Goal: Task Accomplishment & Management: Use online tool/utility

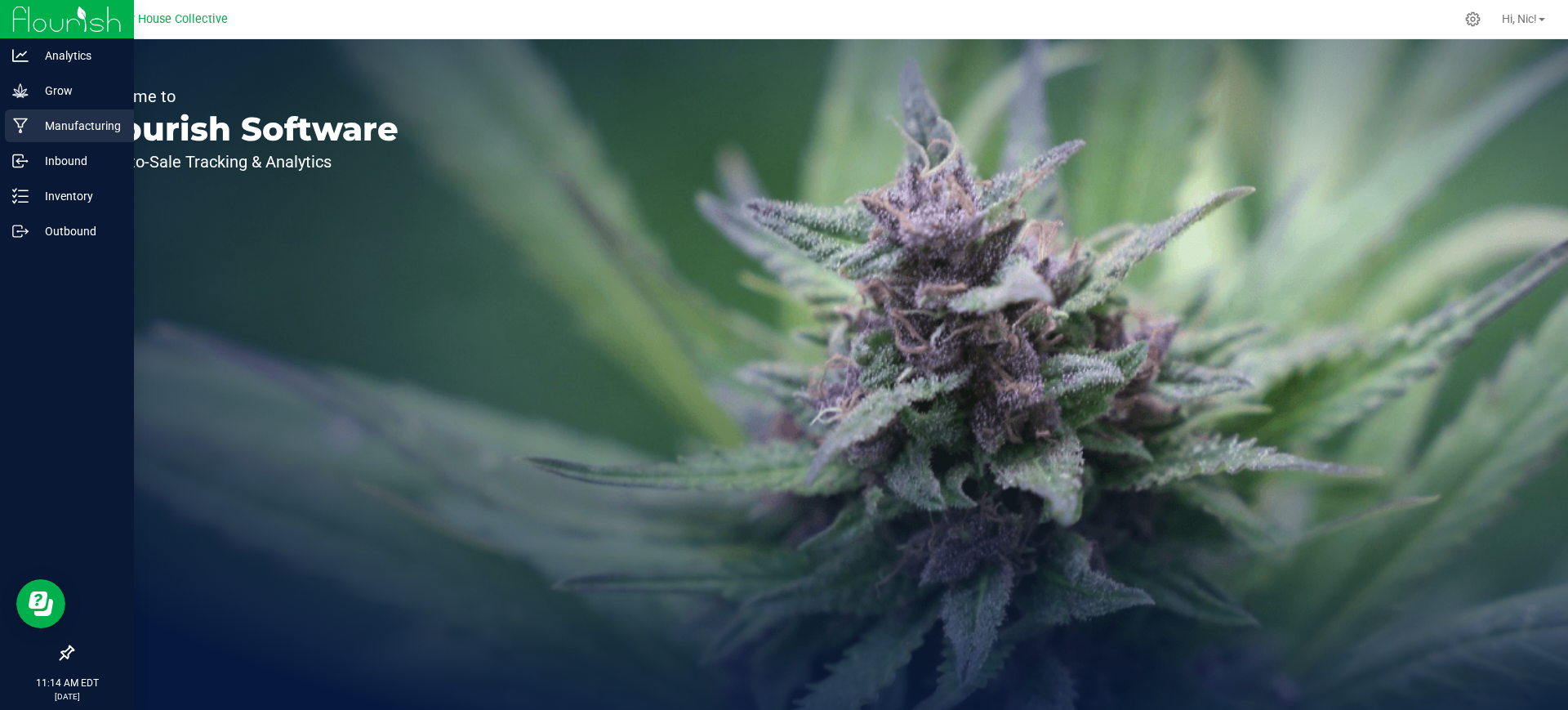
click at [70, 125] on p "Manufacturing" at bounding box center [78, 126] width 98 height 20
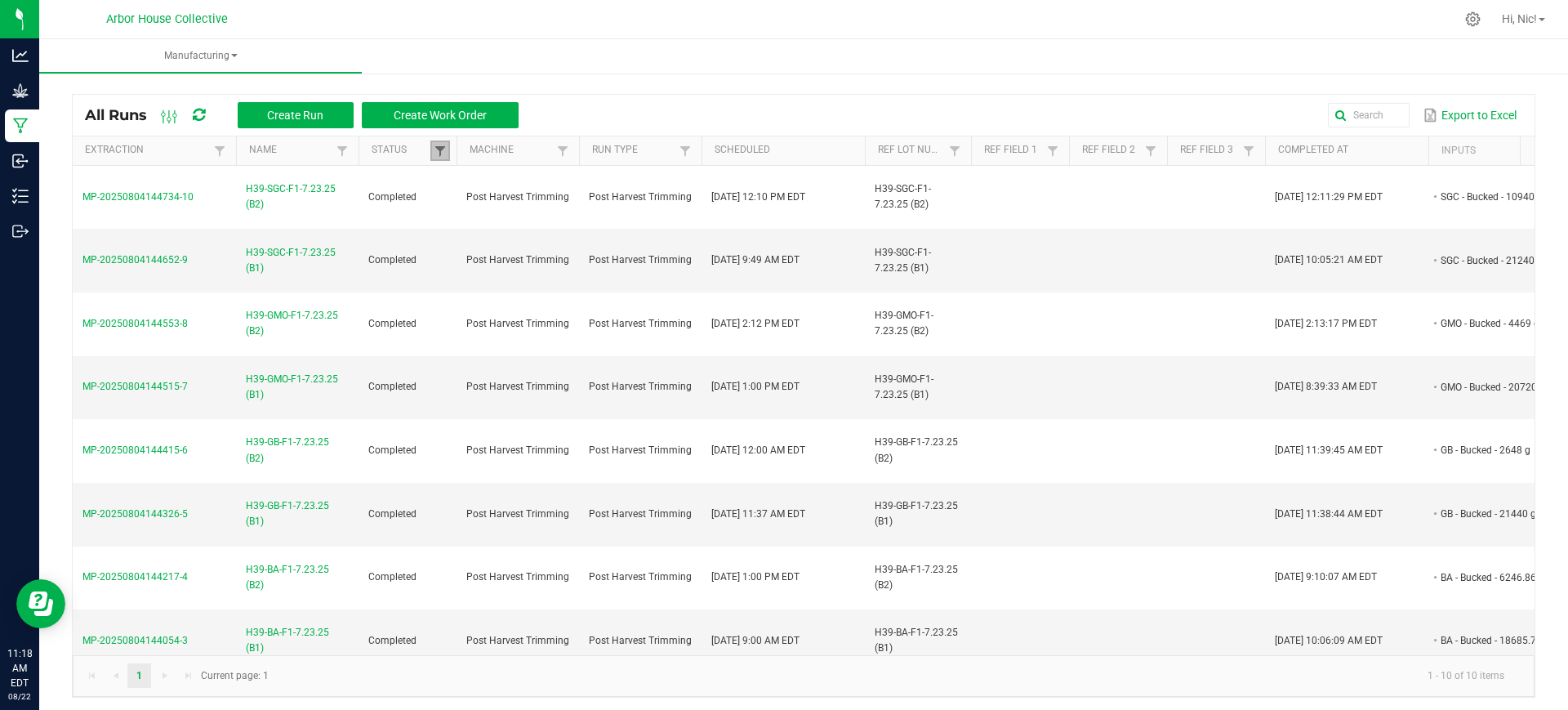
click at [445, 145] on span at bounding box center [439, 151] width 13 height 13
click at [457, 240] on li "Completed" at bounding box center [521, 240] width 159 height 21
checkbox input "false"
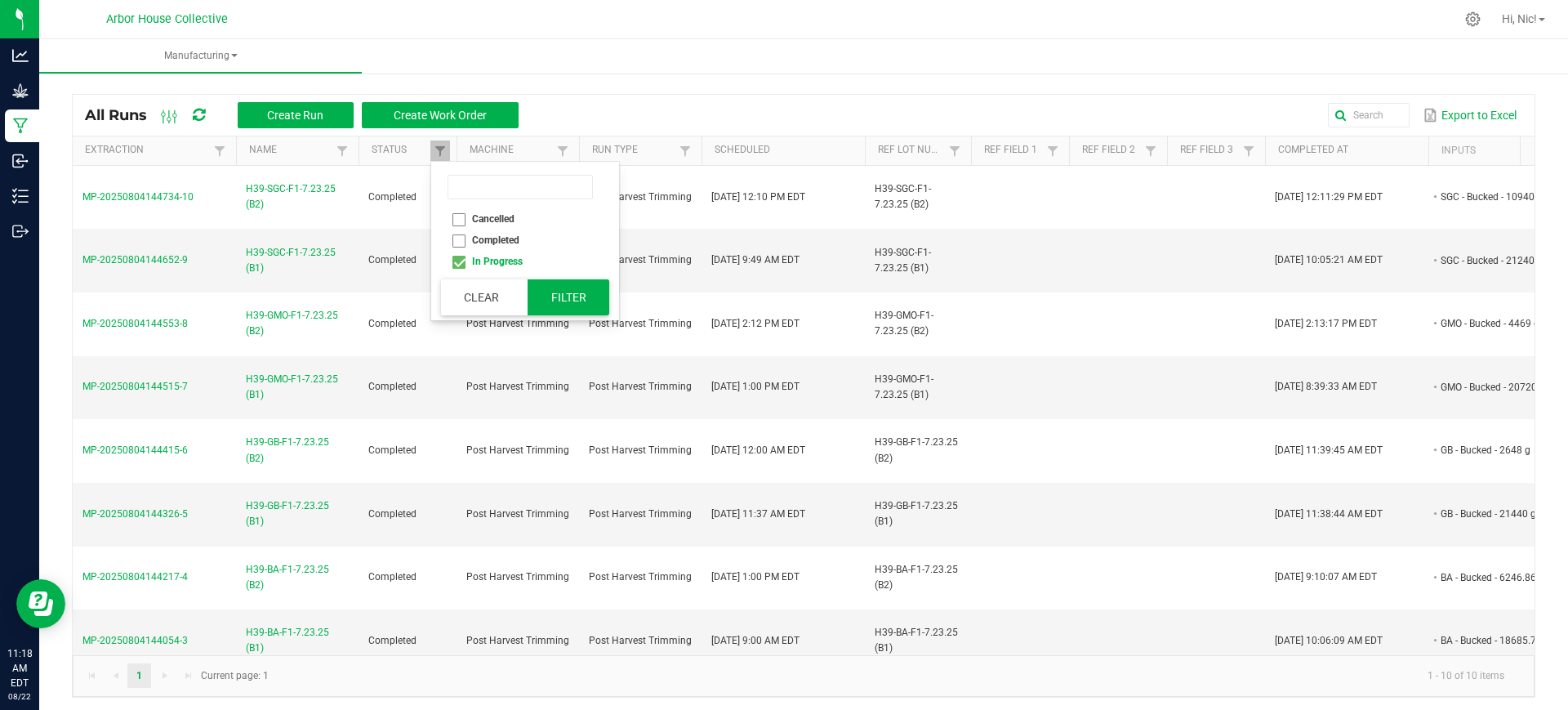
click at [569, 300] on button "Filter" at bounding box center [569, 297] width 82 height 36
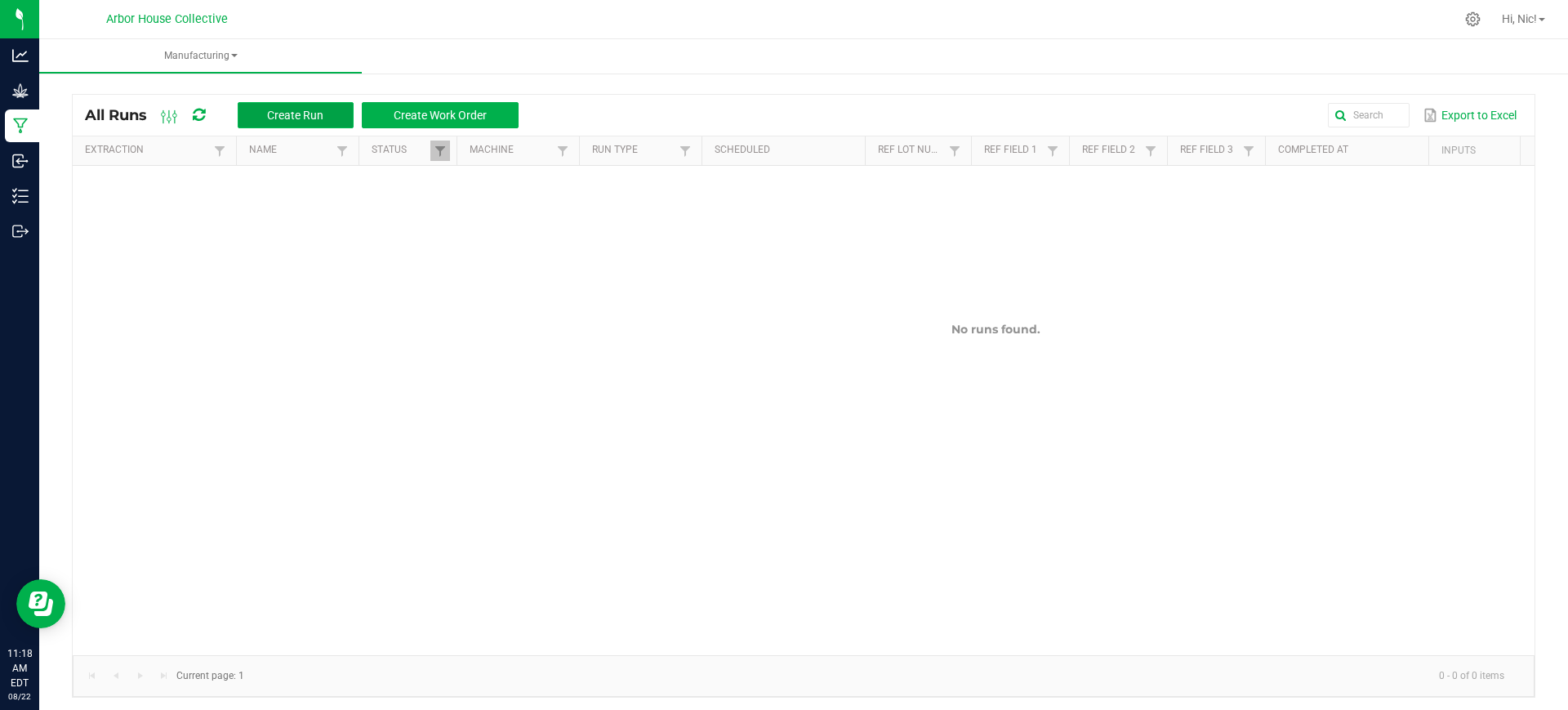
click at [310, 120] on span "Create Run" at bounding box center [295, 115] width 56 height 13
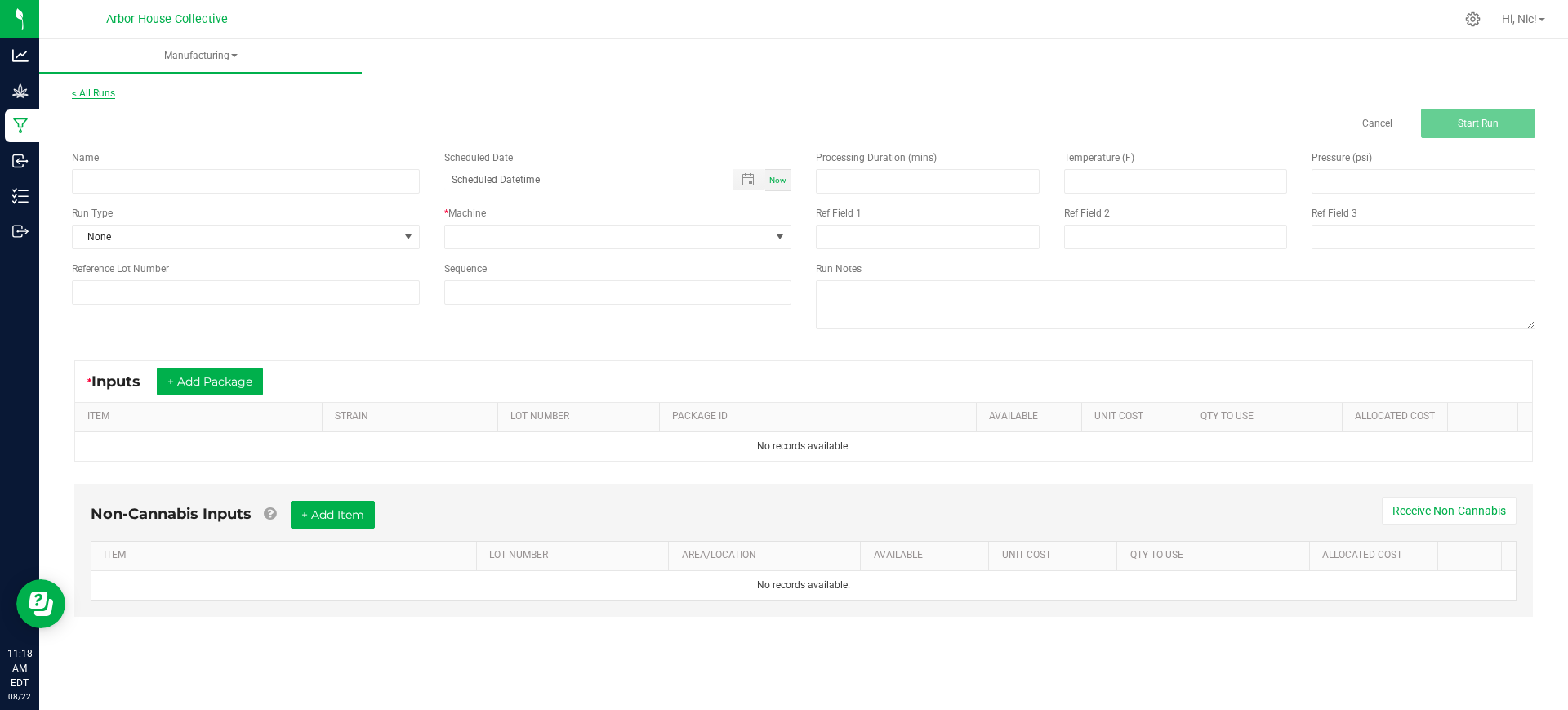
click at [103, 95] on link "< All Runs" at bounding box center [94, 93] width 44 height 12
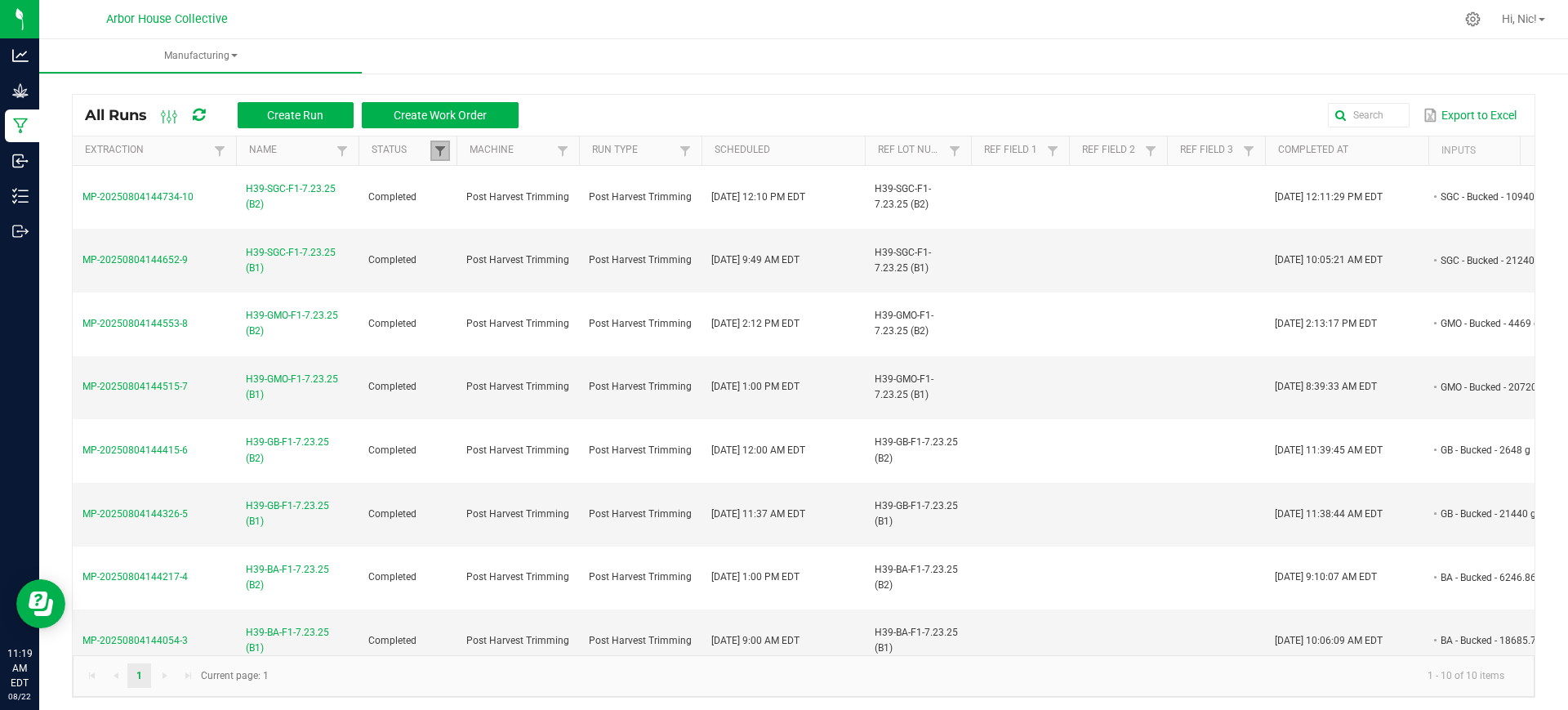
click at [438, 154] on span at bounding box center [439, 151] width 13 height 13
click at [458, 238] on li "Completed" at bounding box center [521, 240] width 159 height 21
checkbox input "false"
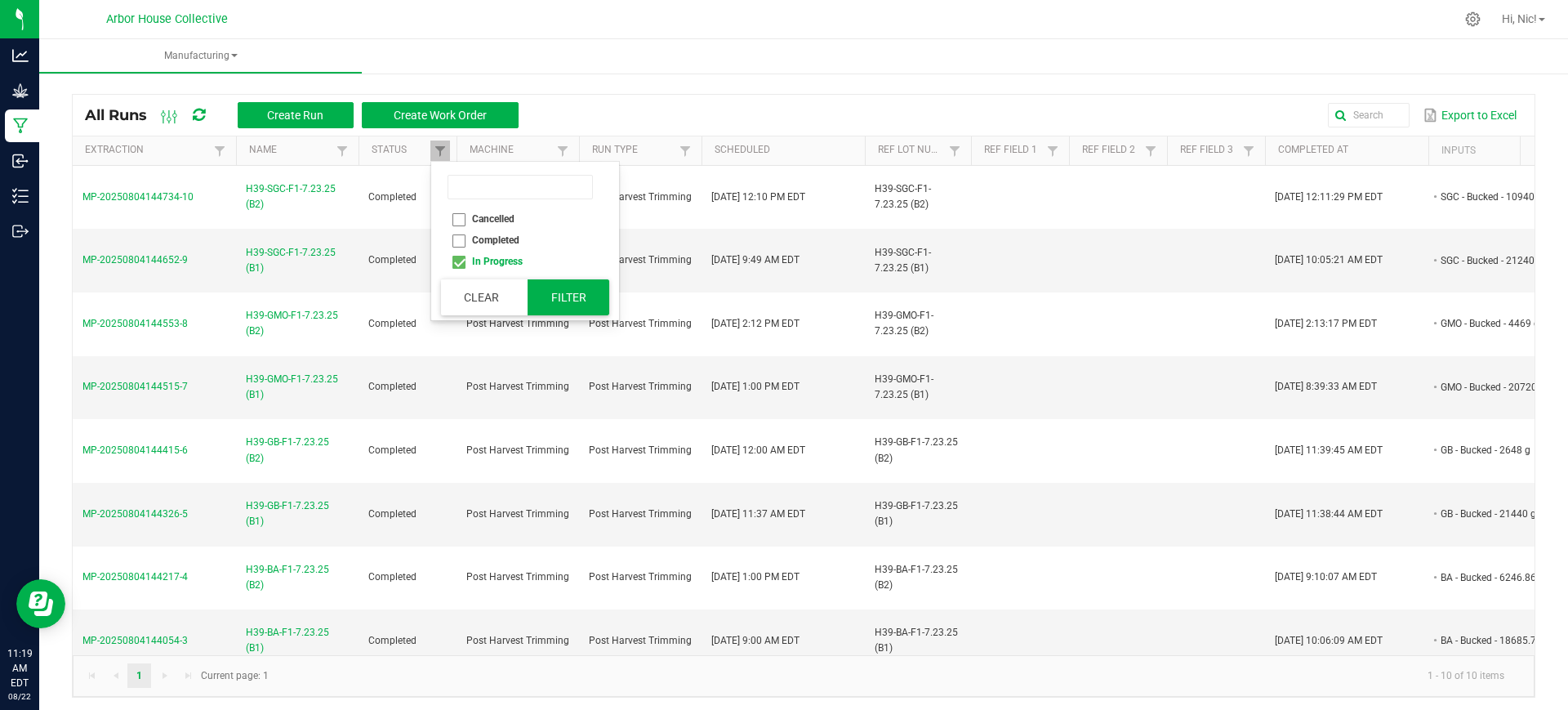
click at [558, 307] on button "Filter" at bounding box center [569, 297] width 82 height 36
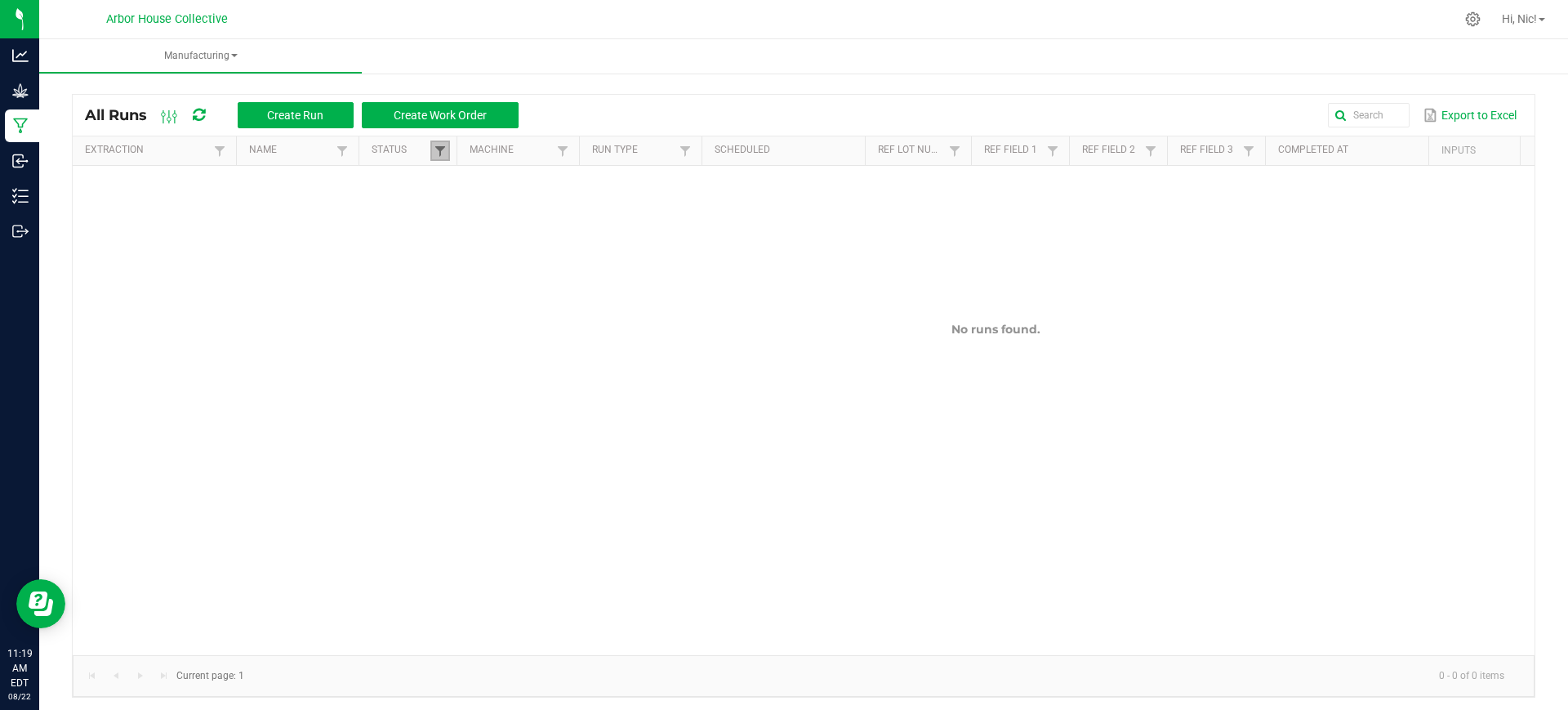
click at [443, 153] on span at bounding box center [439, 151] width 13 height 13
click at [457, 241] on li "Completed" at bounding box center [521, 240] width 159 height 21
checkbox input "true"
click at [562, 292] on button "Filter" at bounding box center [569, 297] width 82 height 36
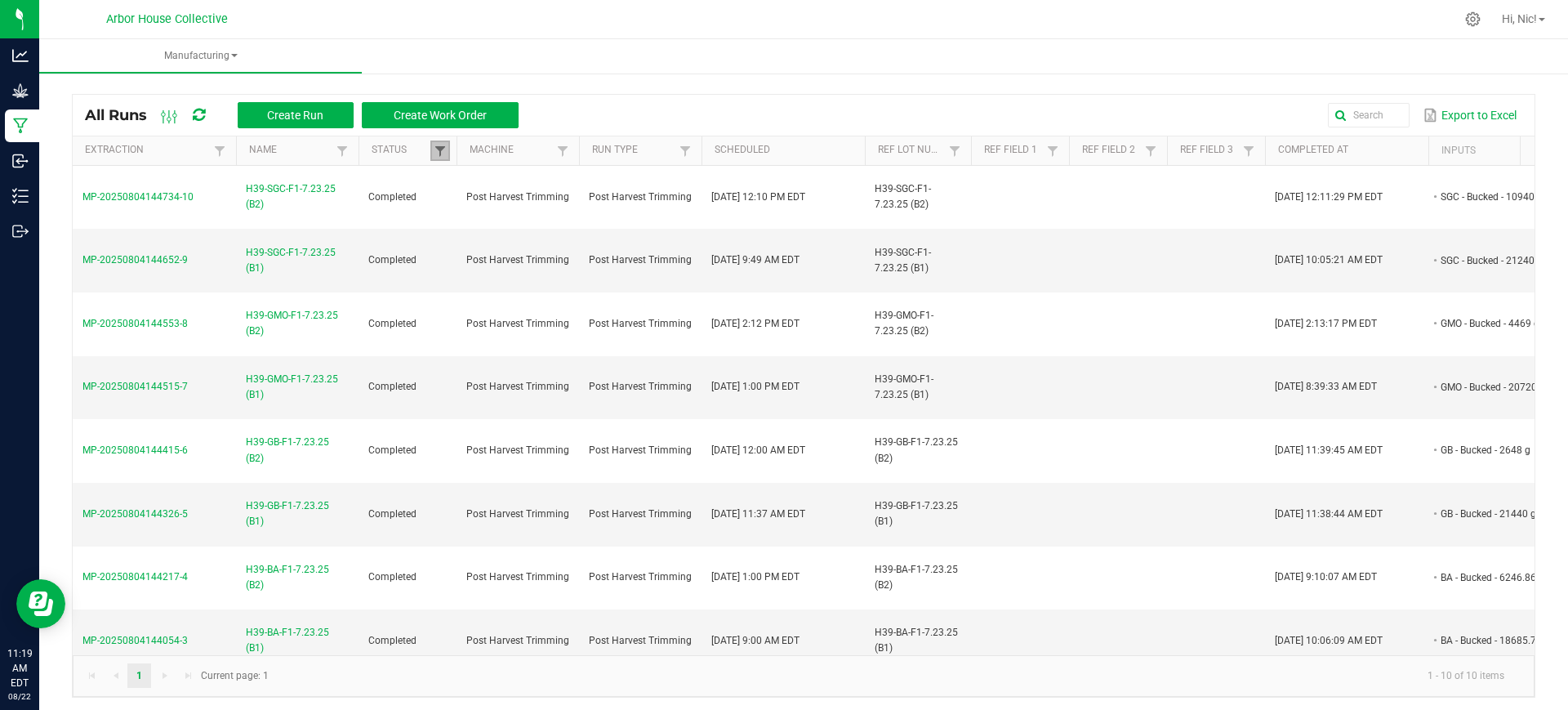
click at [438, 148] on span at bounding box center [439, 151] width 13 height 13
click at [459, 234] on li "Completed" at bounding box center [521, 240] width 159 height 21
checkbox input "false"
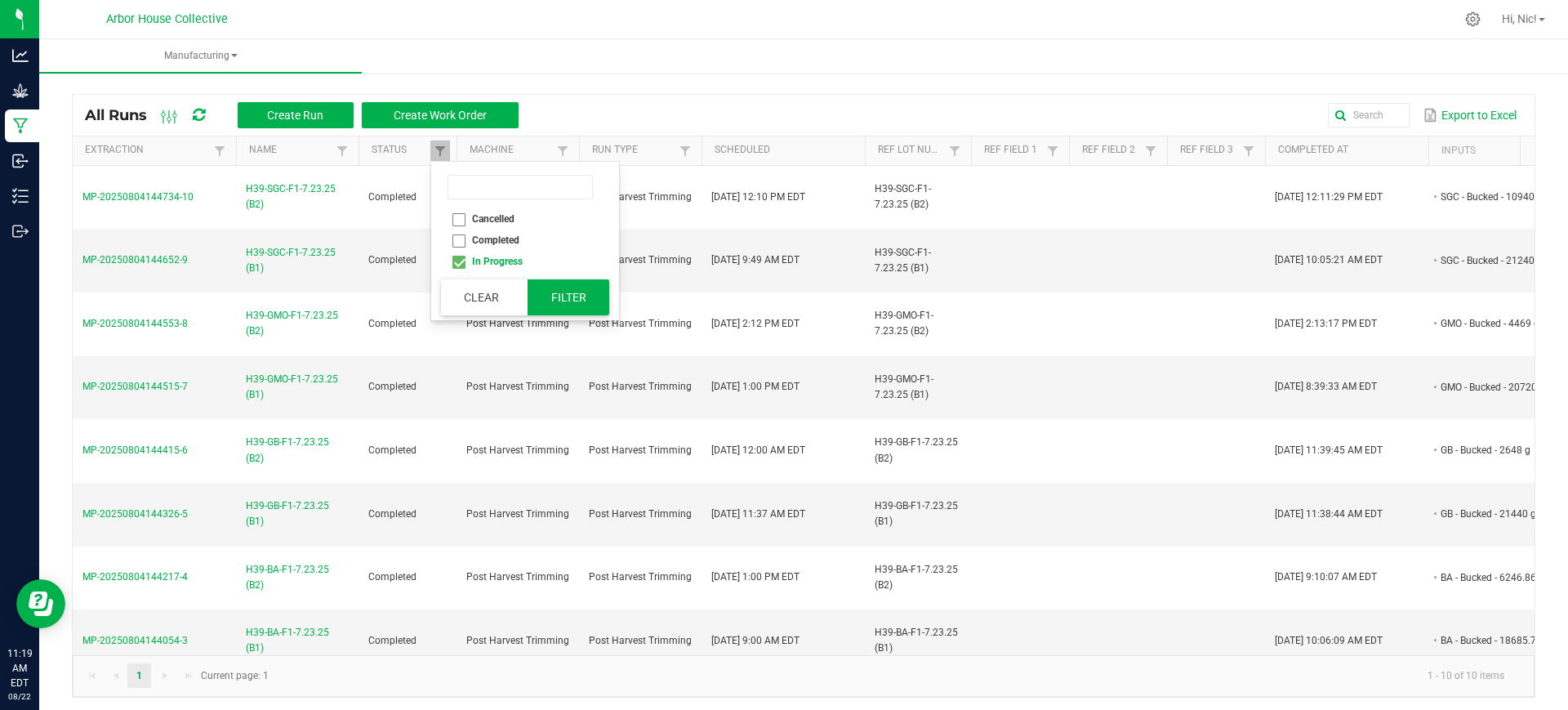
click at [569, 293] on button "Filter" at bounding box center [569, 297] width 82 height 36
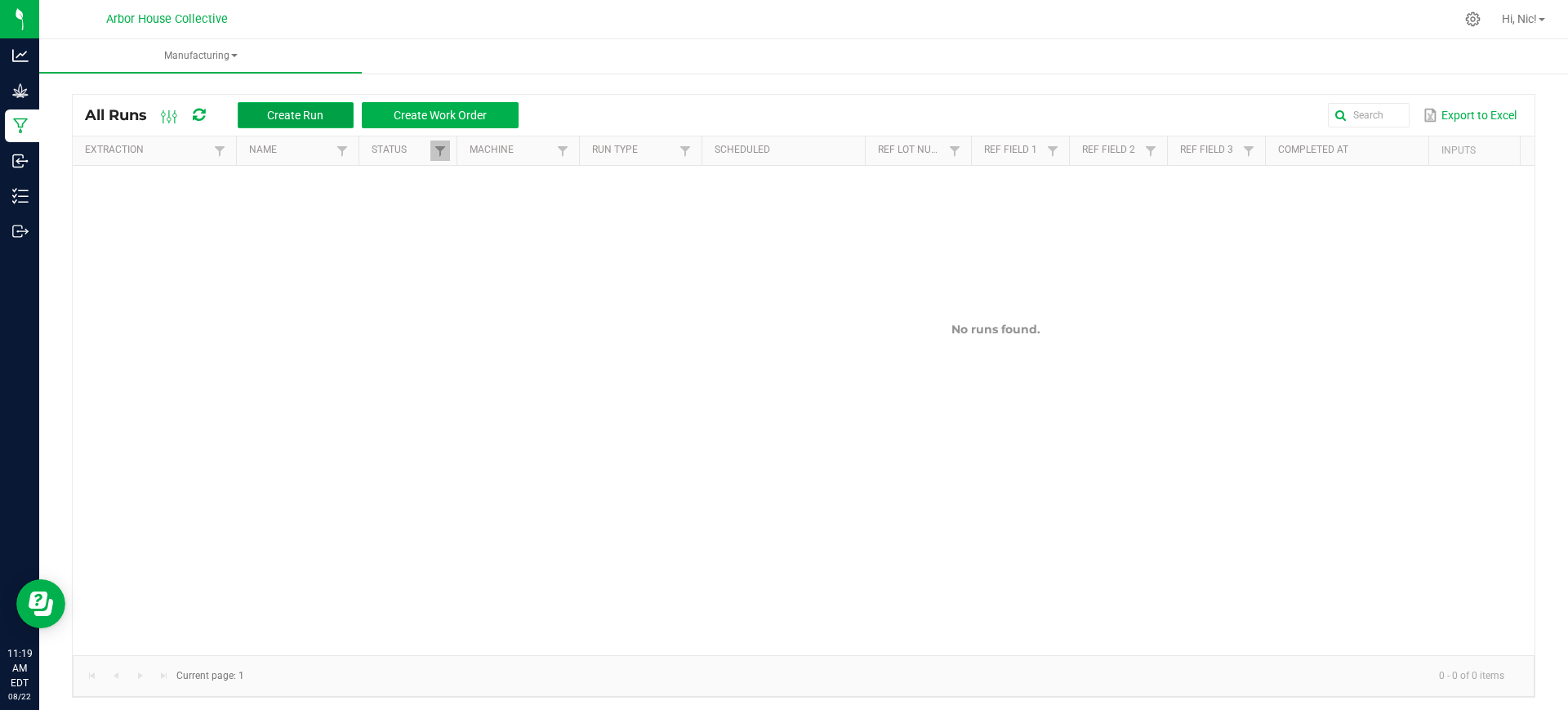
click at [323, 119] on span "Create Run" at bounding box center [295, 115] width 56 height 13
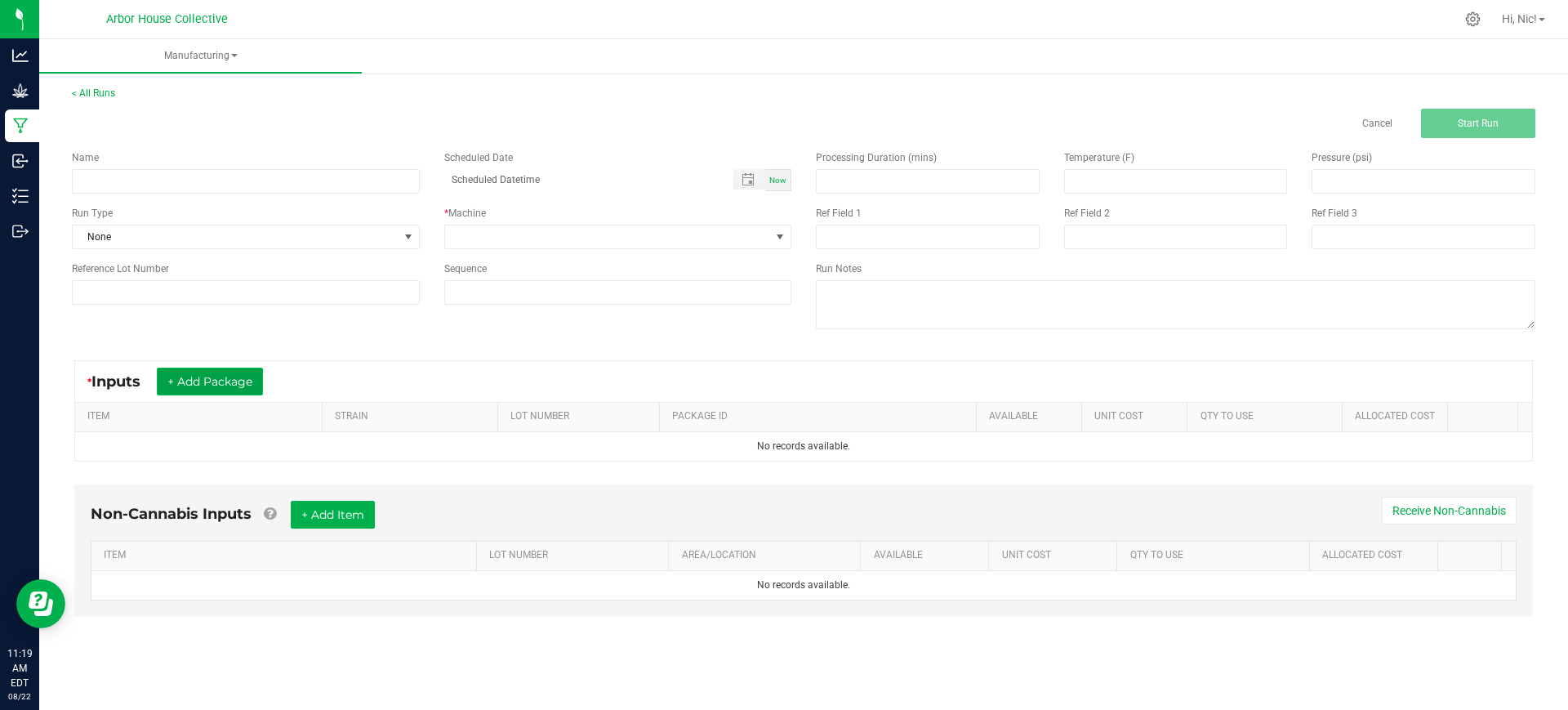
click at [254, 387] on button "+ Add Package" at bounding box center [209, 381] width 106 height 28
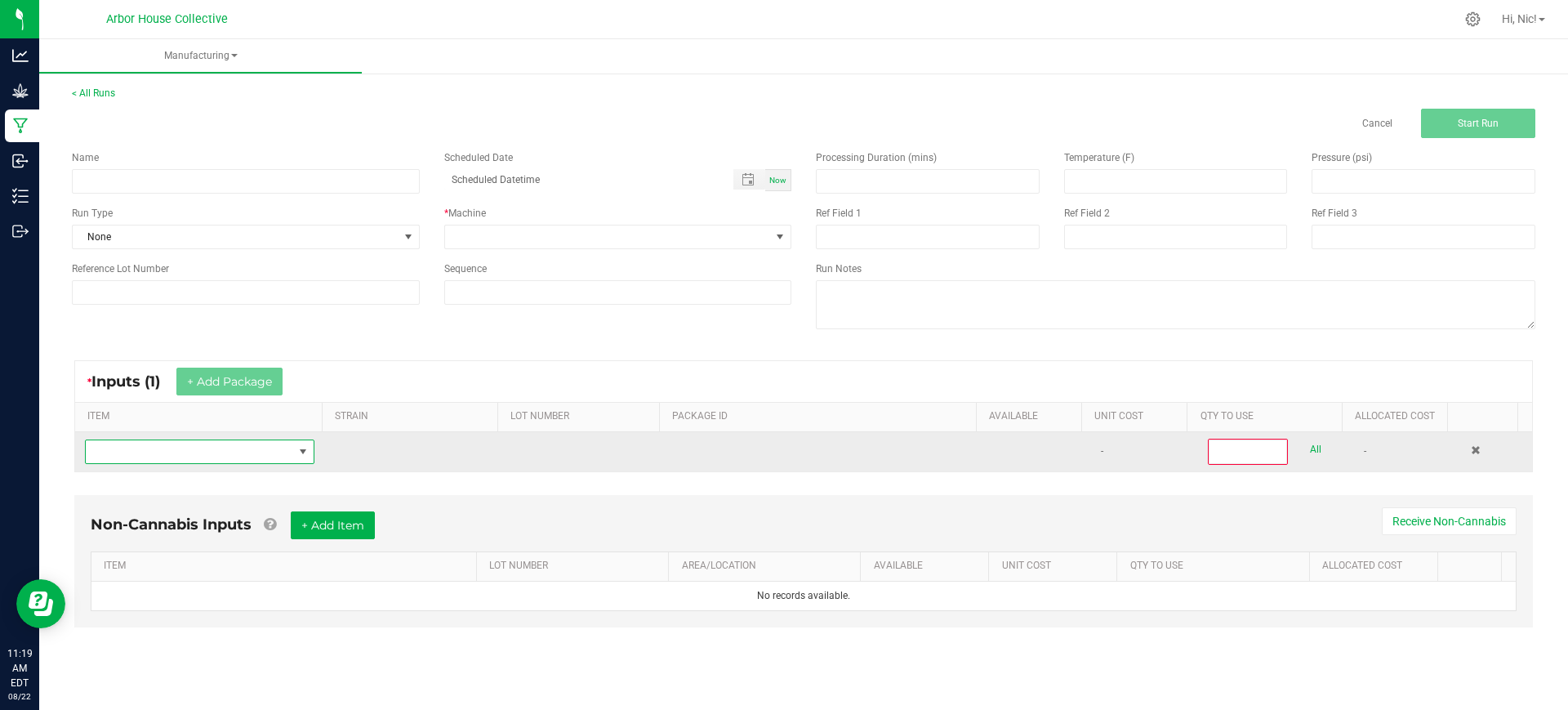
click at [228, 446] on span "NO DATA FOUND" at bounding box center [189, 452] width 208 height 23
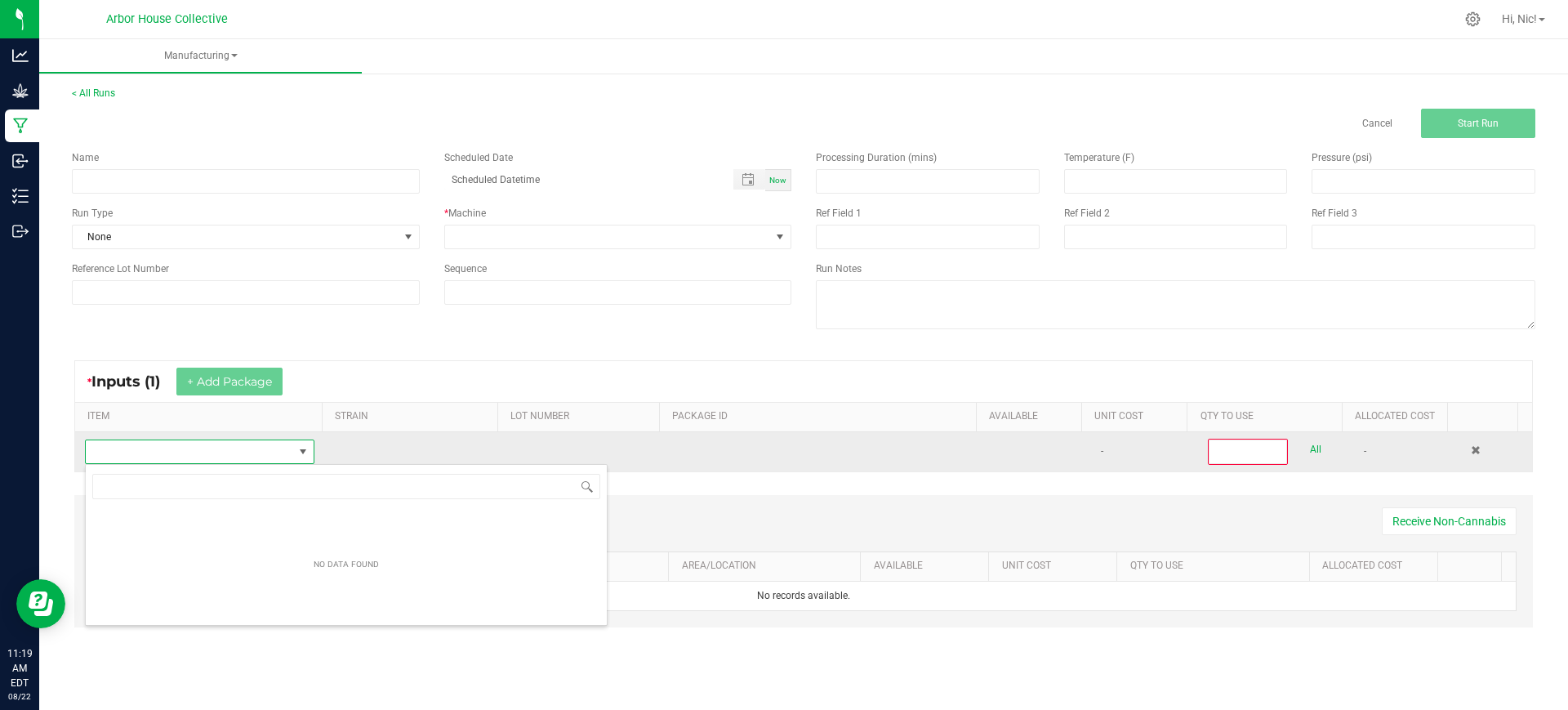
scroll to position [24, 224]
type input "1"
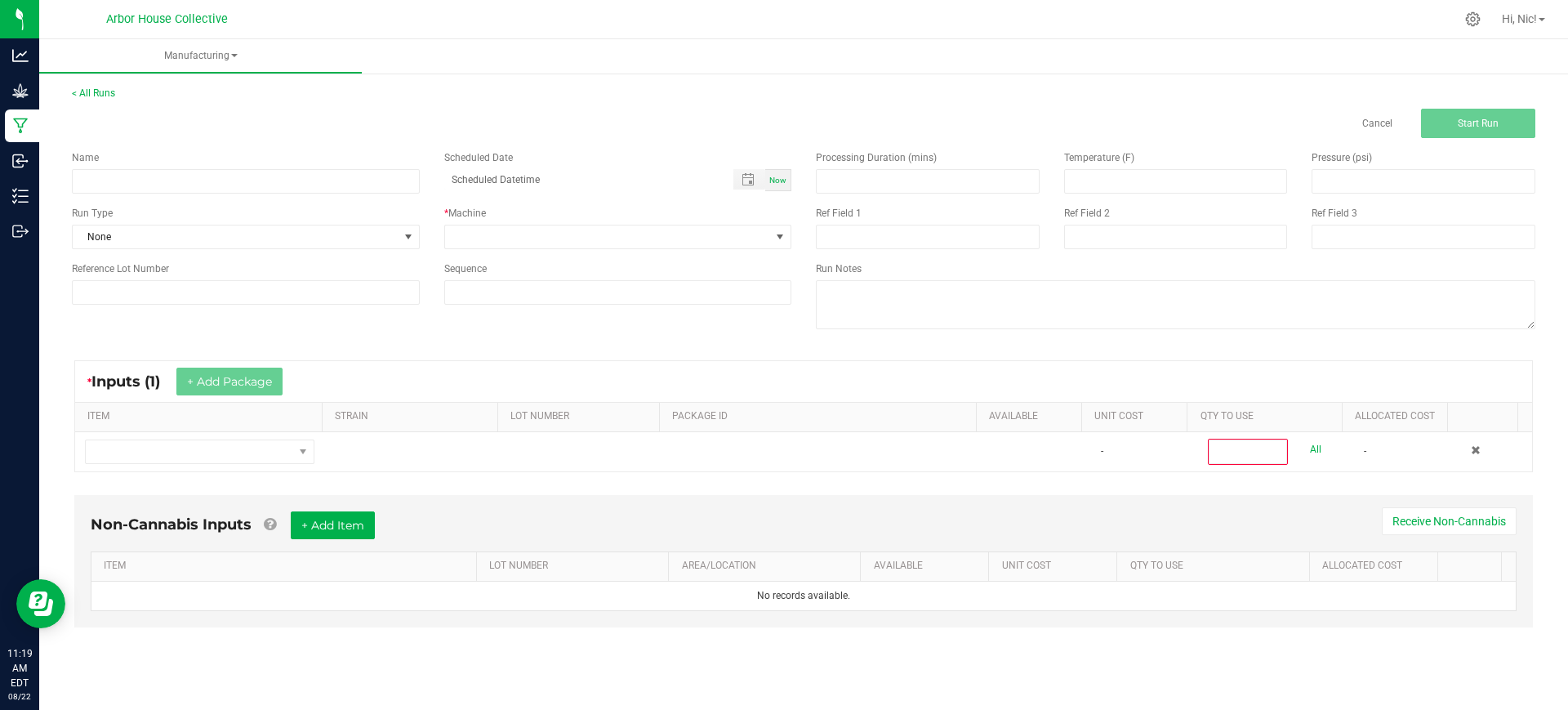
click at [491, 368] on div "* Inputs (1) + Add Package" at bounding box center [803, 382] width 1457 height 41
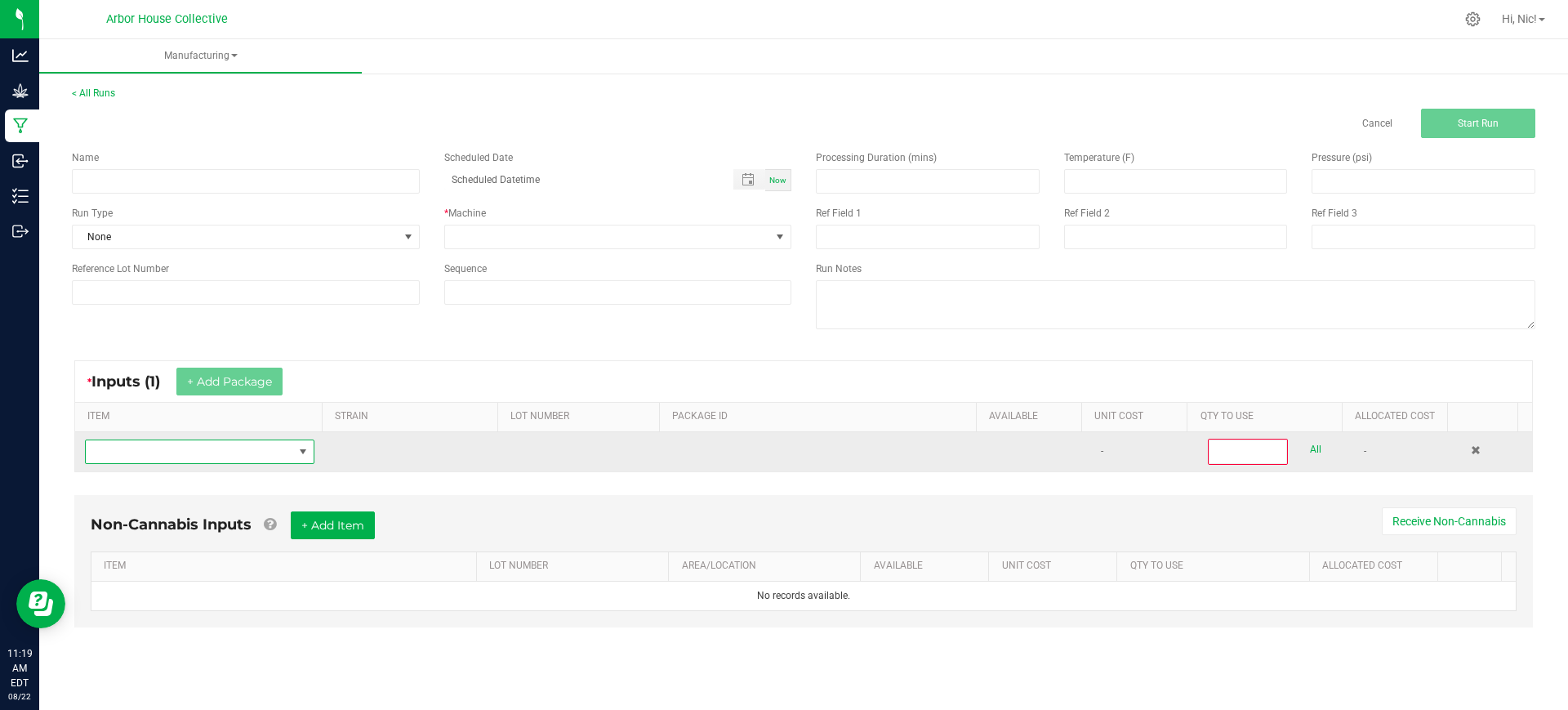
click at [268, 451] on span "NO DATA FOUND" at bounding box center [189, 452] width 208 height 23
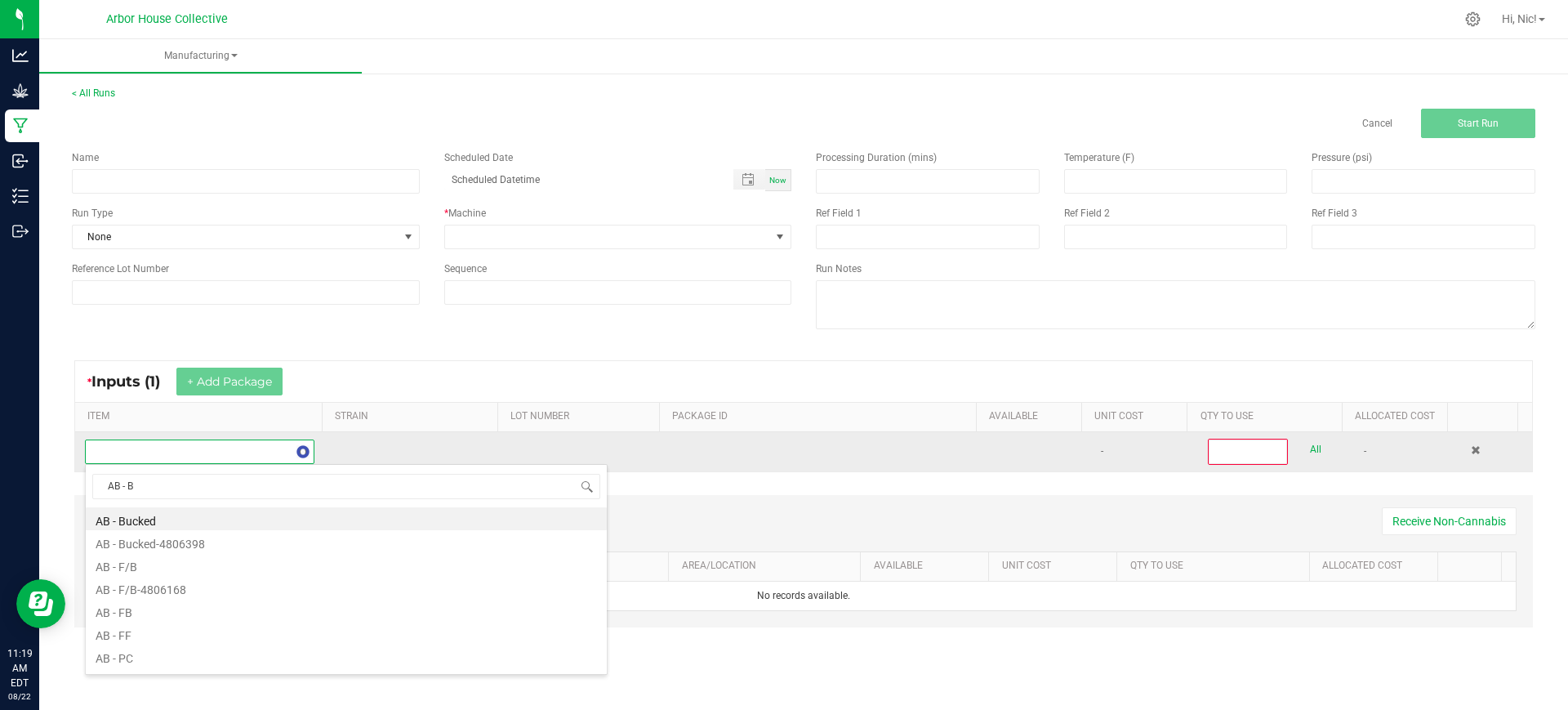
type input "AB - Bu"
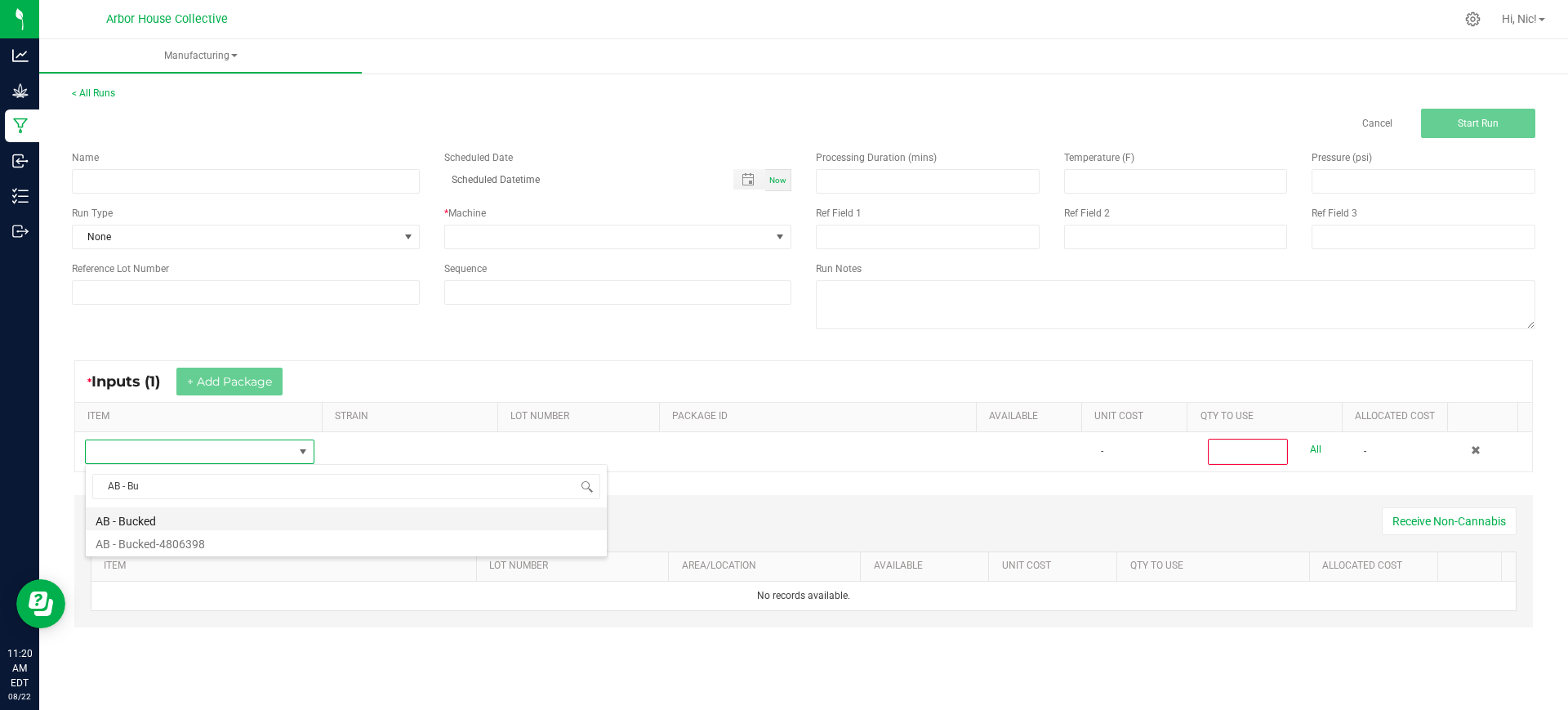
click at [151, 521] on li "AB - Bucked" at bounding box center [346, 519] width 521 height 23
type input "0"
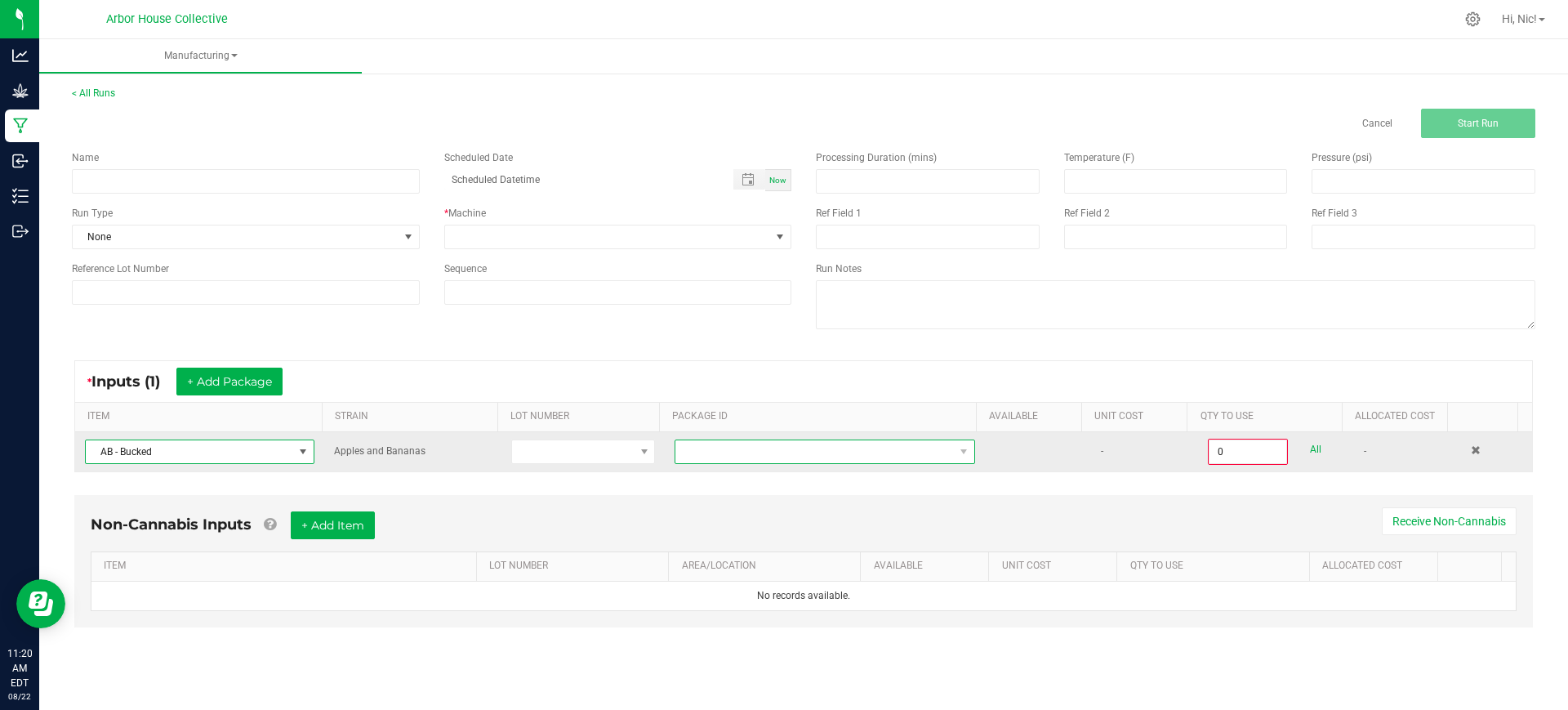
click at [702, 463] on span at bounding box center [825, 451] width 300 height 24
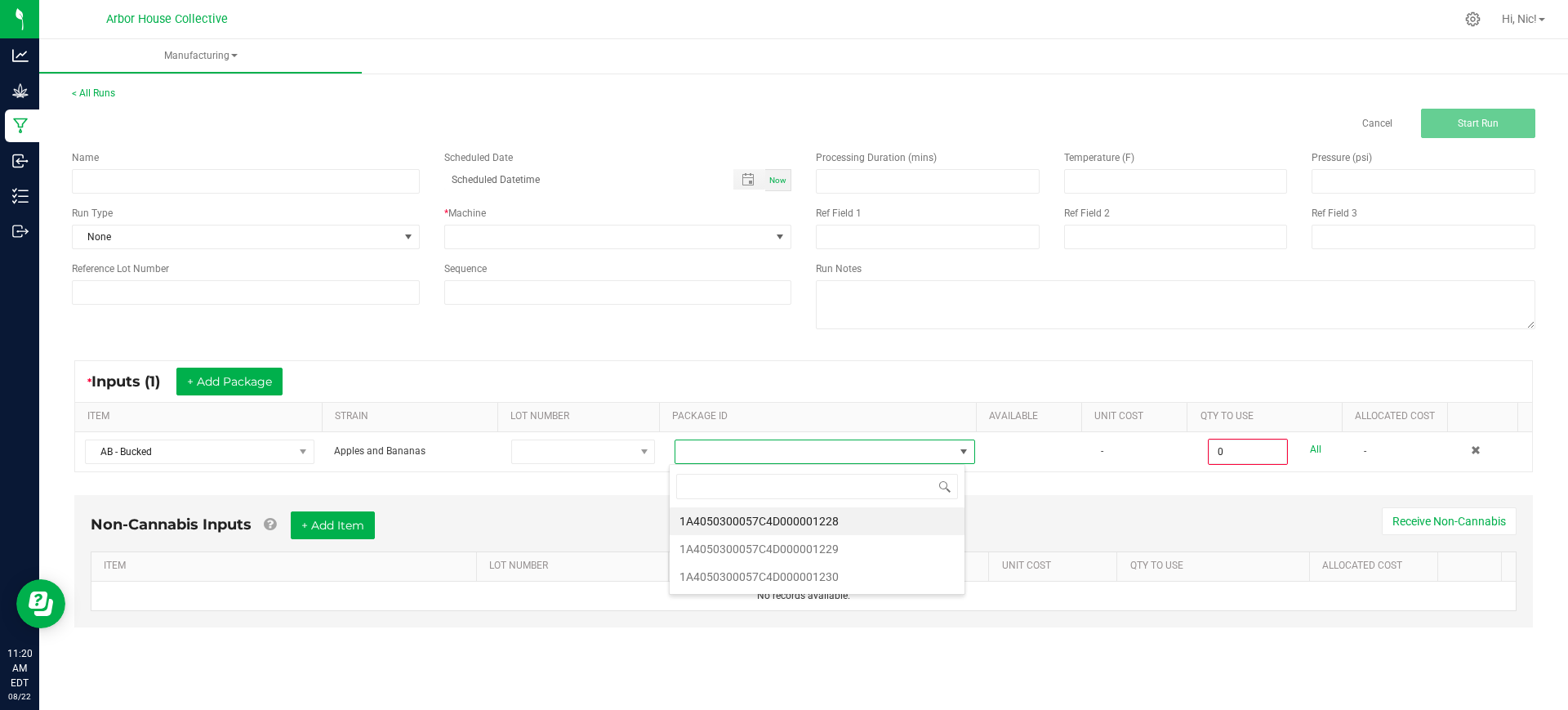
type input "1A4050300057C4D000001228"
click at [770, 520] on li "1A4050300057C4D000001228" at bounding box center [817, 521] width 295 height 28
type input "0.0000 g"
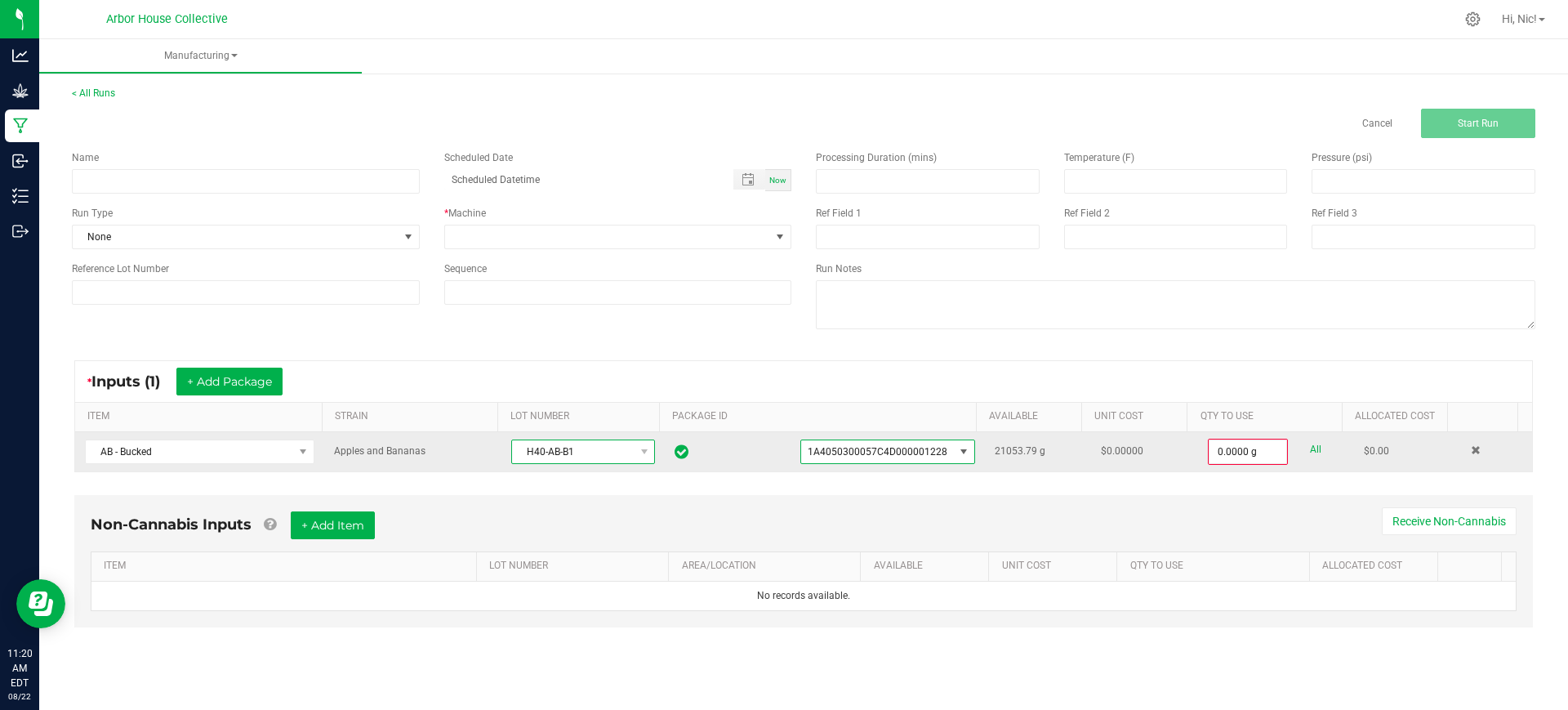
click at [588, 450] on span "H40-AB-B1" at bounding box center [572, 452] width 121 height 23
drag, startPoint x: 579, startPoint y: 450, endPoint x: 513, endPoint y: 461, distance: 66.9
click at [513, 461] on span "H40-AB-B1" at bounding box center [572, 452] width 121 height 23
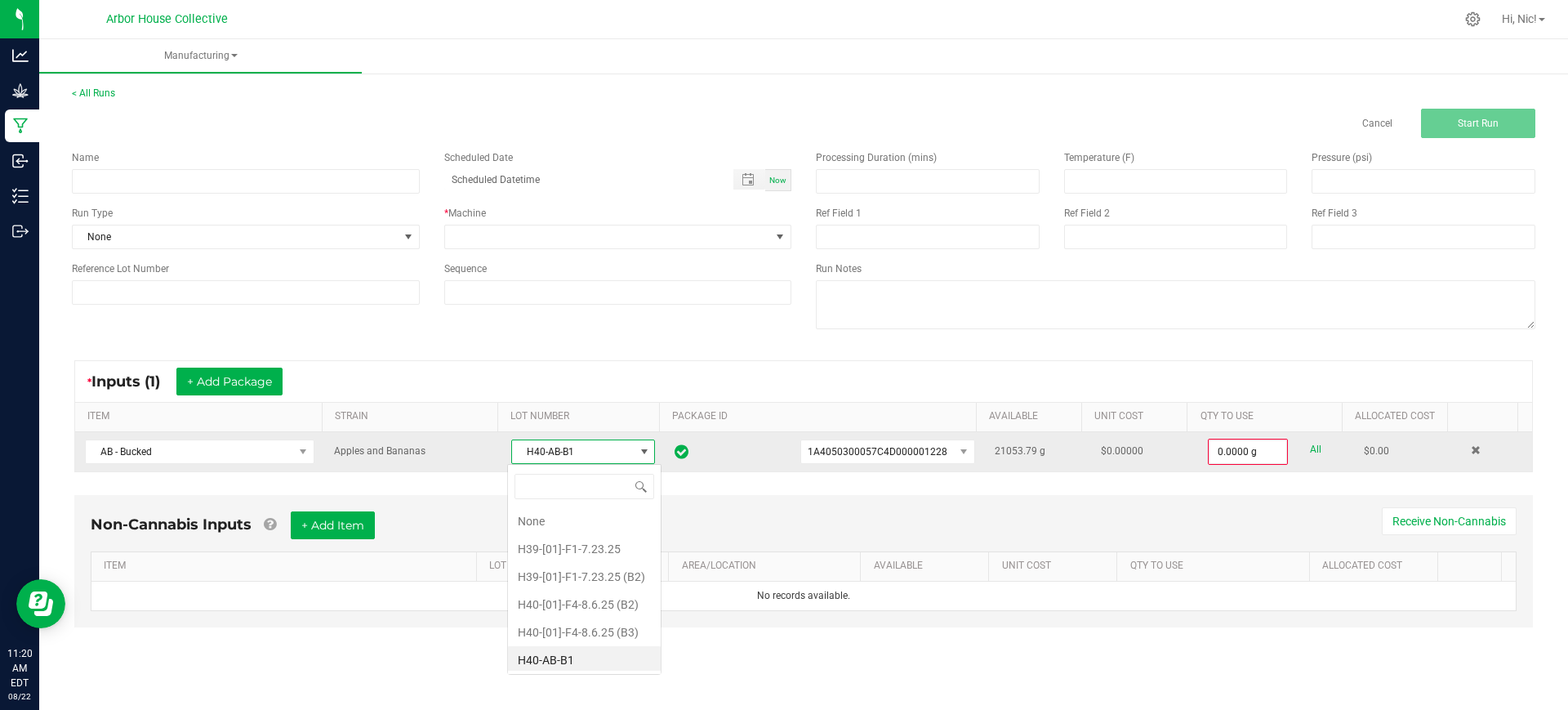
scroll to position [4, 0]
click at [536, 455] on span "H40-AB-B1" at bounding box center [572, 452] width 121 height 23
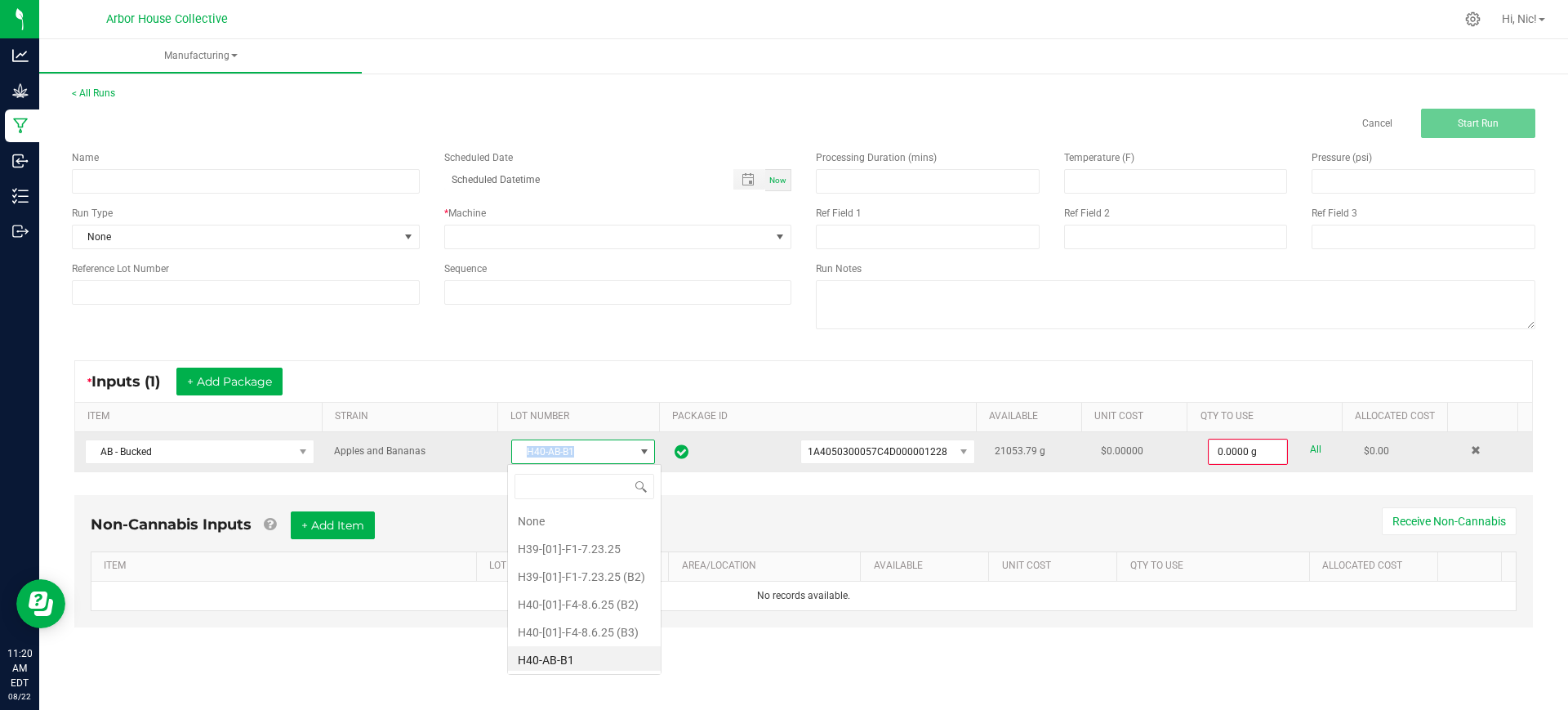
click at [536, 455] on span "H40-AB-B1" at bounding box center [572, 452] width 121 height 23
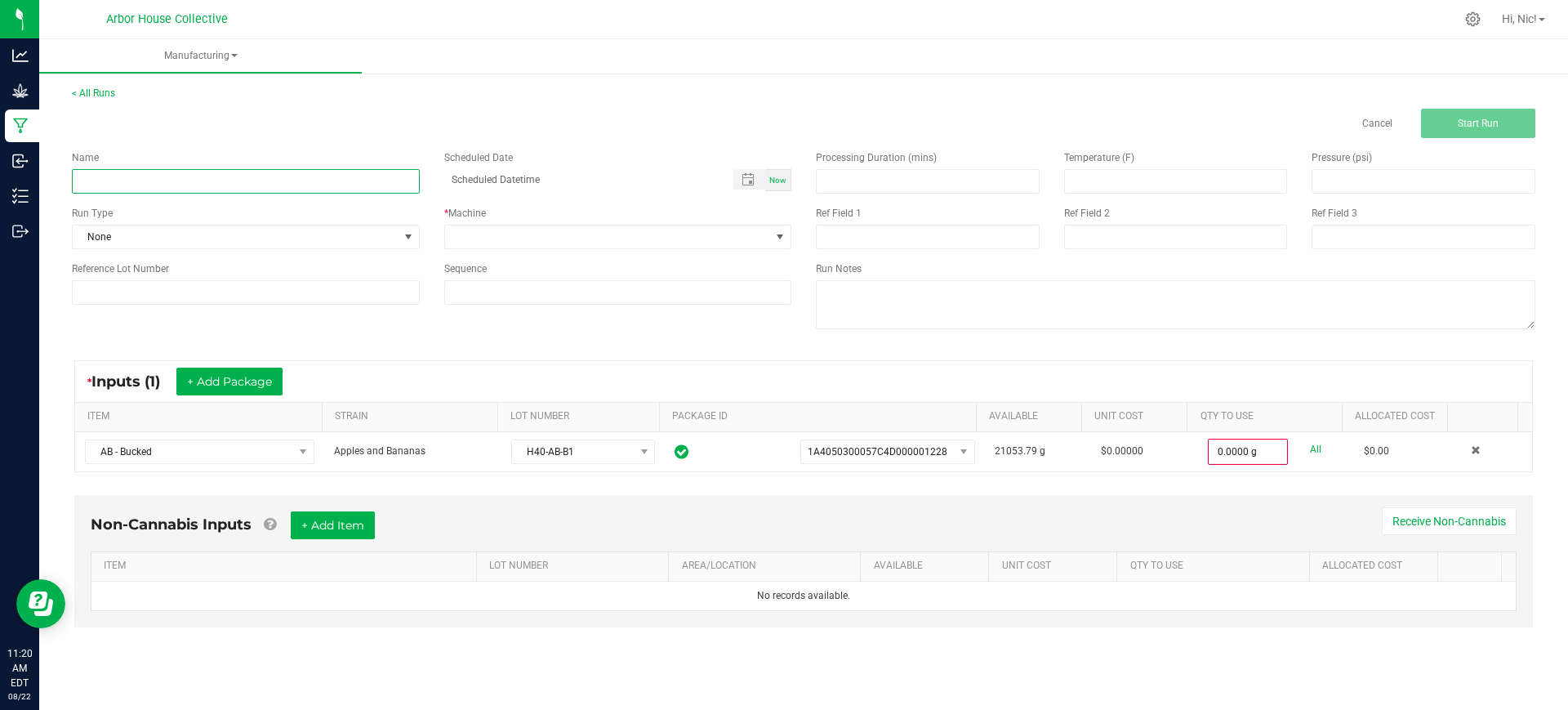
click at [152, 180] on input at bounding box center [246, 181] width 348 height 24
type input "H40-AB-B1"
click at [549, 240] on span at bounding box center [607, 237] width 325 height 23
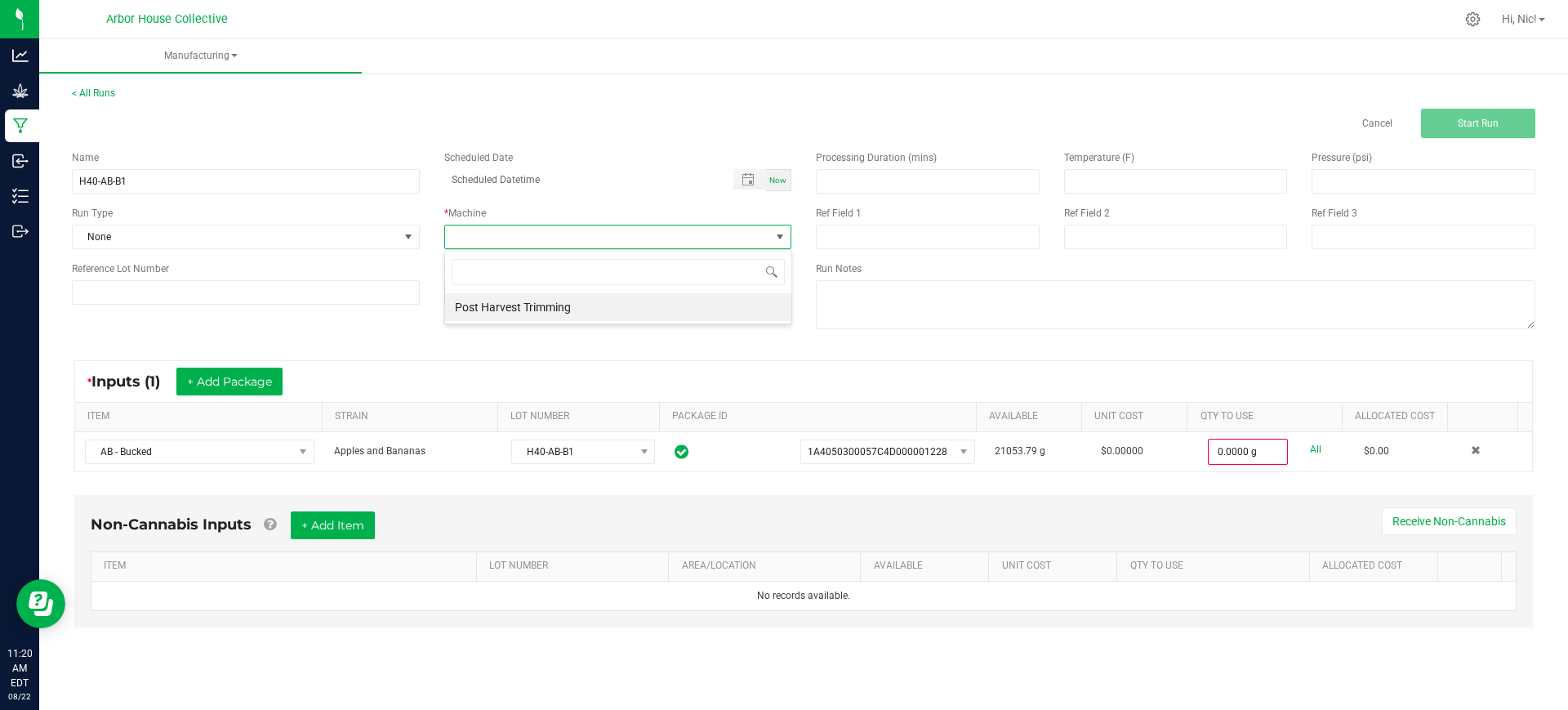
scroll to position [24, 347]
click at [549, 302] on li "Post Harvest Trimming" at bounding box center [618, 307] width 346 height 28
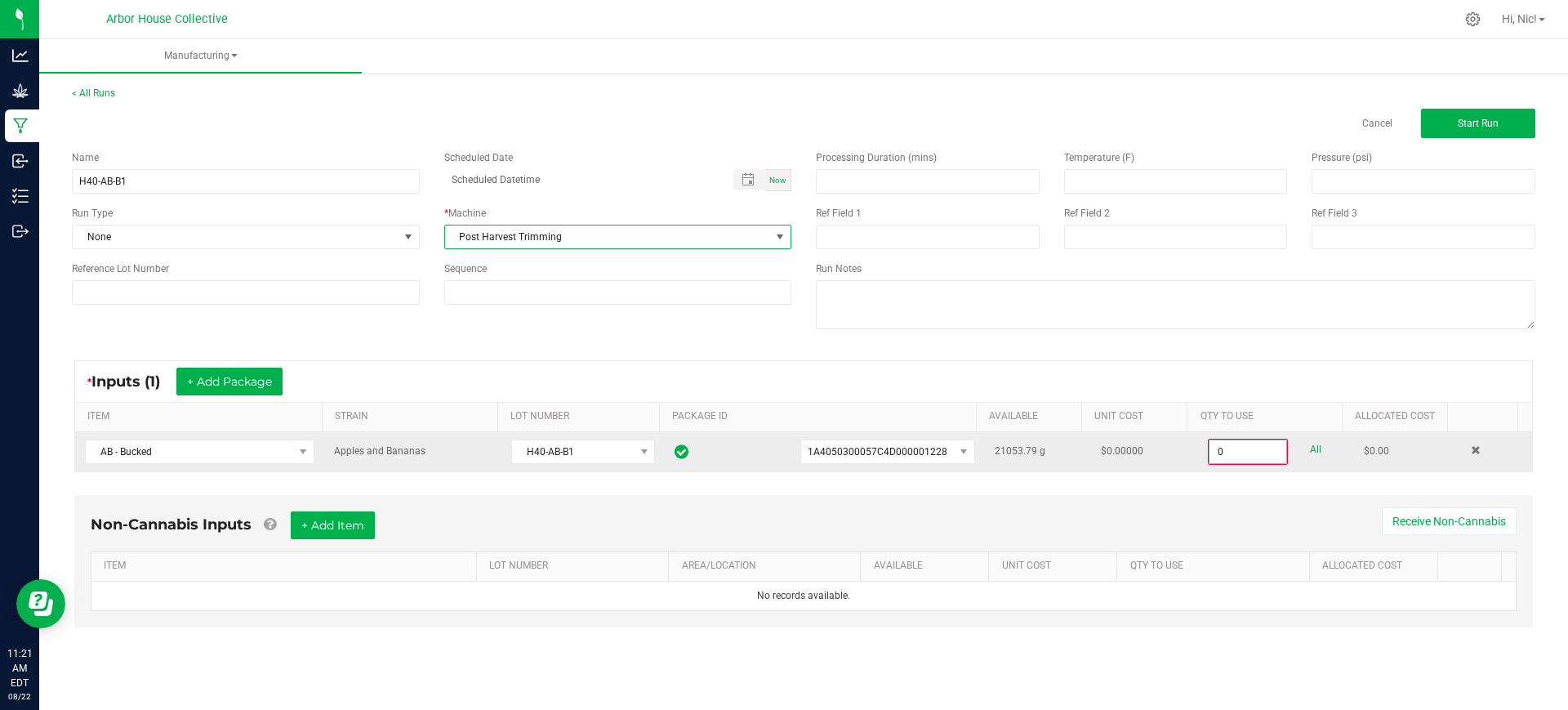
click at [1220, 446] on input "0" at bounding box center [1248, 452] width 77 height 23
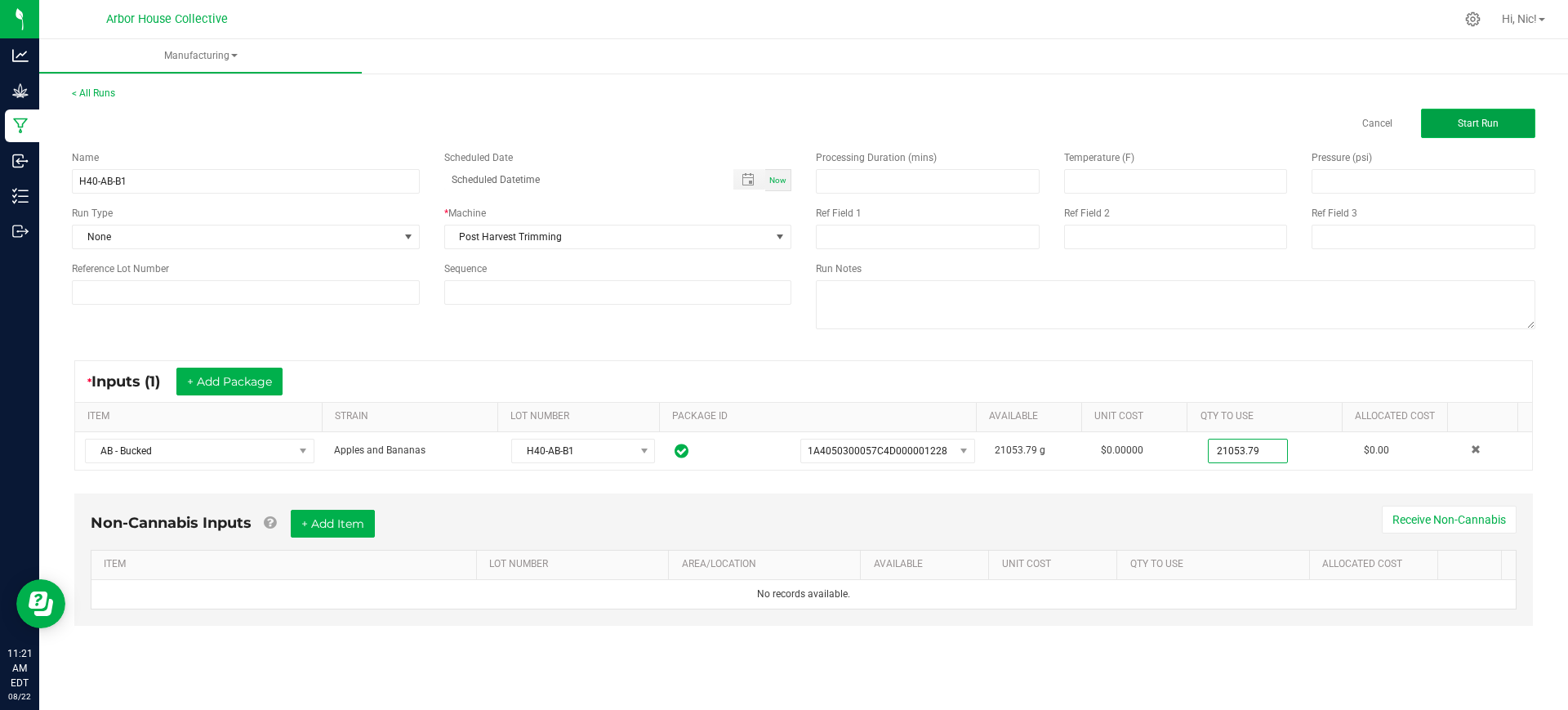
type input "21053.7900 g"
click at [1498, 118] on span "Start Run" at bounding box center [1478, 123] width 41 height 12
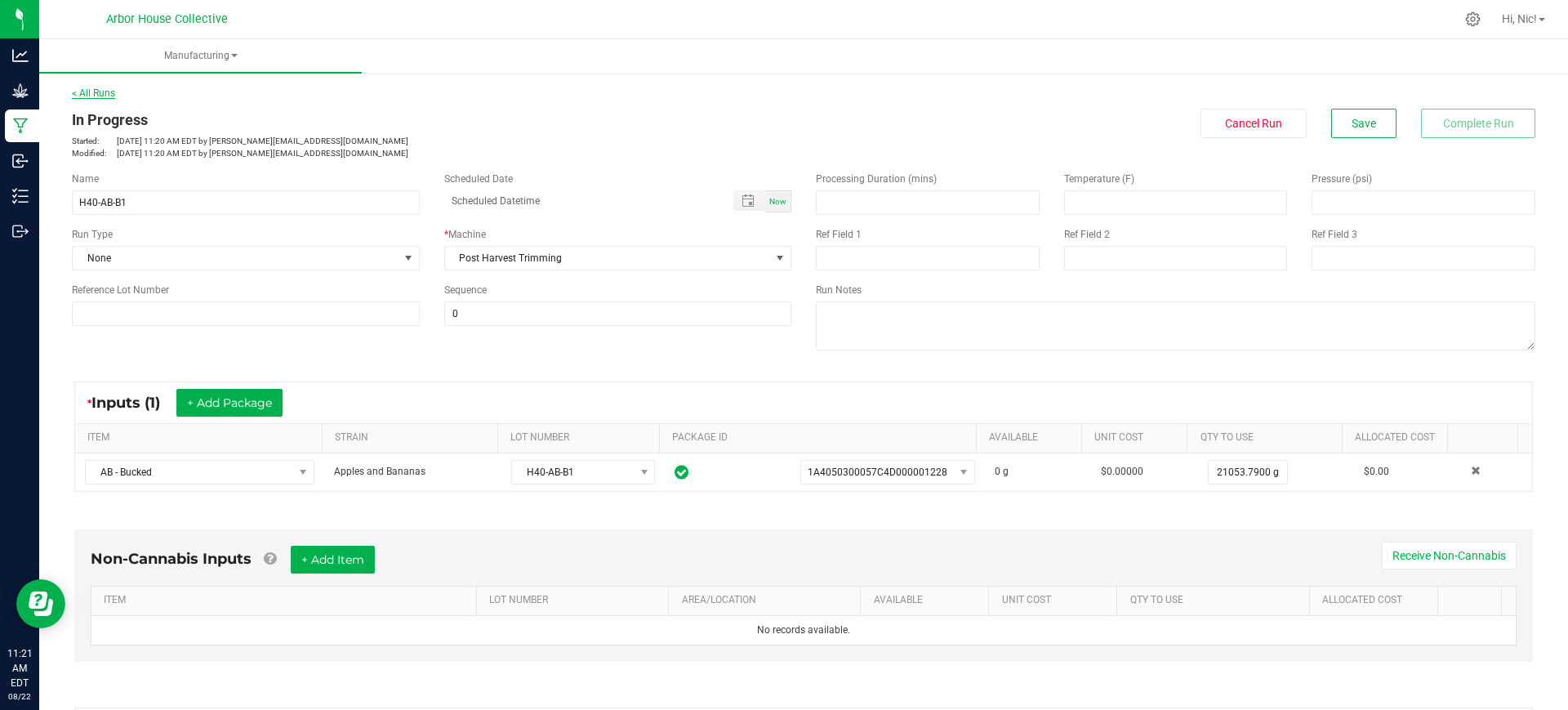
click at [109, 95] on link "< All Runs" at bounding box center [94, 93] width 44 height 12
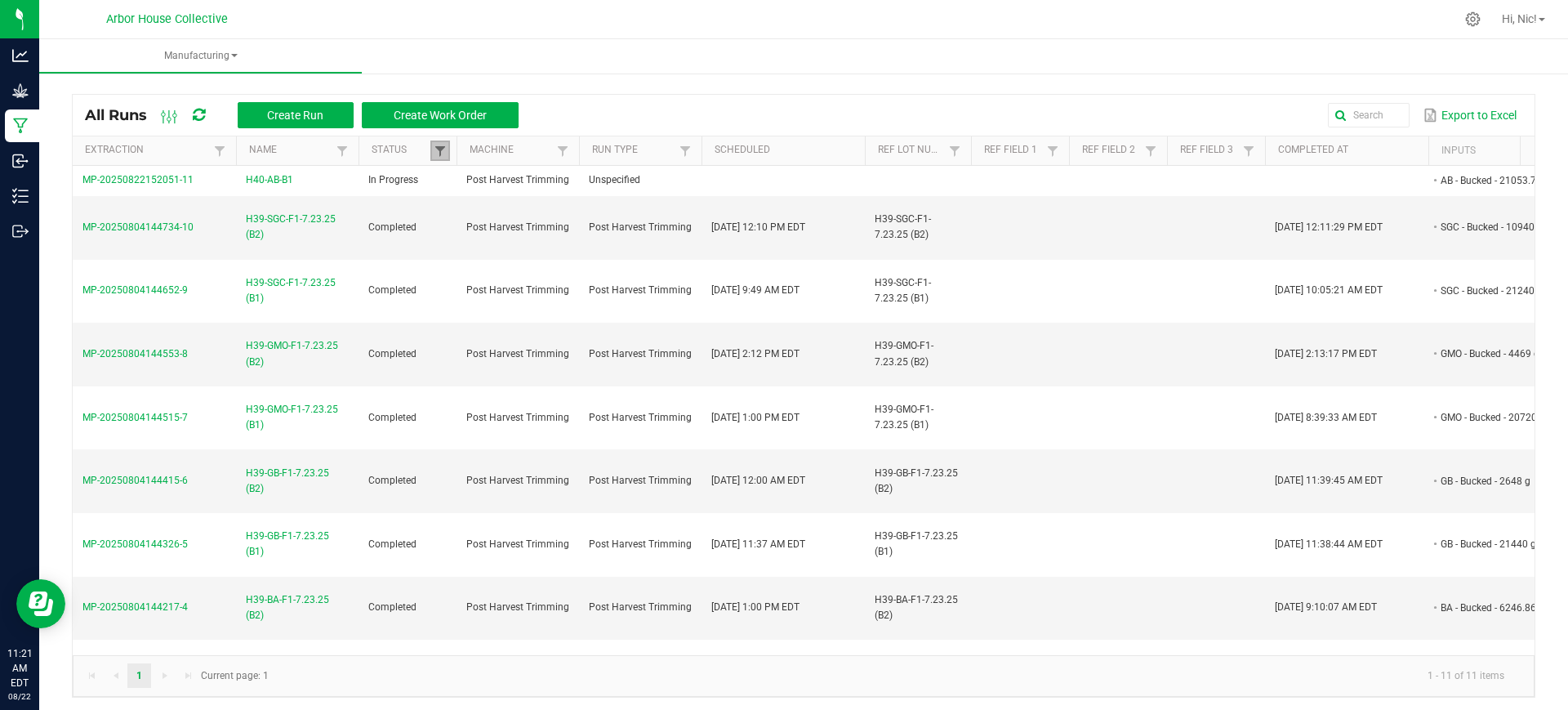
click at [437, 144] on span at bounding box center [439, 151] width 13 height 13
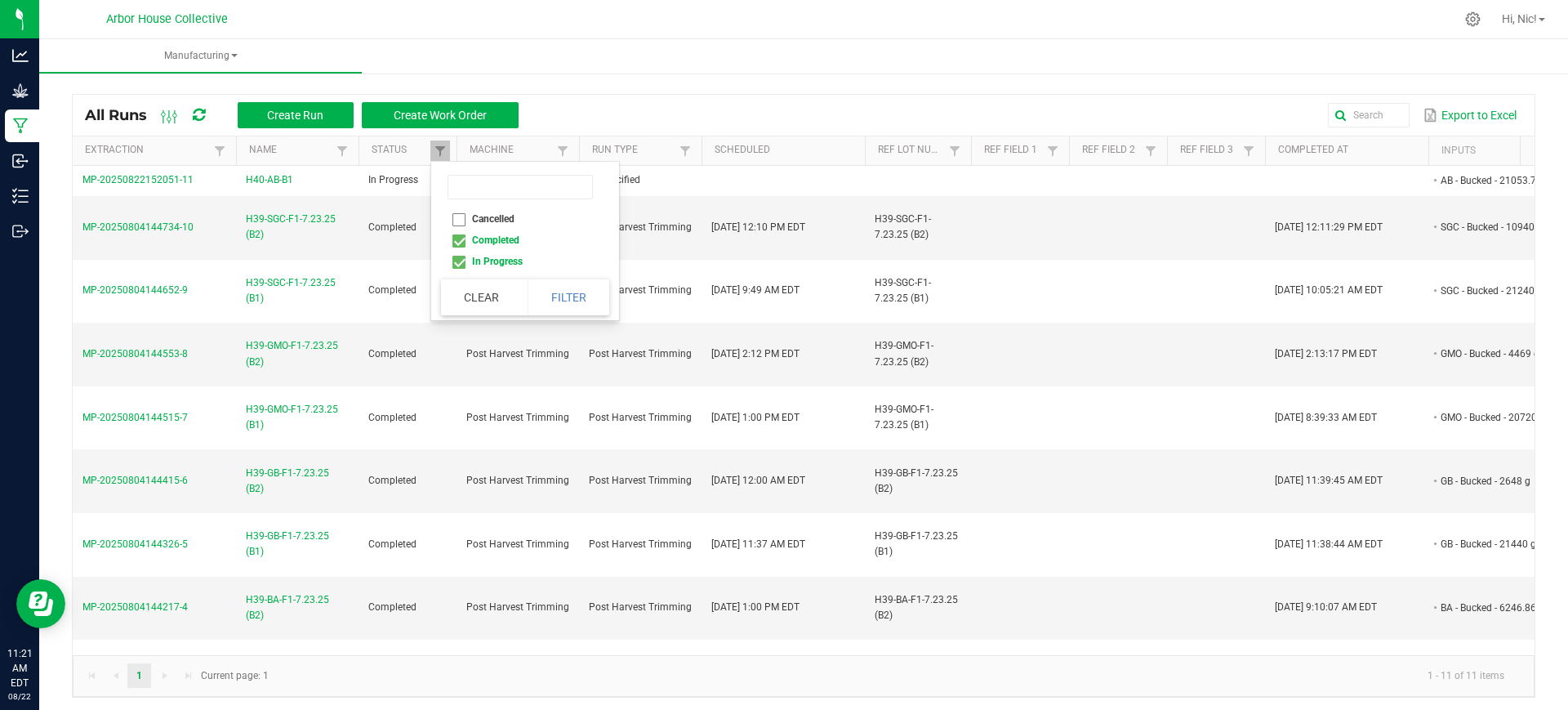
click at [459, 238] on li "Completed" at bounding box center [521, 240] width 159 height 21
checkbox input "false"
click at [558, 292] on button "Filter" at bounding box center [569, 297] width 82 height 36
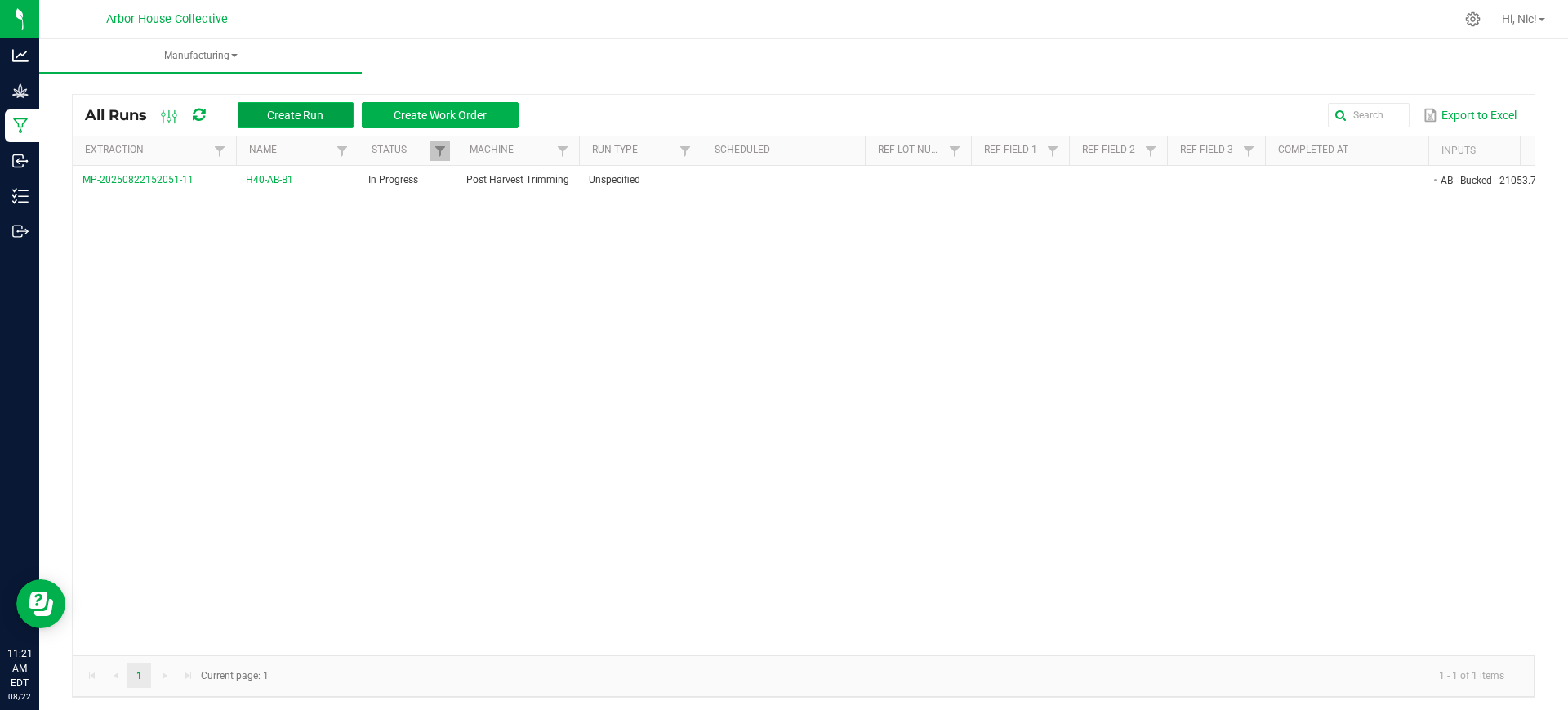
click at [316, 123] on button "Create Run" at bounding box center [296, 115] width 116 height 26
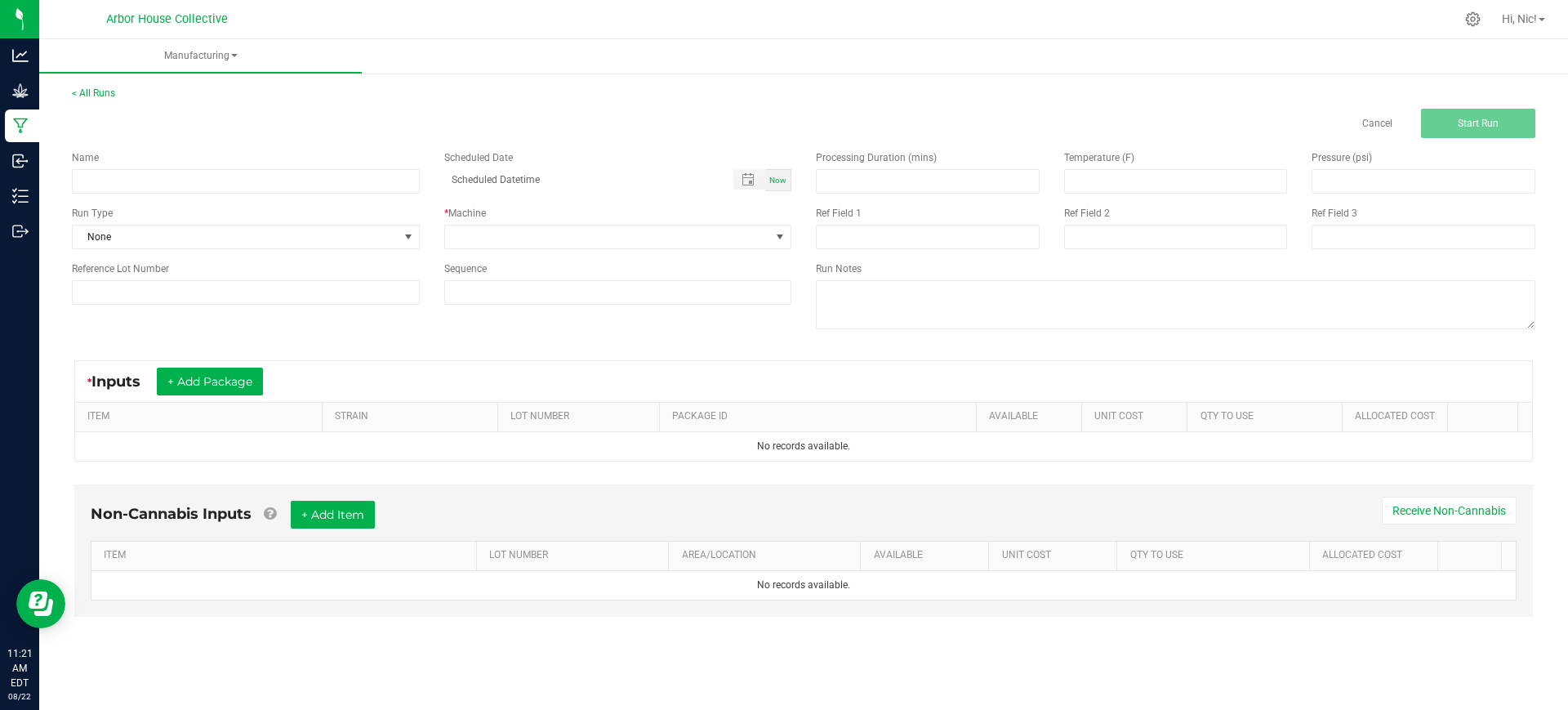
click at [247, 195] on div "Name Scheduled Date Now Run Type None * Machine Reference Lot Number Sequence" at bounding box center [431, 227] width 743 height 179
click at [245, 186] on input at bounding box center [246, 181] width 348 height 24
paste input "1A4050300057C4D000001229"
type input "1"
type input "H40-AB-B2"
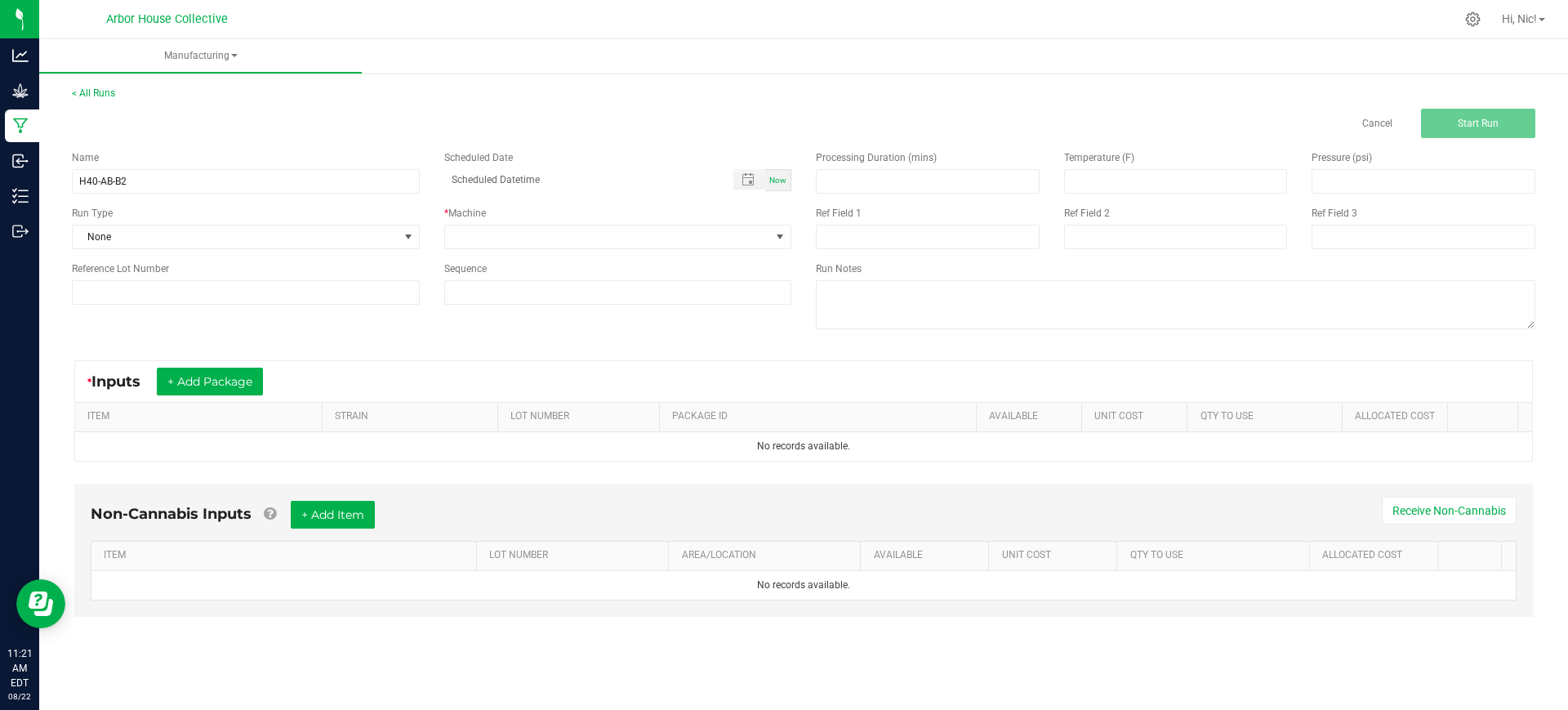
click at [484, 250] on div "Name H40-AB-B2 Scheduled Date Now Run Type None * Machine Reference Lot Number …" at bounding box center [431, 227] width 743 height 179
click at [495, 235] on span at bounding box center [607, 237] width 325 height 23
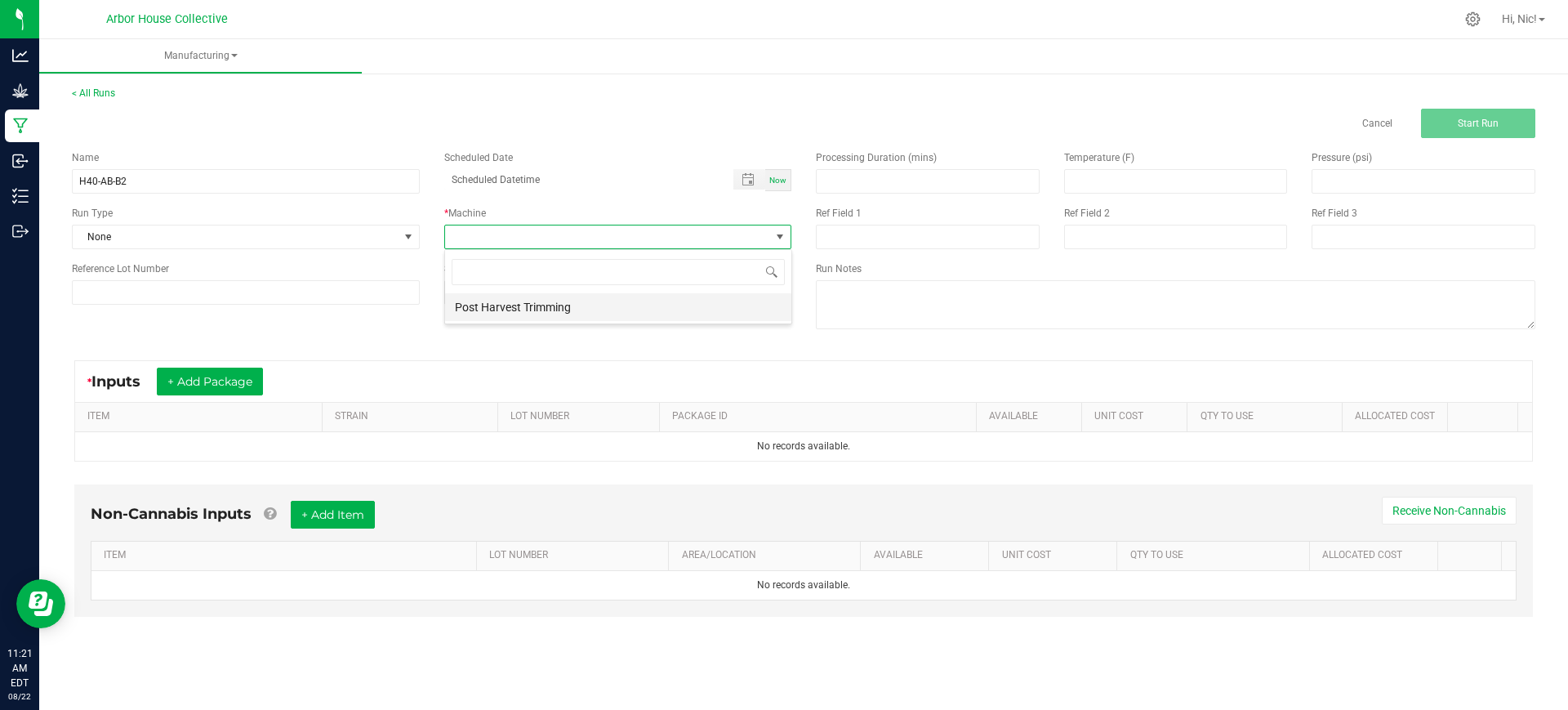
click at [520, 299] on li "Post Harvest Trimming" at bounding box center [618, 307] width 346 height 28
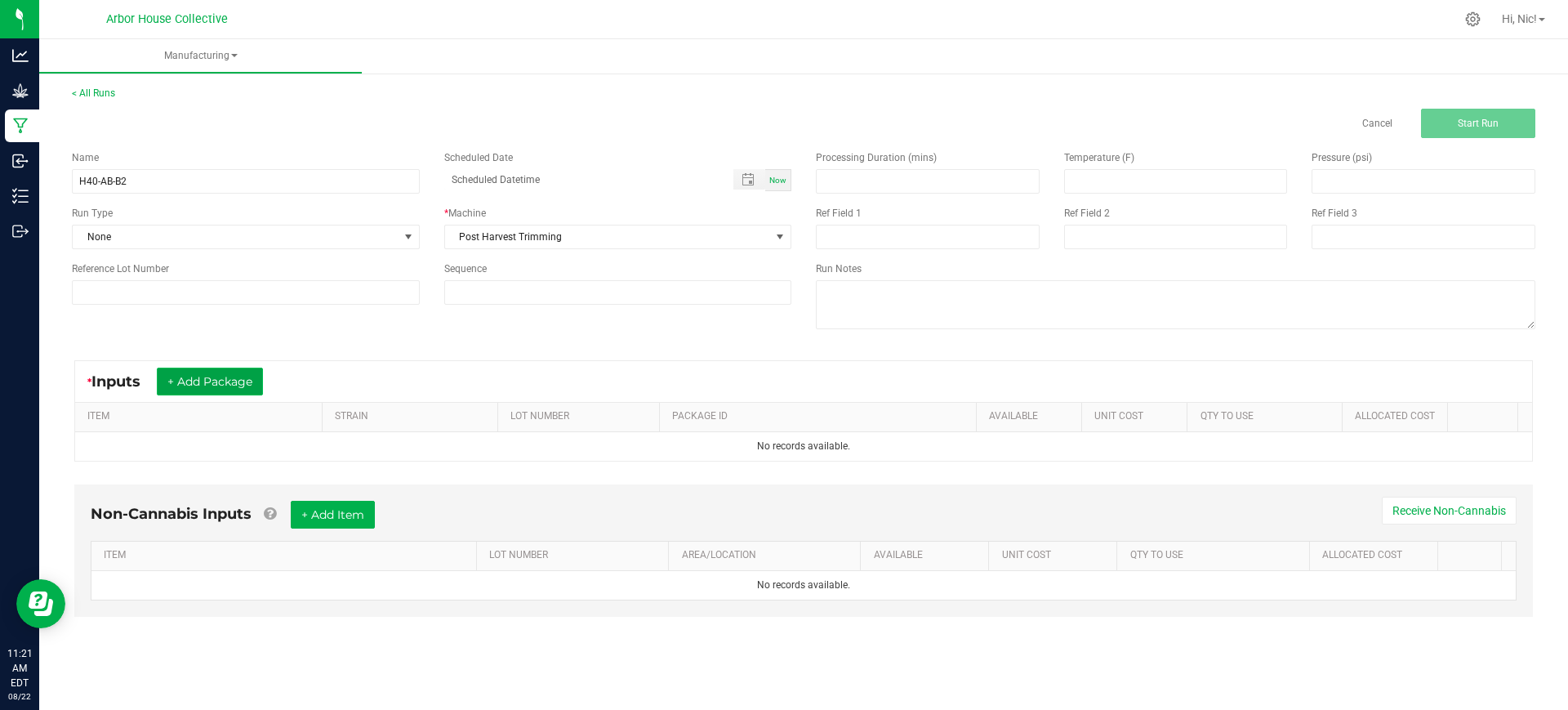
click at [242, 375] on button "+ Add Package" at bounding box center [209, 381] width 106 height 28
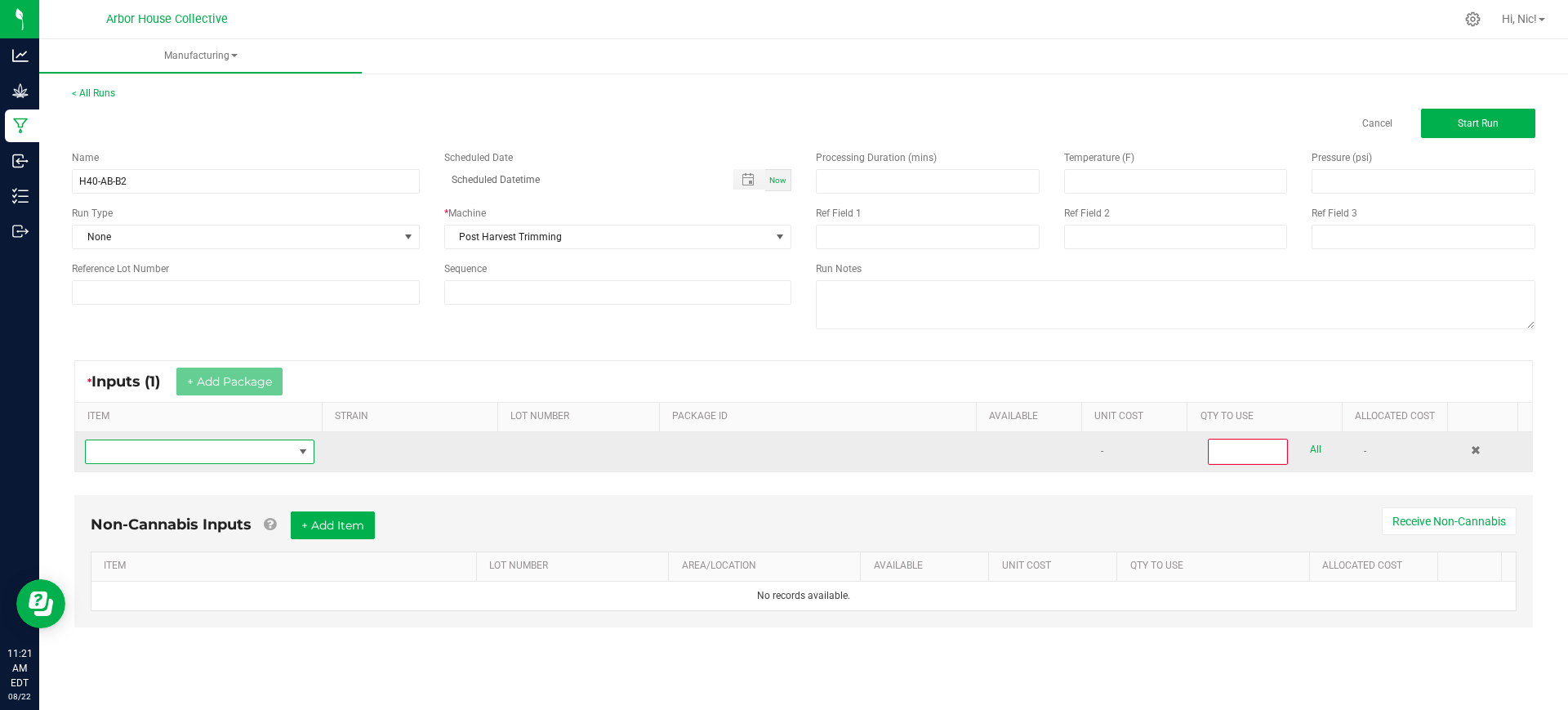
click at [247, 453] on span "NO DATA FOUND" at bounding box center [189, 452] width 208 height 23
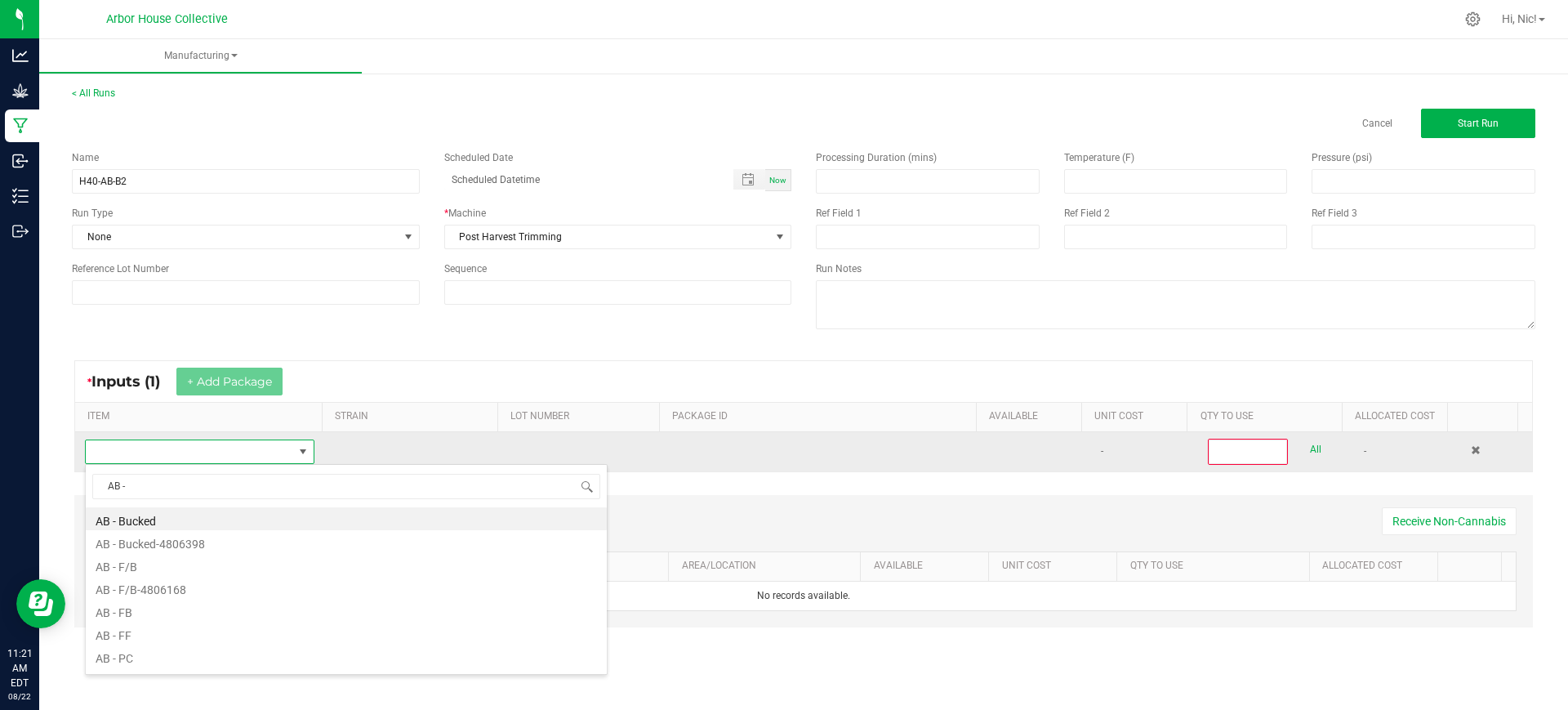
type input "AB - B"
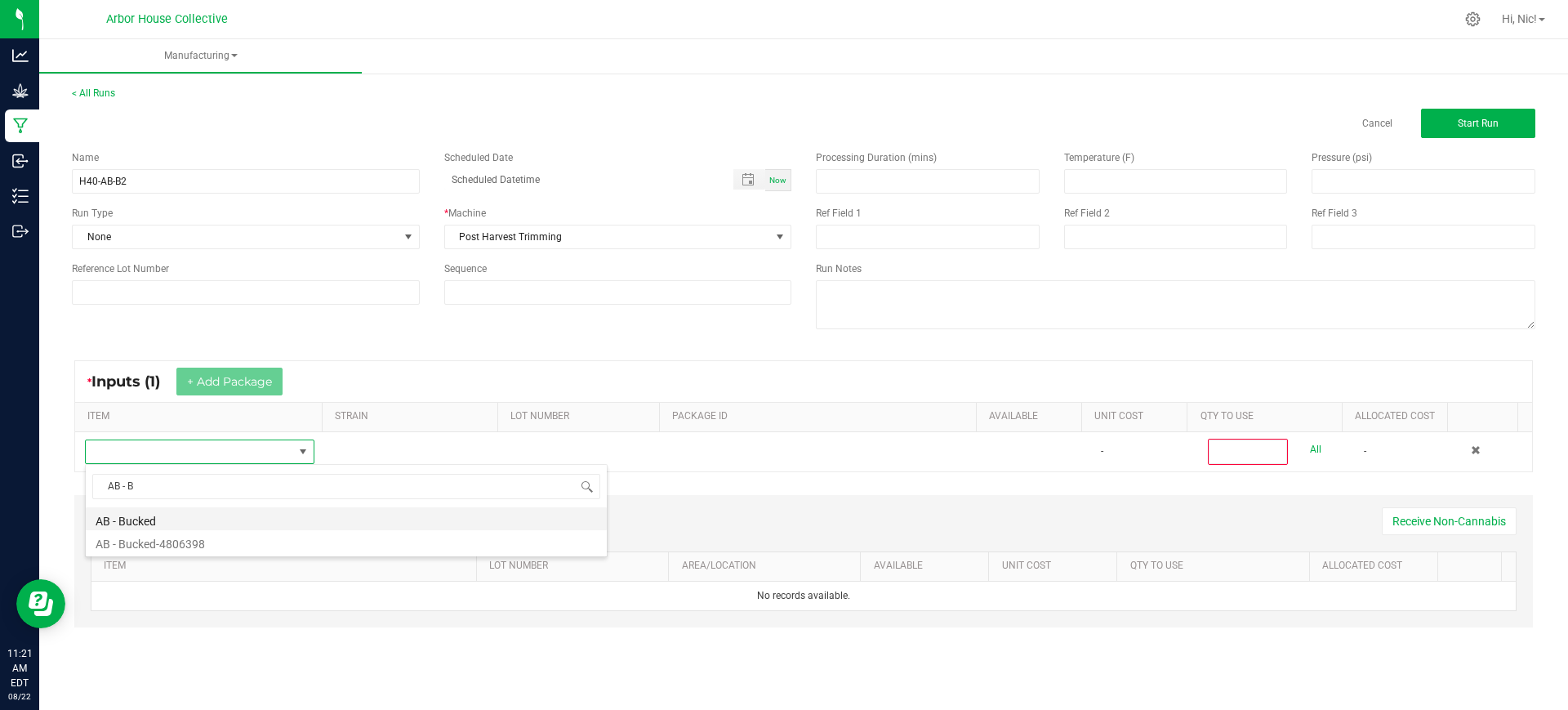
click at [156, 516] on li "AB - Bucked" at bounding box center [346, 519] width 521 height 23
type input "0"
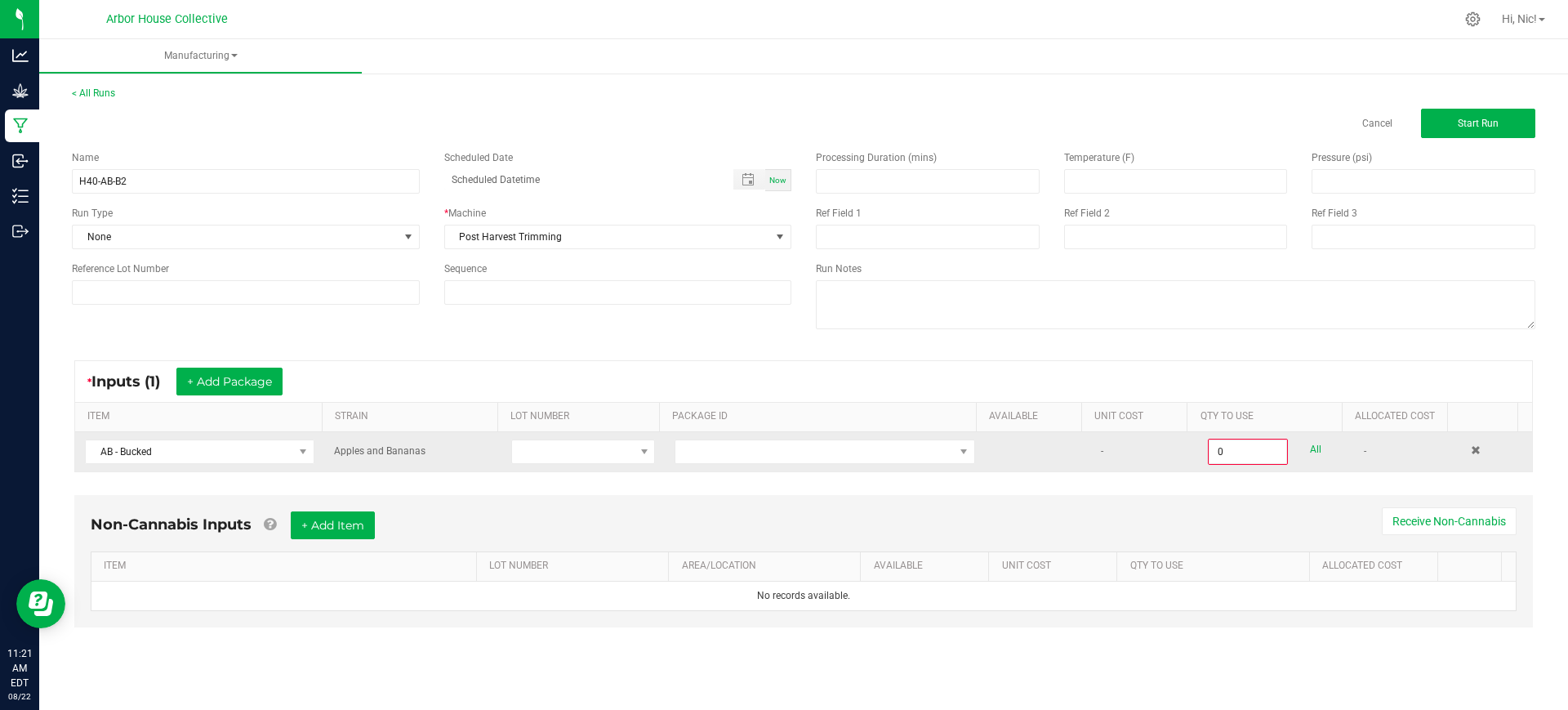
click at [744, 466] on td at bounding box center [825, 452] width 320 height 39
click at [748, 461] on span at bounding box center [815, 452] width 278 height 23
type input "1A4050300057C4D000001229"
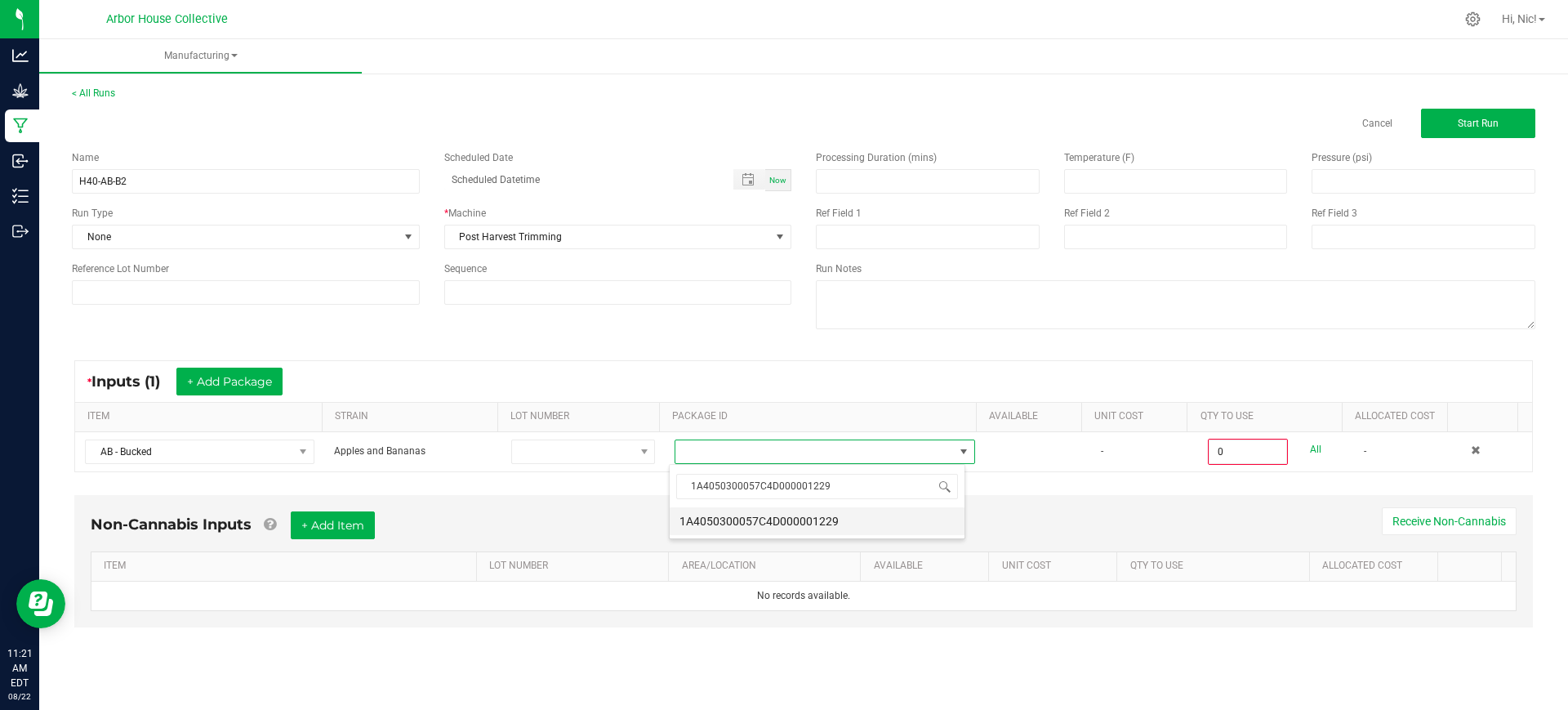
click at [783, 516] on li "1A4050300057C4D000001229" at bounding box center [817, 521] width 295 height 28
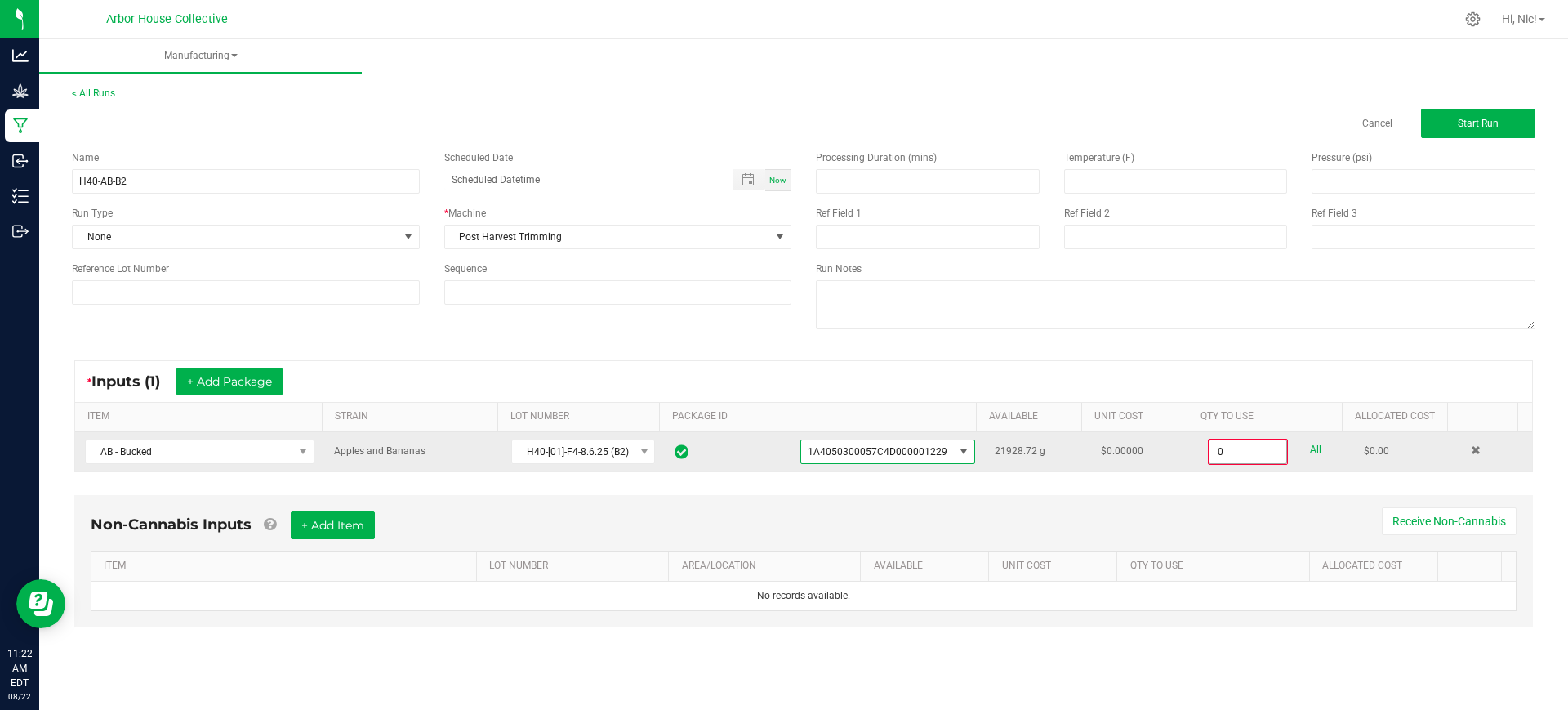
click at [1227, 449] on input "0" at bounding box center [1248, 452] width 77 height 23
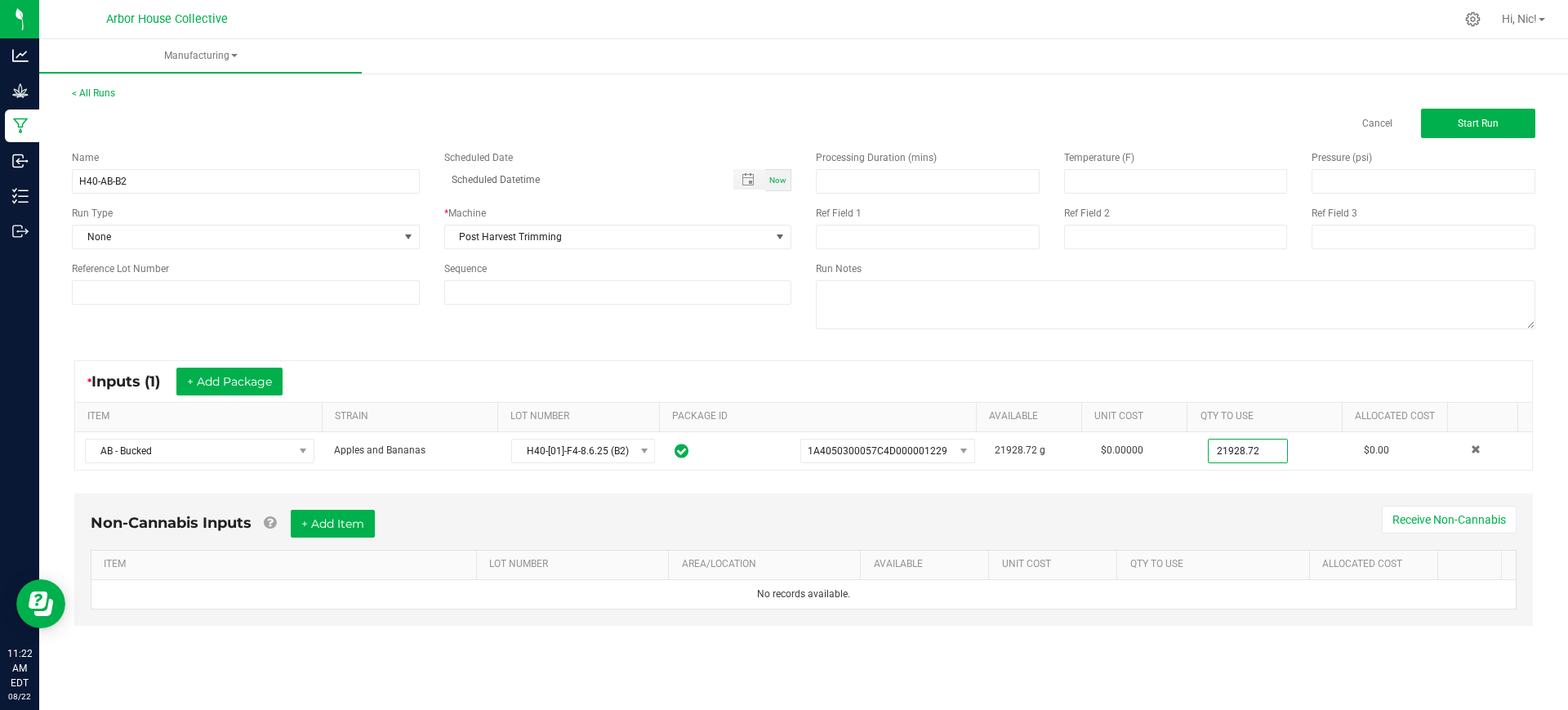
type input "21928.7200 g"
click at [1126, 370] on div "* Inputs (1) + Add Package" at bounding box center [803, 382] width 1457 height 41
click at [196, 182] on input "H40-AB-B2" at bounding box center [246, 181] width 348 height 24
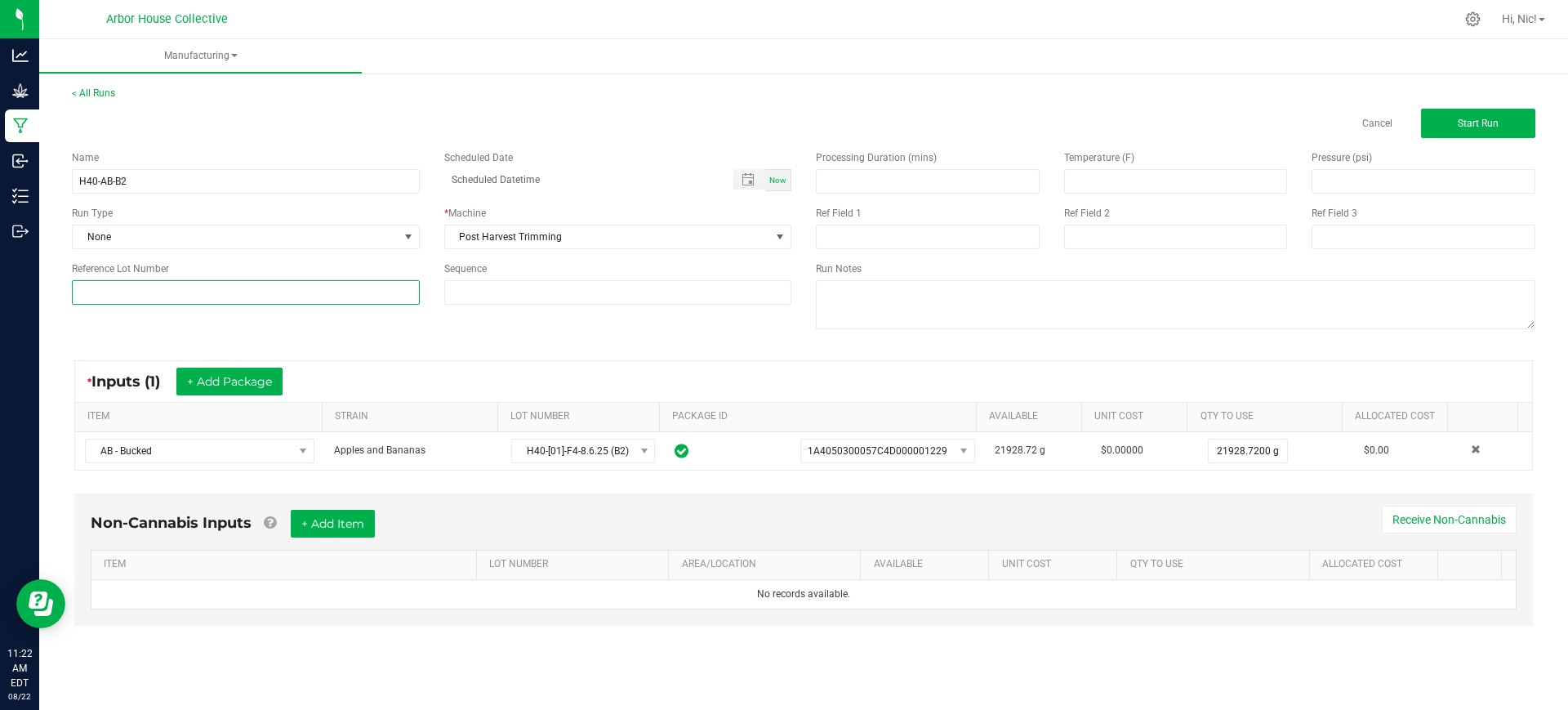
click at [178, 291] on input at bounding box center [246, 292] width 348 height 24
paste input "H40-AB-B2"
type input "H40-AB-B2"
click at [549, 337] on div "Name H40-AB-B2 Scheduled Date Now Run Type None * Machine Post Harvest Trimming…" at bounding box center [803, 242] width 1488 height 208
click at [1493, 131] on button "Start Run" at bounding box center [1478, 123] width 114 height 29
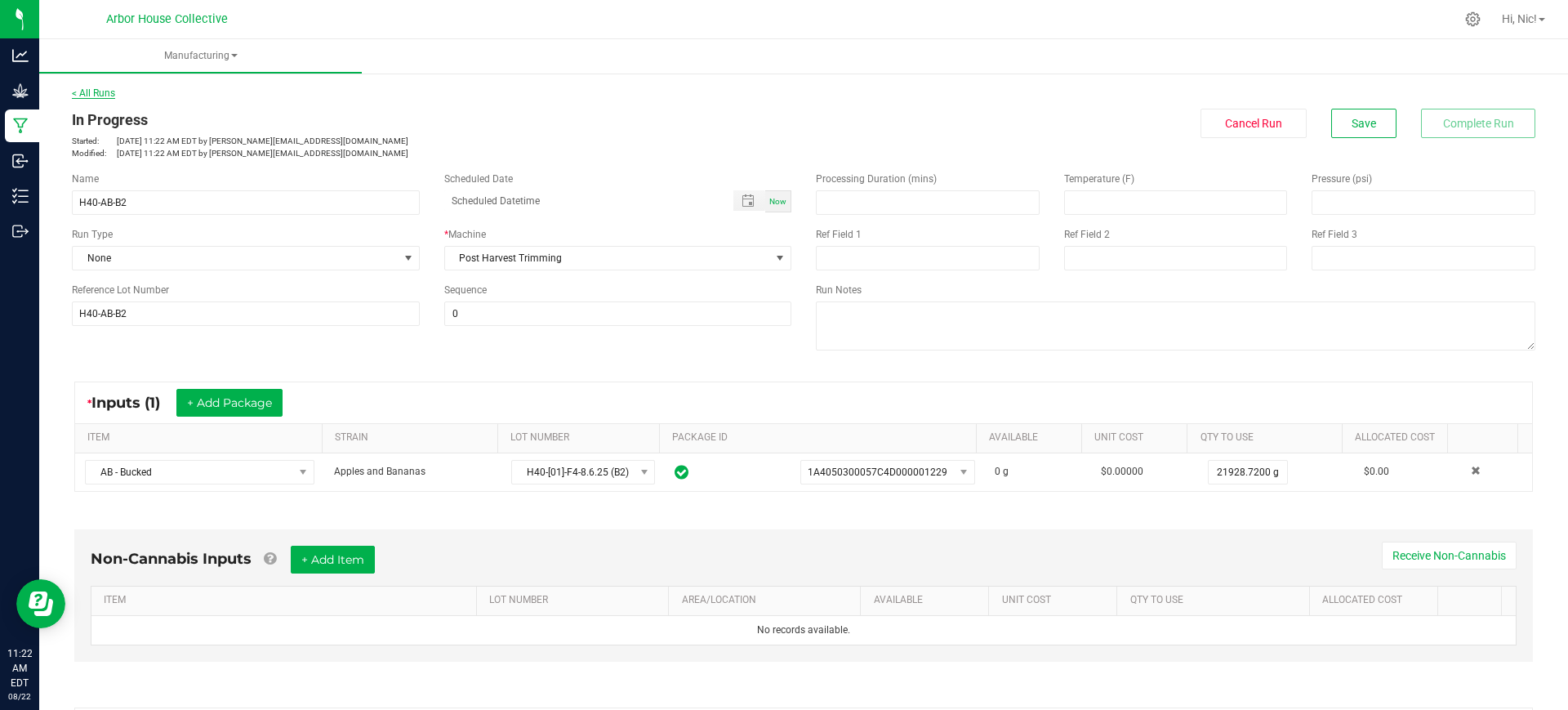
click at [111, 96] on link "< All Runs" at bounding box center [94, 93] width 44 height 12
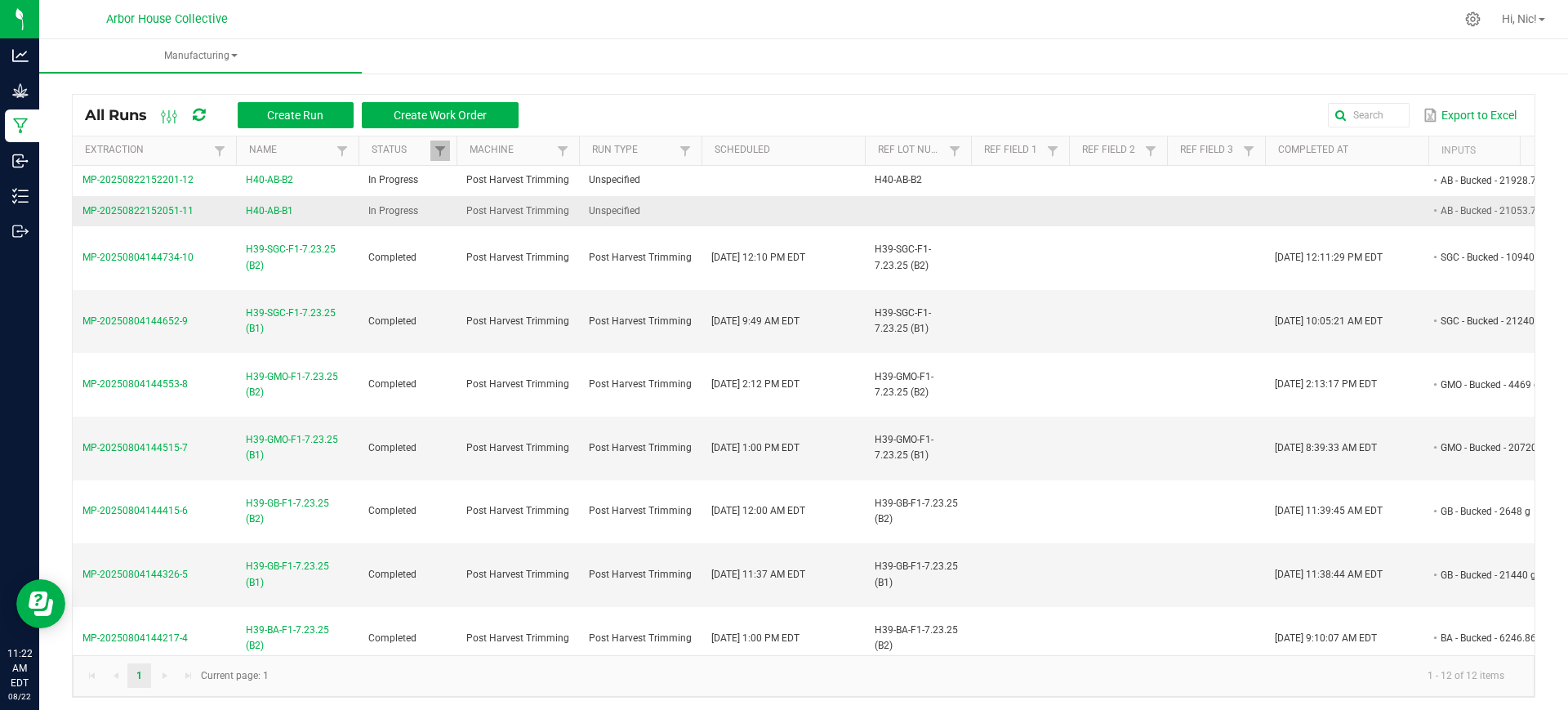
click at [272, 205] on span "H40-AB-B1" at bounding box center [269, 211] width 47 height 15
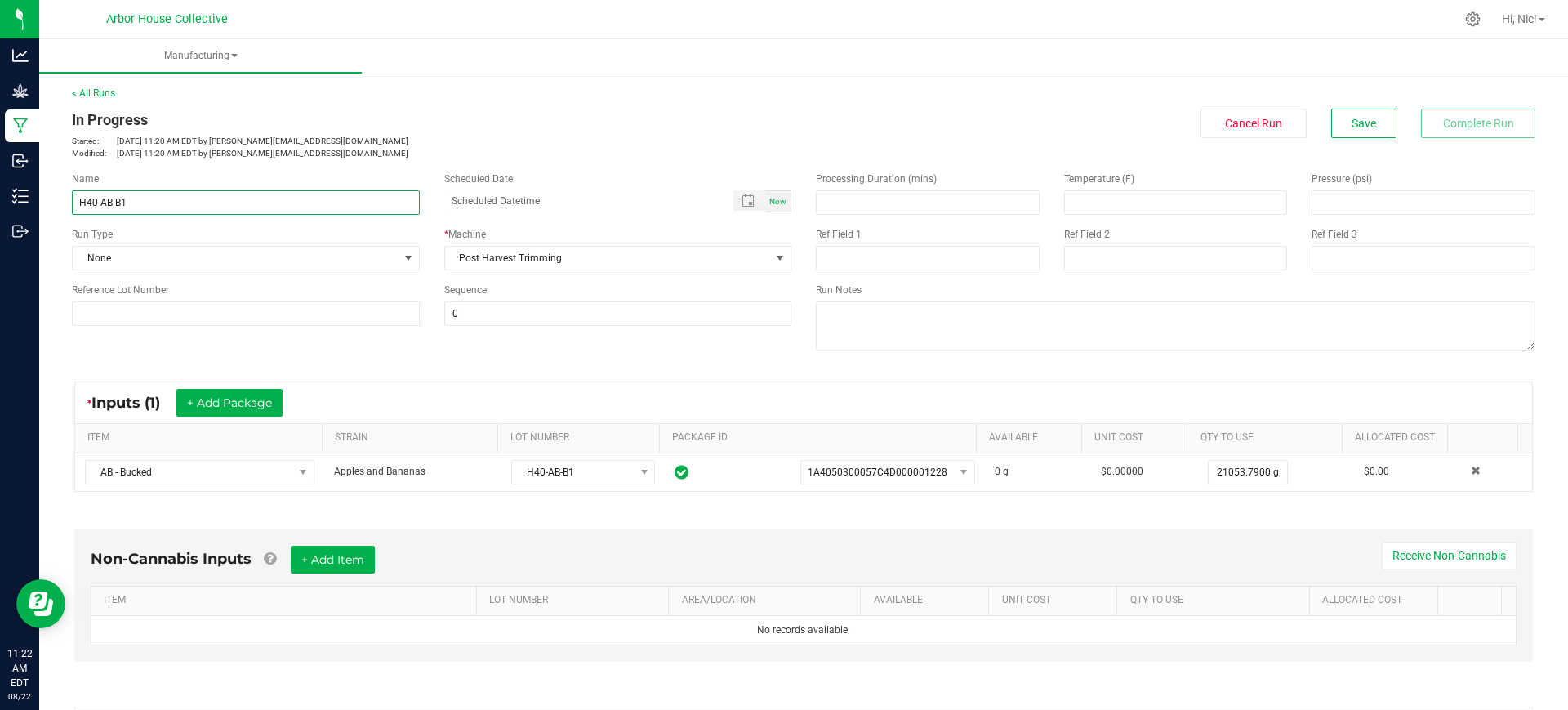
click at [188, 208] on input "H40-AB-B1" at bounding box center [246, 202] width 348 height 24
click at [174, 304] on input at bounding box center [246, 313] width 348 height 24
paste input "H40-AB-B1"
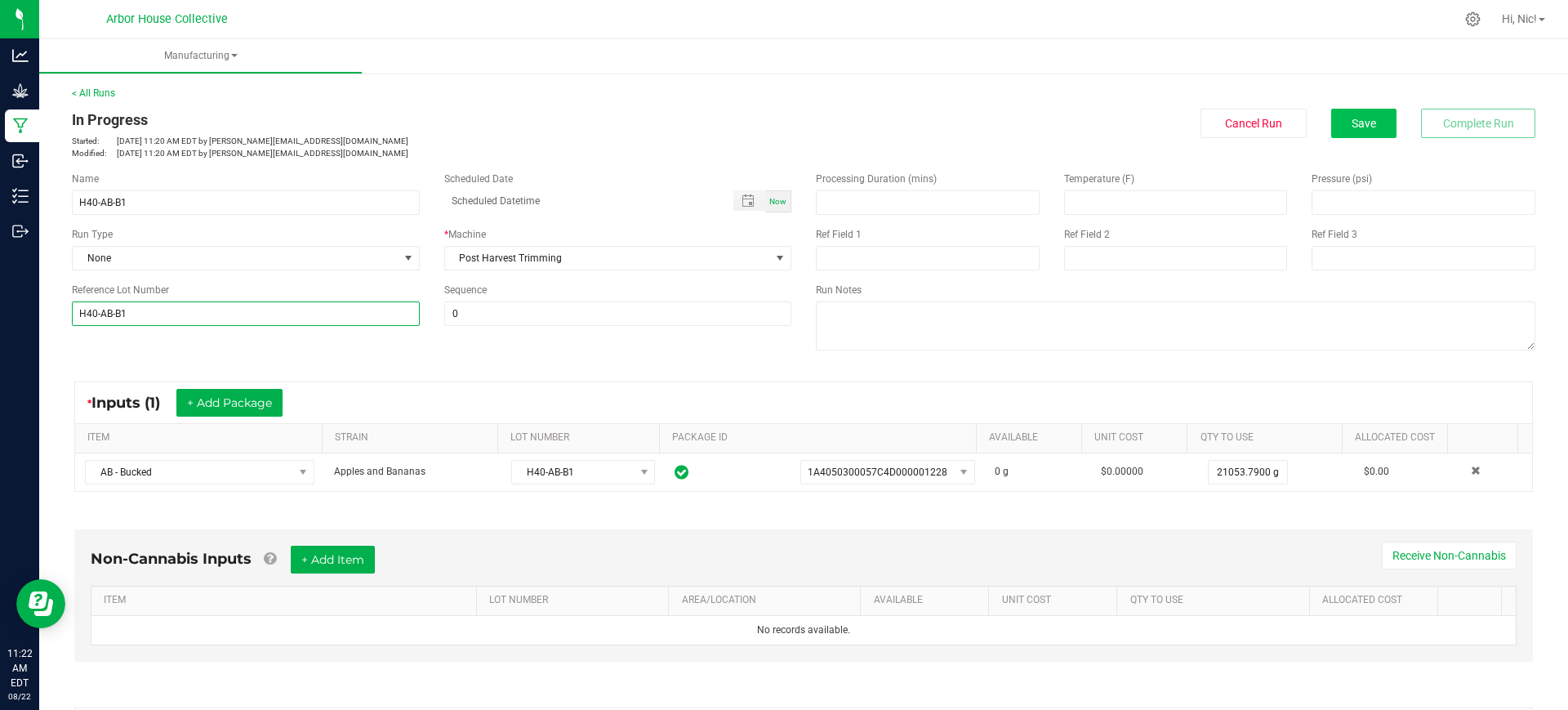
type input "H40-AB-B1"
click at [1340, 135] on button "Save" at bounding box center [1363, 123] width 65 height 29
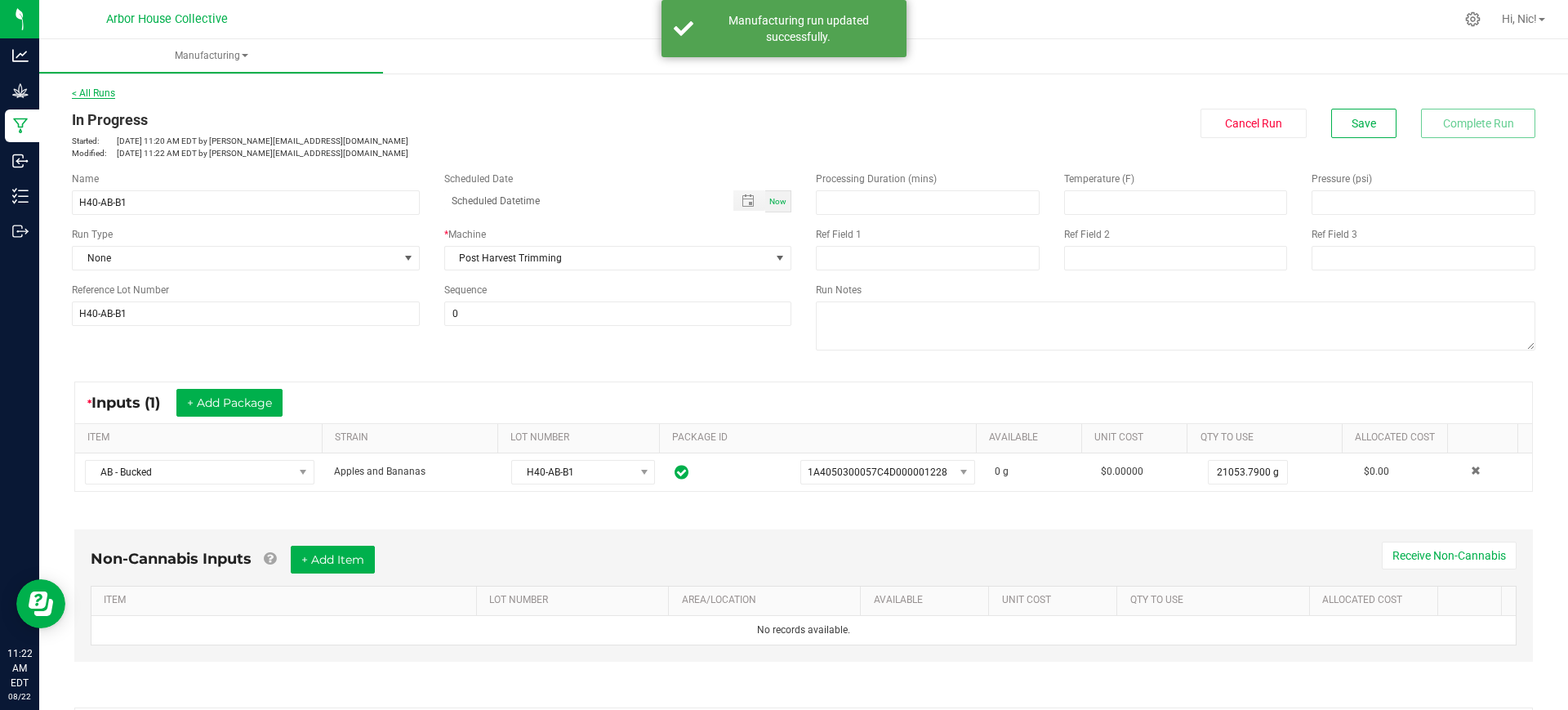
click at [114, 95] on link "< All Runs" at bounding box center [94, 93] width 44 height 12
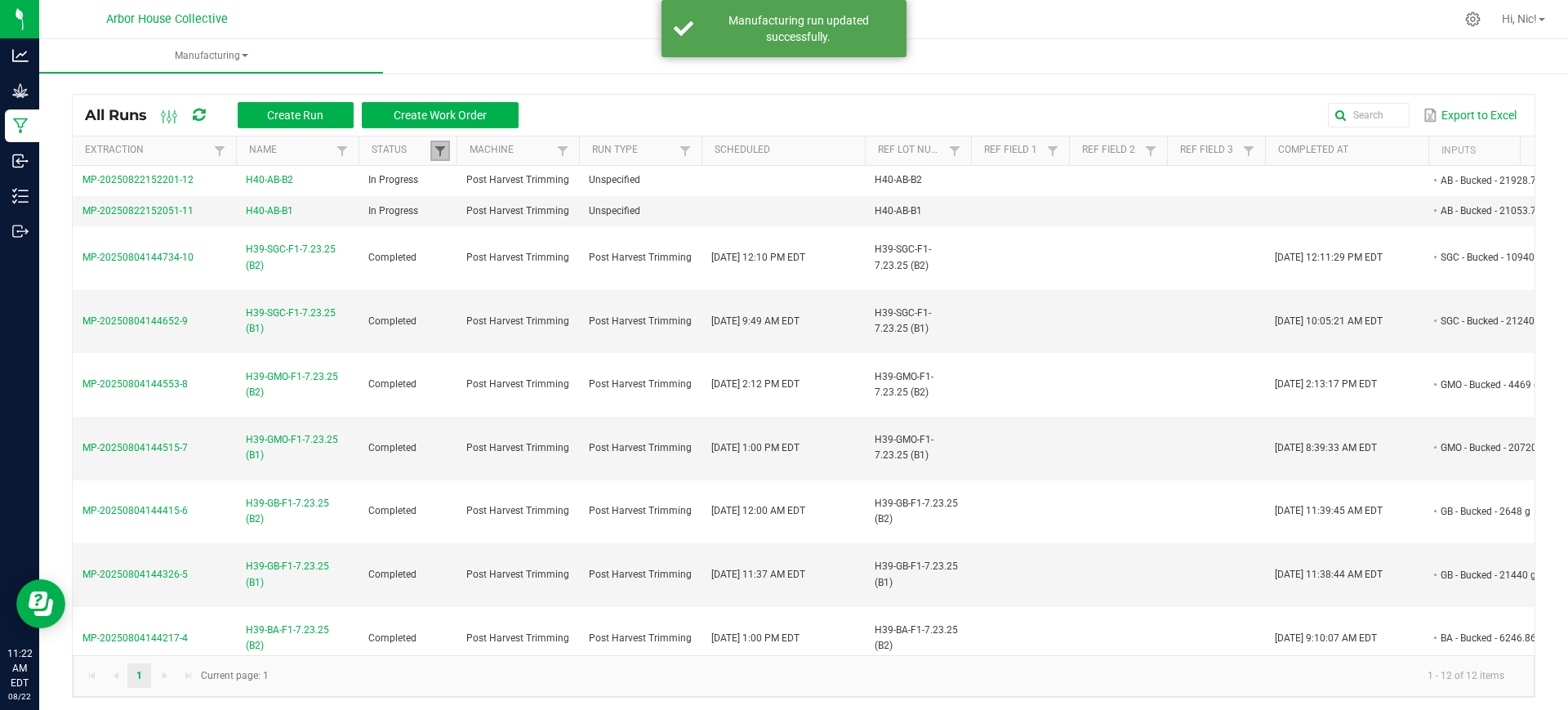
click at [441, 152] on span at bounding box center [439, 151] width 13 height 13
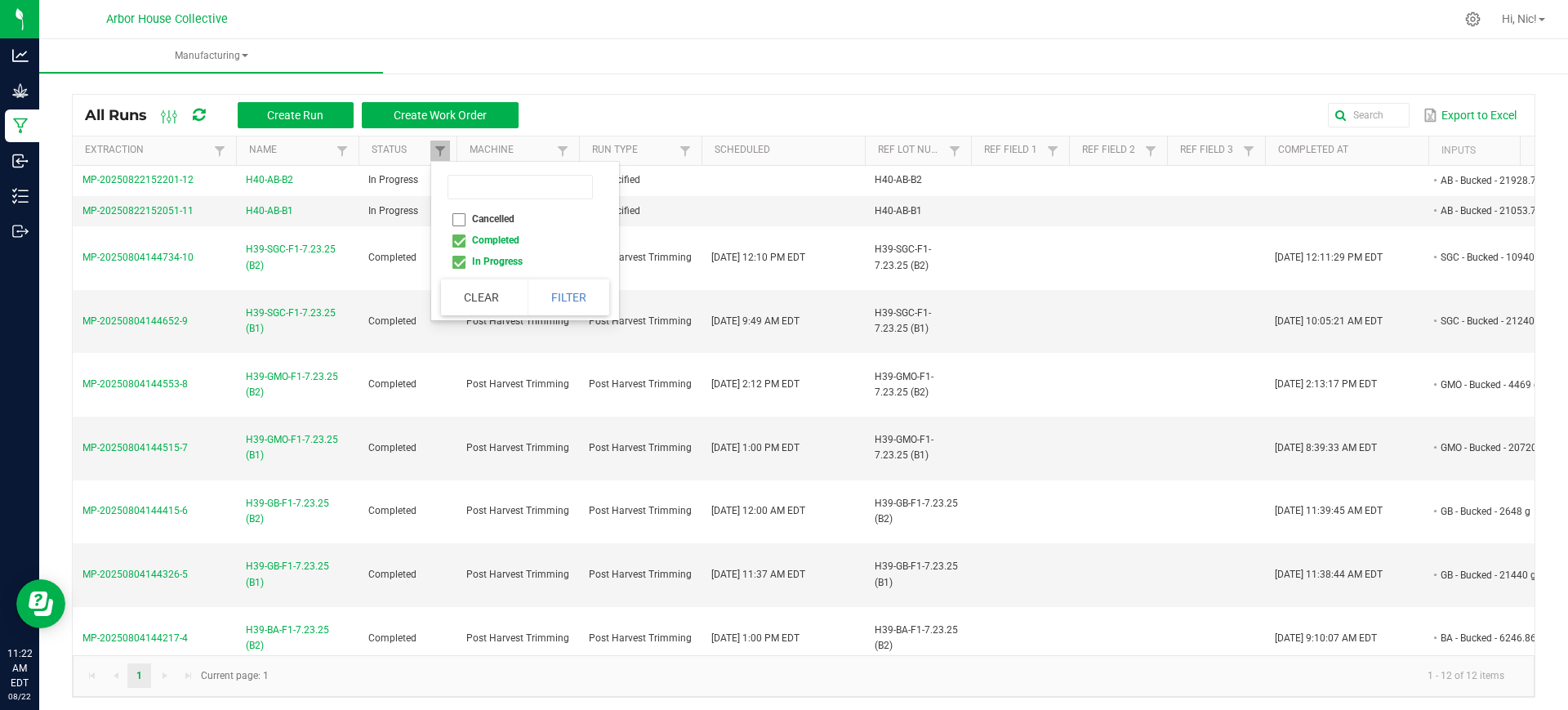
click at [459, 244] on li "Completed" at bounding box center [521, 240] width 159 height 21
checkbox input "false"
click at [567, 299] on button "Filter" at bounding box center [569, 297] width 82 height 36
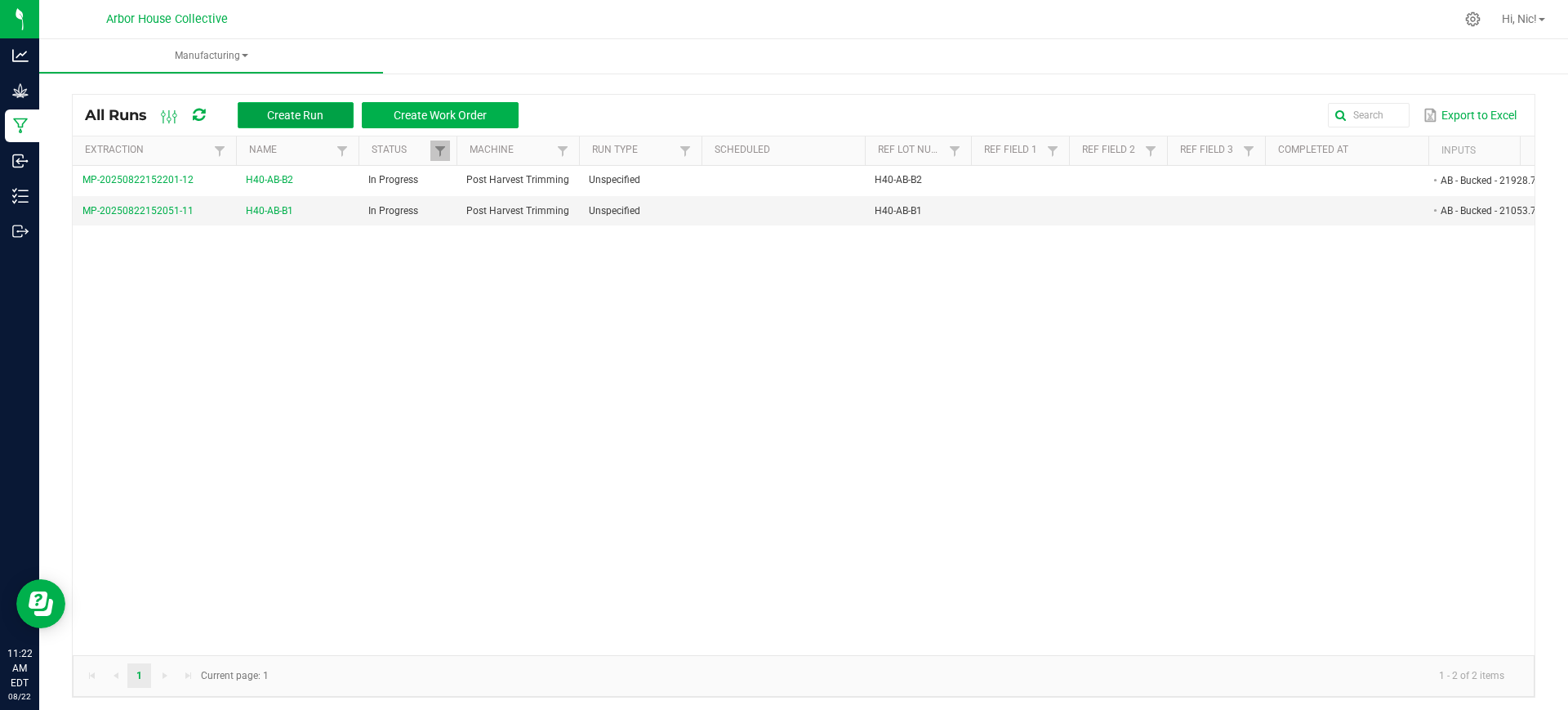
click at [283, 110] on span "Create Run" at bounding box center [295, 115] width 56 height 13
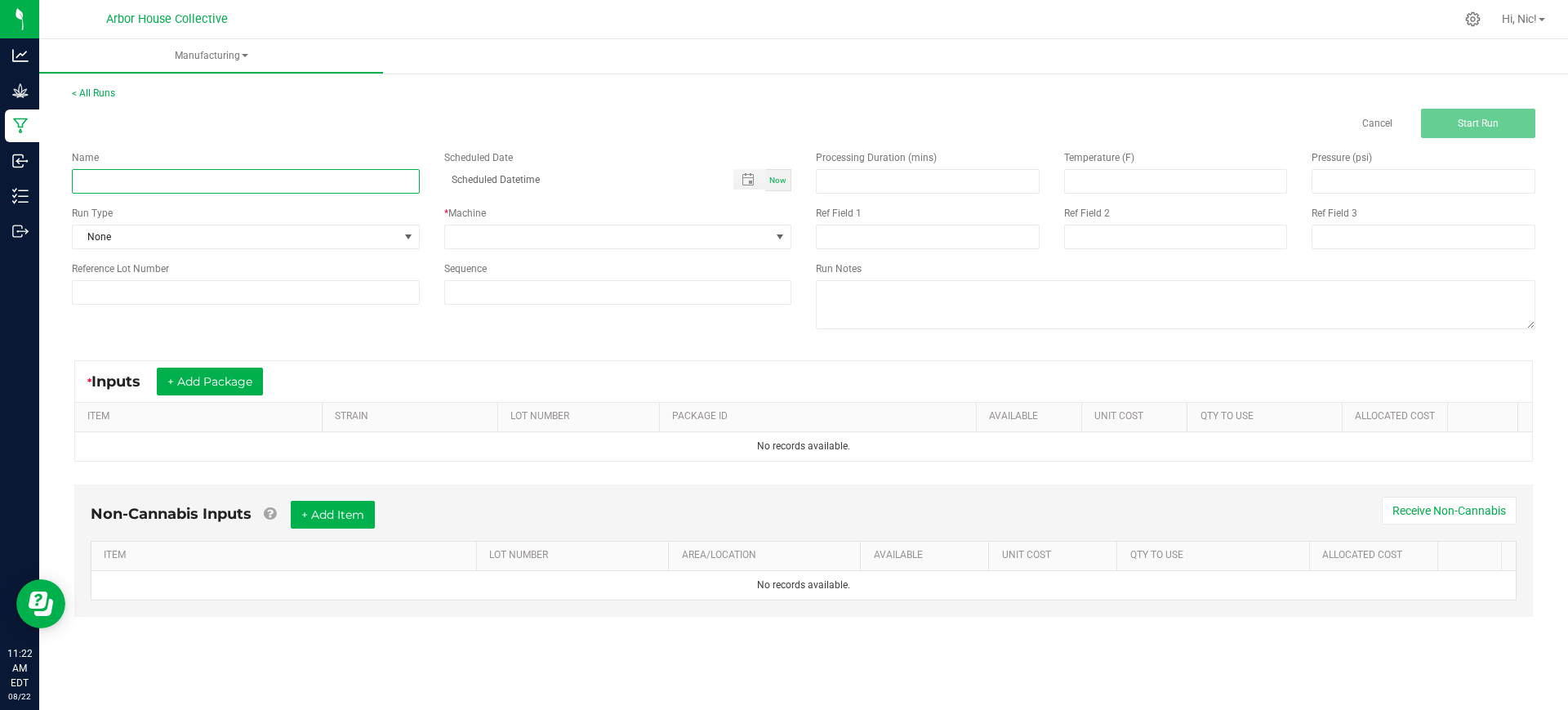
click at [222, 185] on input at bounding box center [246, 181] width 348 height 24
type input "H40-AB-B3"
click at [486, 239] on span at bounding box center [607, 237] width 325 height 23
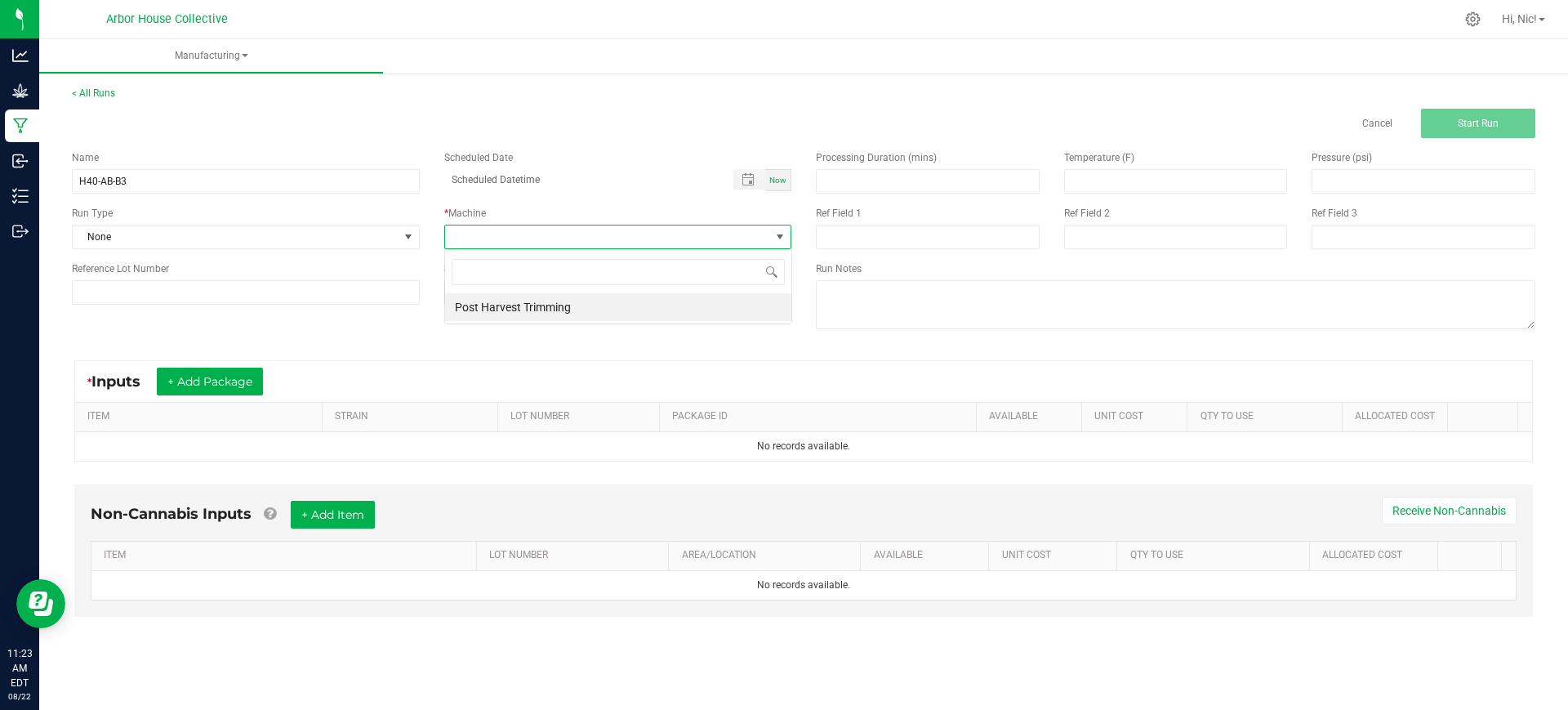
scroll to position [24, 347]
click at [517, 306] on li "Post Harvest Trimming" at bounding box center [618, 307] width 346 height 28
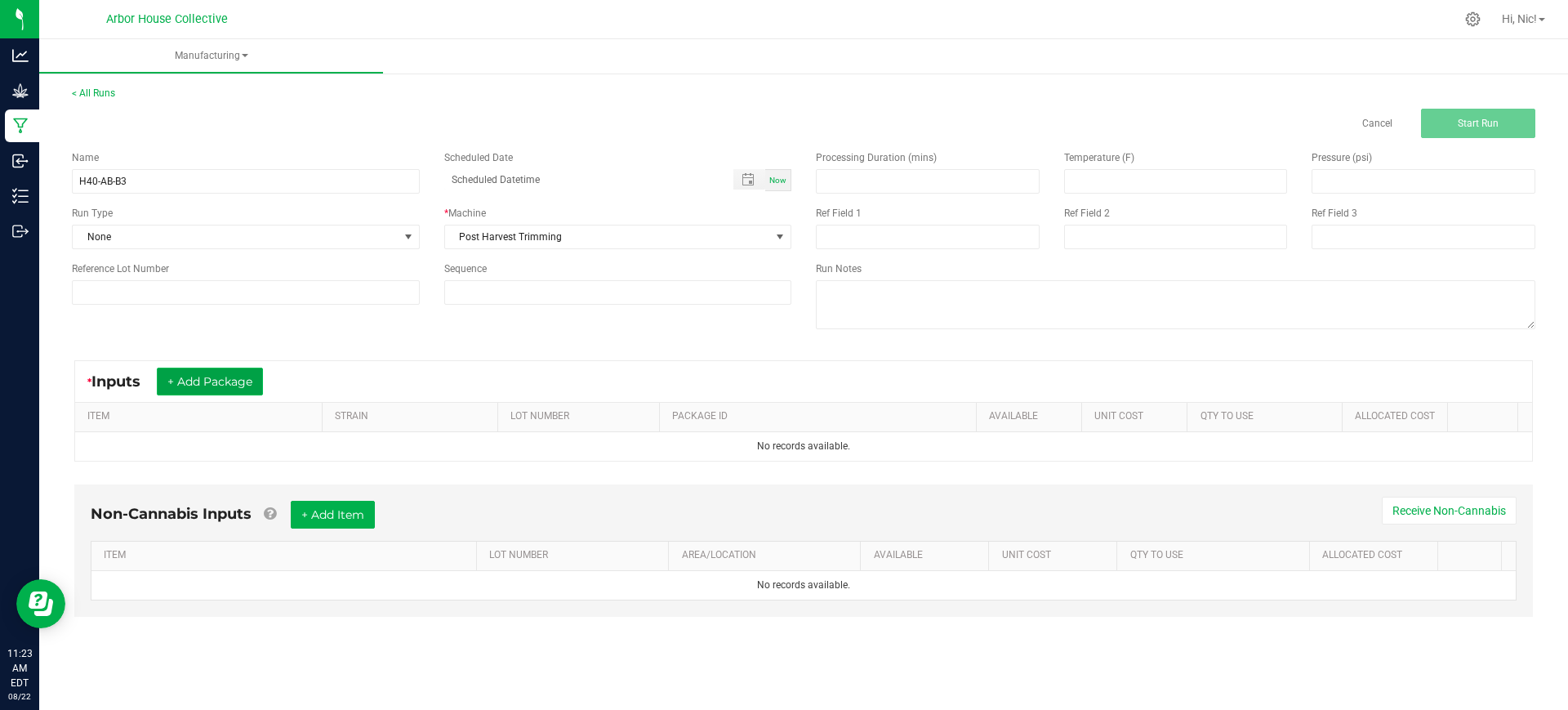
click at [249, 386] on button "+ Add Package" at bounding box center [209, 381] width 106 height 28
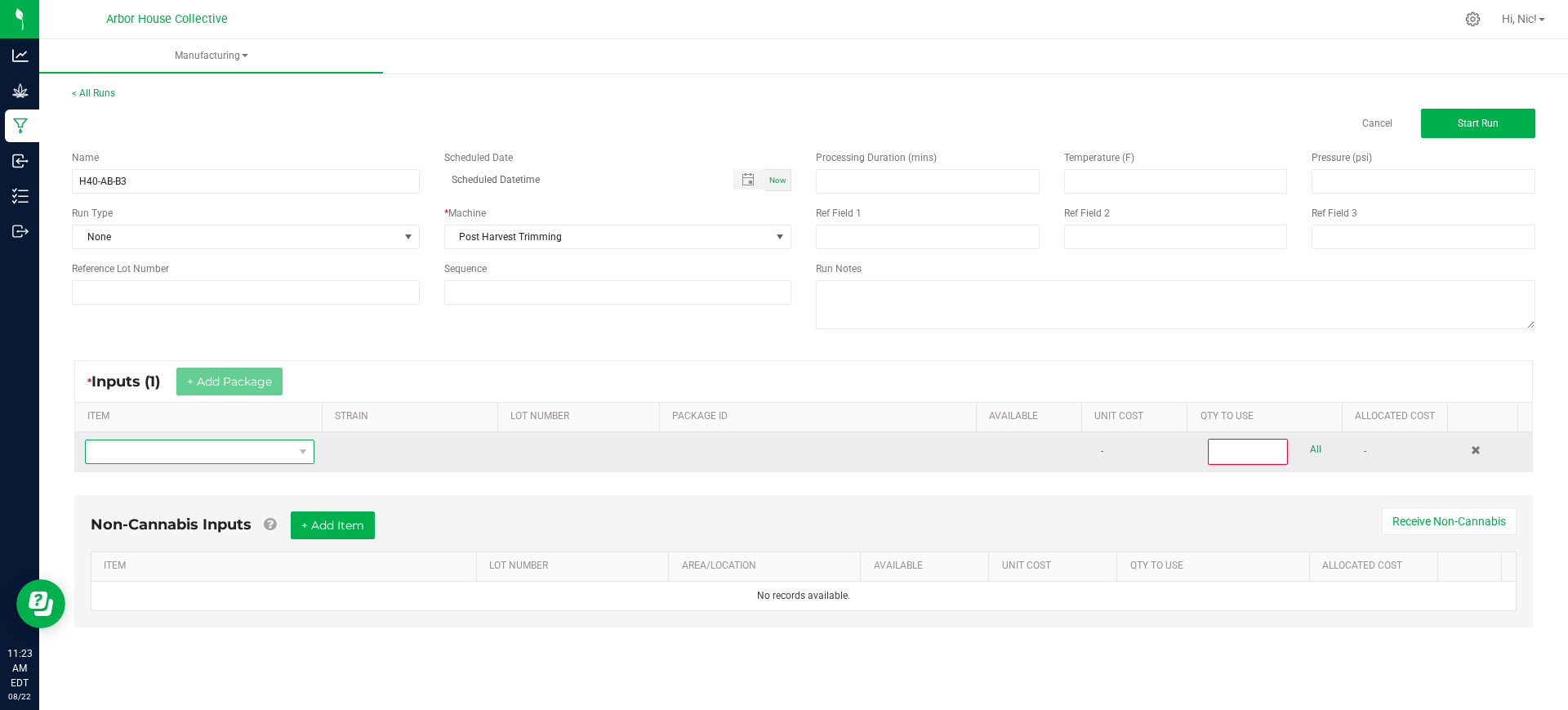
click at [241, 457] on span "NO DATA FOUND" at bounding box center [189, 452] width 208 height 23
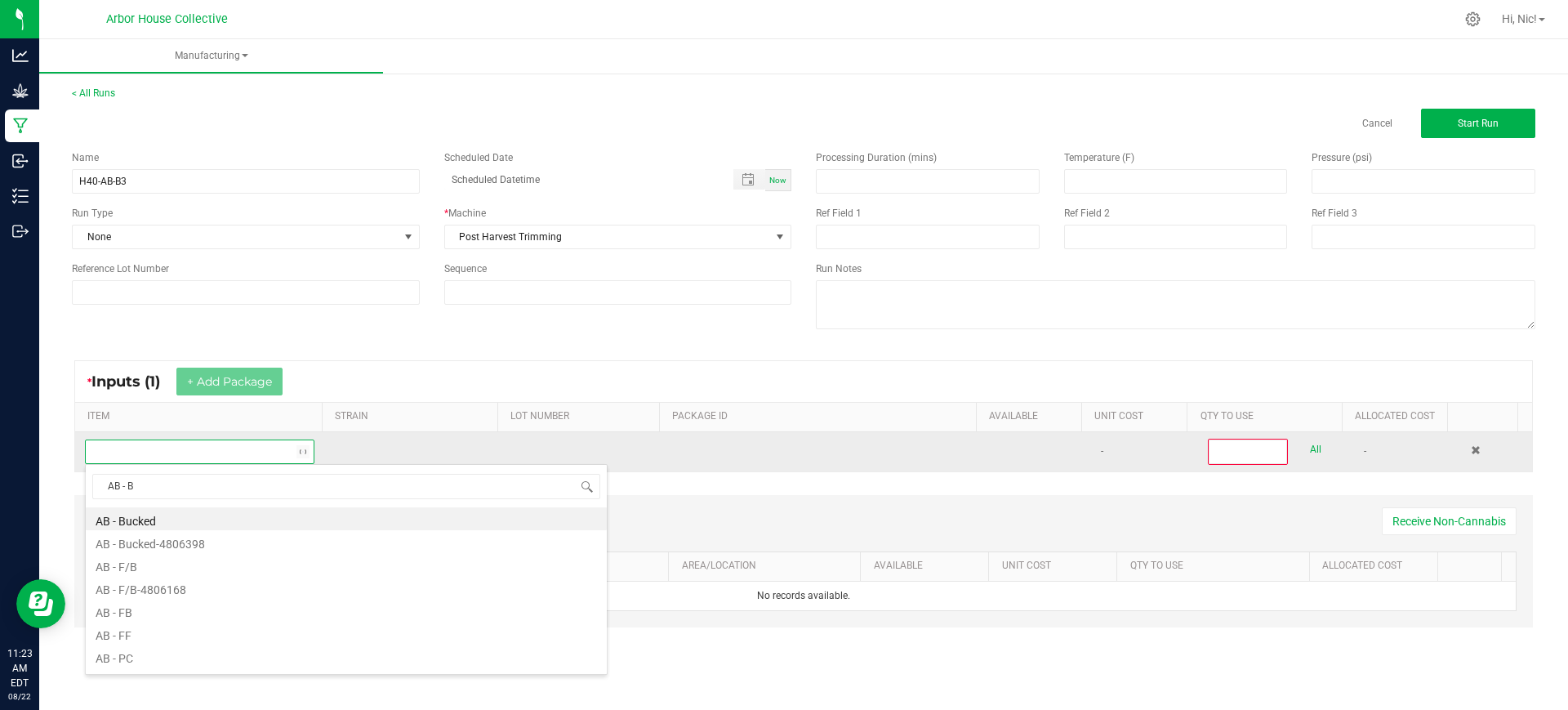
type input "AB - Bu"
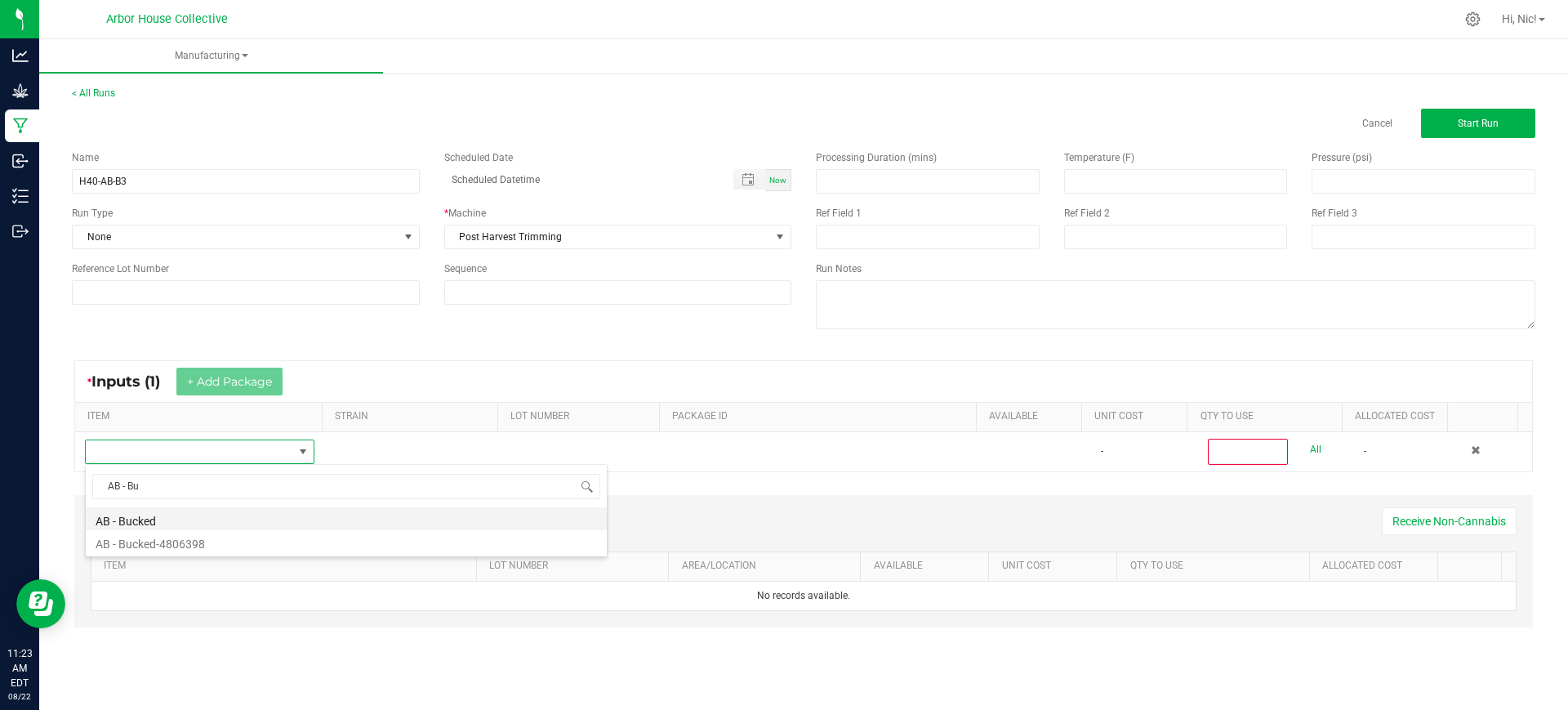
click at [151, 516] on li "AB - Bucked" at bounding box center [346, 519] width 521 height 23
type input "0"
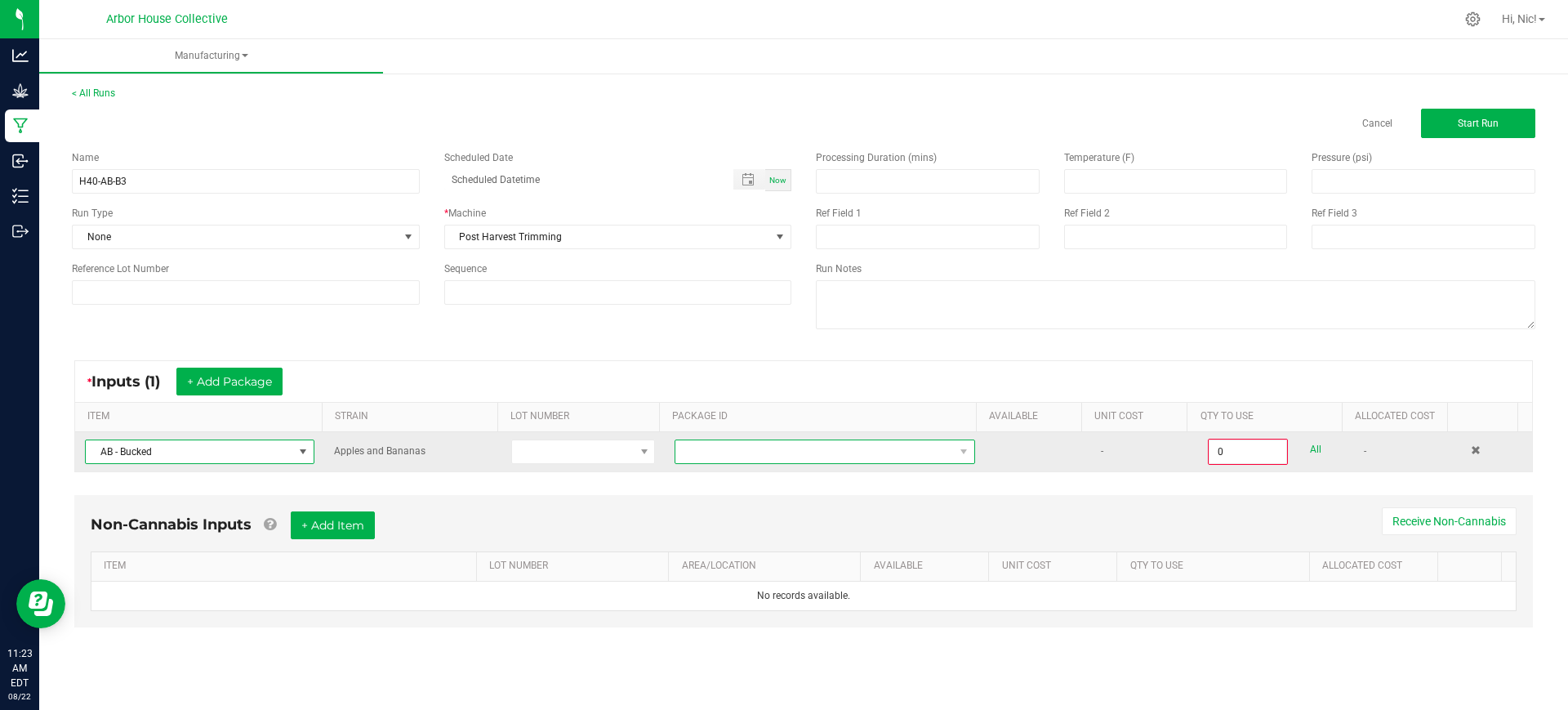
click at [787, 460] on span at bounding box center [815, 452] width 278 height 23
type input "1A4050300057C4D000001230"
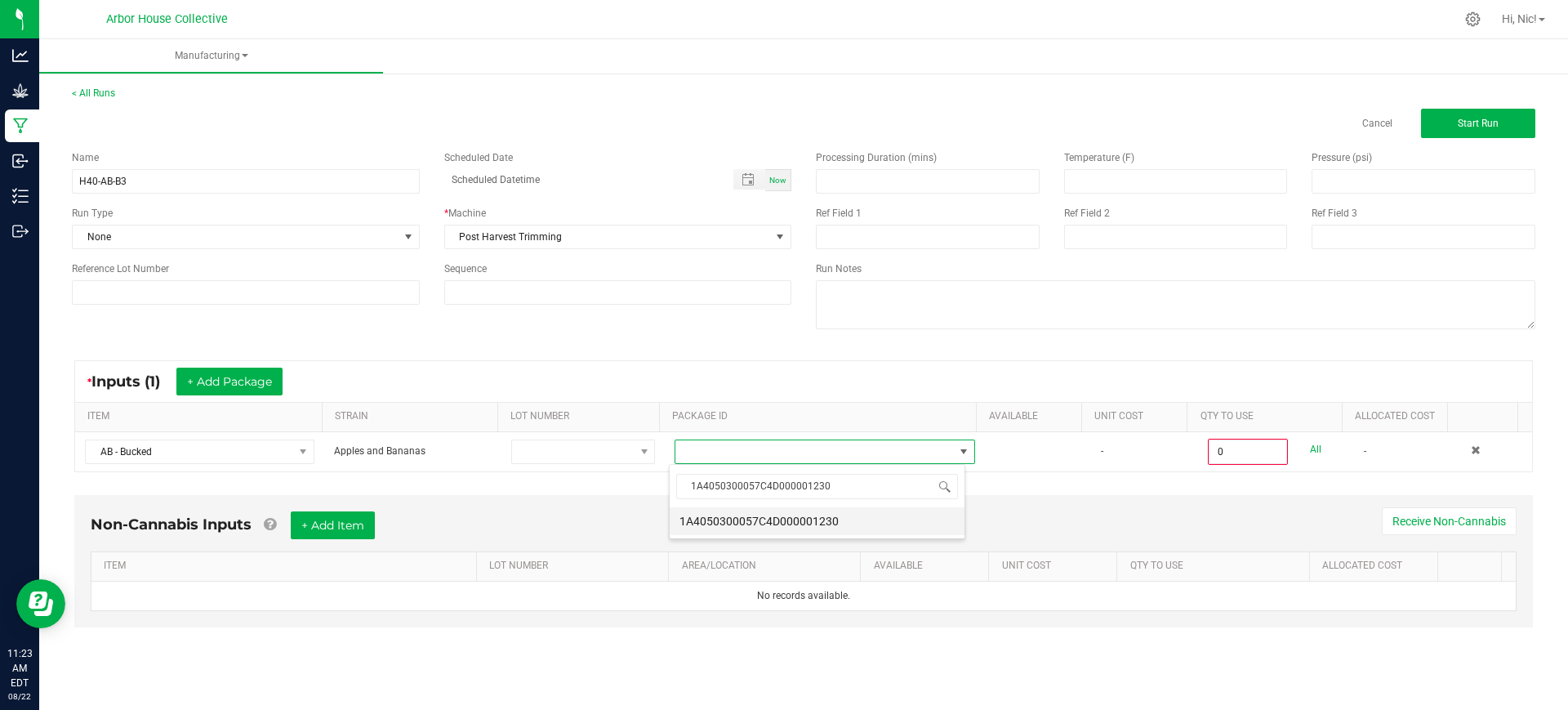
click at [812, 520] on li "1A4050300057C4D000001230" at bounding box center [817, 521] width 295 height 28
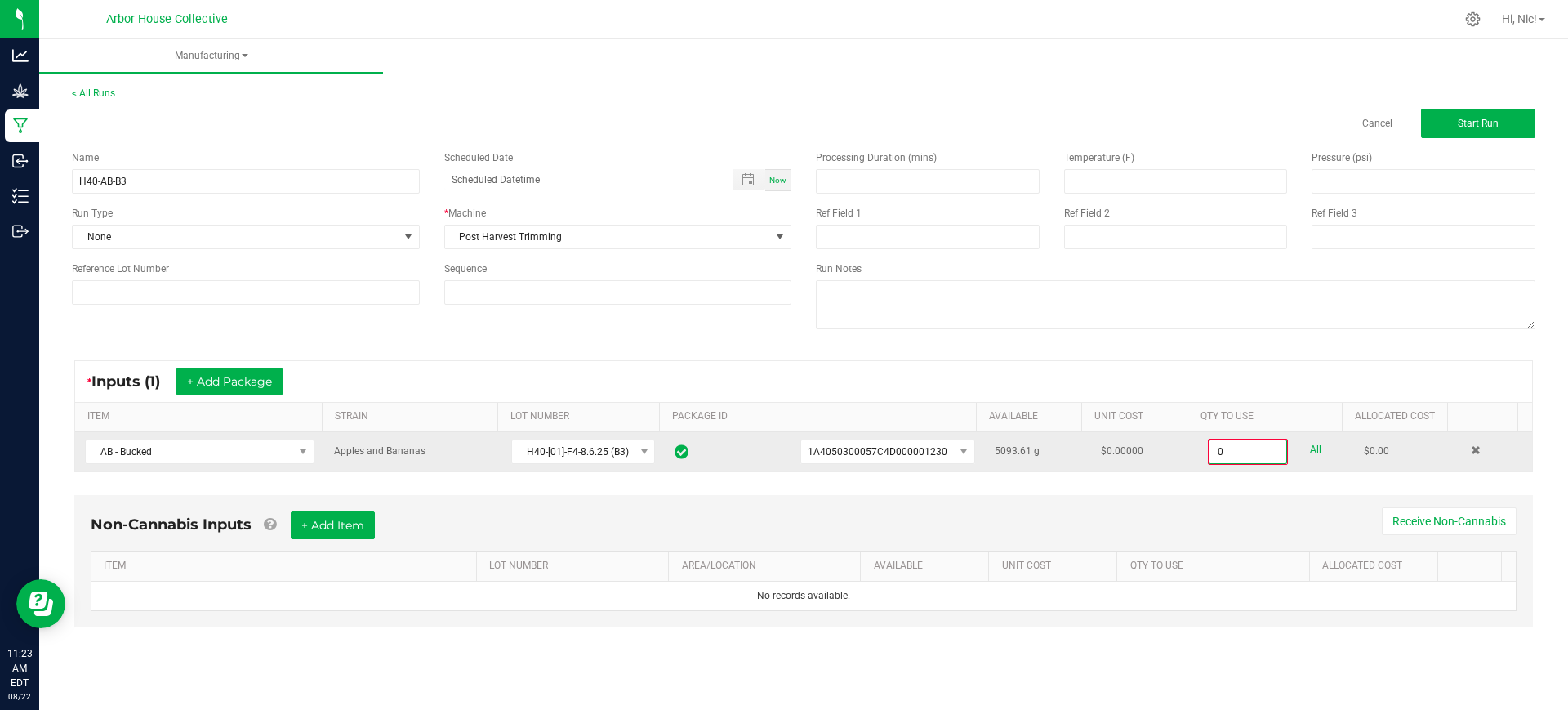
click at [1220, 455] on input "0" at bounding box center [1248, 452] width 77 height 23
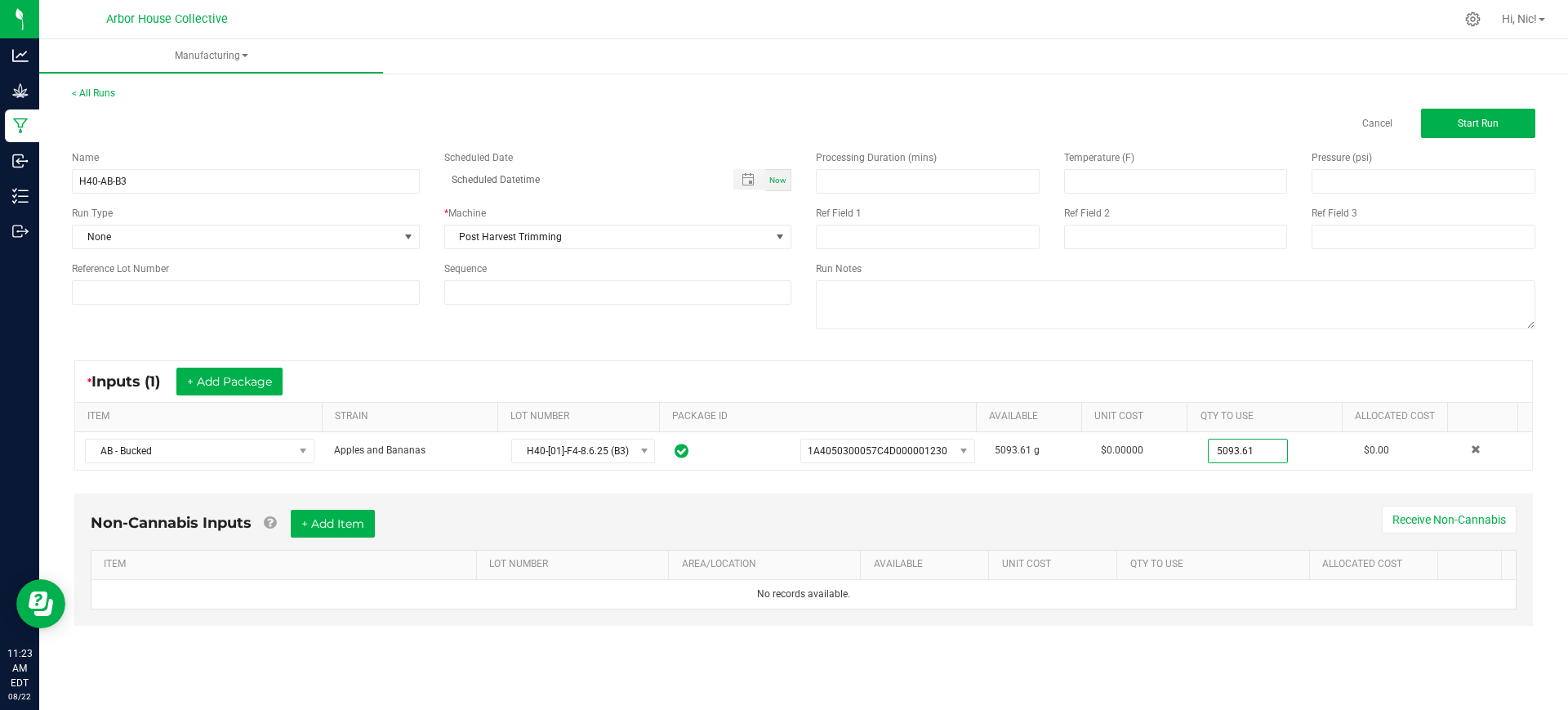
type input "5093.6100 g"
click at [1089, 380] on div "* Inputs (1) + Add Package" at bounding box center [803, 382] width 1457 height 41
click at [139, 179] on input "H40-AB-B3" at bounding box center [246, 181] width 348 height 24
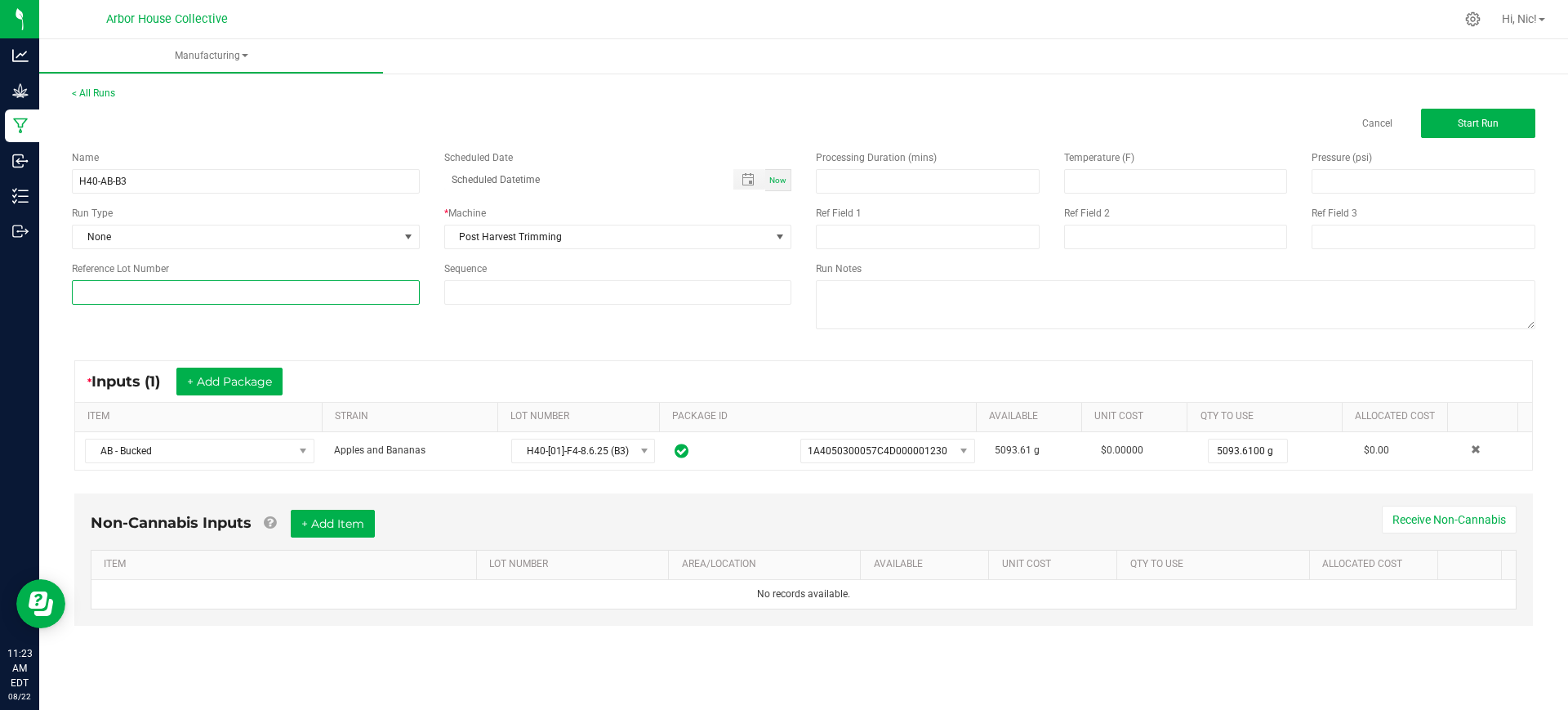
click at [127, 297] on input at bounding box center [246, 292] width 348 height 24
paste input "H40-AB-B3"
type input "H40-AB-B3"
click at [518, 338] on div "Name H40-AB-B3 Scheduled Date Now Run Type None * Machine Post Harvest Trimming…" at bounding box center [803, 242] width 1488 height 208
click at [1465, 122] on span "Start Run" at bounding box center [1478, 123] width 41 height 12
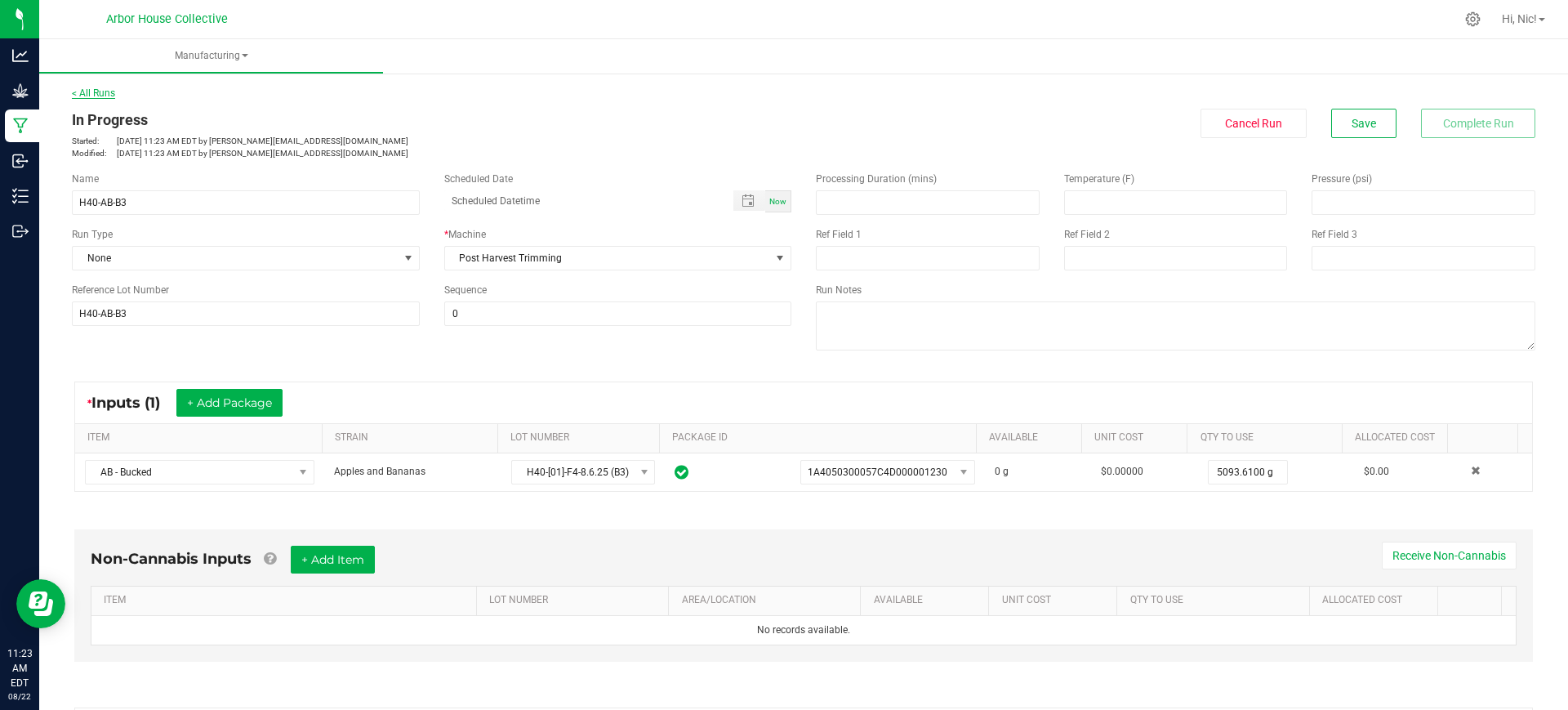
click at [72, 93] on link "< All Runs" at bounding box center [94, 93] width 44 height 12
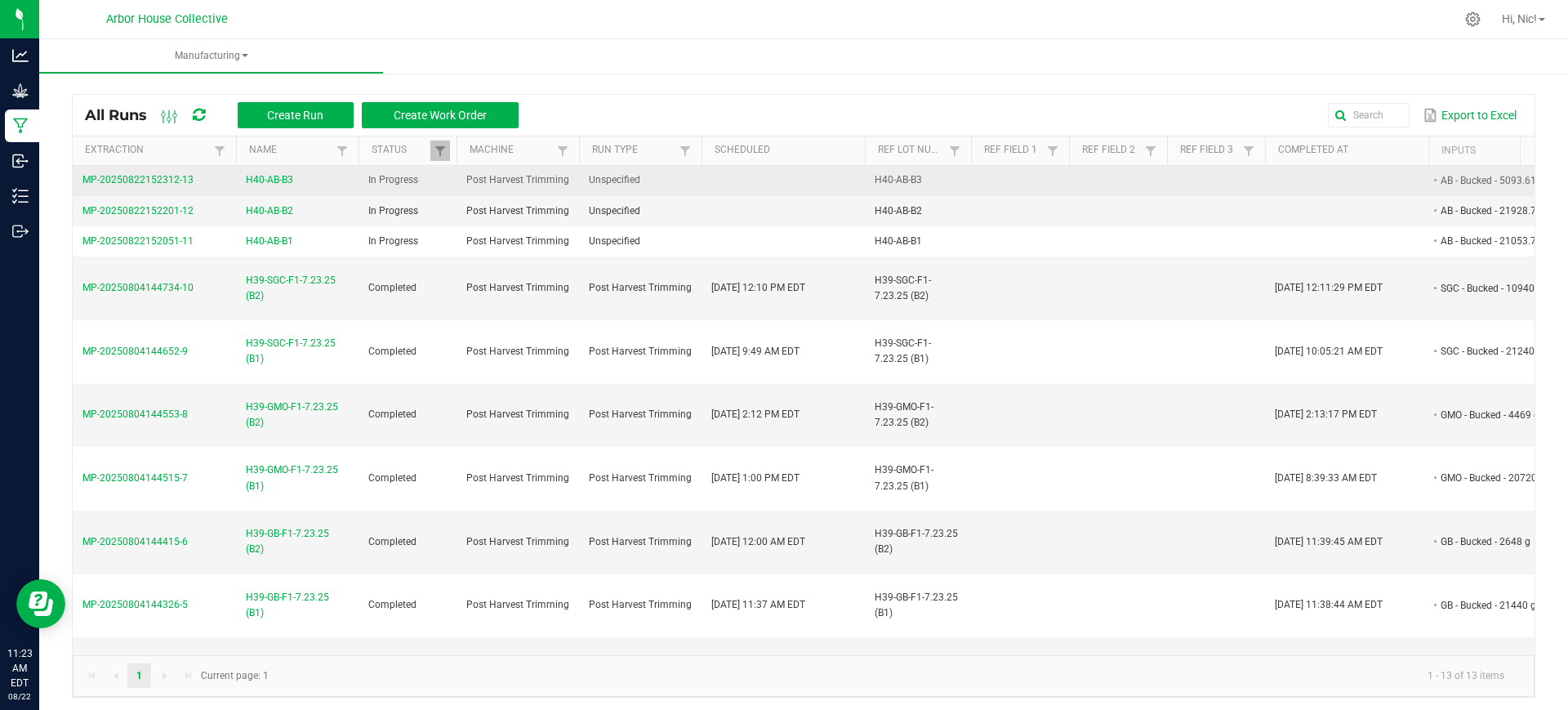
click at [277, 173] on span "H40-AB-B3" at bounding box center [269, 179] width 47 height 15
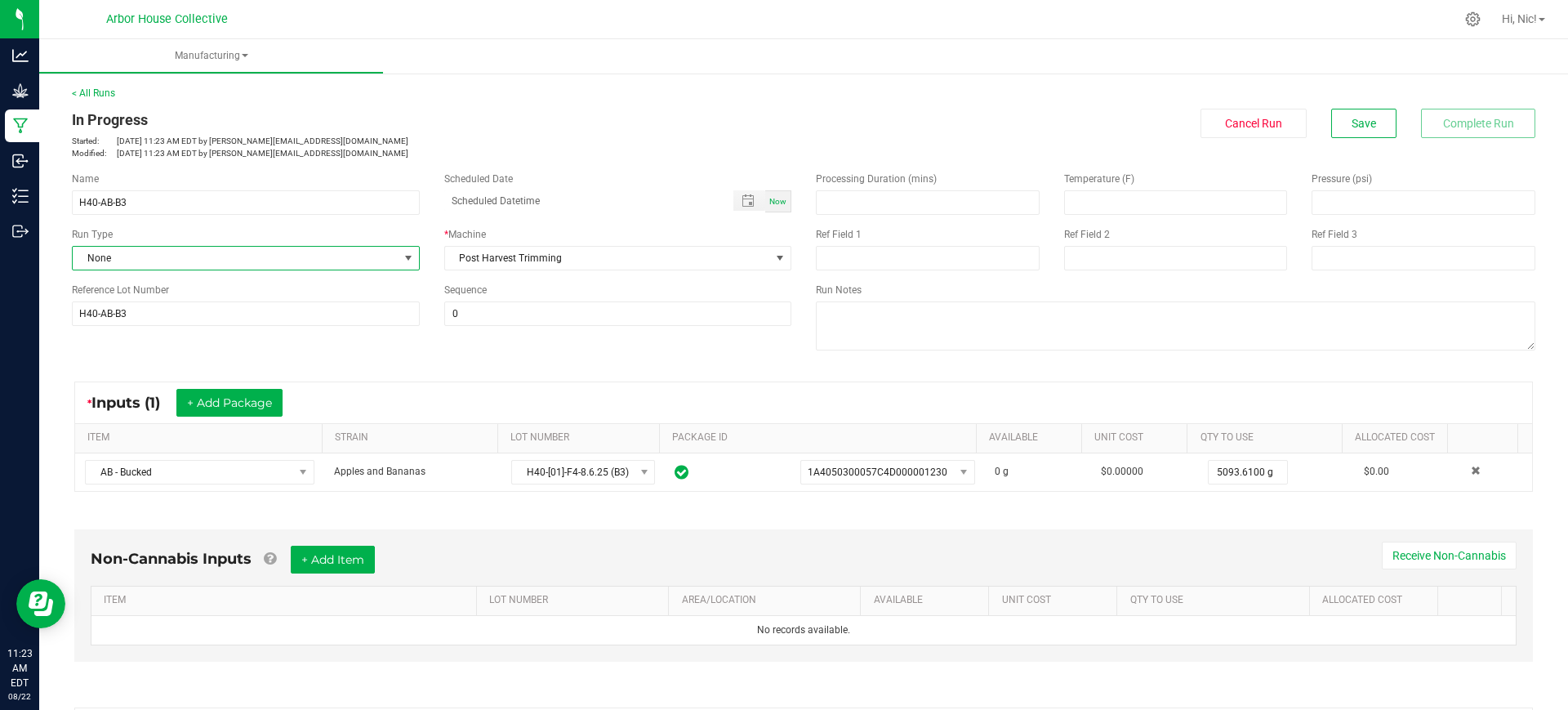
click at [268, 258] on span "None" at bounding box center [235, 259] width 325 height 23
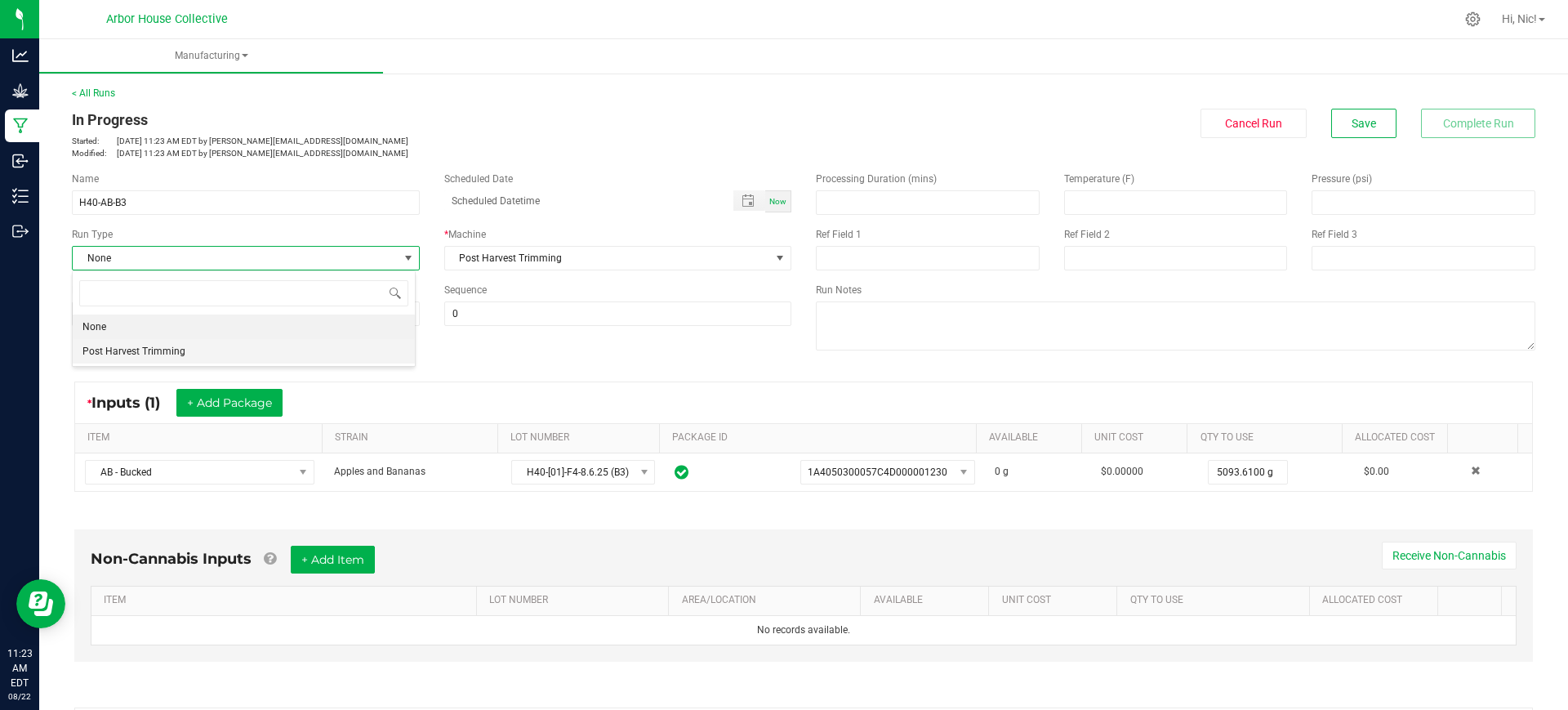
click at [239, 355] on li "Post Harvest Trimming" at bounding box center [244, 351] width 342 height 24
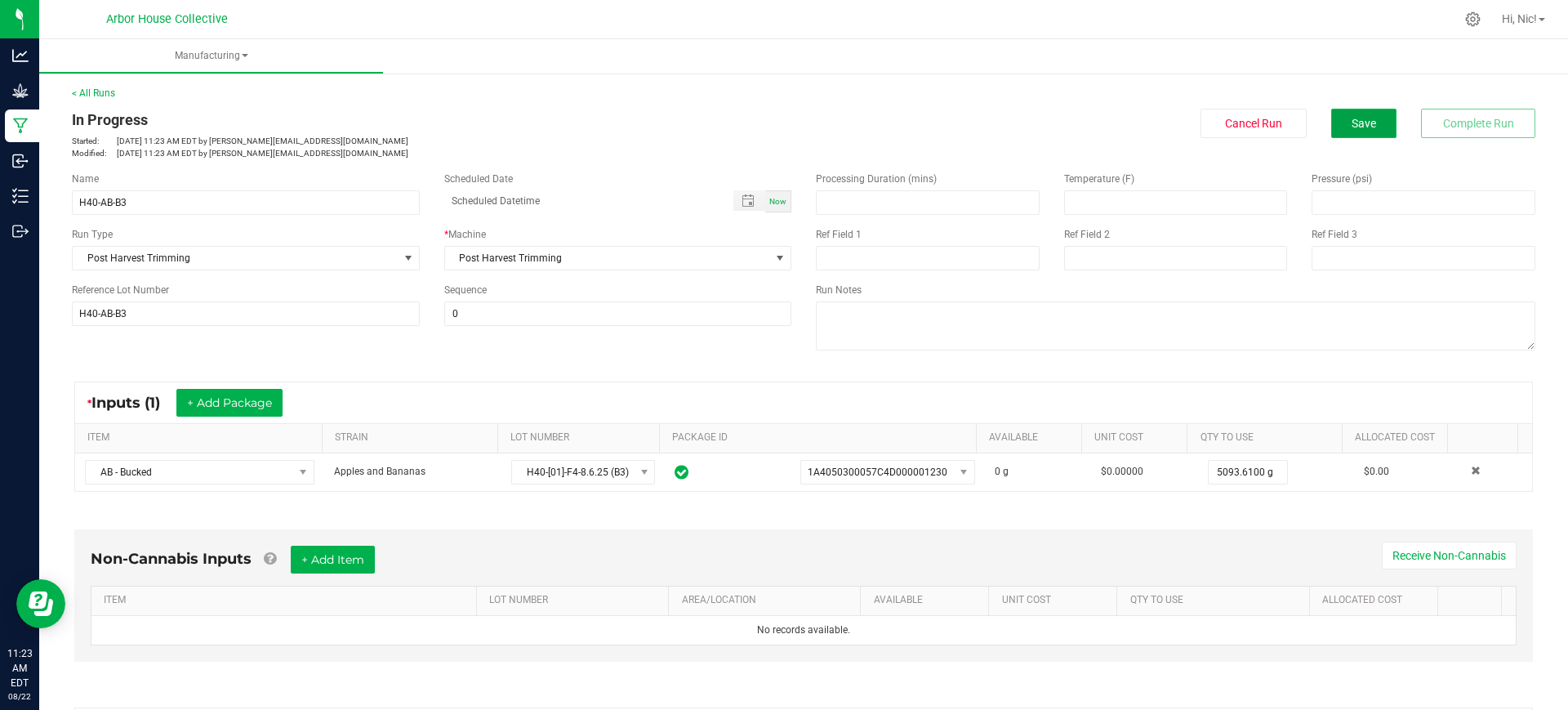
click at [1351, 117] on span "Save" at bounding box center [1363, 123] width 24 height 13
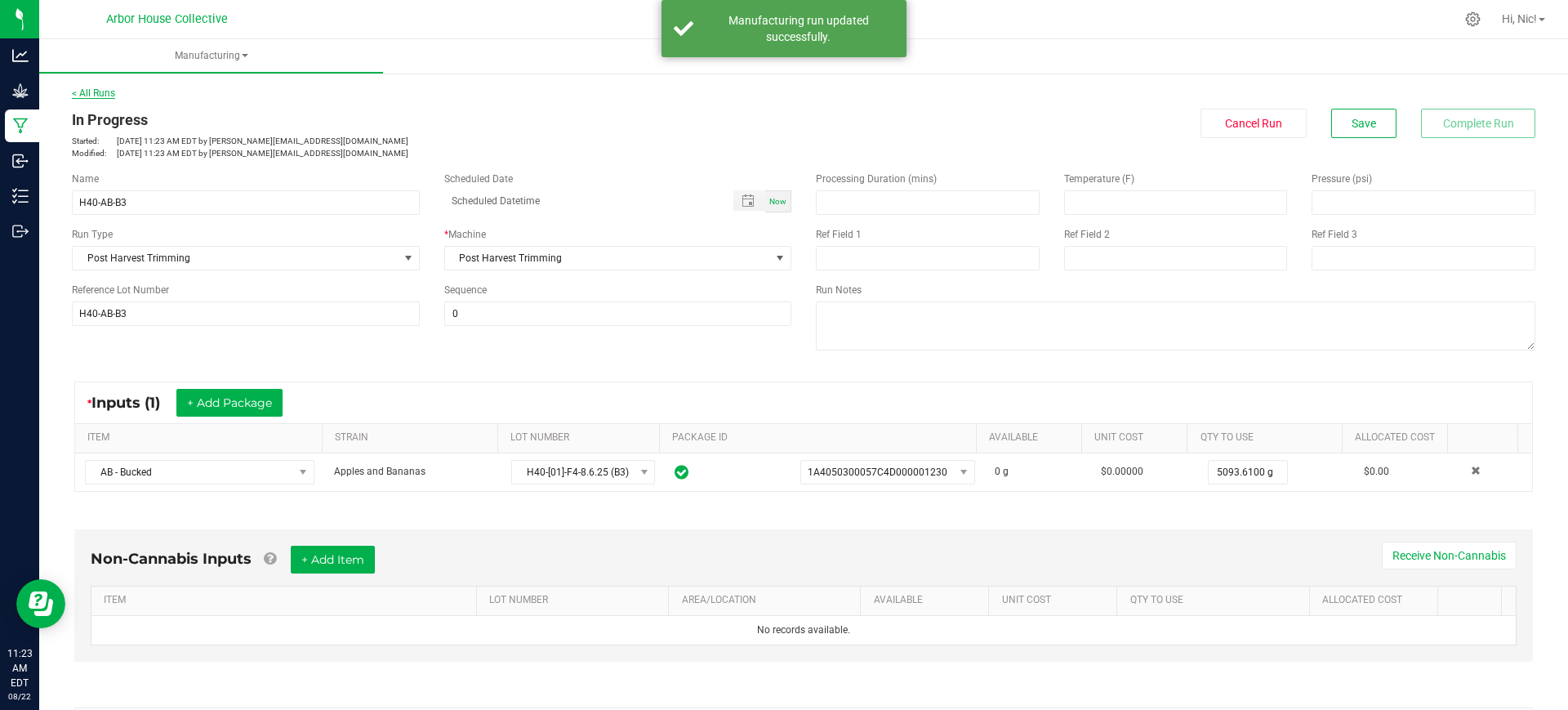
click at [87, 87] on link "< All Runs" at bounding box center [94, 93] width 44 height 12
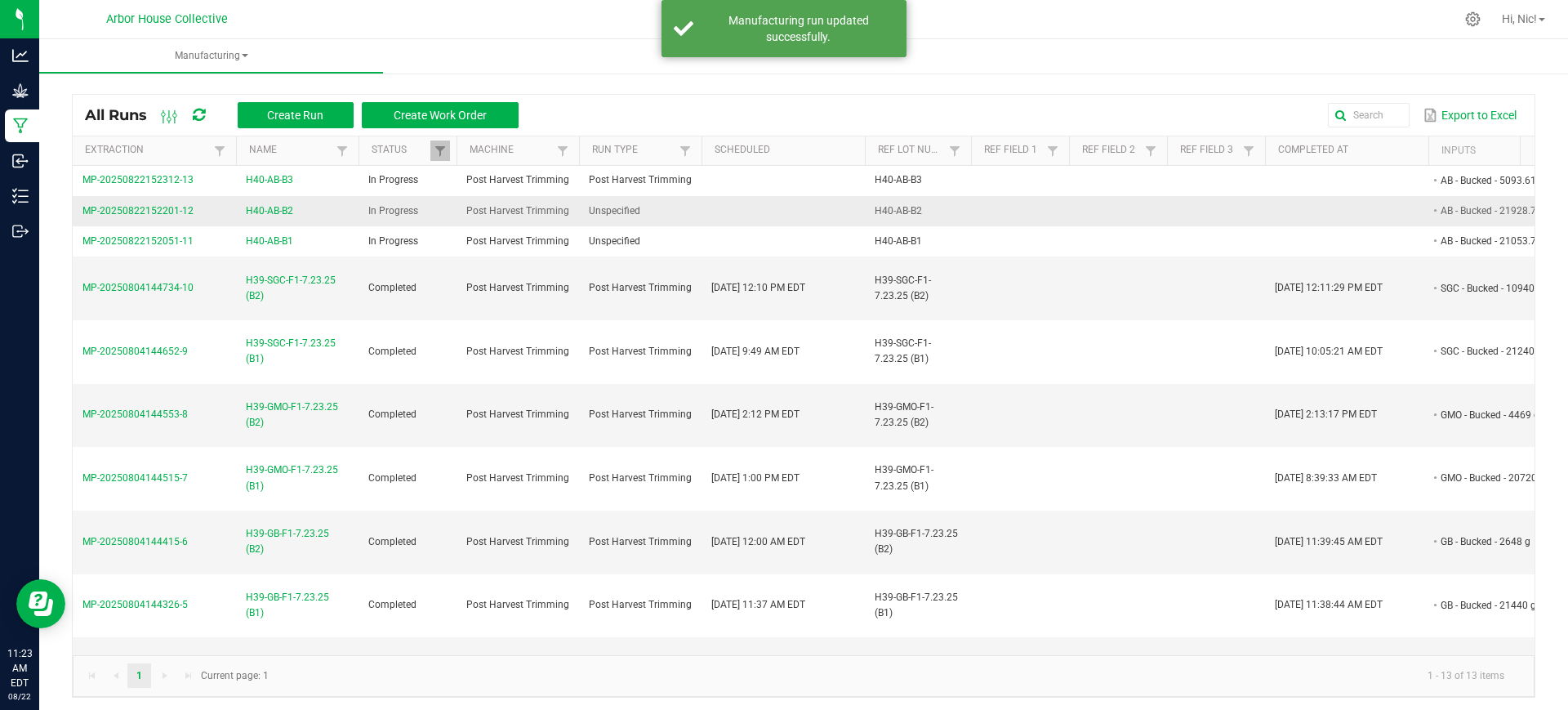
click at [167, 207] on span "MP-20250822152201-12" at bounding box center [138, 211] width 111 height 12
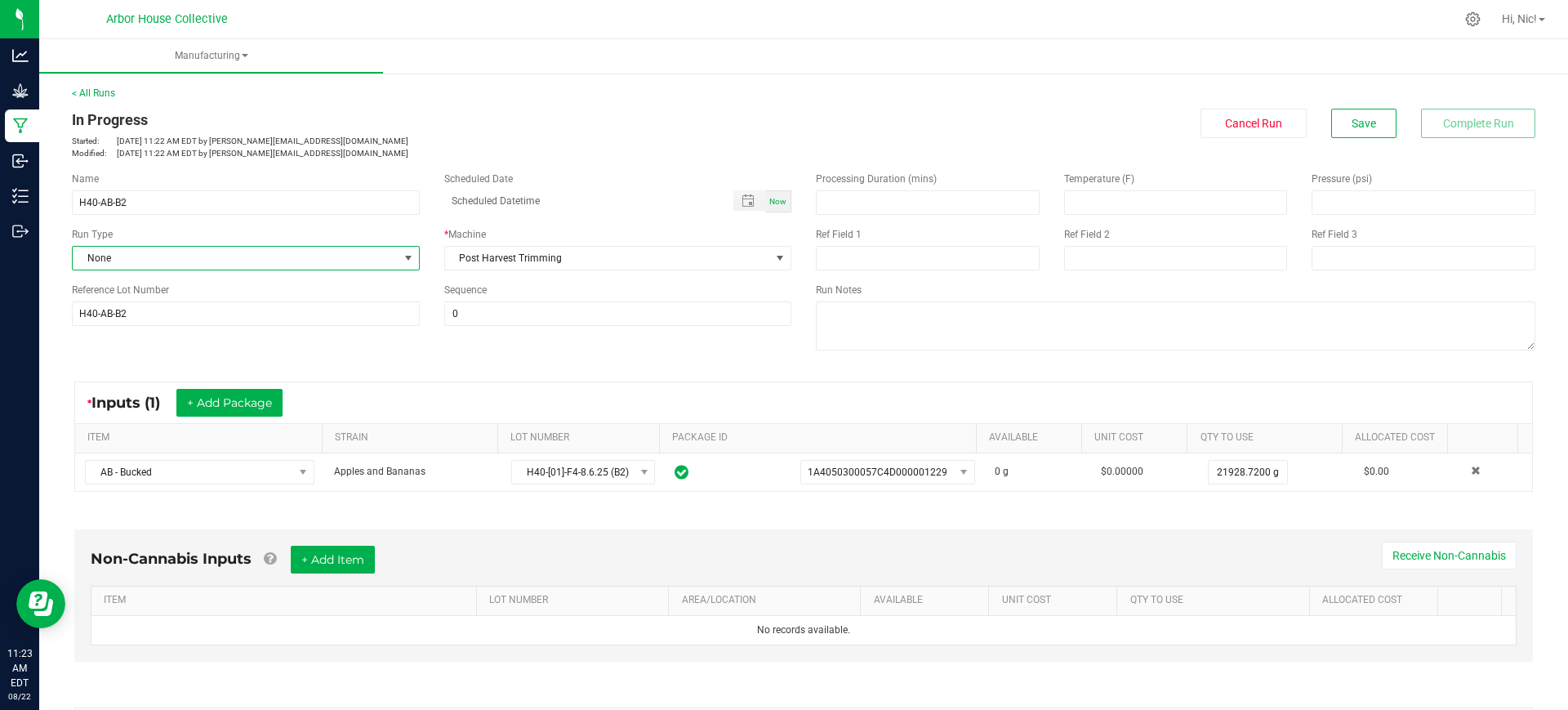
click at [200, 252] on span "None" at bounding box center [235, 259] width 325 height 23
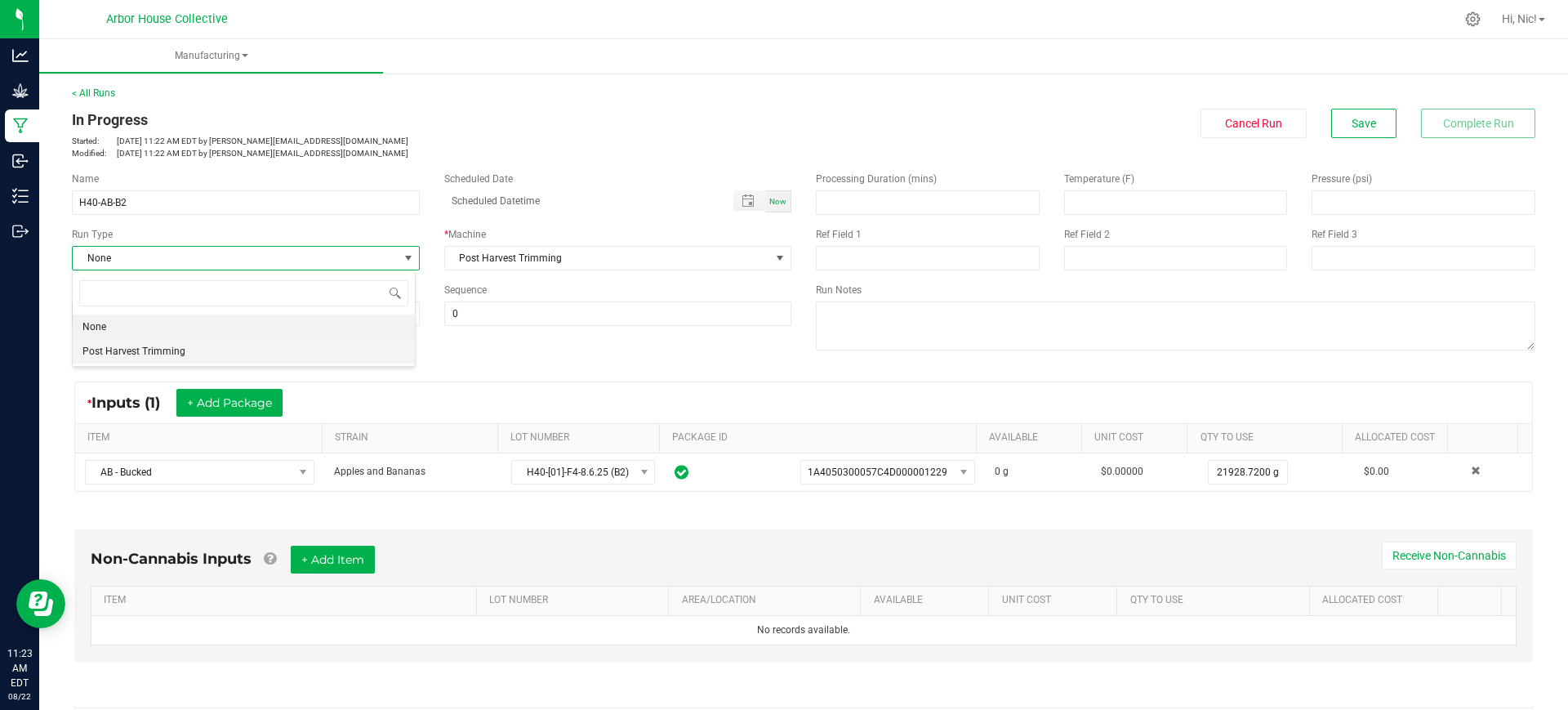
click at [204, 345] on li "Post Harvest Trimming" at bounding box center [244, 351] width 342 height 24
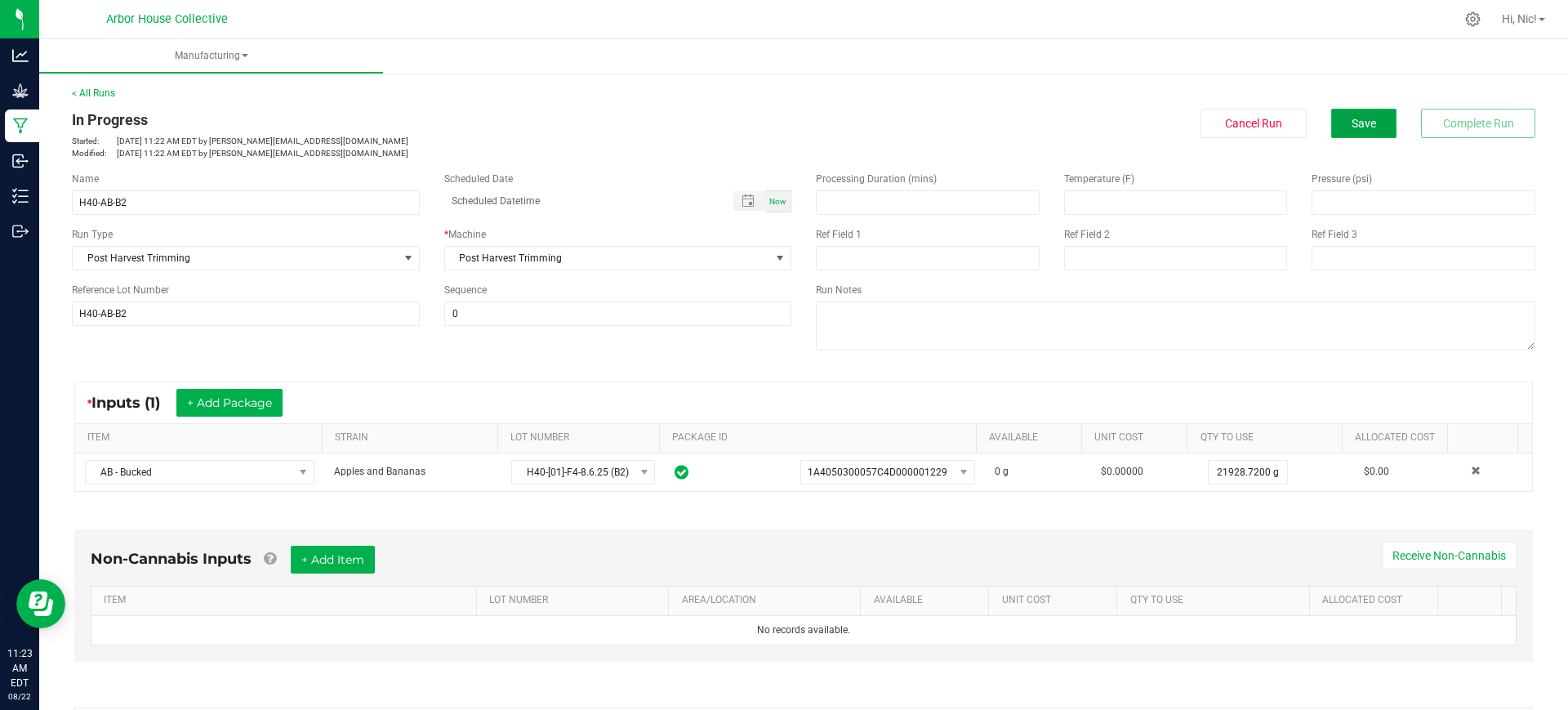
click at [1331, 132] on button "Save" at bounding box center [1363, 123] width 65 height 29
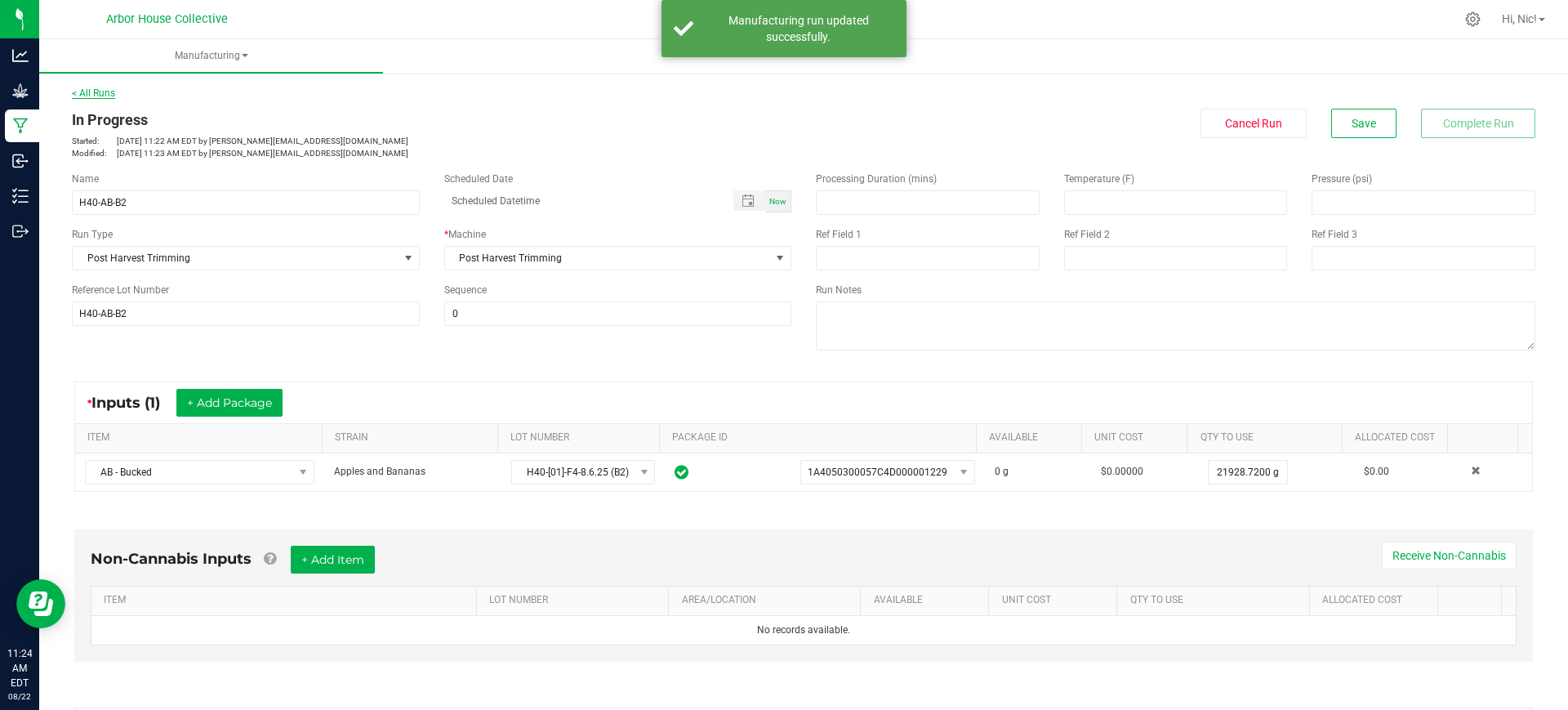
click at [103, 94] on link "< All Runs" at bounding box center [94, 93] width 44 height 12
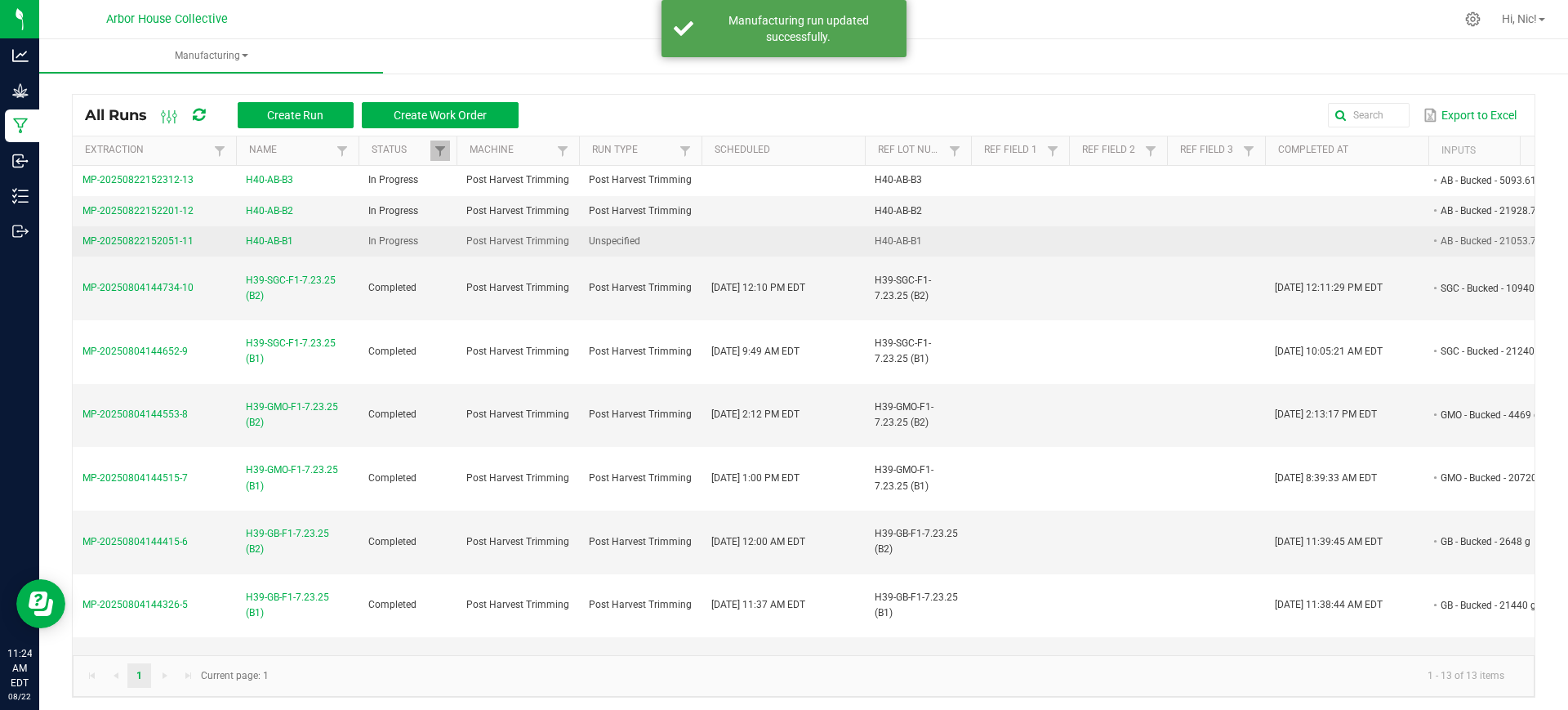
click at [267, 244] on span "H40-AB-B1" at bounding box center [269, 241] width 47 height 15
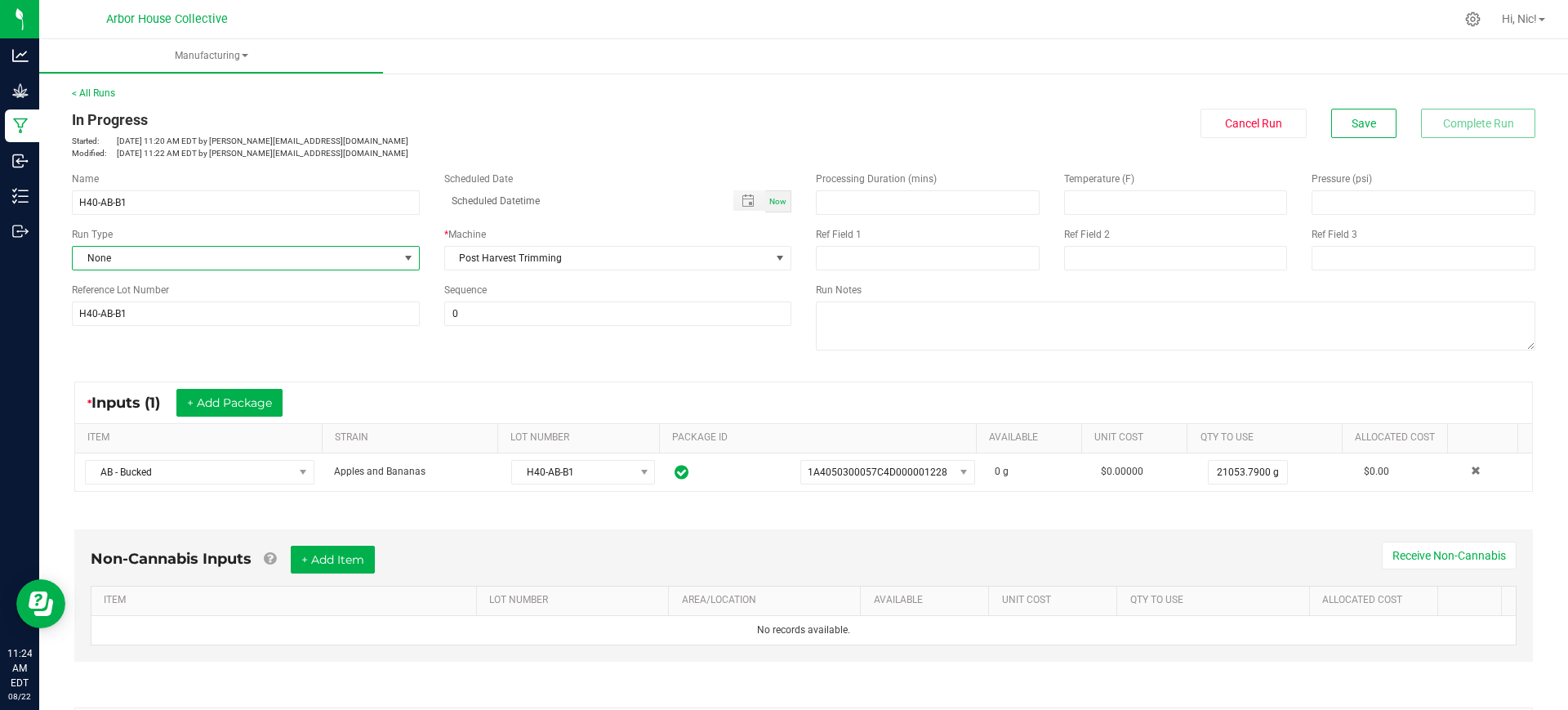
click at [159, 252] on span "None" at bounding box center [235, 259] width 325 height 23
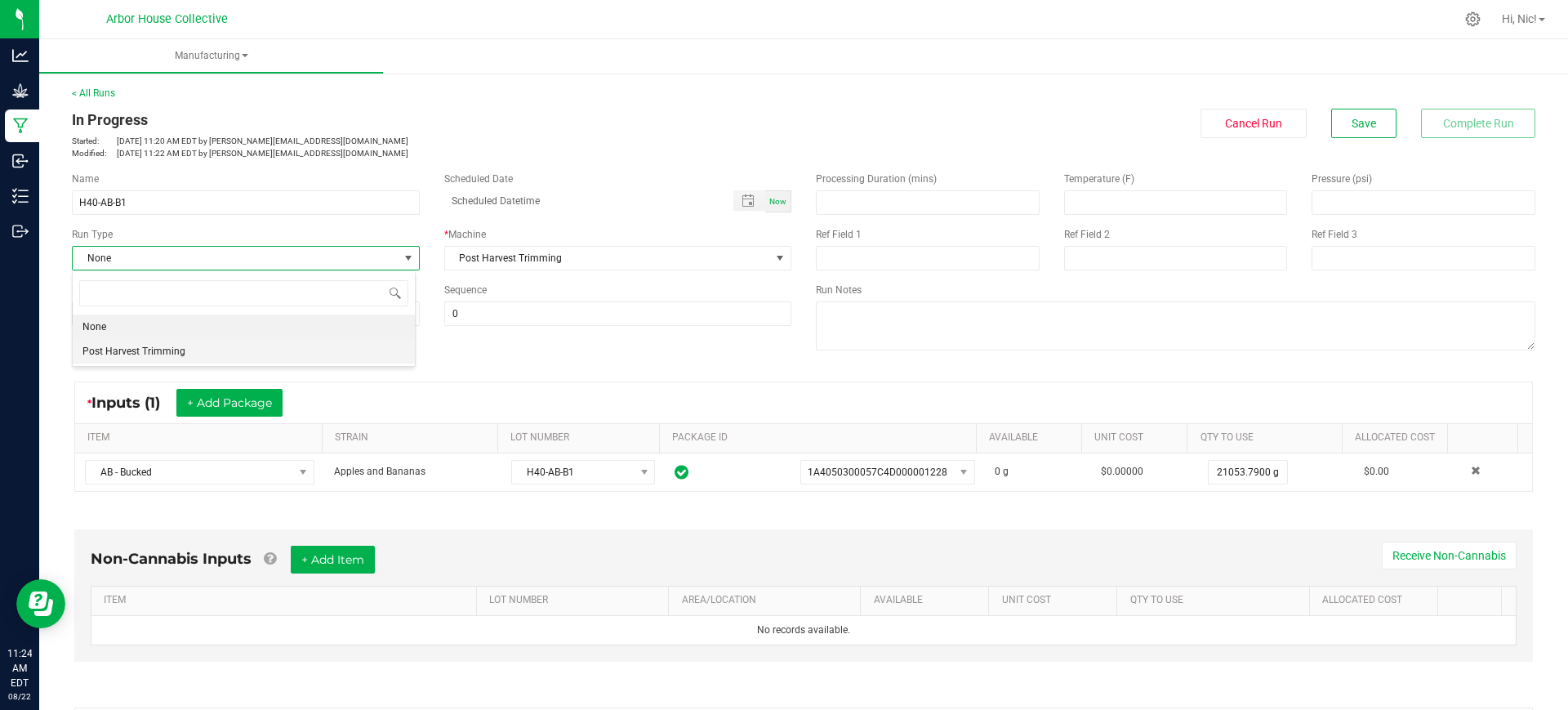
click at [174, 345] on span "Post Harvest Trimming" at bounding box center [134, 351] width 103 height 16
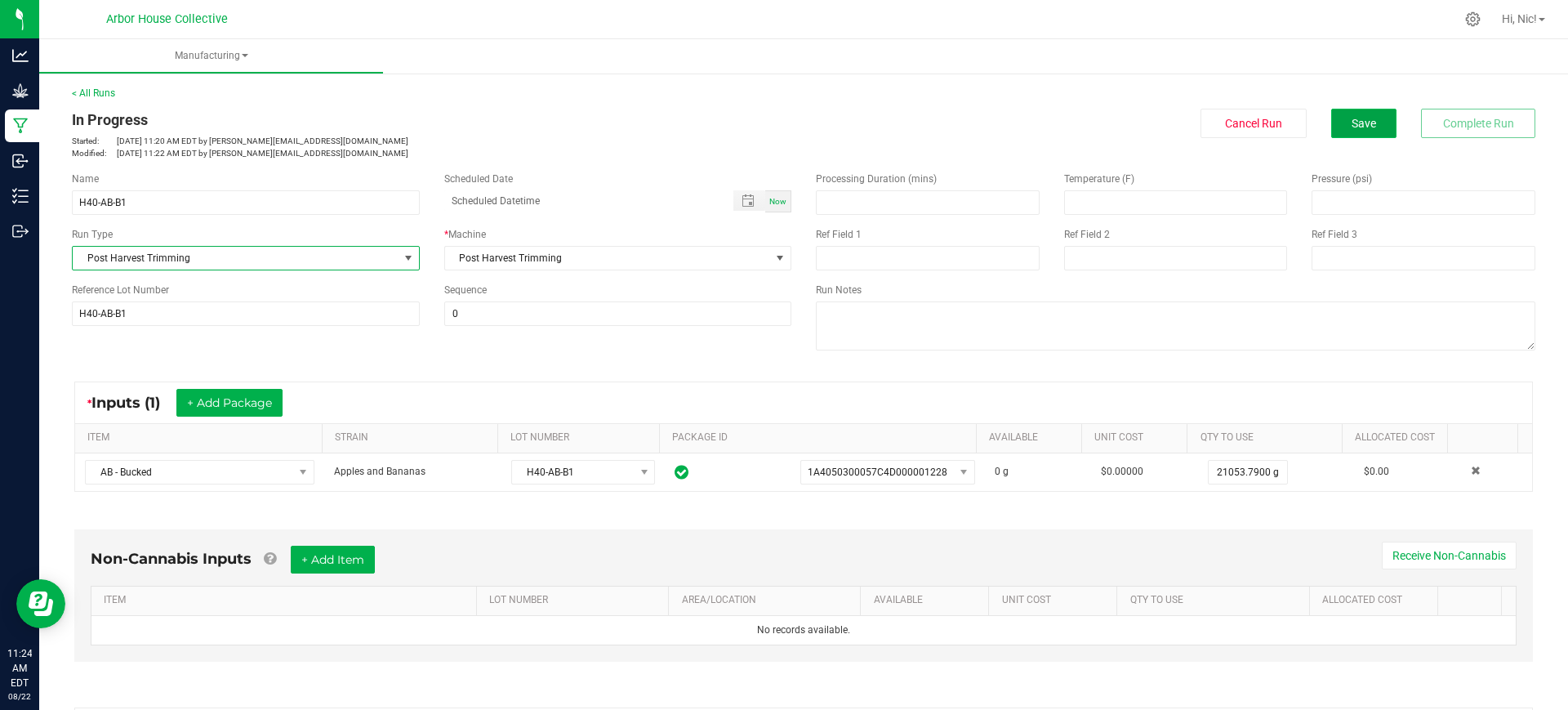
click at [1343, 131] on button "Save" at bounding box center [1363, 123] width 65 height 29
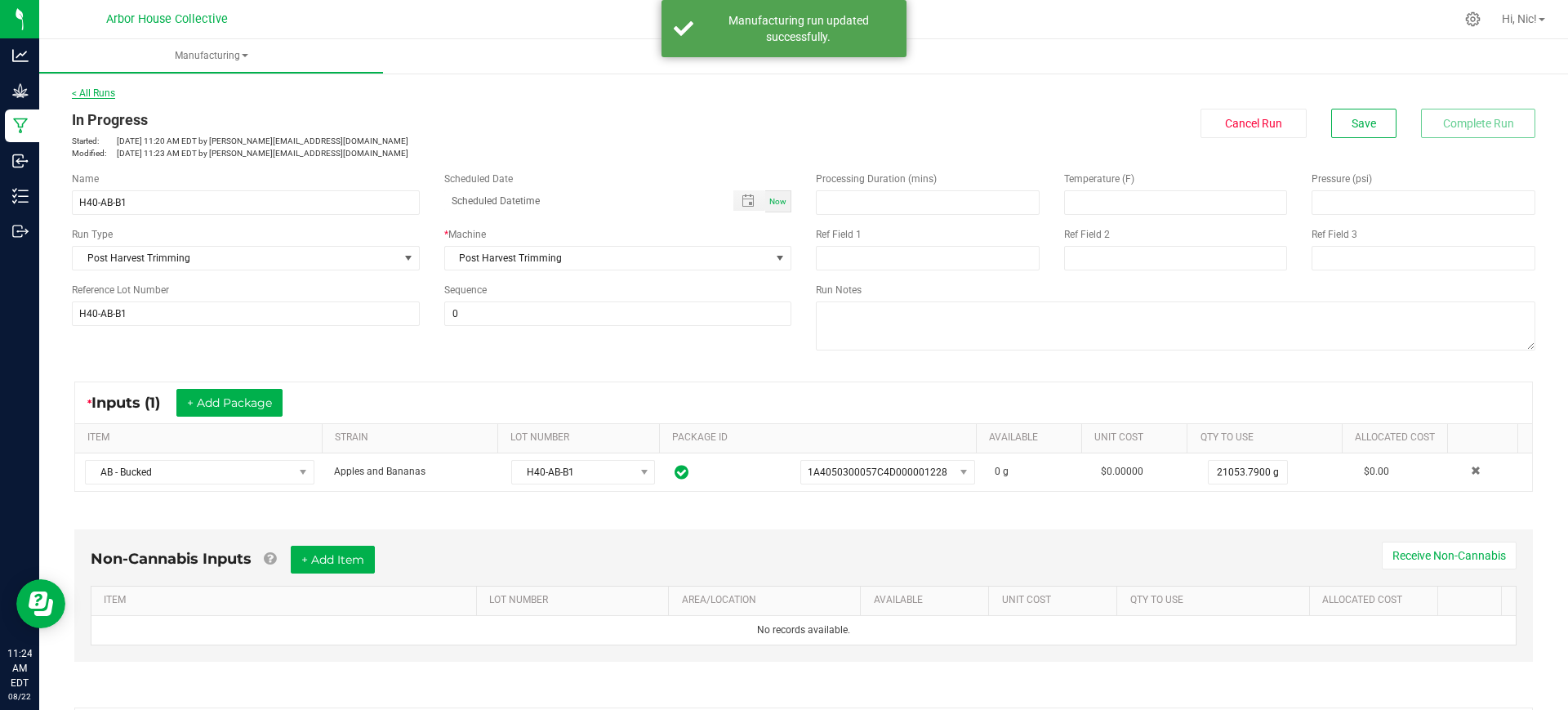
click at [81, 87] on link "< All Runs" at bounding box center [94, 93] width 44 height 12
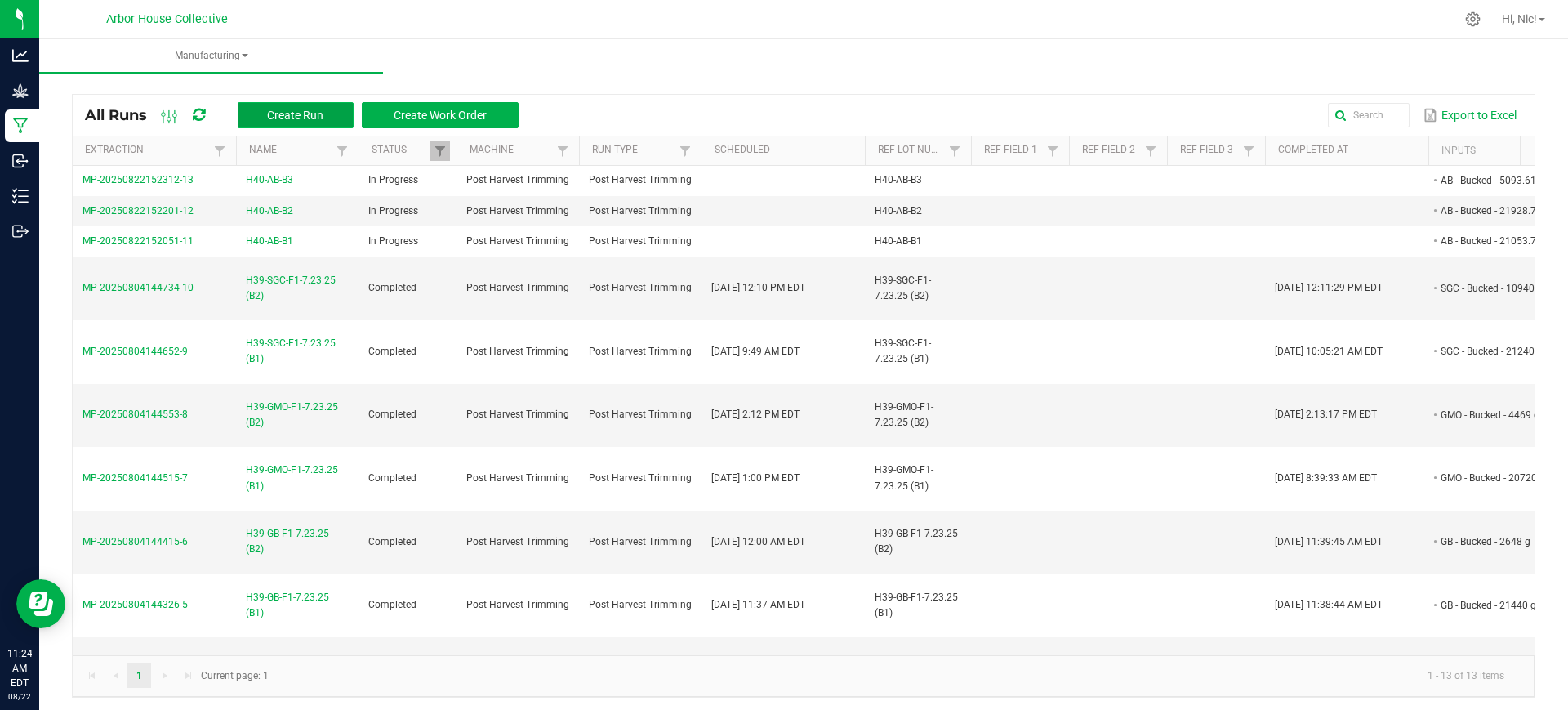
click at [308, 117] on span "Create Run" at bounding box center [295, 115] width 56 height 13
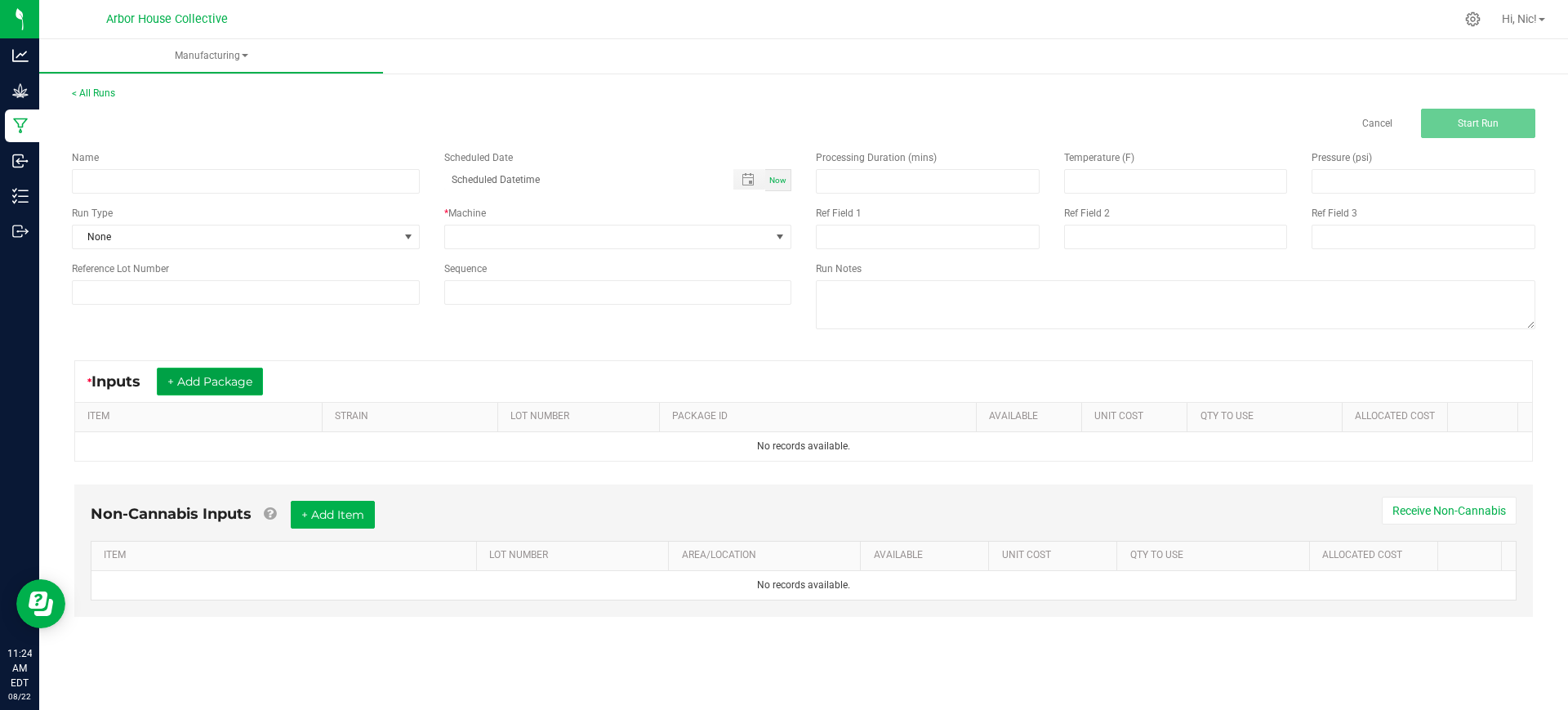
click at [250, 379] on button "+ Add Package" at bounding box center [209, 381] width 106 height 28
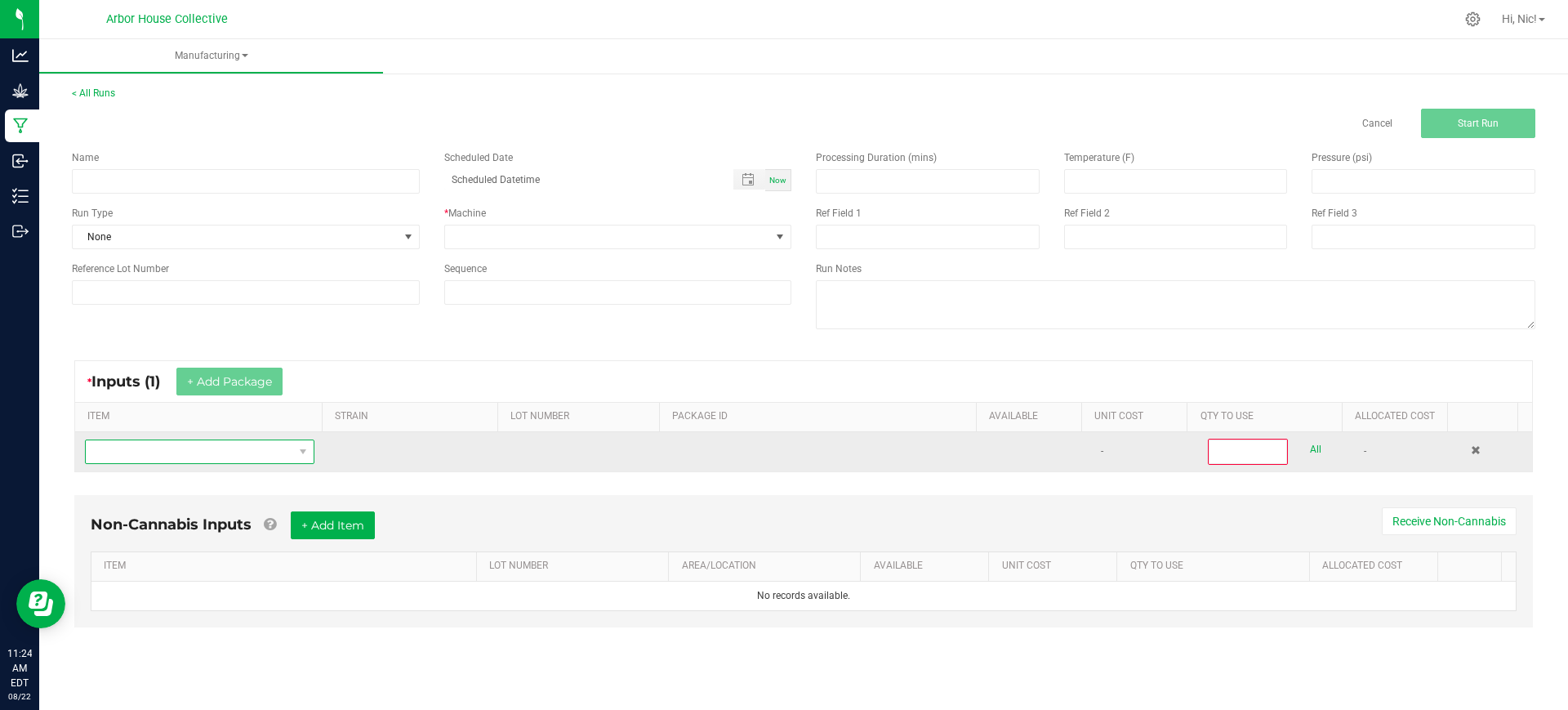
click at [258, 458] on span "NO DATA FOUND" at bounding box center [189, 452] width 208 height 23
type input "ER - Bu"
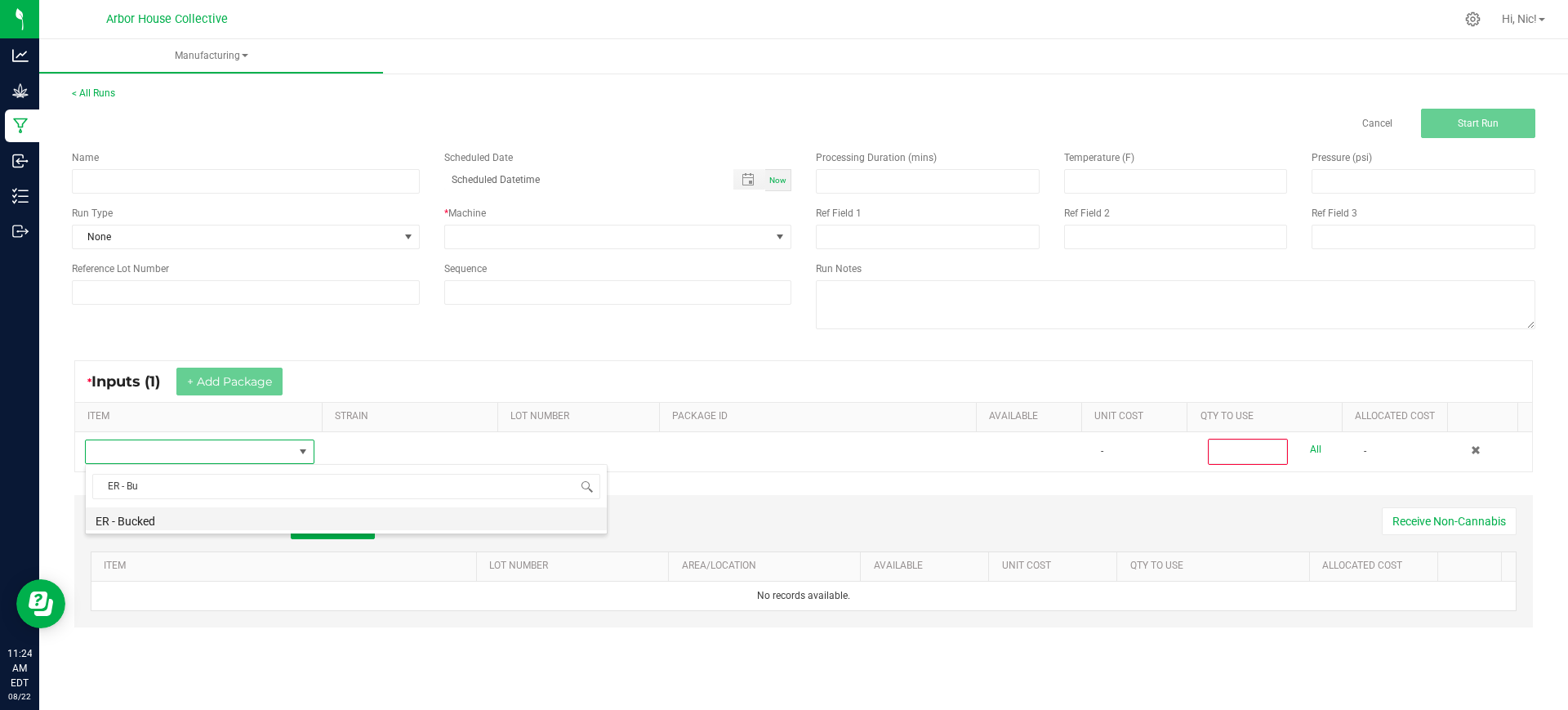
click at [177, 522] on li "ER - Bucked" at bounding box center [346, 519] width 521 height 23
type input "0"
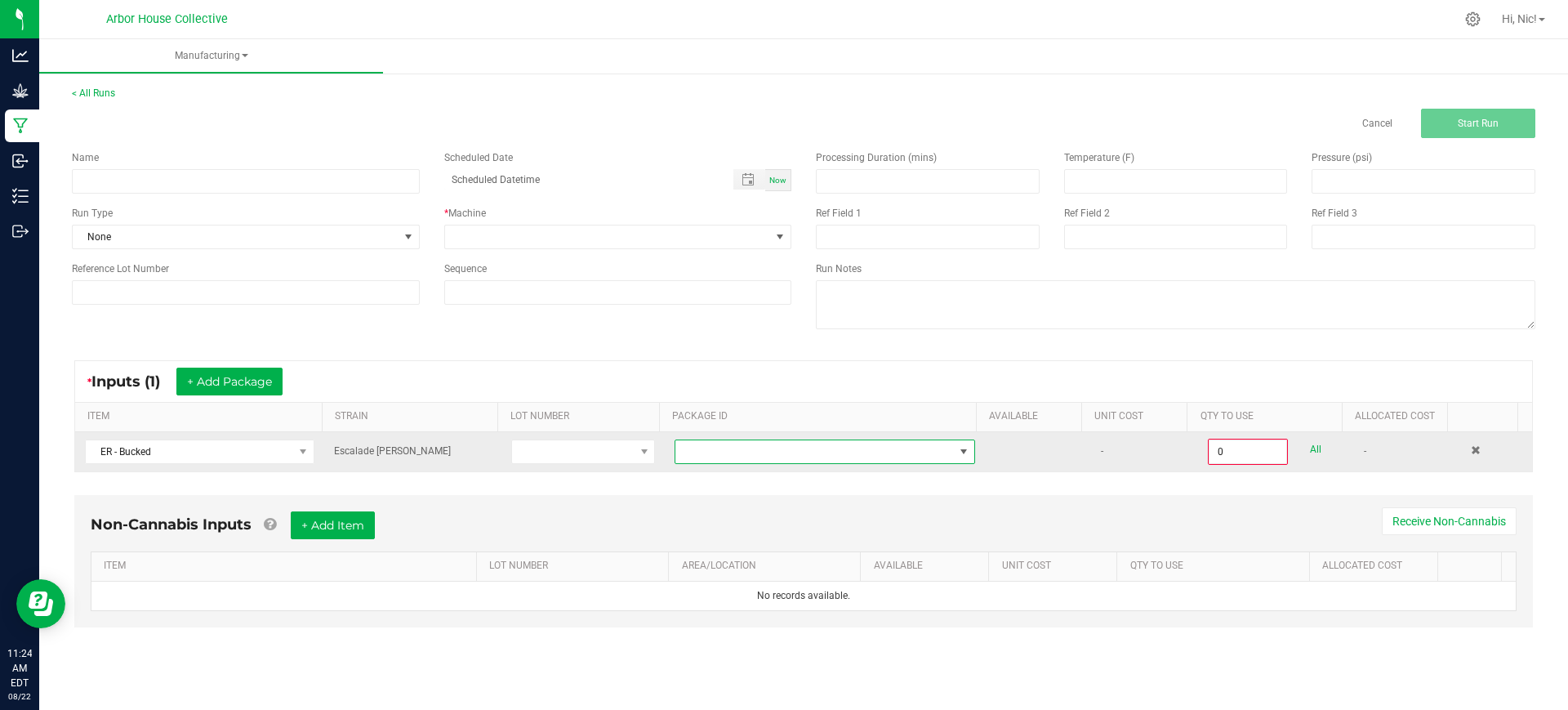
click at [711, 457] on span at bounding box center [815, 452] width 278 height 23
type input "1A4050300057C4D000001231"
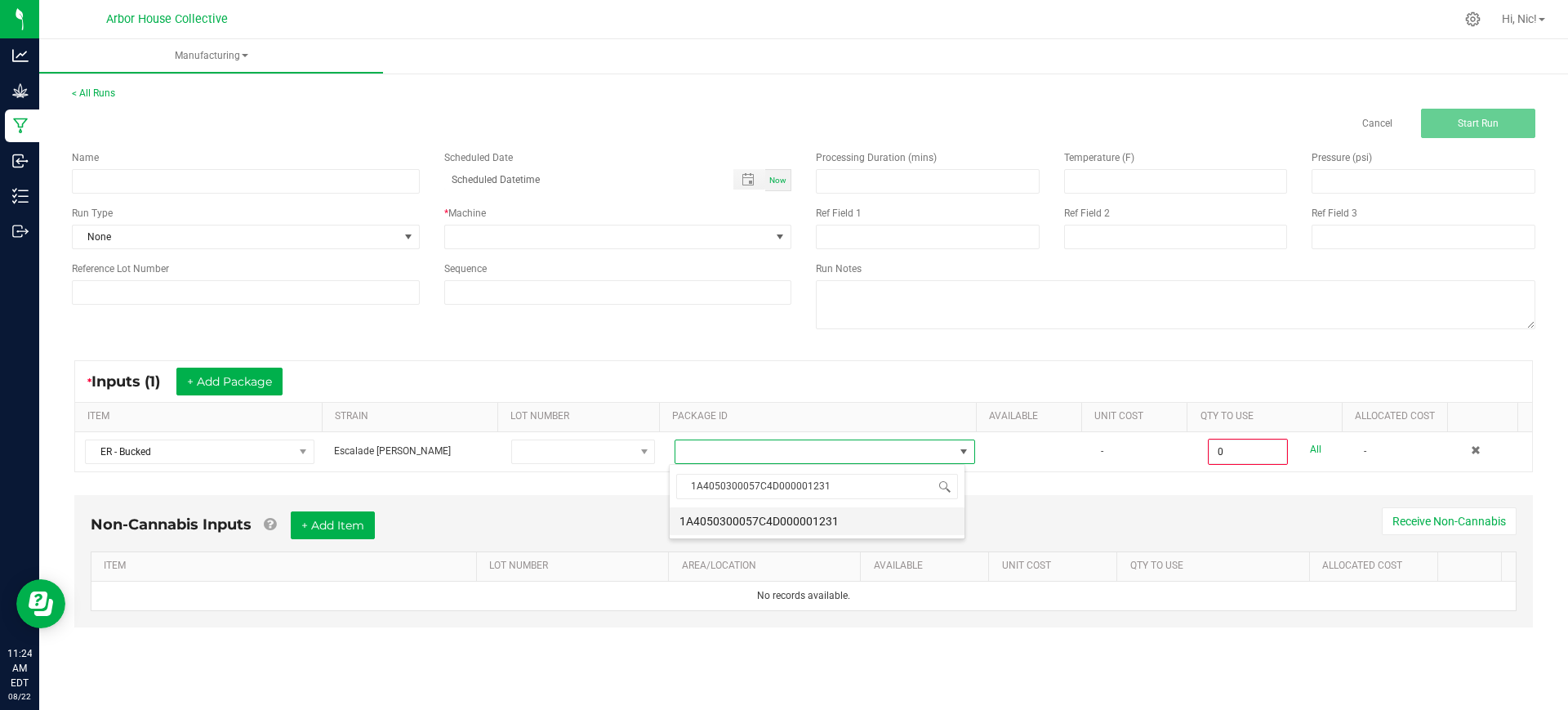
click at [792, 518] on li "1A4050300057C4D000001231" at bounding box center [817, 521] width 295 height 28
type input "0.0000 g"
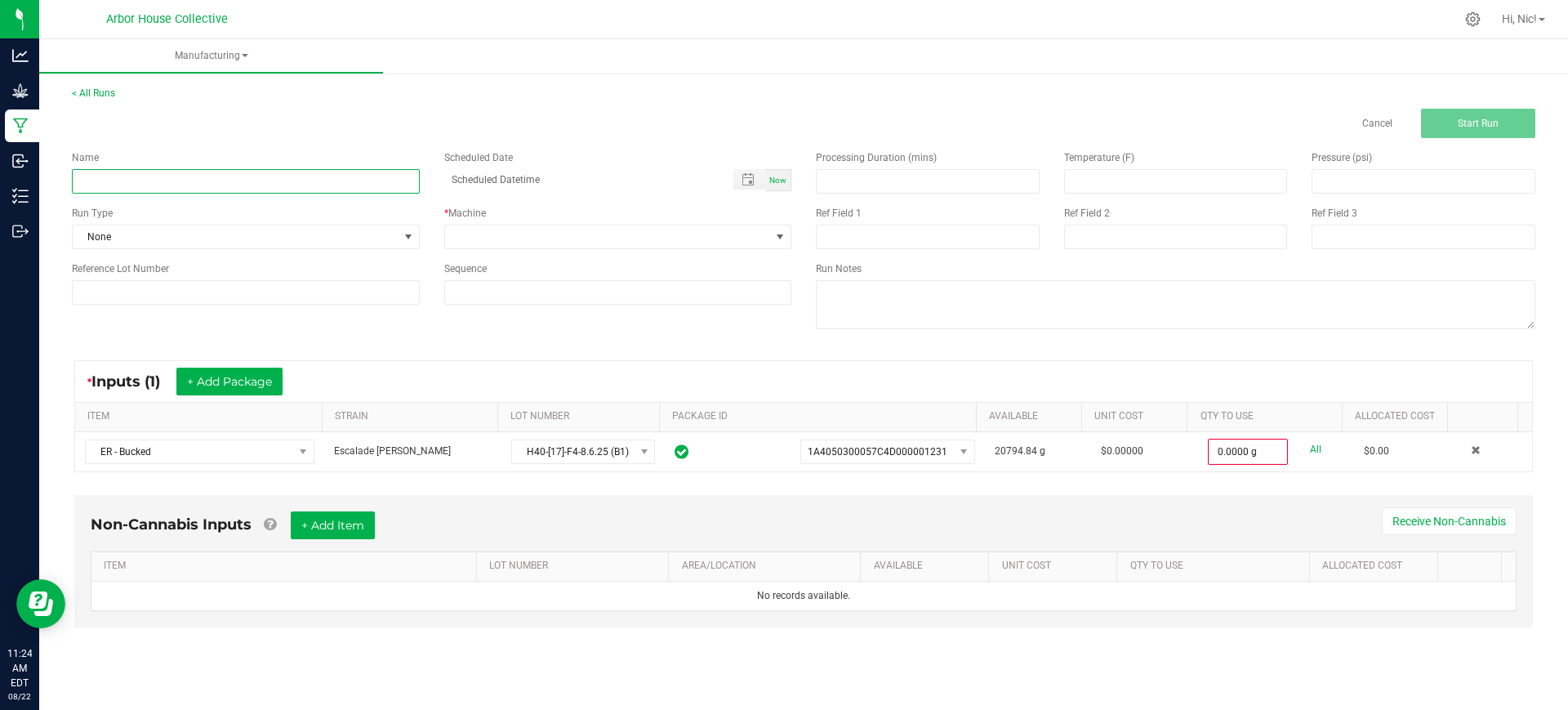
click at [113, 169] on input at bounding box center [246, 181] width 348 height 24
type input "H40-ER-B1"
click at [159, 242] on span "None" at bounding box center [235, 237] width 325 height 23
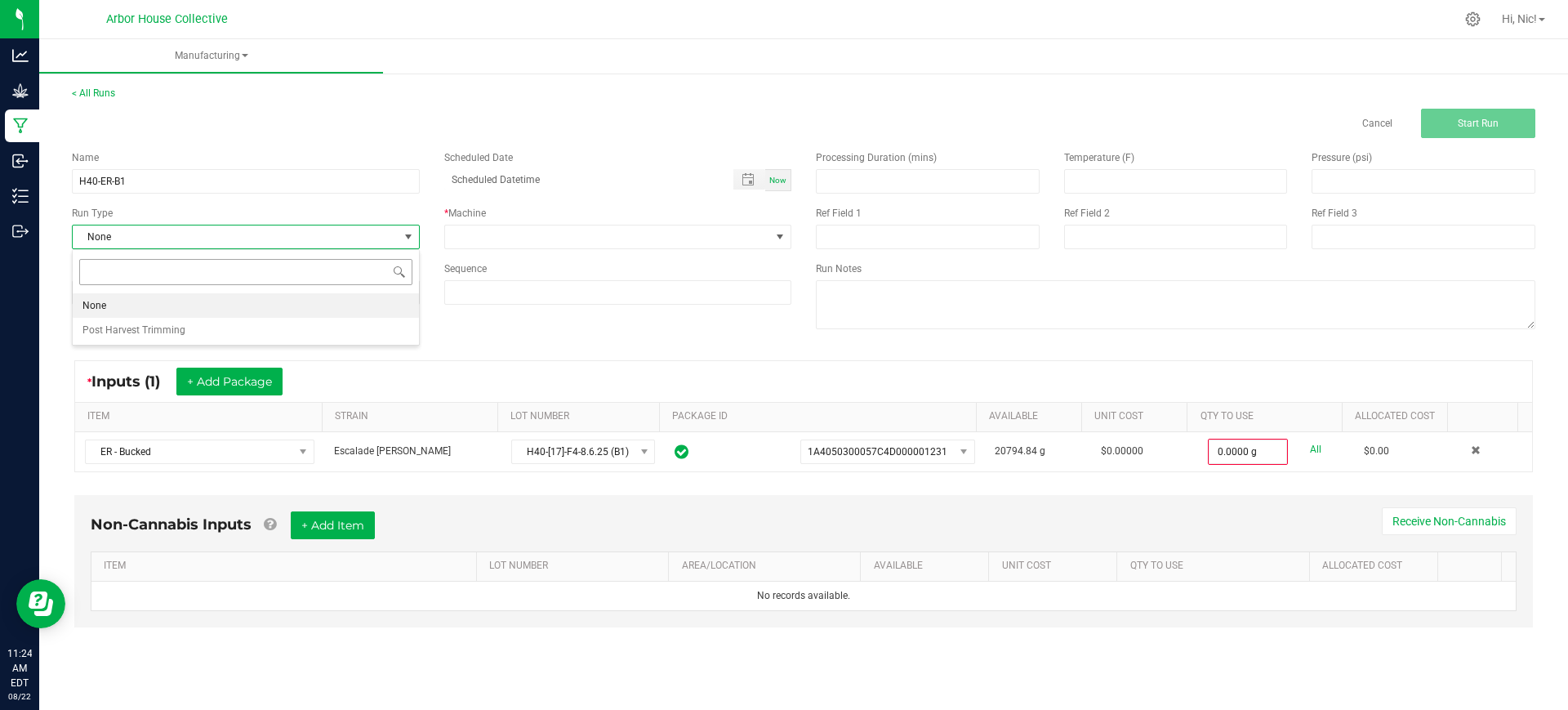
scroll to position [24, 347]
click at [170, 326] on span "Post Harvest Trimming" at bounding box center [134, 330] width 103 height 16
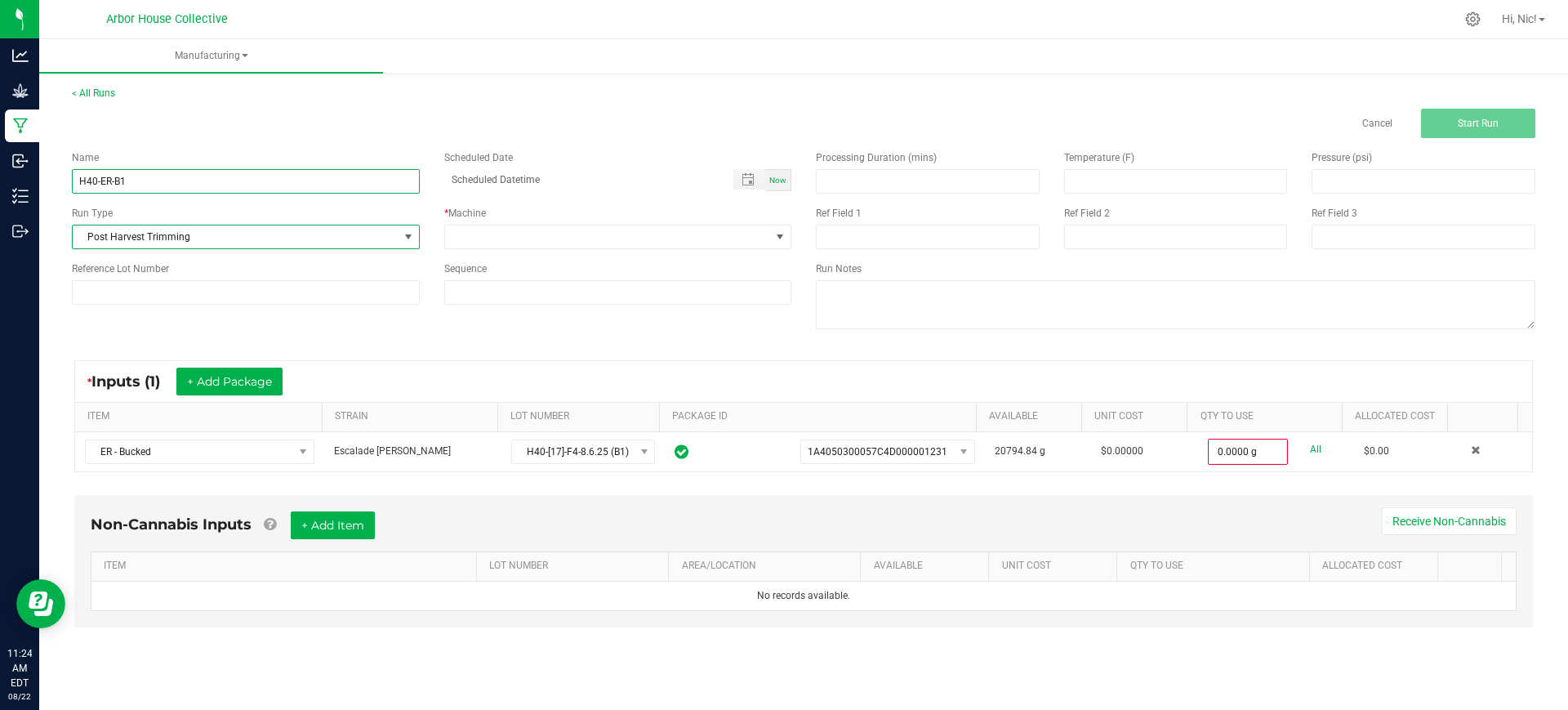
click at [170, 186] on input "H40-ER-B1" at bounding box center [246, 181] width 348 height 24
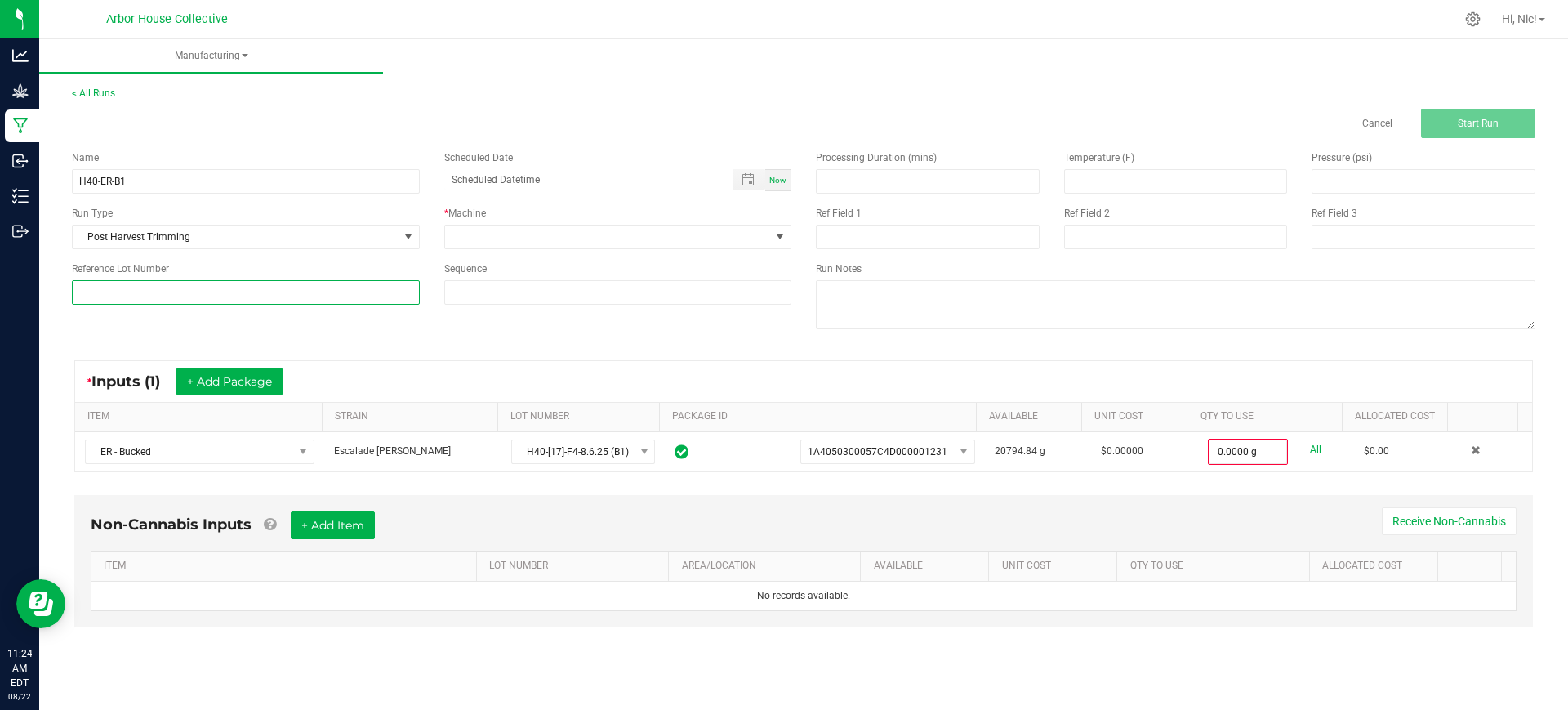
click at [168, 282] on input at bounding box center [246, 292] width 348 height 24
paste input "H40-ER-B1"
type input "H40-ER-B1"
click at [508, 244] on span at bounding box center [607, 237] width 325 height 23
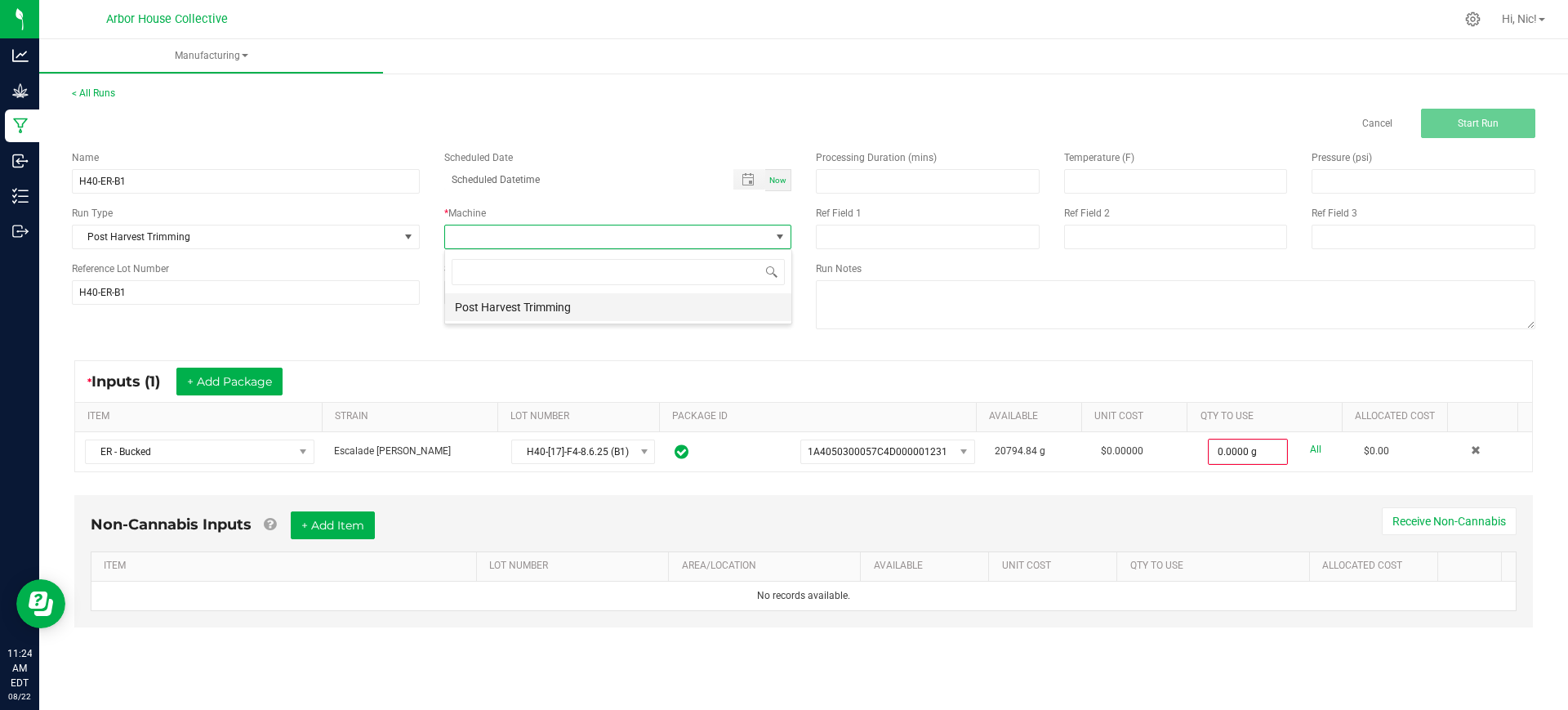
click at [536, 306] on li "Post Harvest Trimming" at bounding box center [618, 307] width 346 height 28
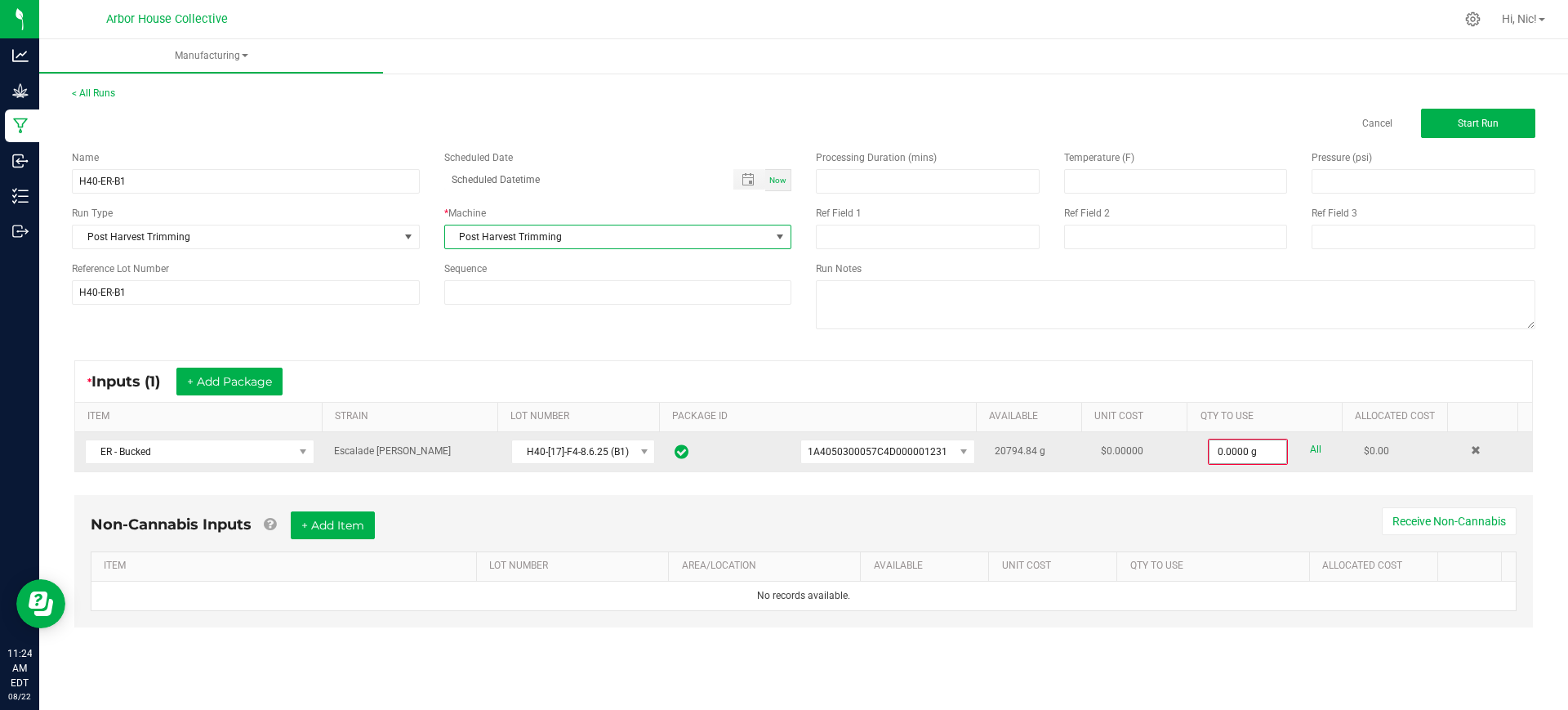
type input "0"
click at [1225, 461] on input "0" at bounding box center [1248, 452] width 77 height 23
click at [1225, 461] on input at bounding box center [1248, 452] width 77 height 23
type input "0"
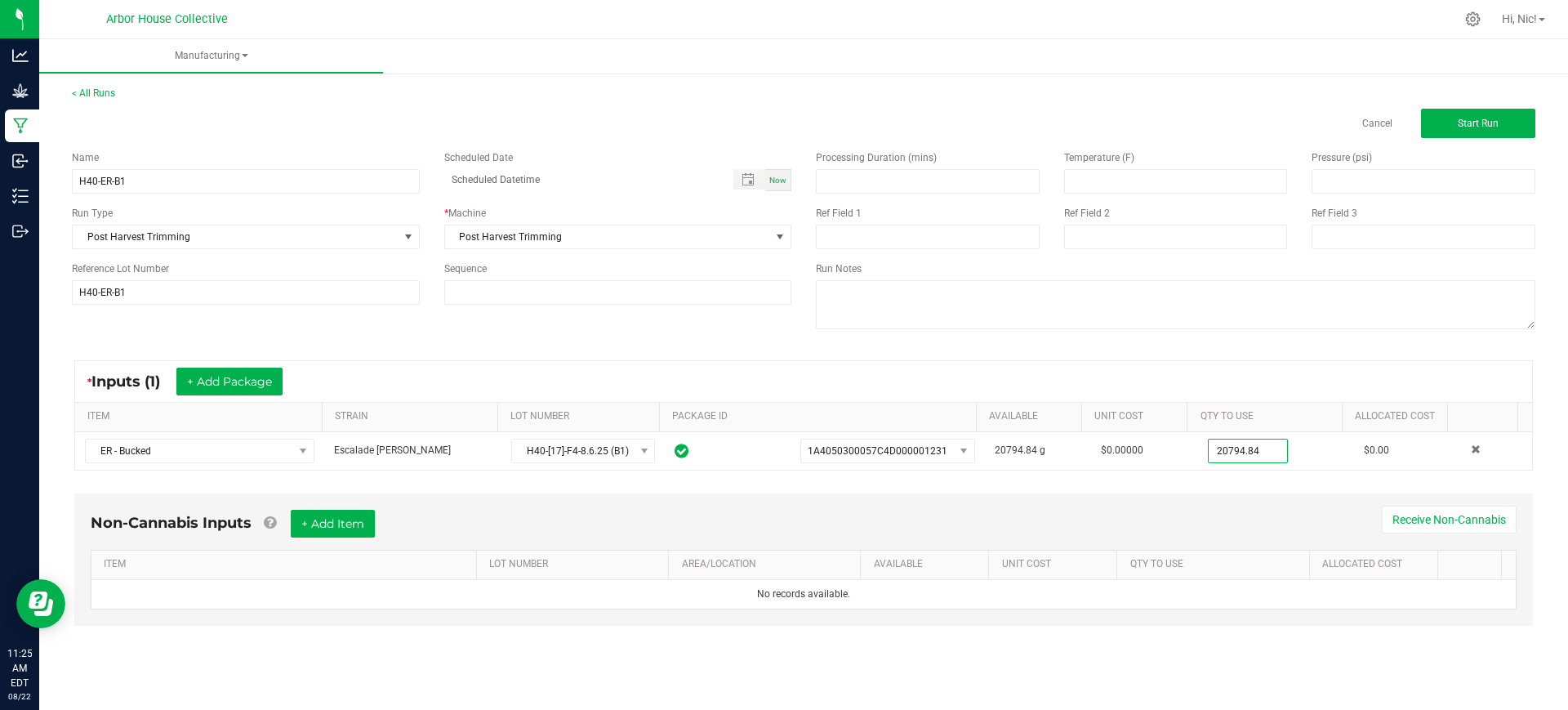
type input "20794.8400 g"
click at [1119, 349] on div "* Inputs (1) + Add Package ITEM STRAIN LOT NUMBER PACKAGE ID AVAILABLE Unit Cos…" at bounding box center [803, 415] width 1488 height 140
click at [1506, 129] on button "Start Run" at bounding box center [1478, 123] width 114 height 29
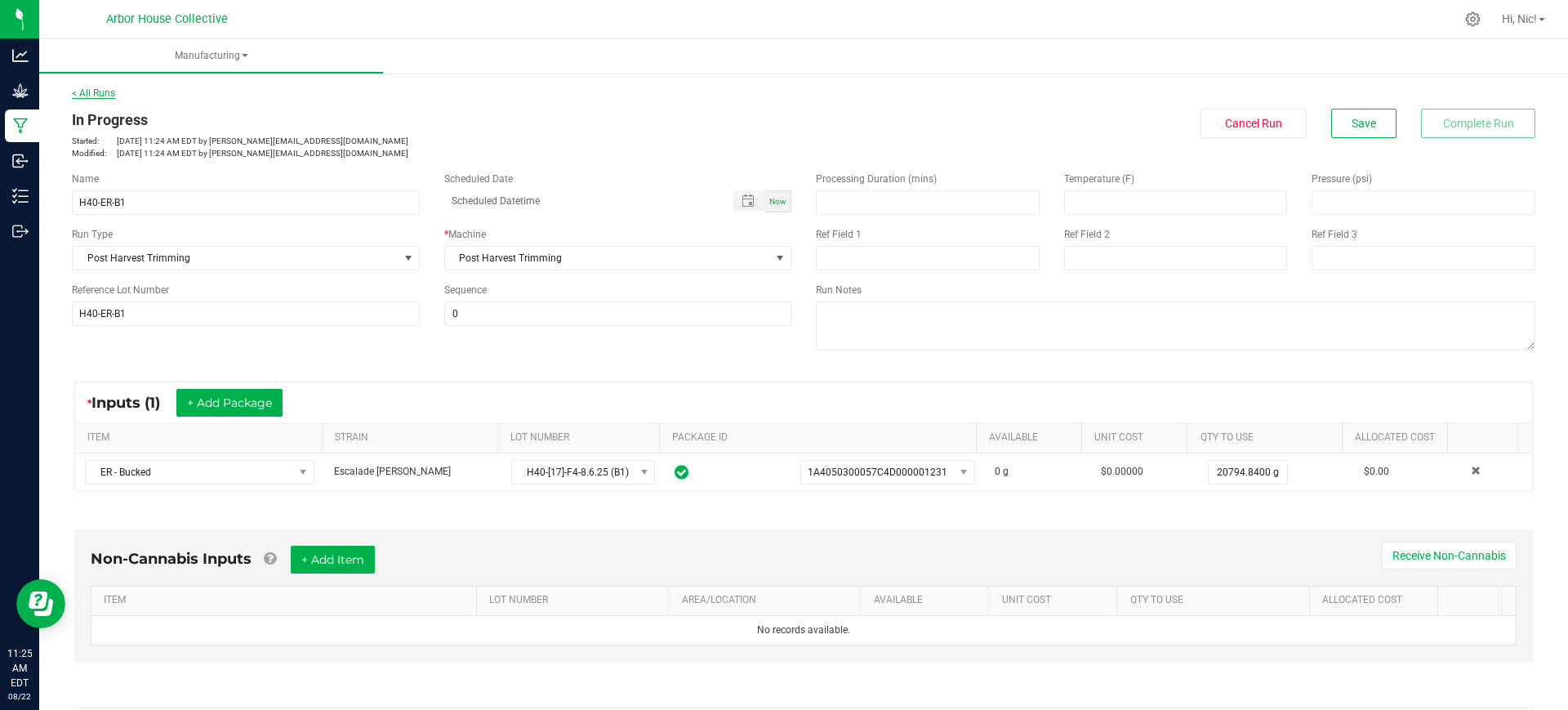
click at [103, 89] on link "< All Runs" at bounding box center [94, 93] width 44 height 12
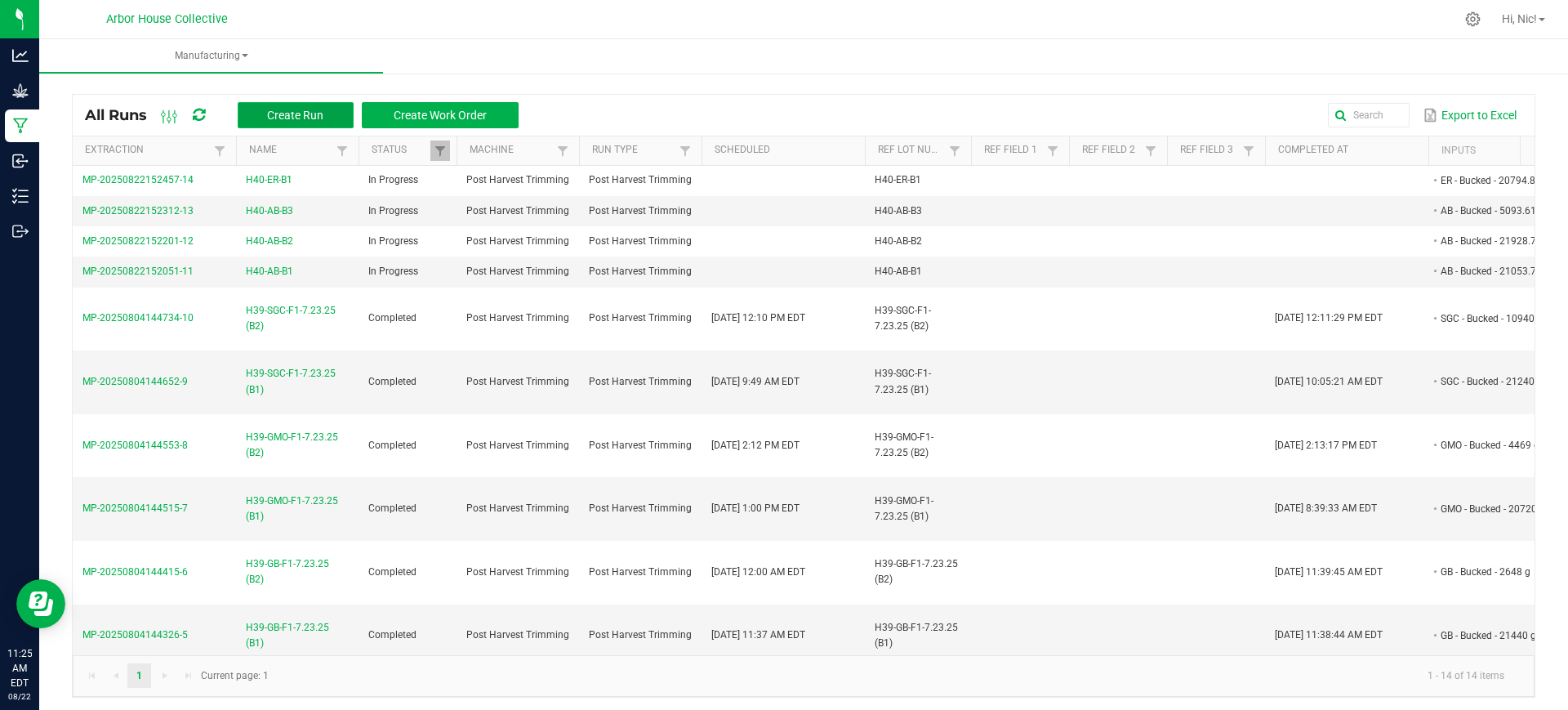
click at [331, 114] on button "Create Run" at bounding box center [296, 115] width 116 height 26
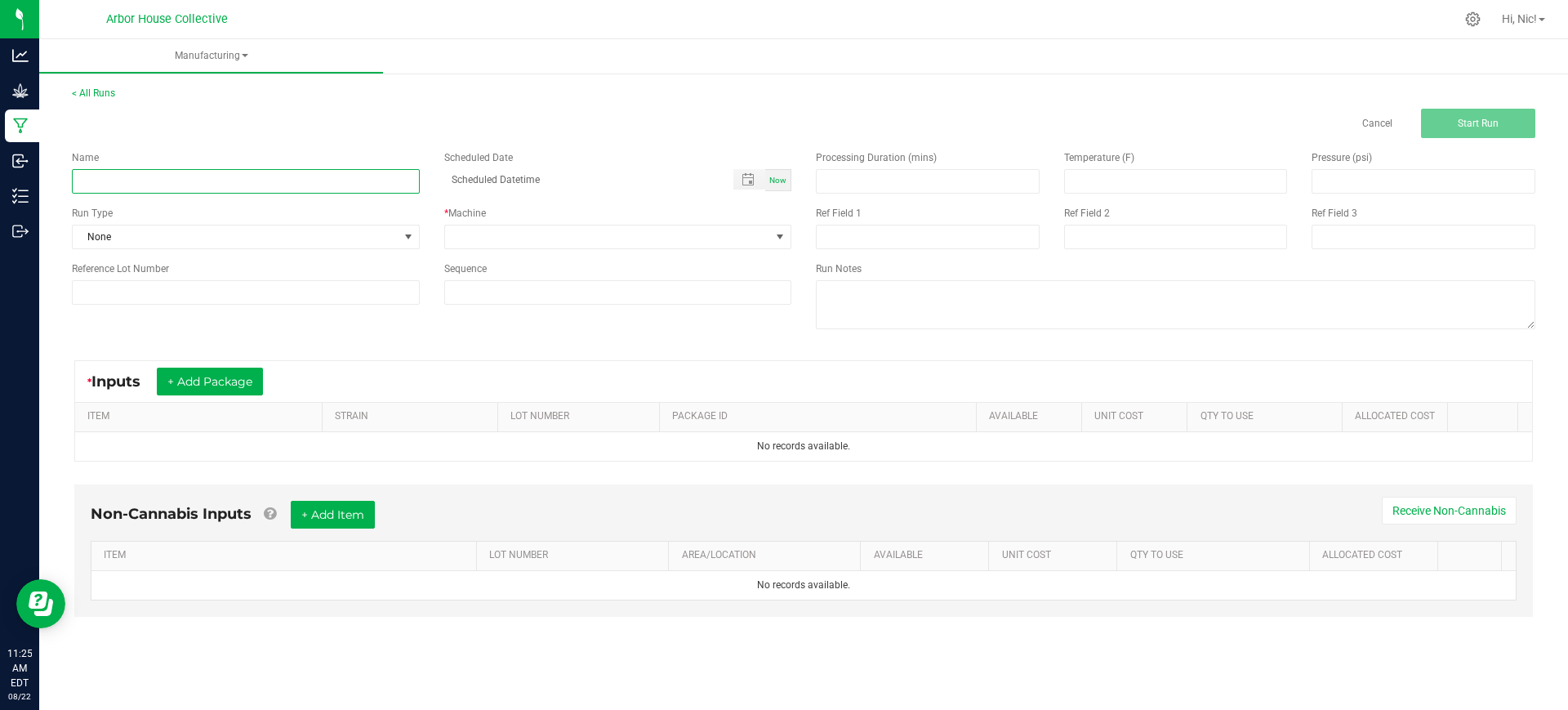
click at [261, 191] on input at bounding box center [246, 181] width 348 height 24
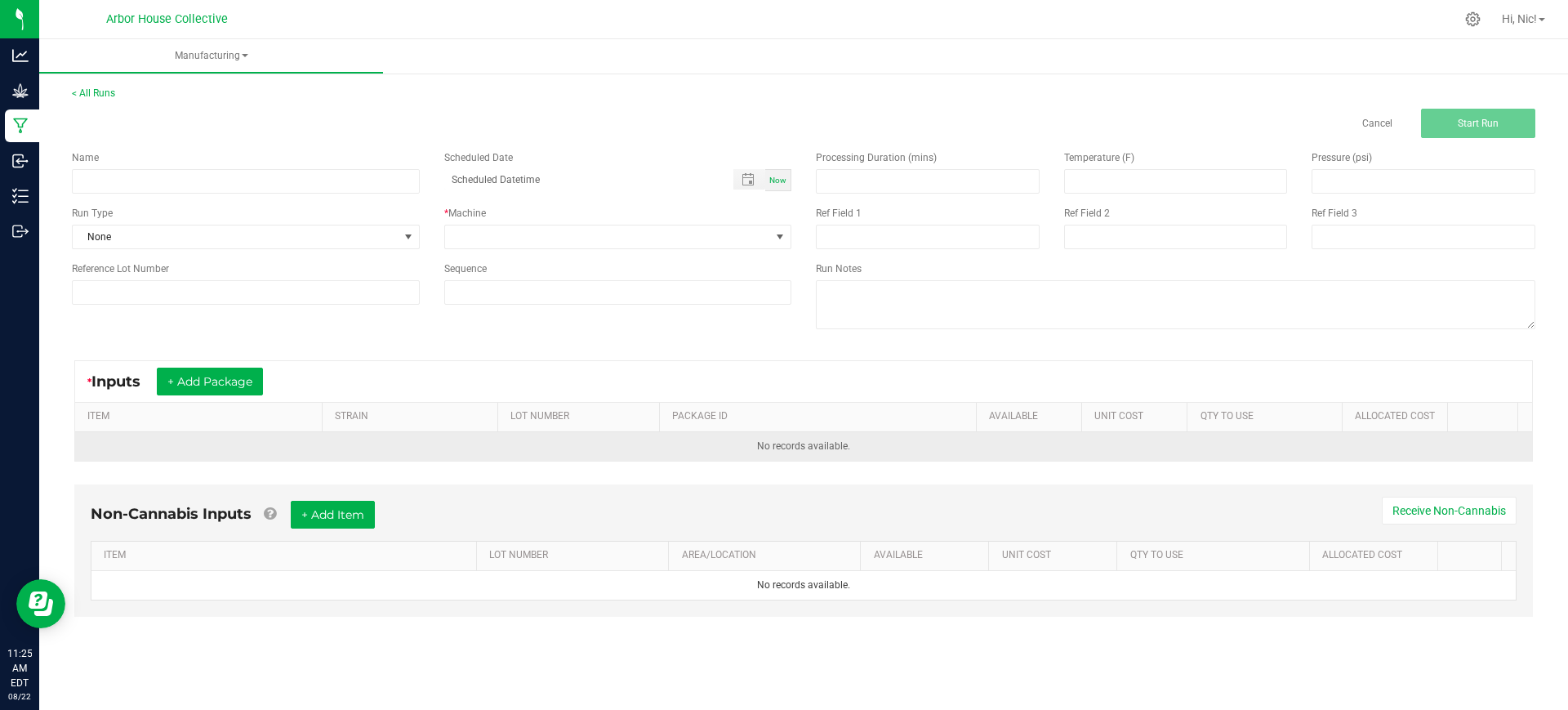
click at [462, 433] on td "No records available." at bounding box center [803, 447] width 1457 height 29
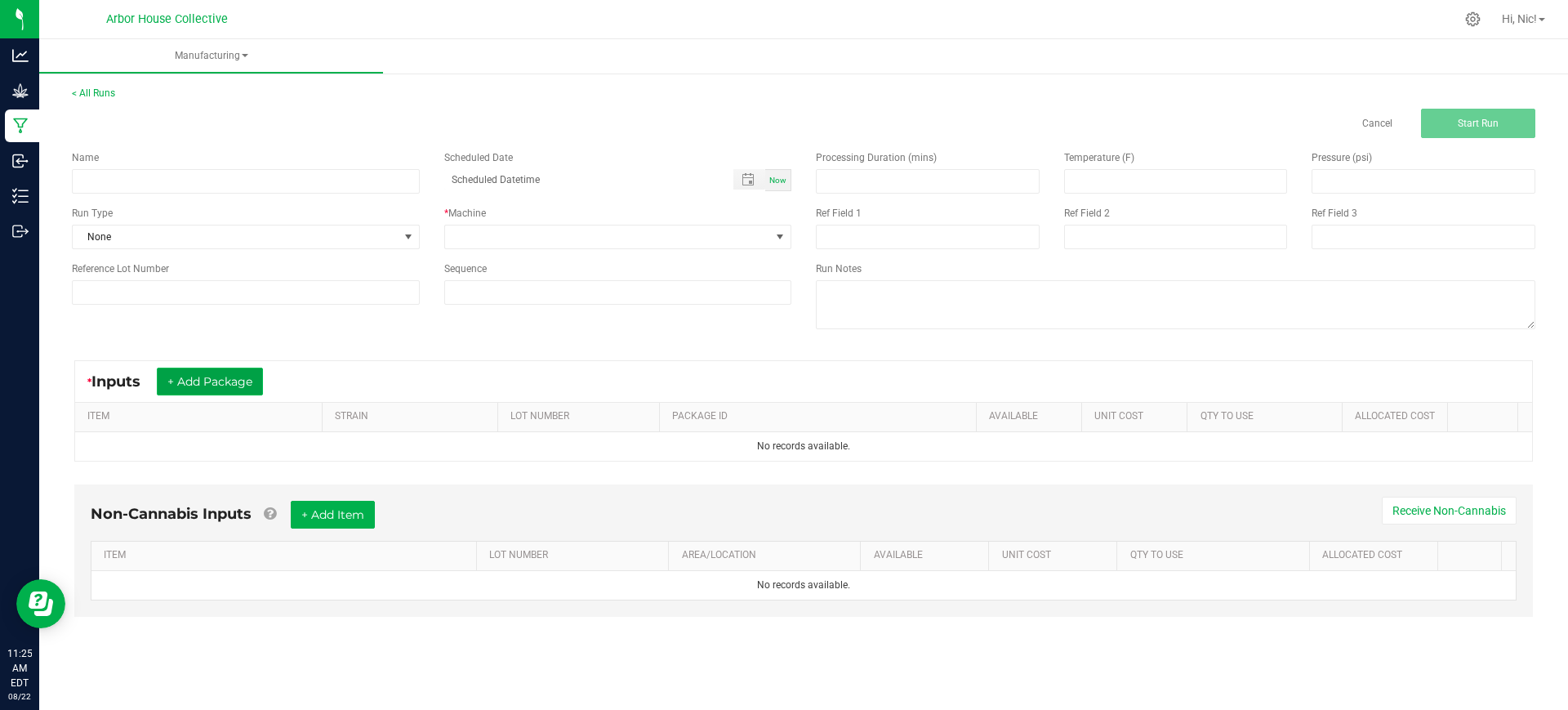
click at [244, 384] on button "+ Add Package" at bounding box center [209, 381] width 106 height 28
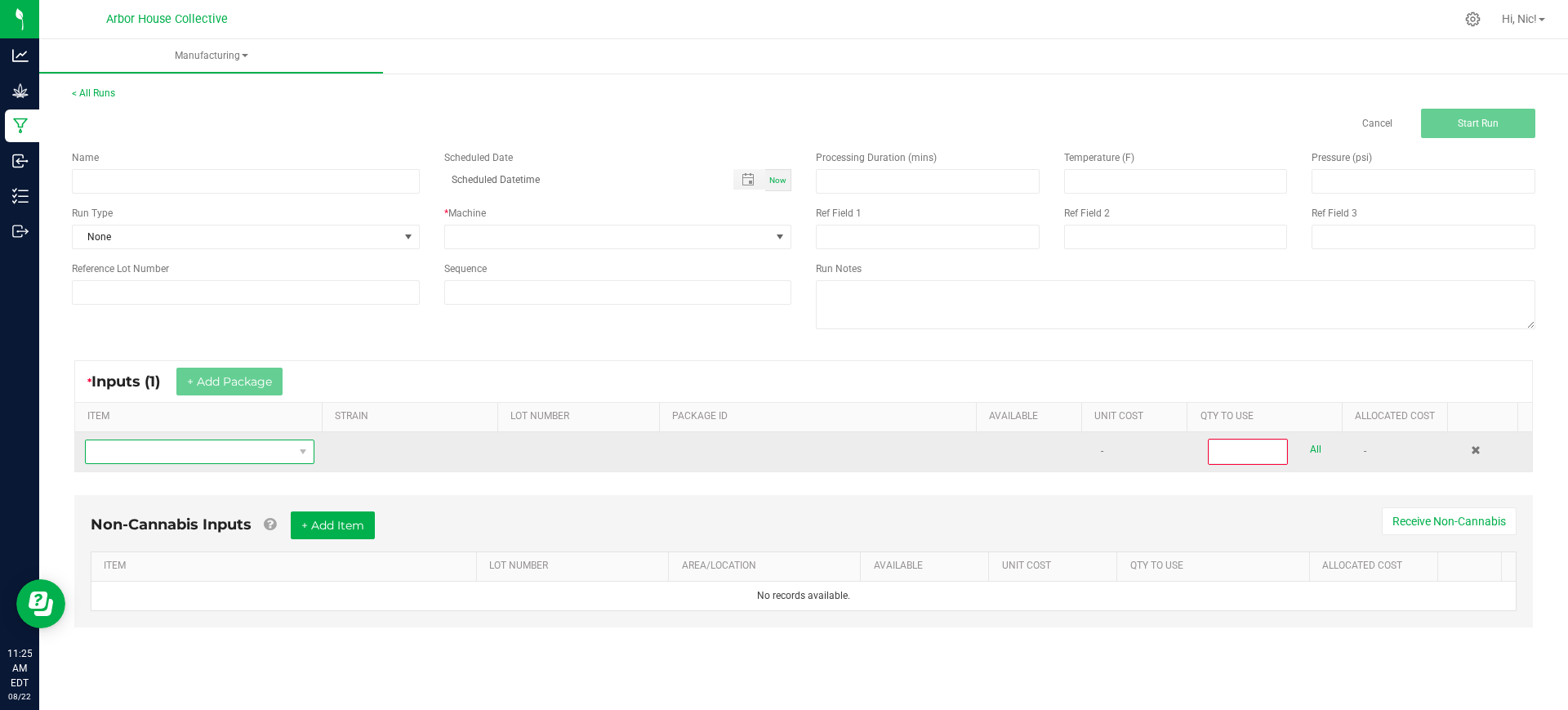
click at [211, 456] on span "NO DATA FOUND" at bounding box center [189, 452] width 208 height 23
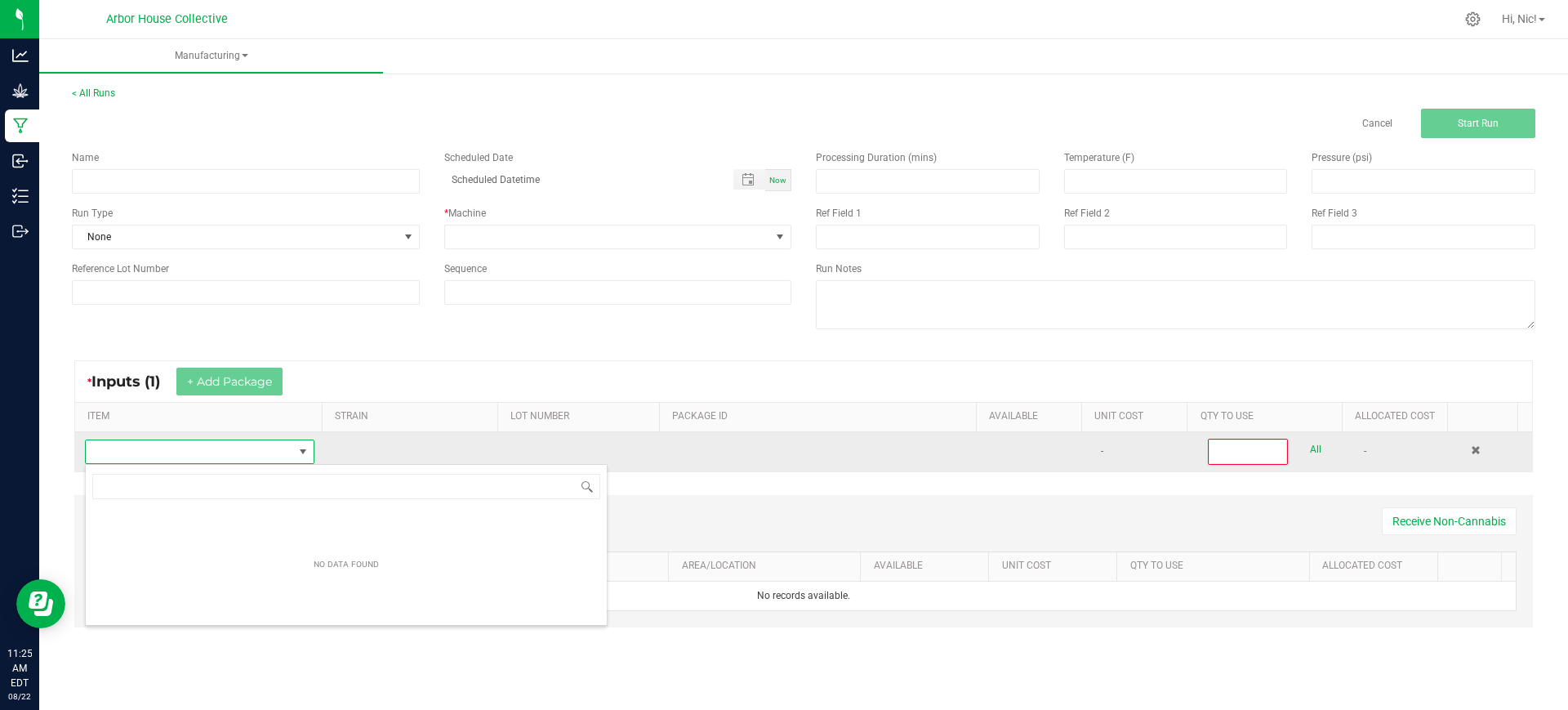
scroll to position [24, 224]
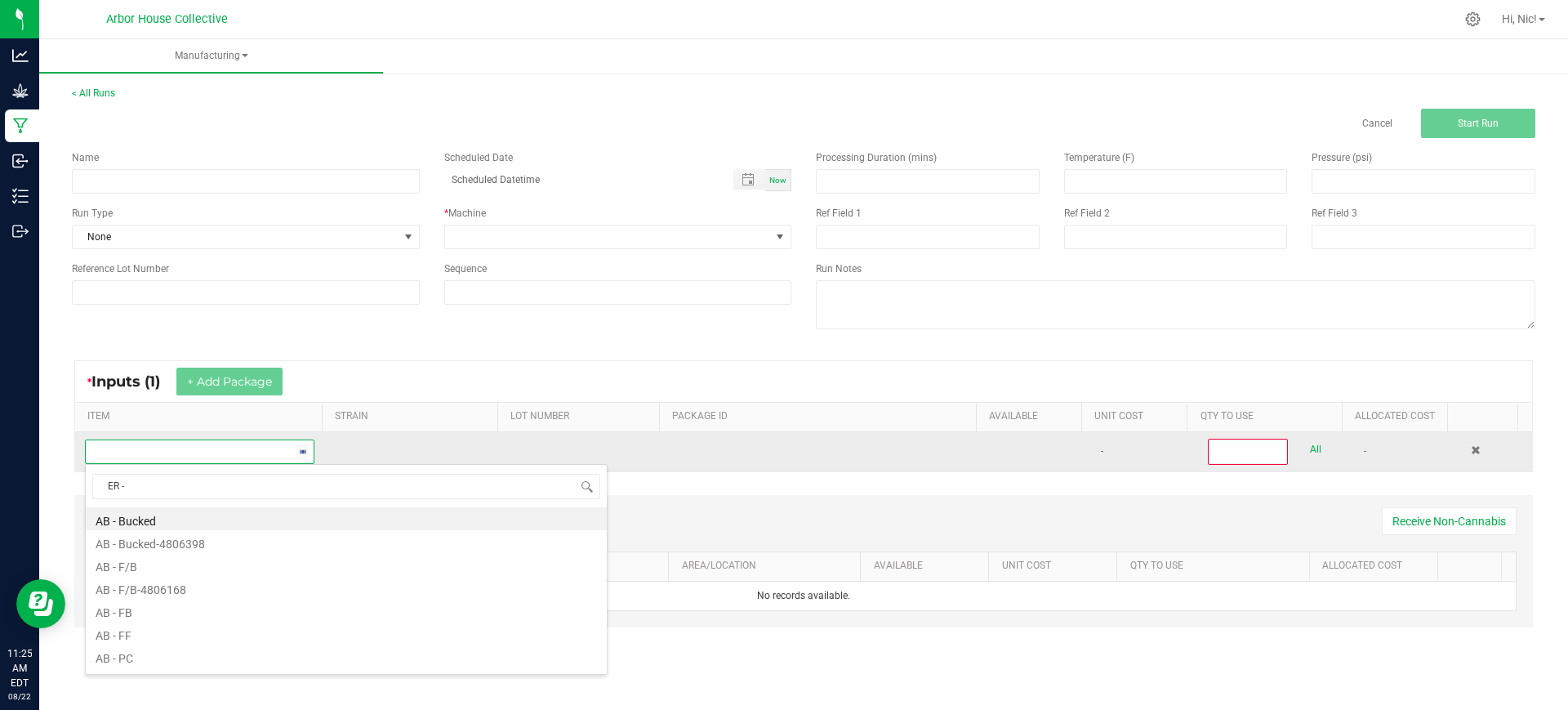
type input "ER - B"
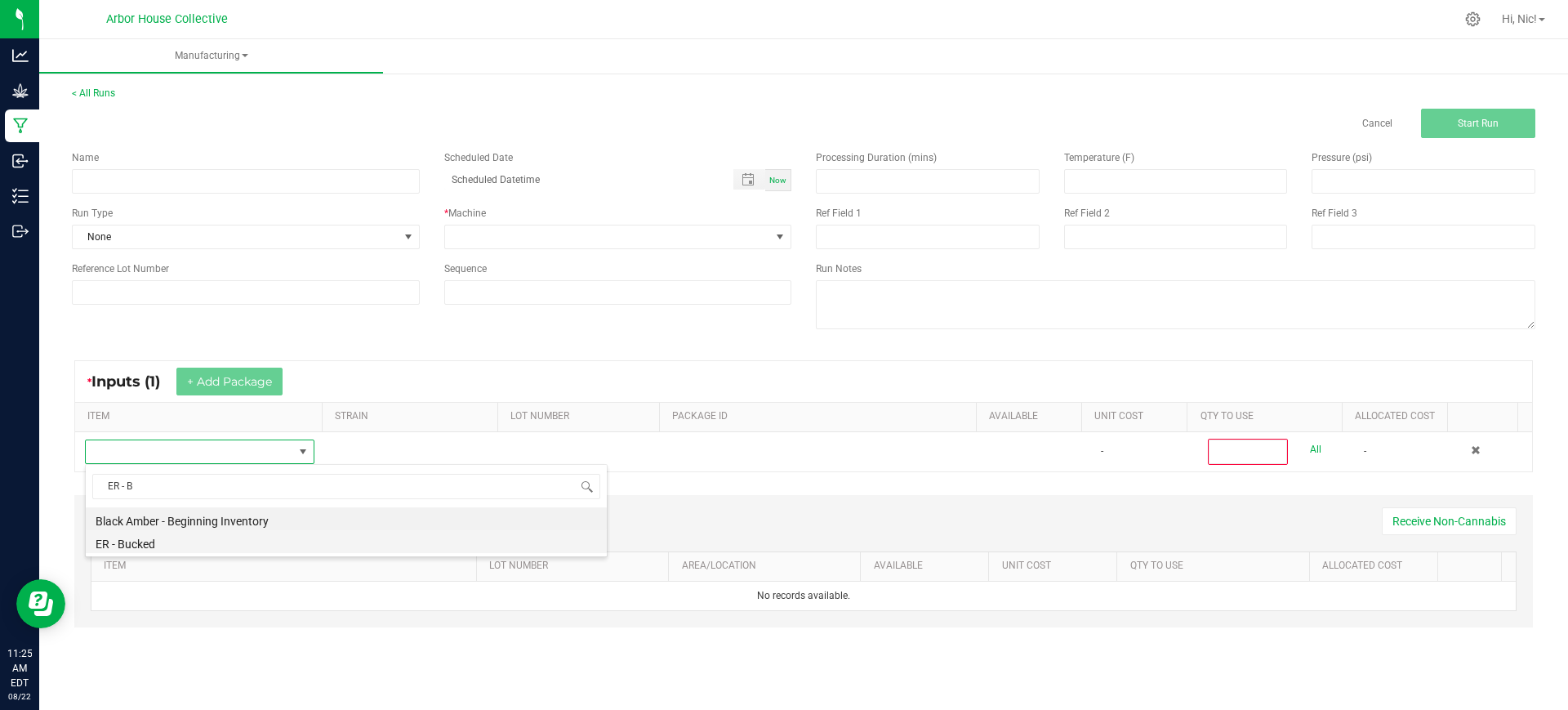
click at [162, 548] on li "ER - Bucked" at bounding box center [346, 541] width 521 height 23
type input "0"
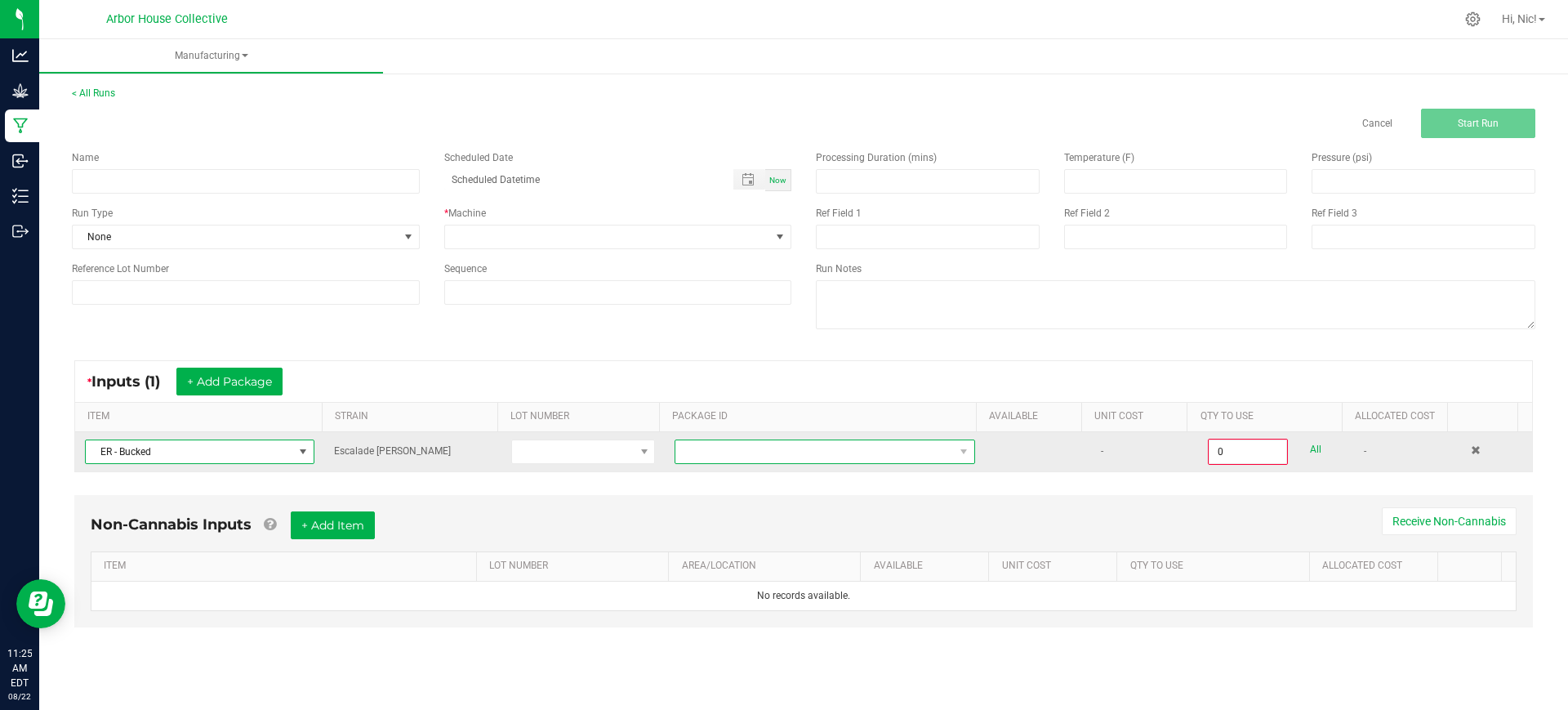
click at [722, 458] on span at bounding box center [815, 452] width 278 height 23
type input "1A4050300057C4D000001232"
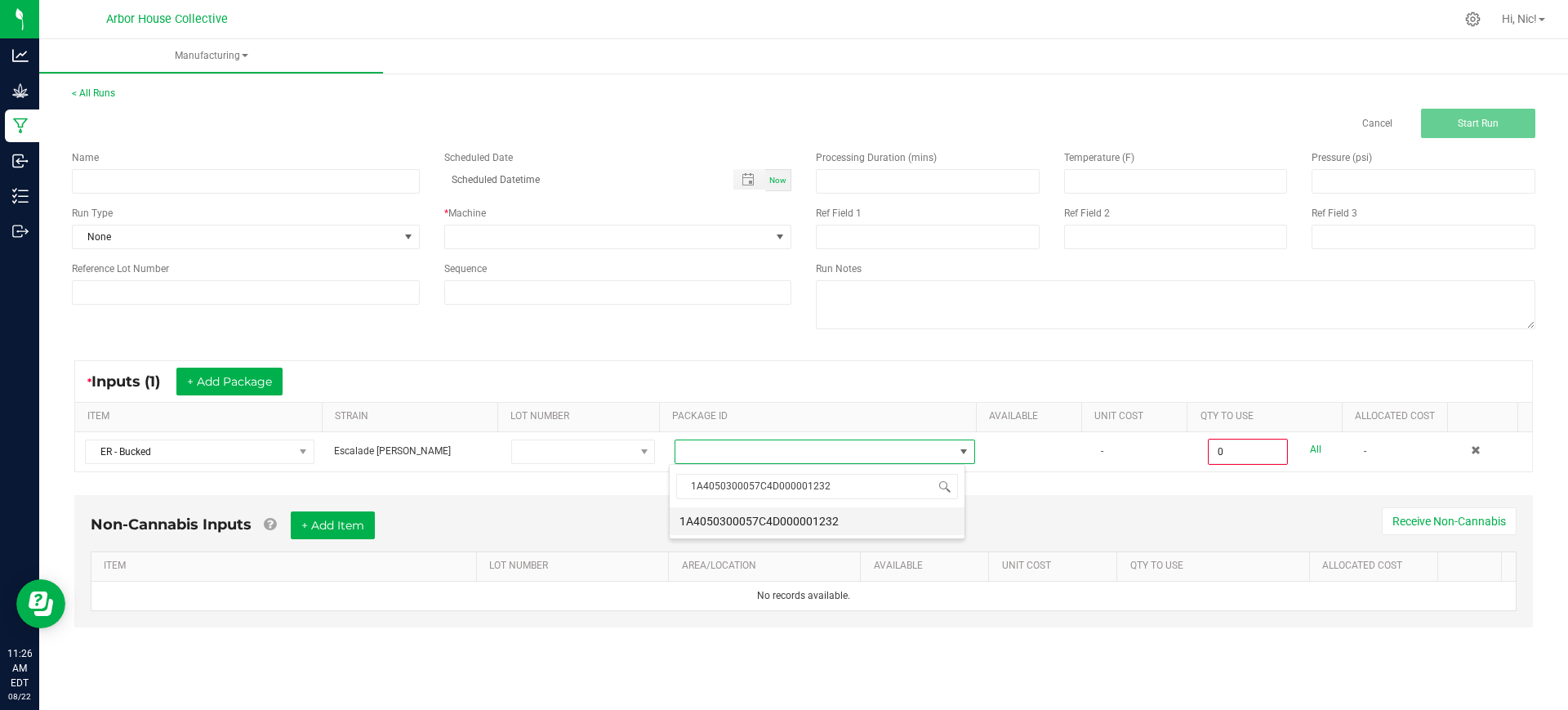
click at [794, 522] on li "1A4050300057C4D000001232" at bounding box center [817, 521] width 295 height 28
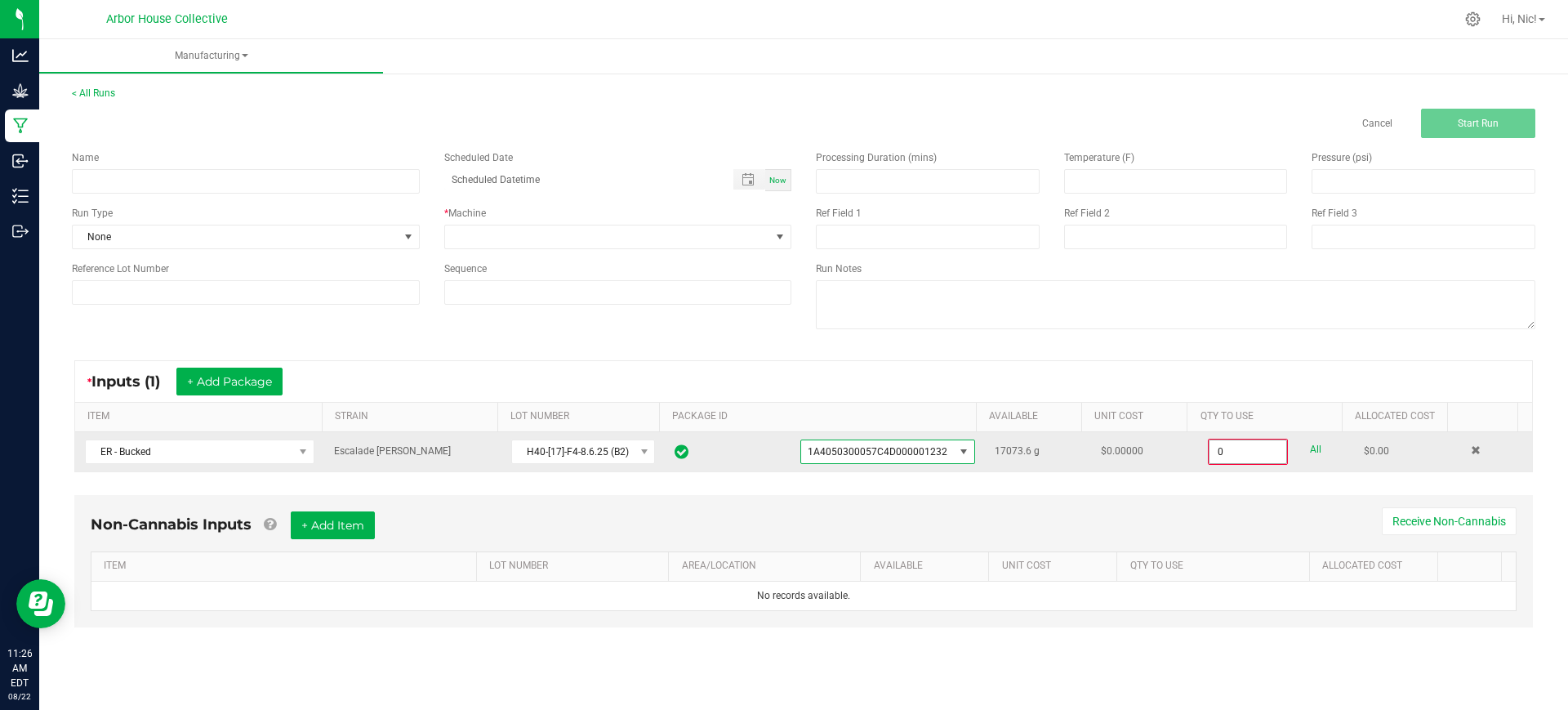
click at [1212, 447] on input "0" at bounding box center [1248, 452] width 77 height 23
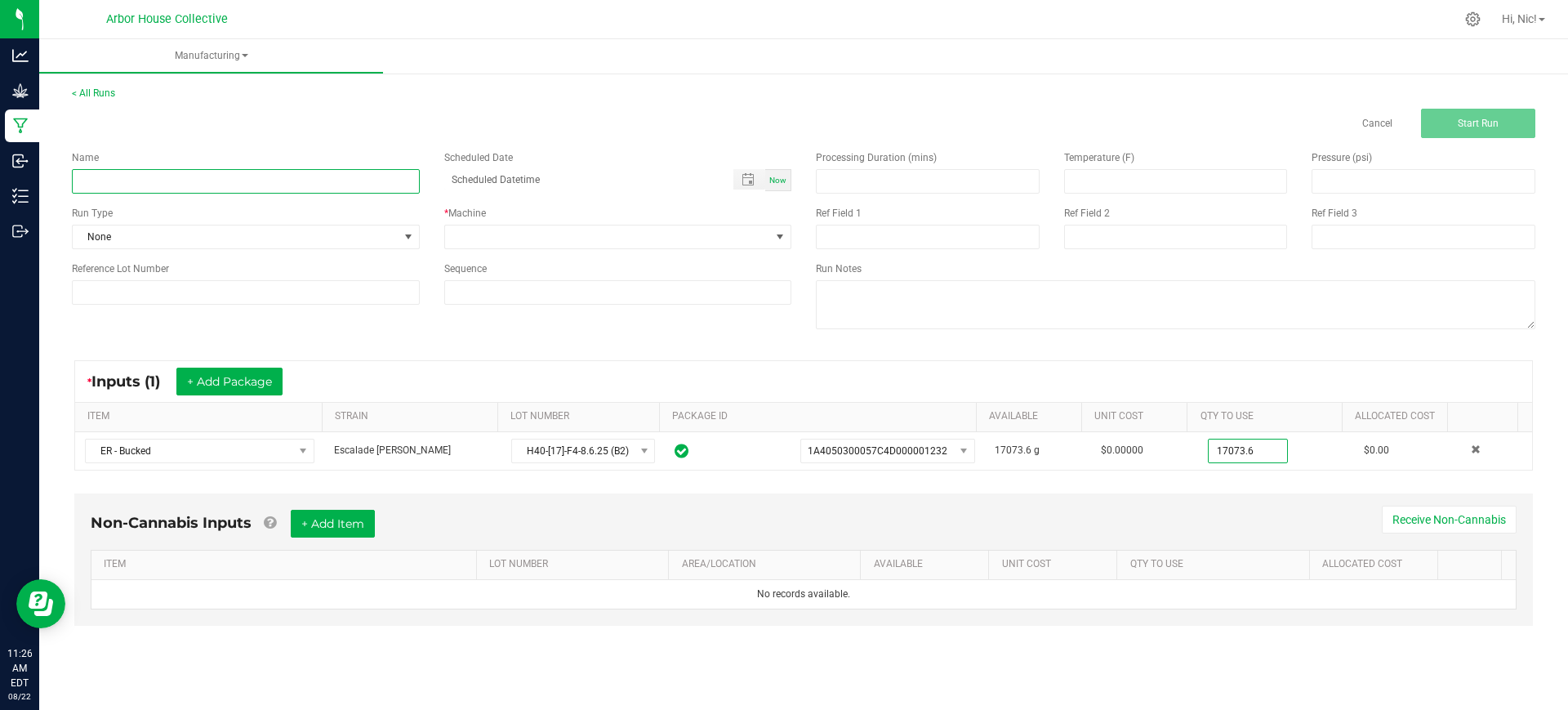
type input "17073.6000 g"
click at [182, 177] on input at bounding box center [246, 181] width 348 height 24
type input "H40-ER-B2"
click at [218, 226] on span "None" at bounding box center [235, 237] width 325 height 23
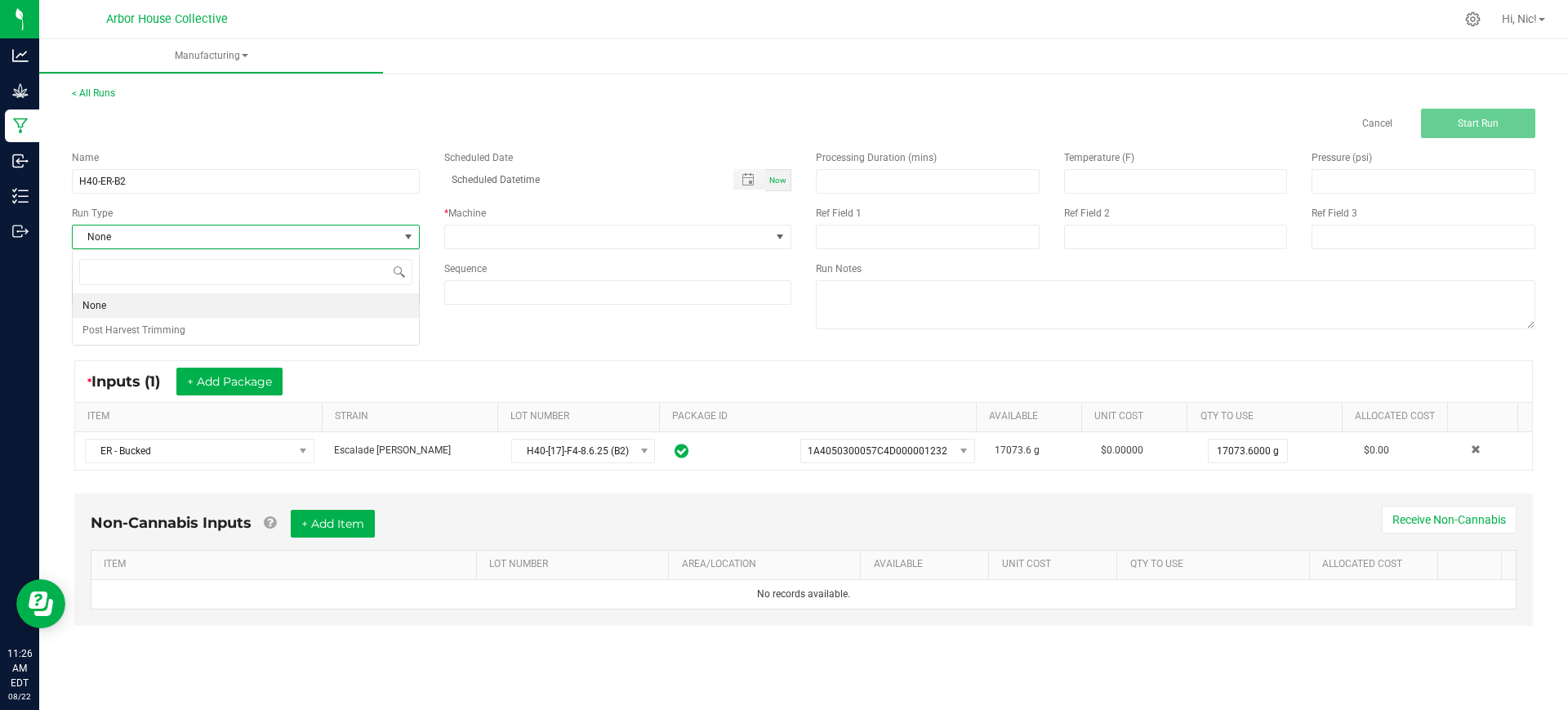
scroll to position [24, 347]
click at [184, 332] on li "Post Harvest Trimming" at bounding box center [246, 329] width 346 height 24
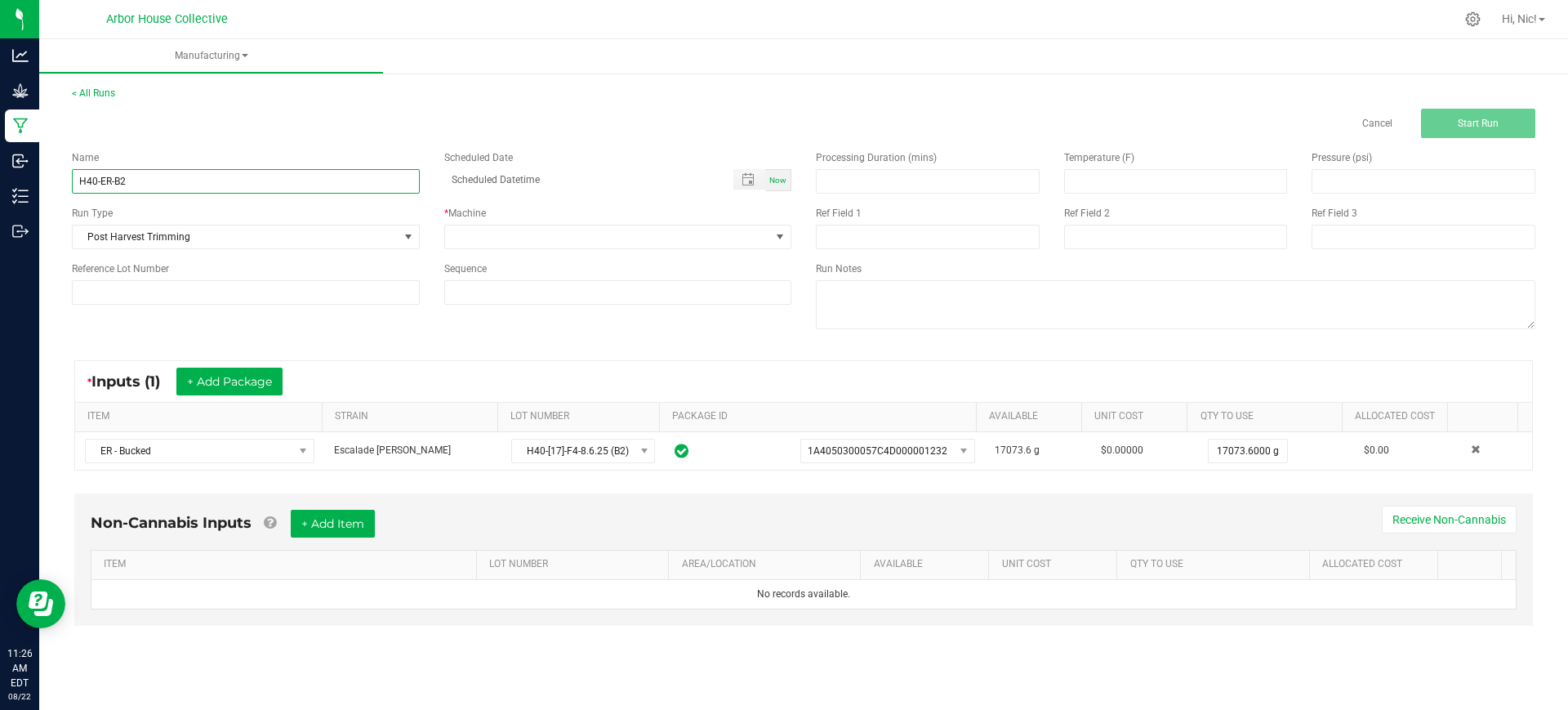
click at [208, 177] on input "H40-ER-B2" at bounding box center [246, 181] width 348 height 24
click at [179, 287] on input at bounding box center [246, 292] width 348 height 24
paste input "H40-ER-B2"
type input "H40-ER-B2"
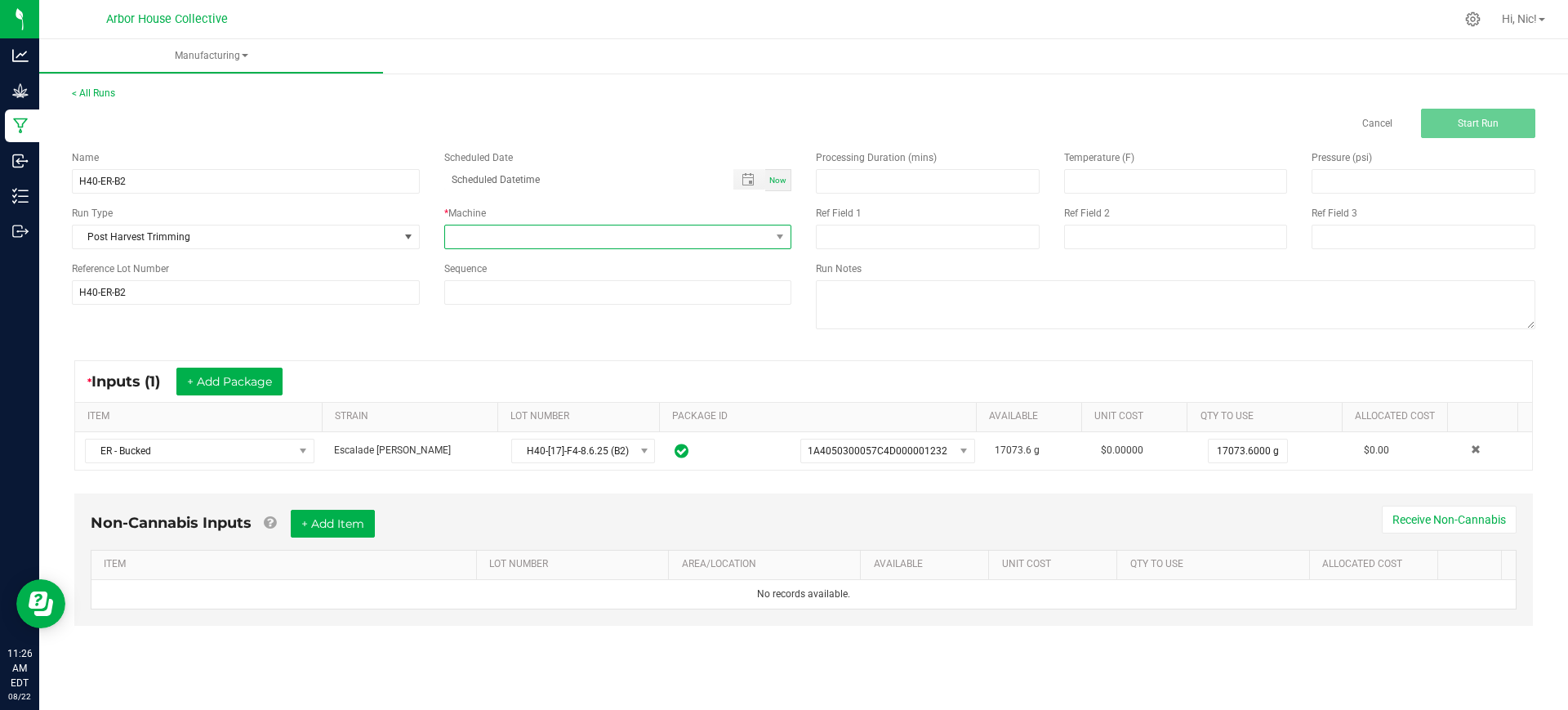
click at [679, 231] on span at bounding box center [607, 237] width 325 height 23
click at [660, 300] on li "Post Harvest Trimming" at bounding box center [618, 307] width 346 height 28
click at [1510, 128] on button "Start Run" at bounding box center [1478, 123] width 114 height 29
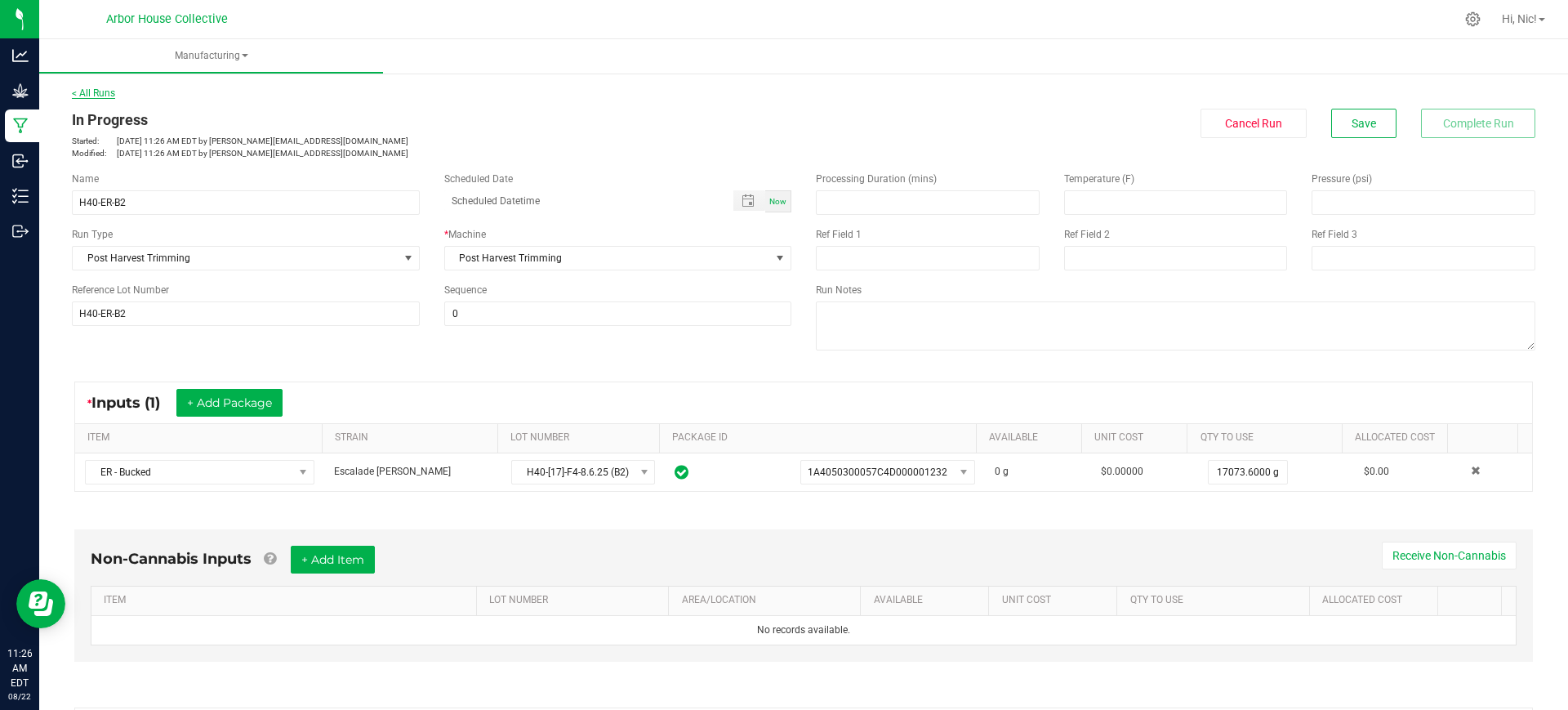
click at [94, 87] on link "< All Runs" at bounding box center [94, 93] width 44 height 12
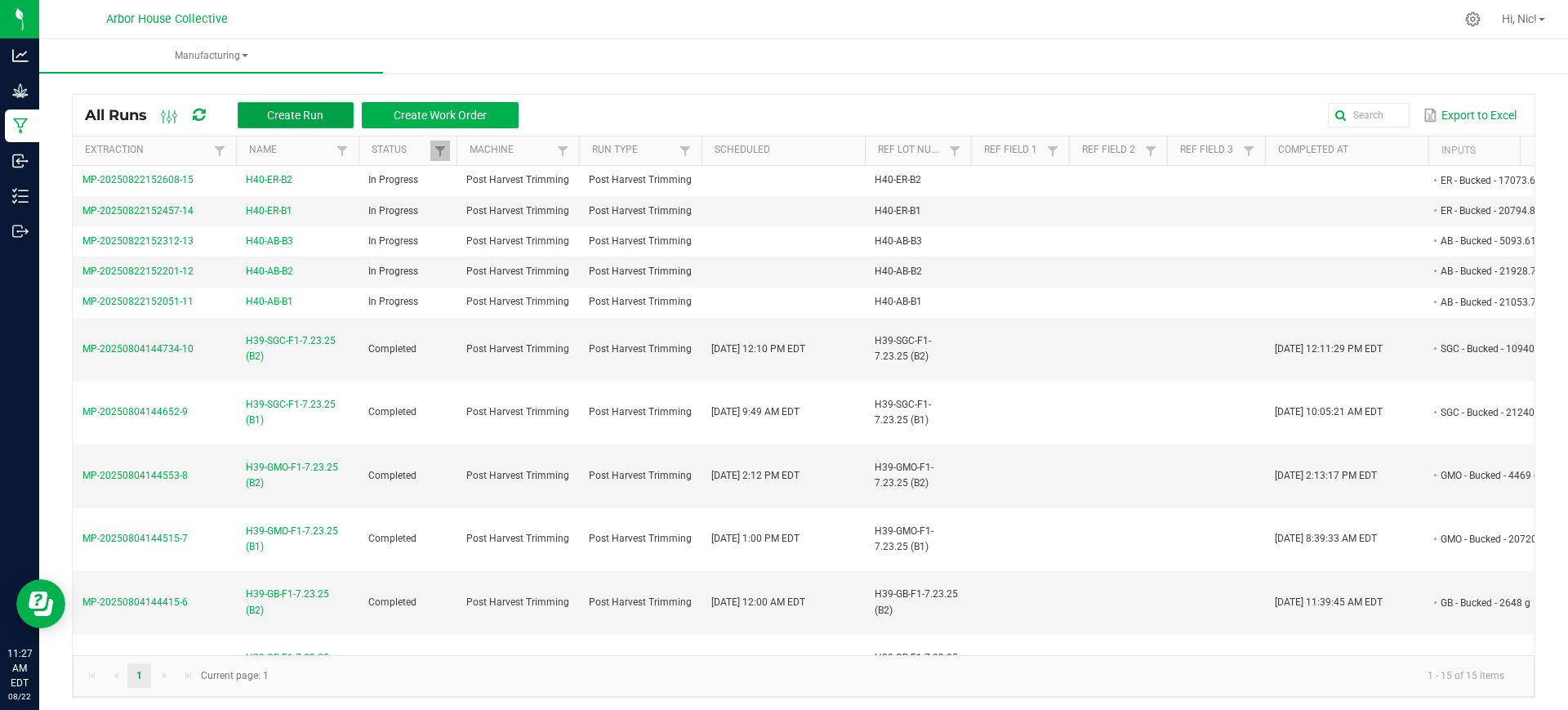
click at [304, 103] on button "Create Run" at bounding box center [296, 115] width 116 height 26
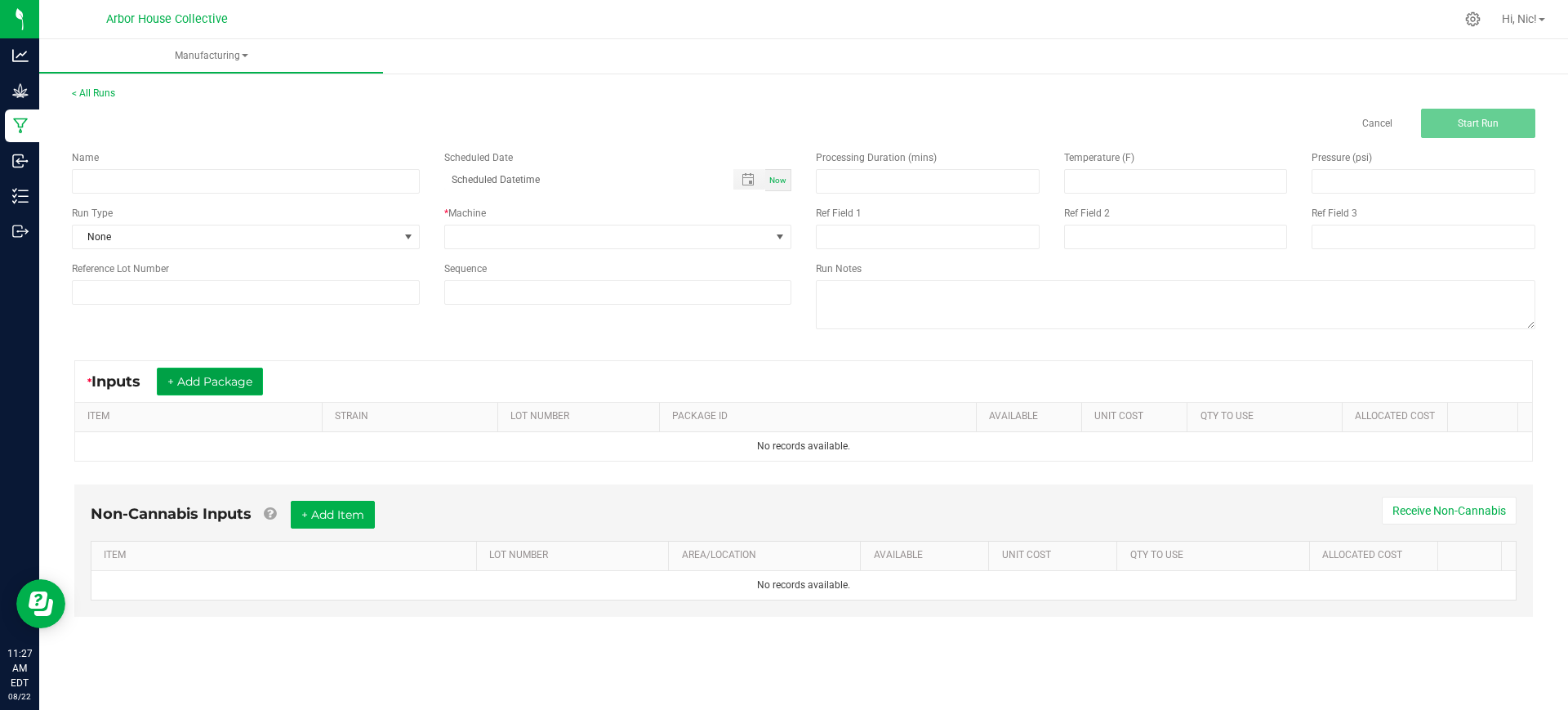
click at [242, 384] on button "+ Add Package" at bounding box center [209, 381] width 106 height 28
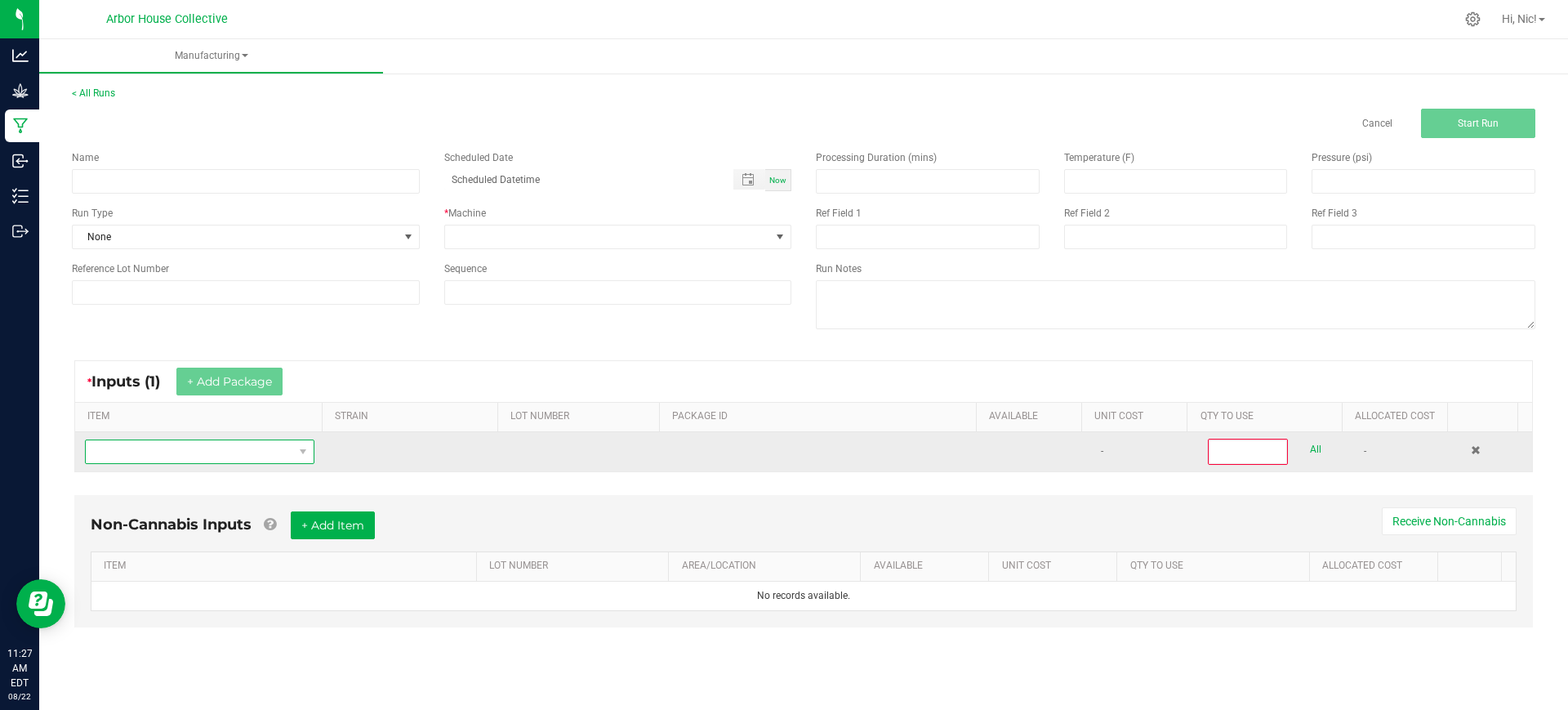
click at [232, 452] on span "NO DATA FOUND" at bounding box center [189, 452] width 208 height 23
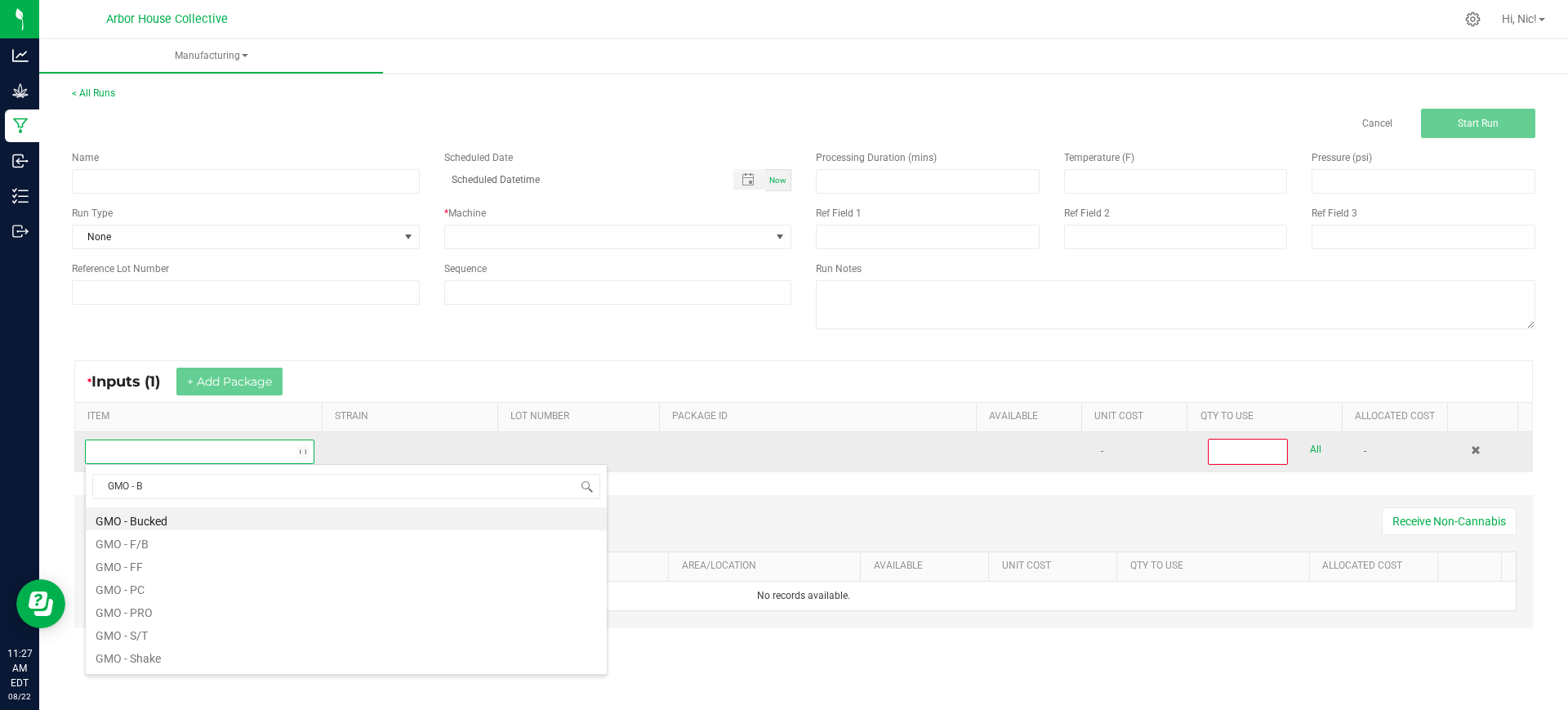
type input "GMO - Bu"
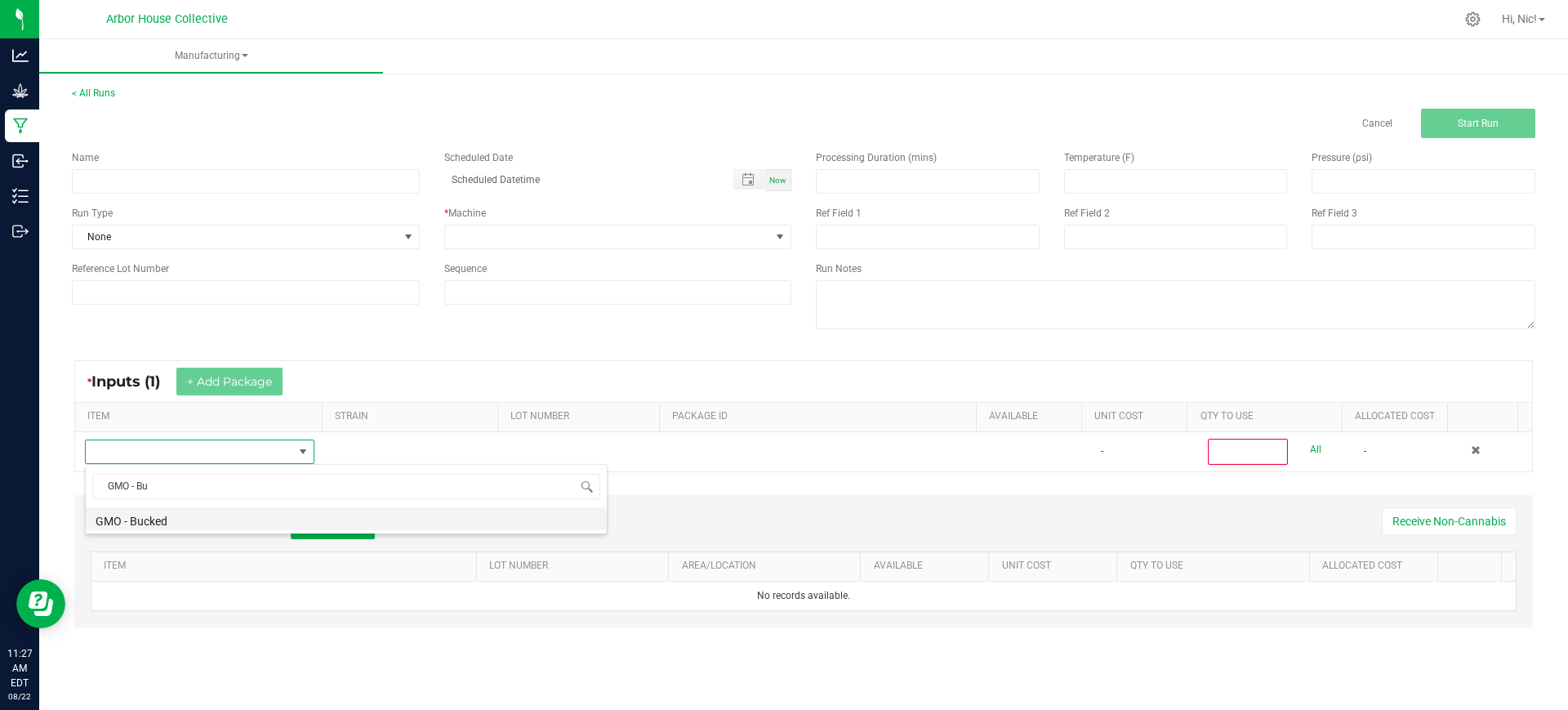
click at [162, 516] on li "GMO - Bucked" at bounding box center [346, 519] width 521 height 23
type input "0"
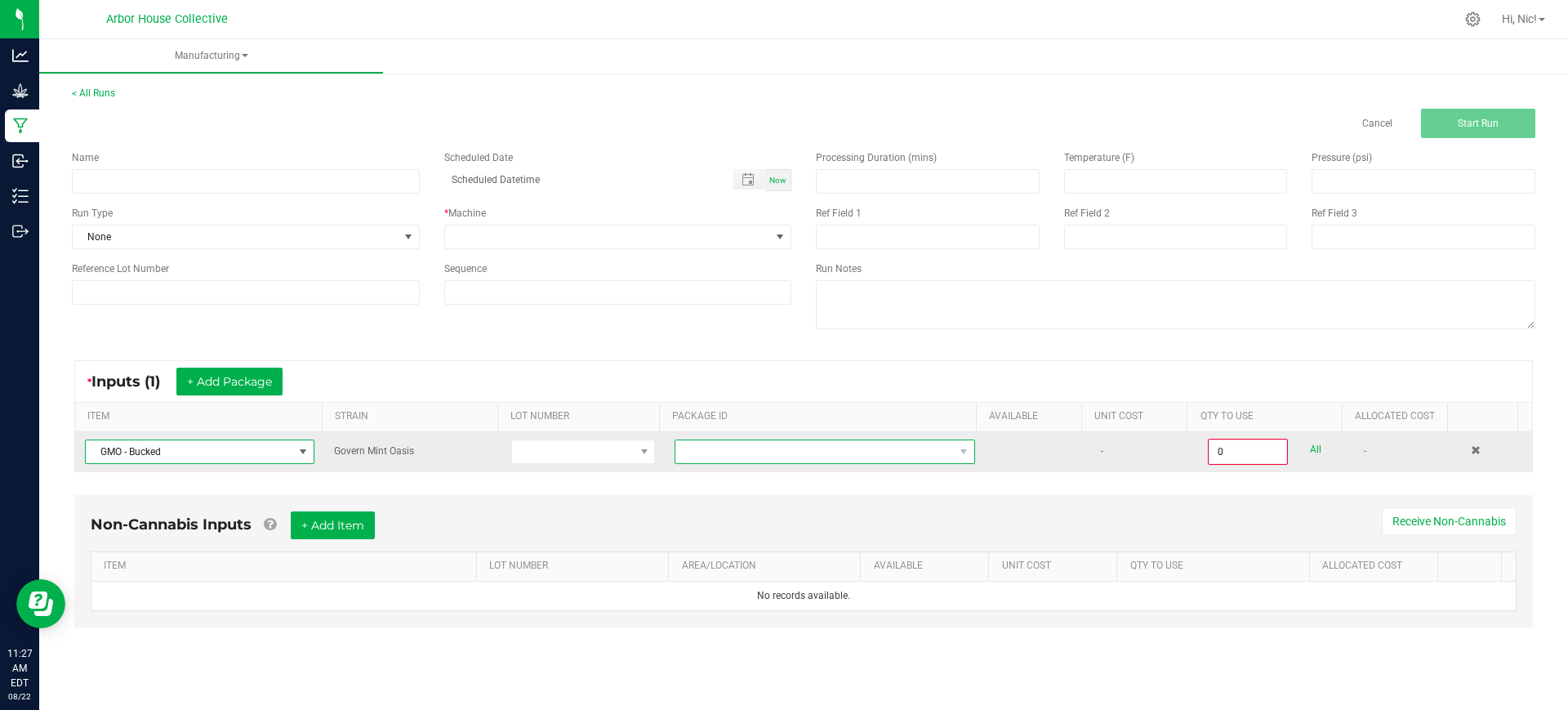
click at [719, 451] on span at bounding box center [815, 452] width 278 height 23
type input "1A4050300057C4D000001233"
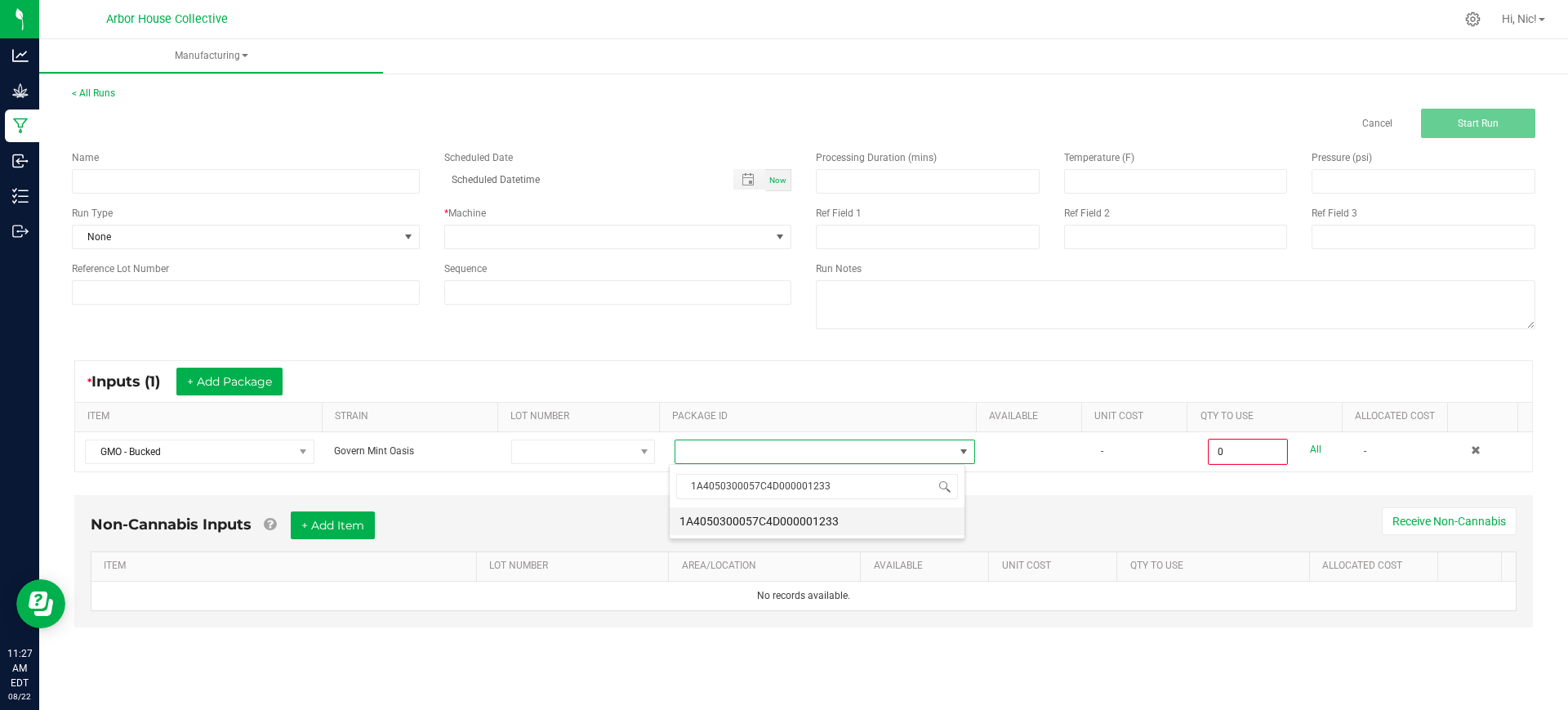
click at [735, 518] on li "1A4050300057C4D000001233" at bounding box center [817, 521] width 295 height 28
type input "0.0000 g"
click at [186, 164] on div "Name" at bounding box center [246, 158] width 348 height 14
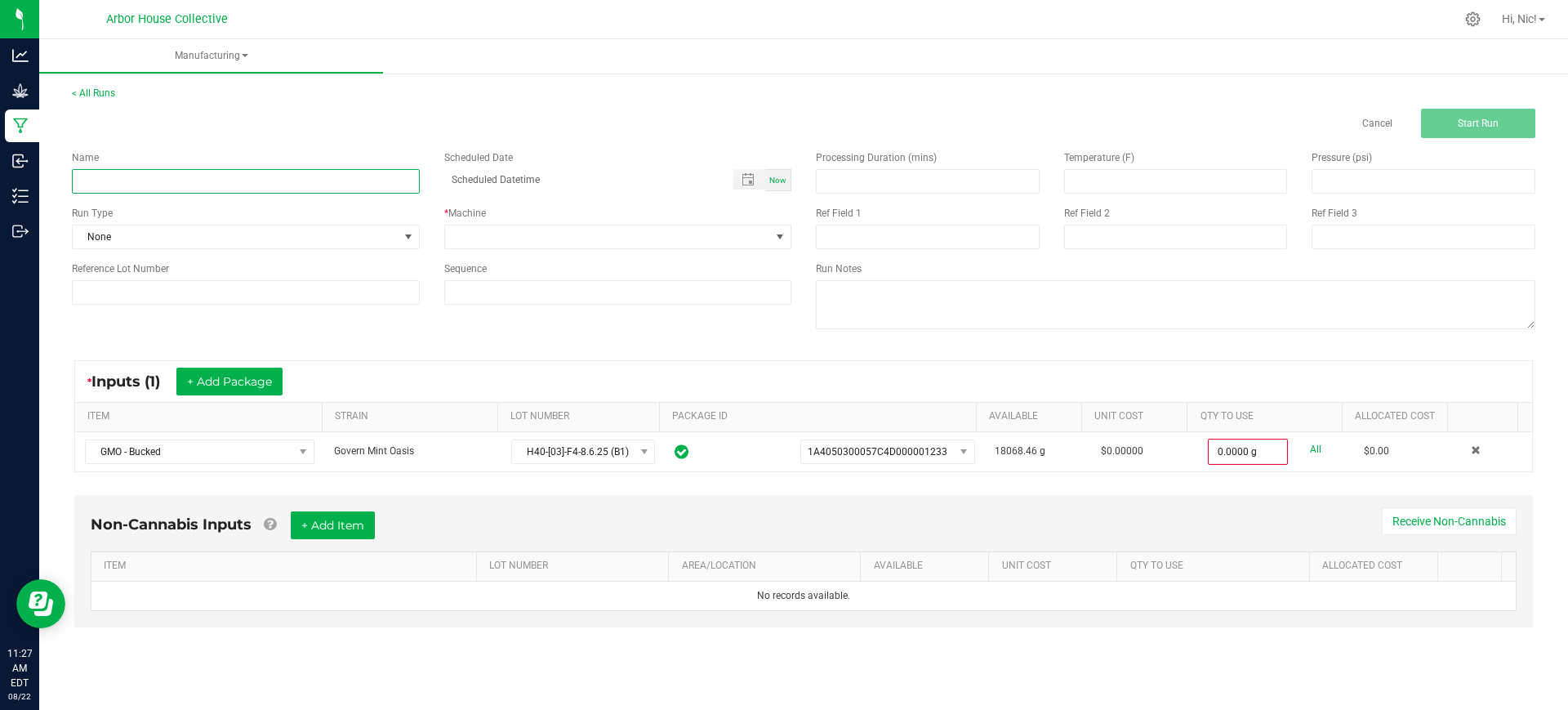
click at [183, 170] on input at bounding box center [246, 181] width 348 height 24
click at [160, 185] on input "H40-GMO-B1" at bounding box center [246, 181] width 348 height 24
type input "H40-GMO-B1"
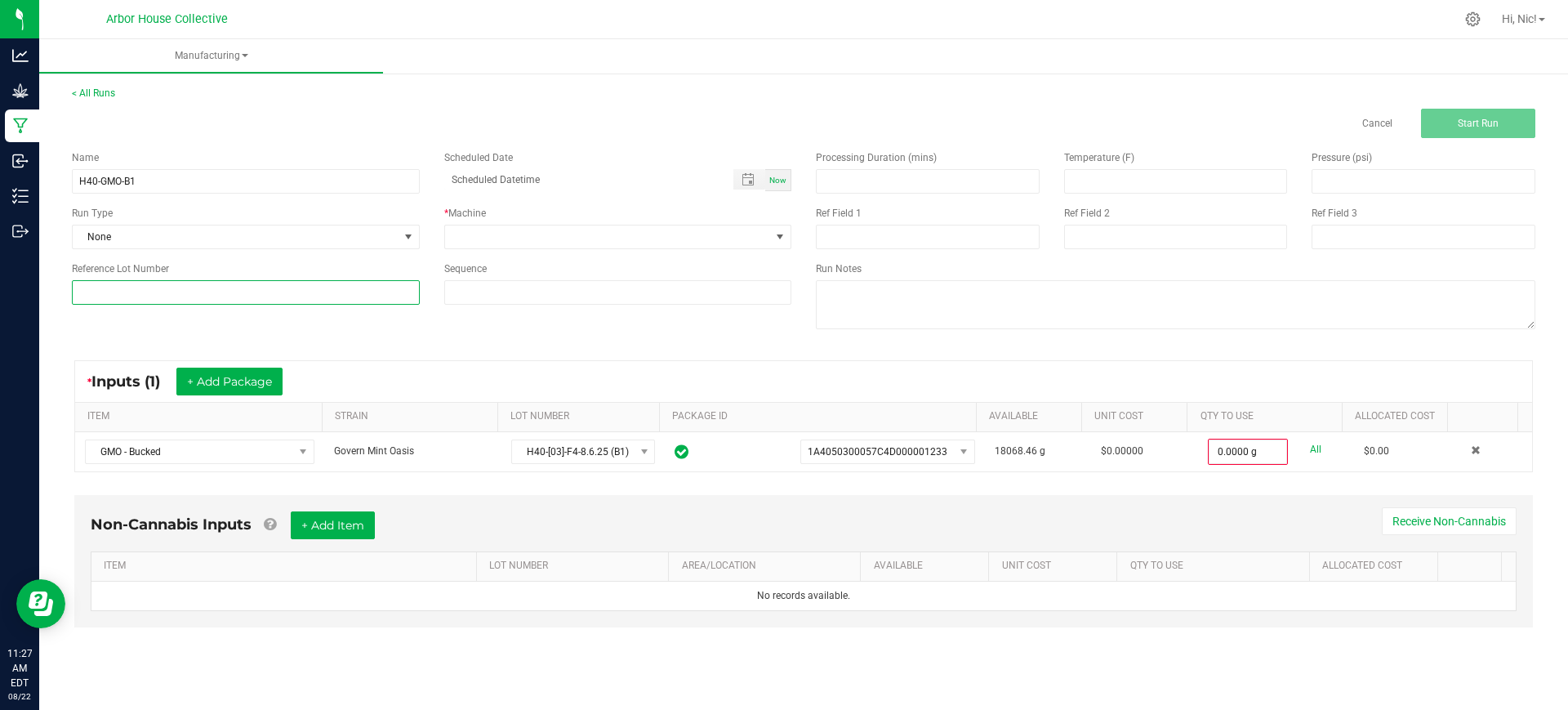
click at [151, 282] on input at bounding box center [246, 292] width 348 height 24
paste input "H40-GMO-B1"
type input "H40-GMO-B1"
click at [616, 239] on span at bounding box center [607, 237] width 325 height 23
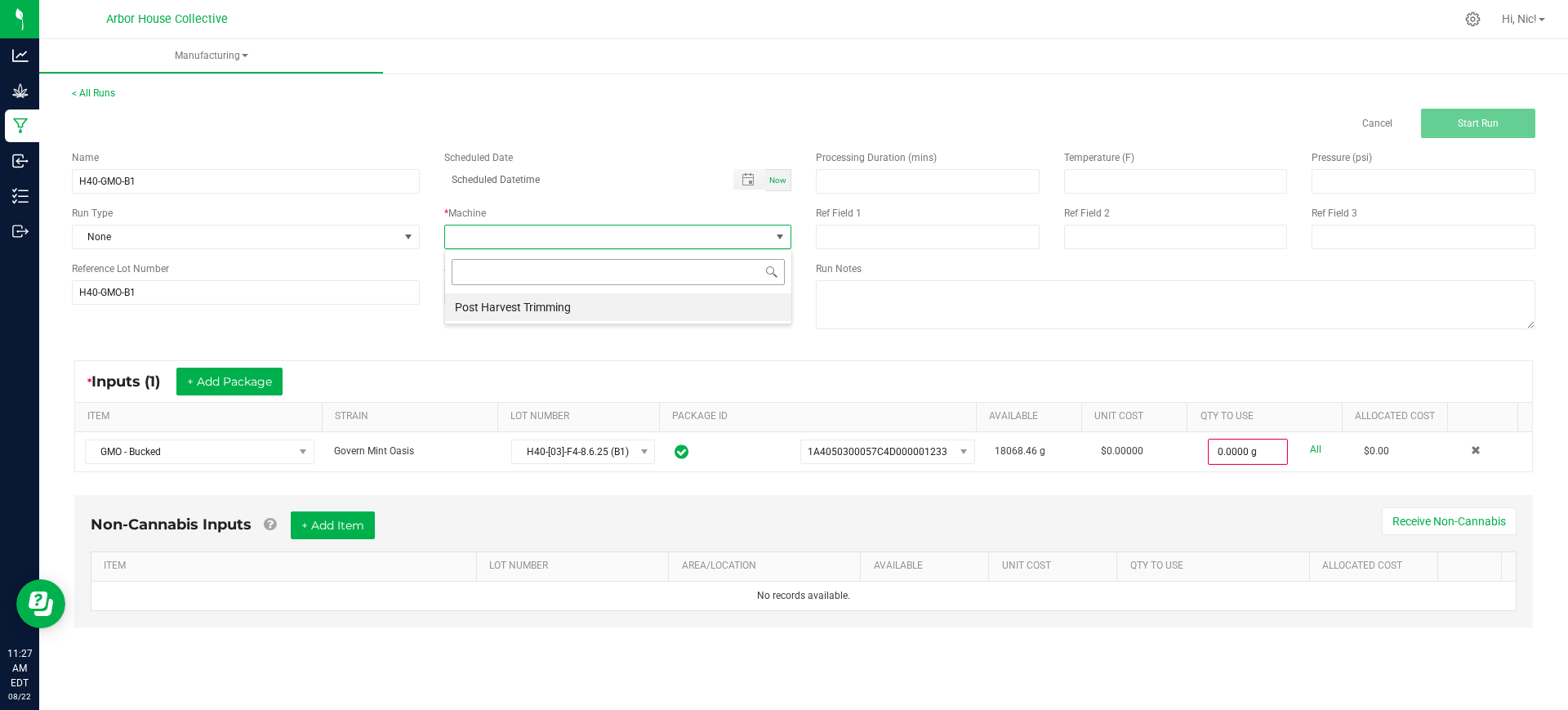
scroll to position [24, 347]
click at [549, 307] on li "Post Harvest Trimming" at bounding box center [618, 307] width 346 height 28
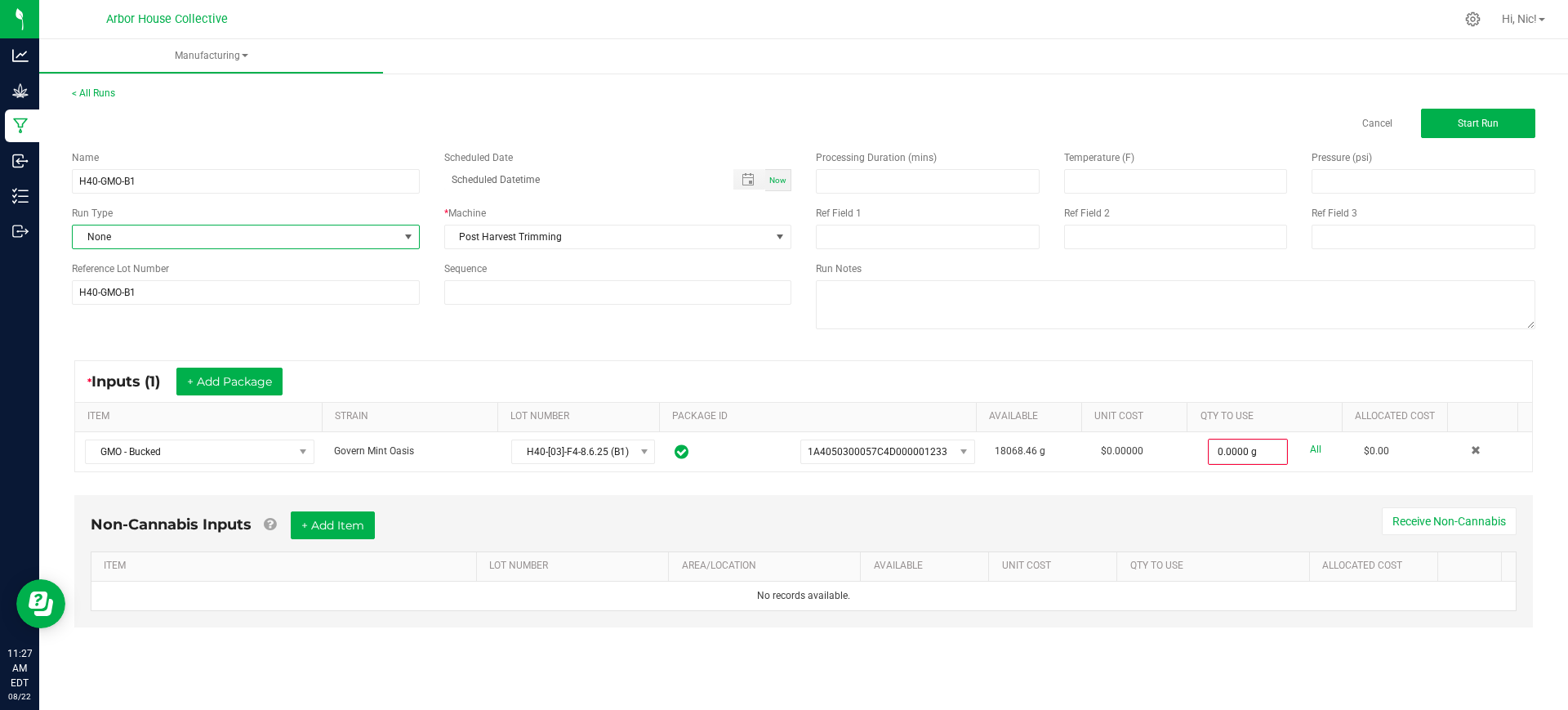
click at [351, 238] on span "None" at bounding box center [235, 237] width 325 height 23
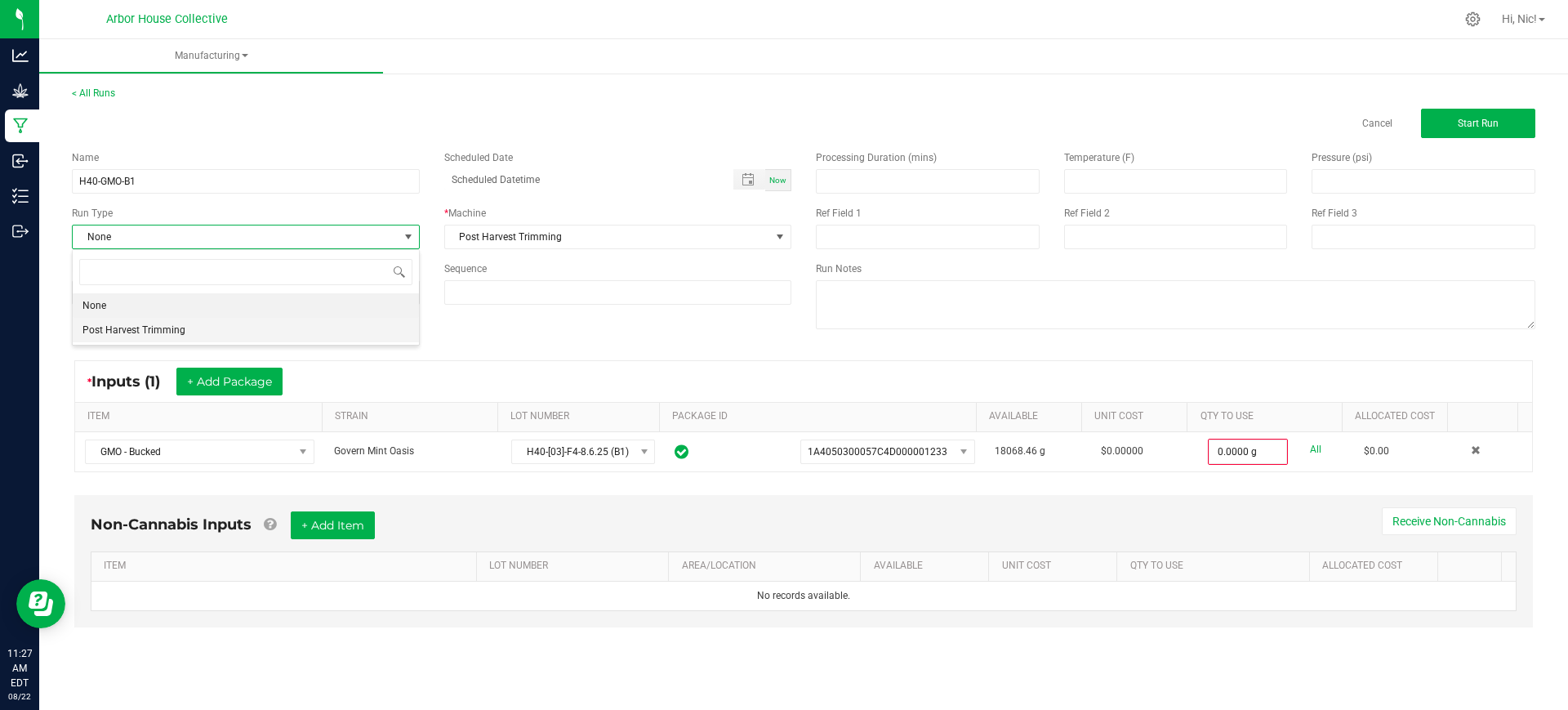
click at [246, 326] on li "Post Harvest Trimming" at bounding box center [246, 329] width 346 height 24
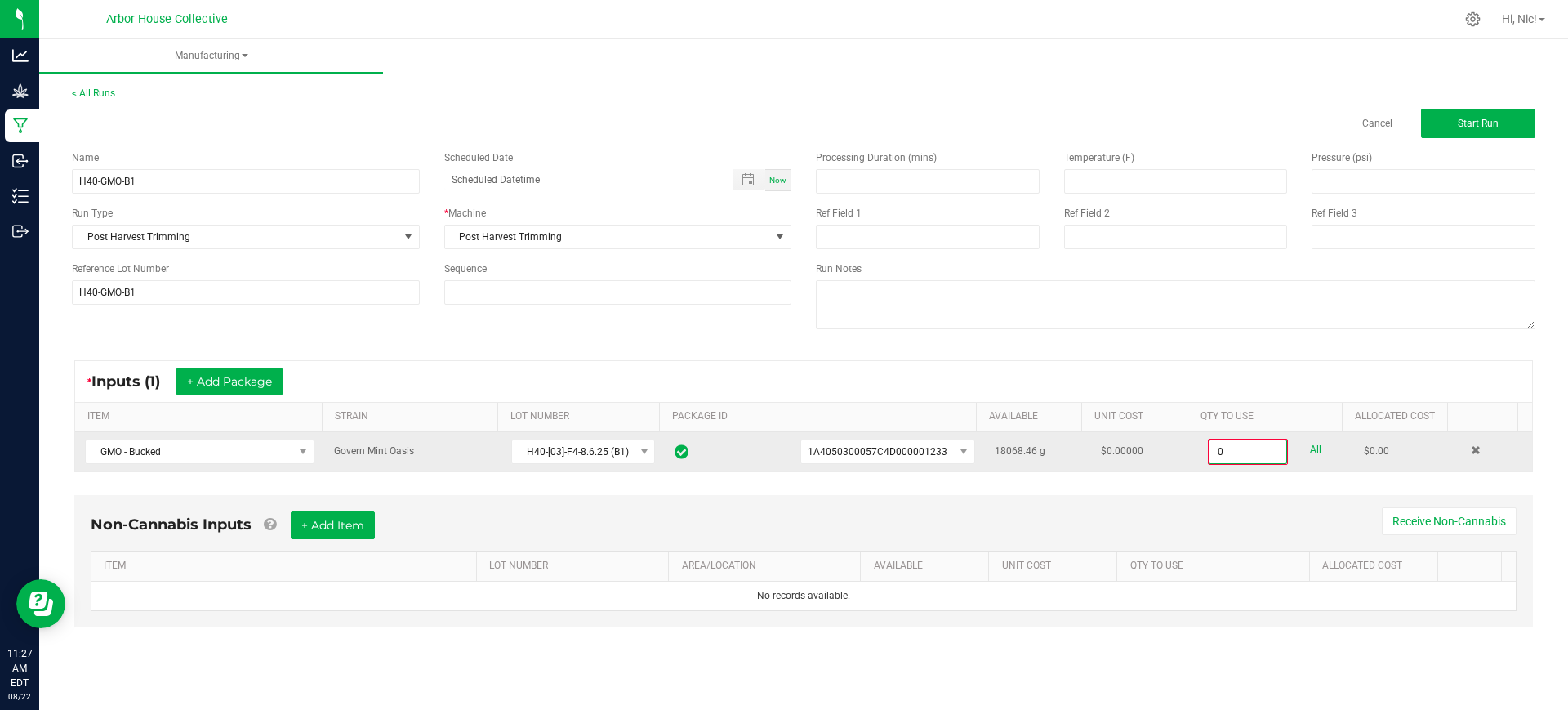
click at [1222, 451] on input "0" at bounding box center [1248, 452] width 77 height 23
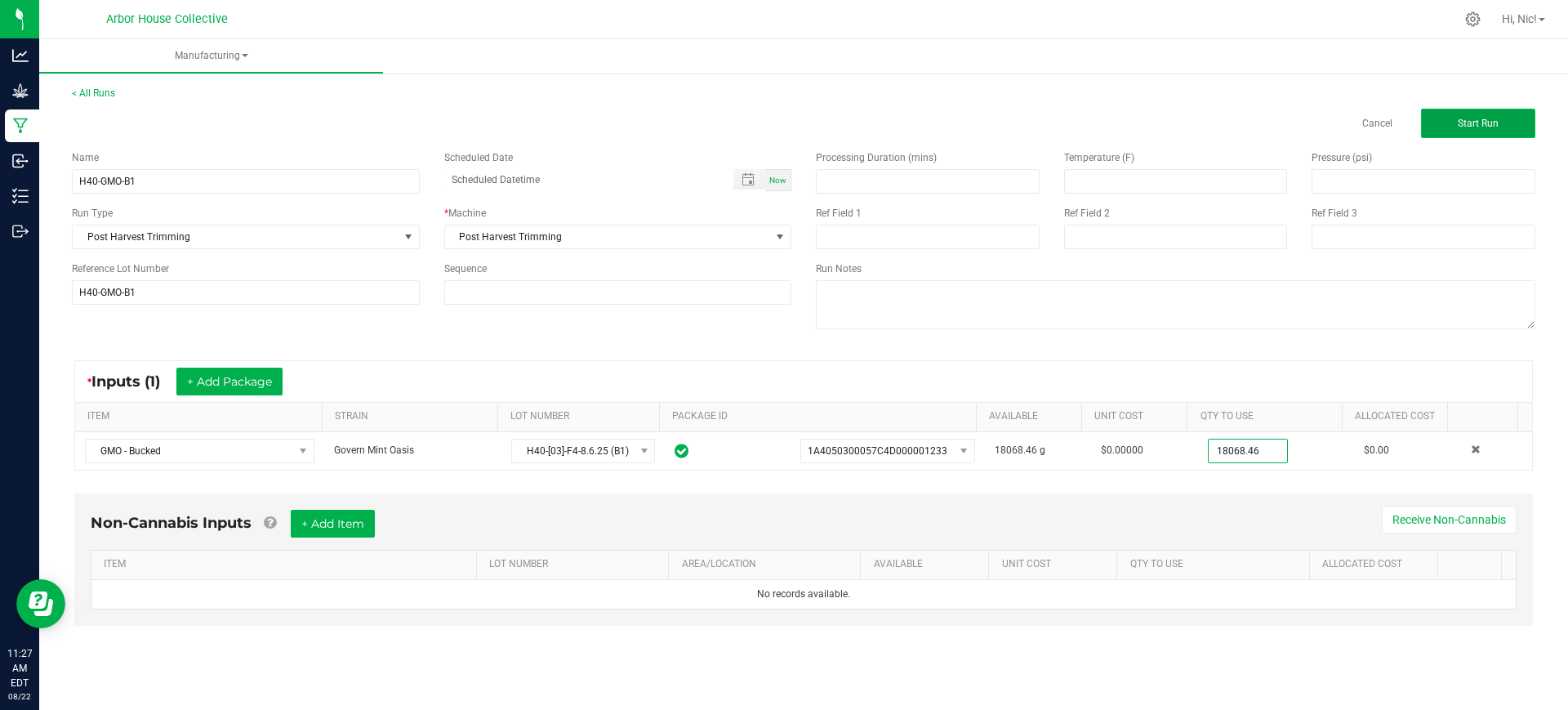
type input "18068.4600 g"
click at [1490, 136] on button "Start Run" at bounding box center [1478, 123] width 114 height 29
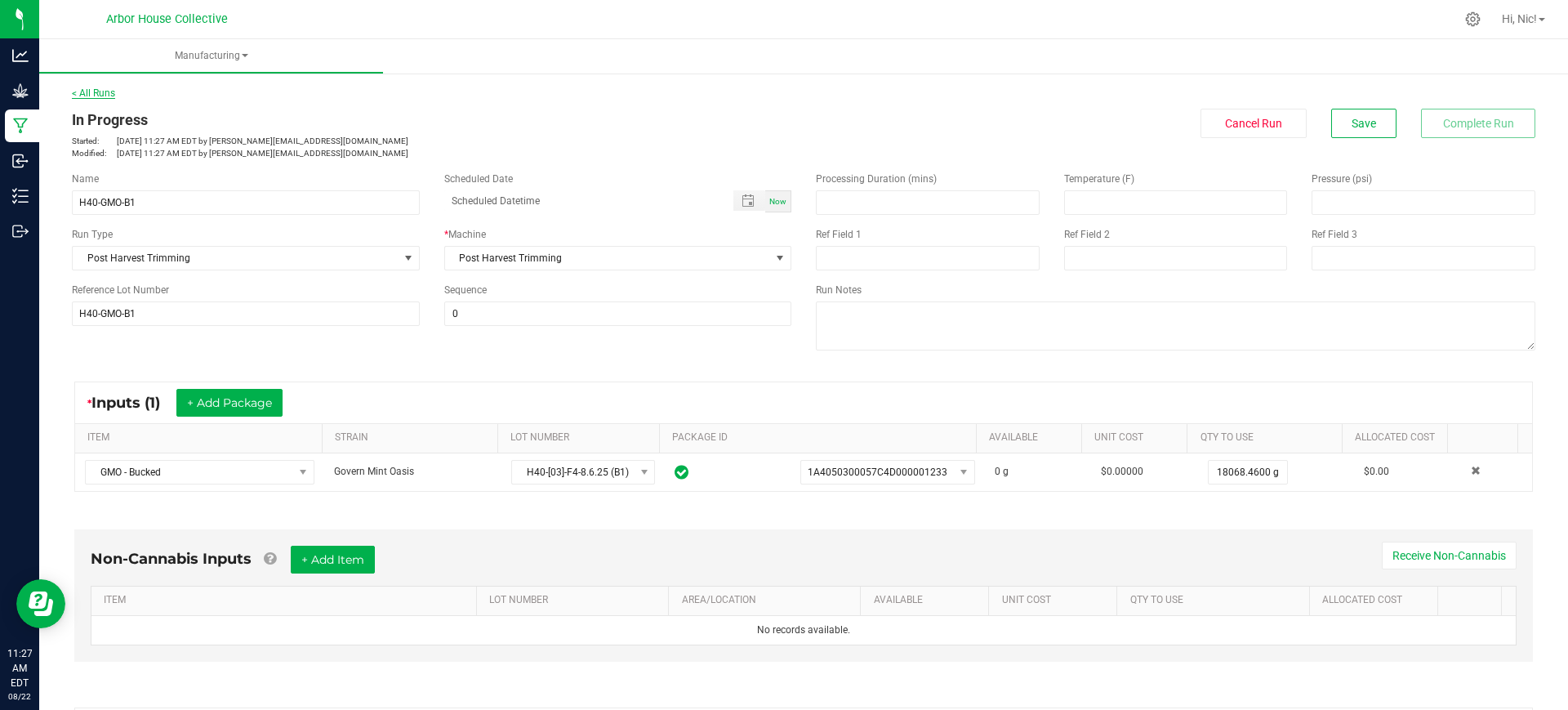
click at [87, 89] on link "< All Runs" at bounding box center [94, 93] width 44 height 12
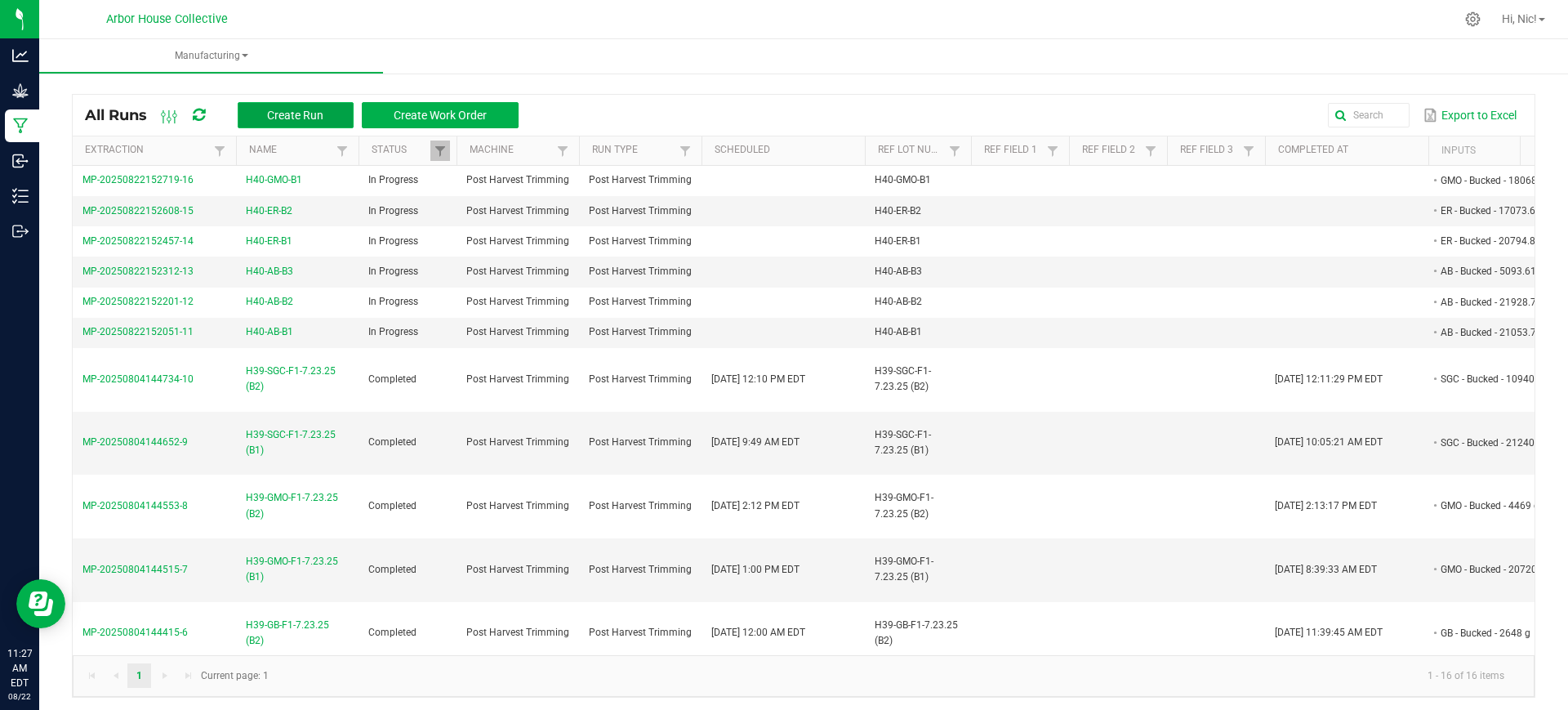
click at [291, 121] on span "Create Run" at bounding box center [295, 115] width 56 height 13
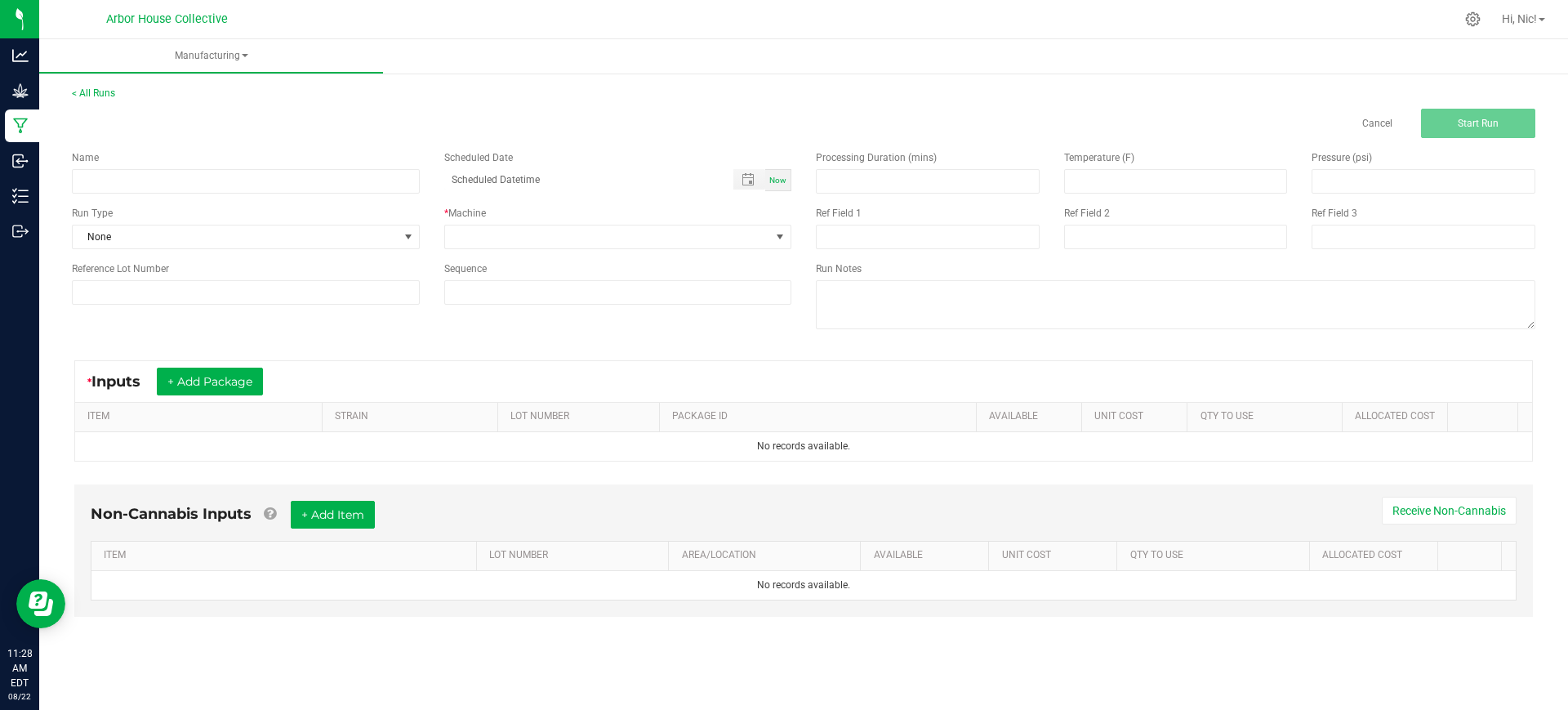
click at [254, 400] on div "* Inputs + Add Package" at bounding box center [803, 382] width 1457 height 41
click at [243, 379] on button "+ Add Package" at bounding box center [209, 381] width 106 height 28
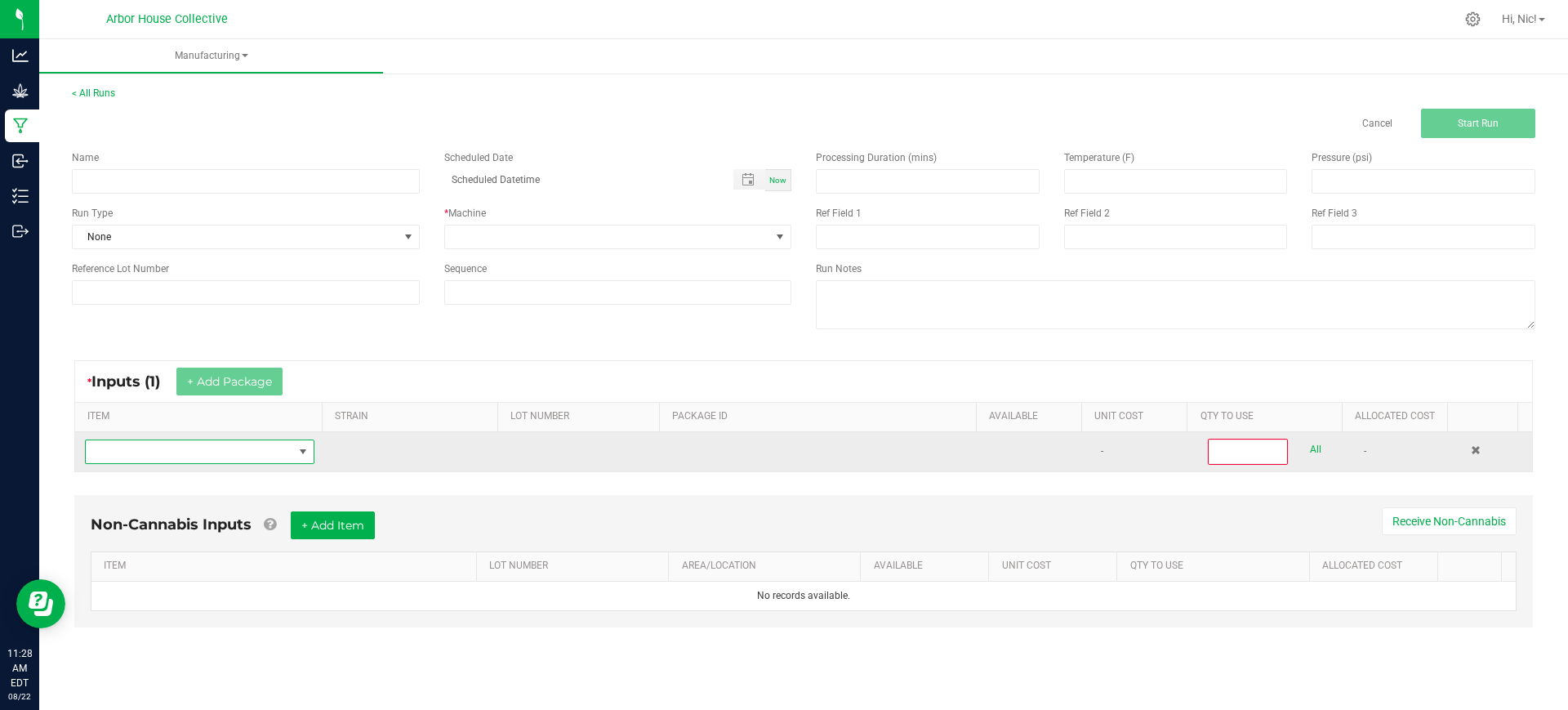
click at [258, 452] on span "NO DATA FOUND" at bounding box center [189, 452] width 208 height 23
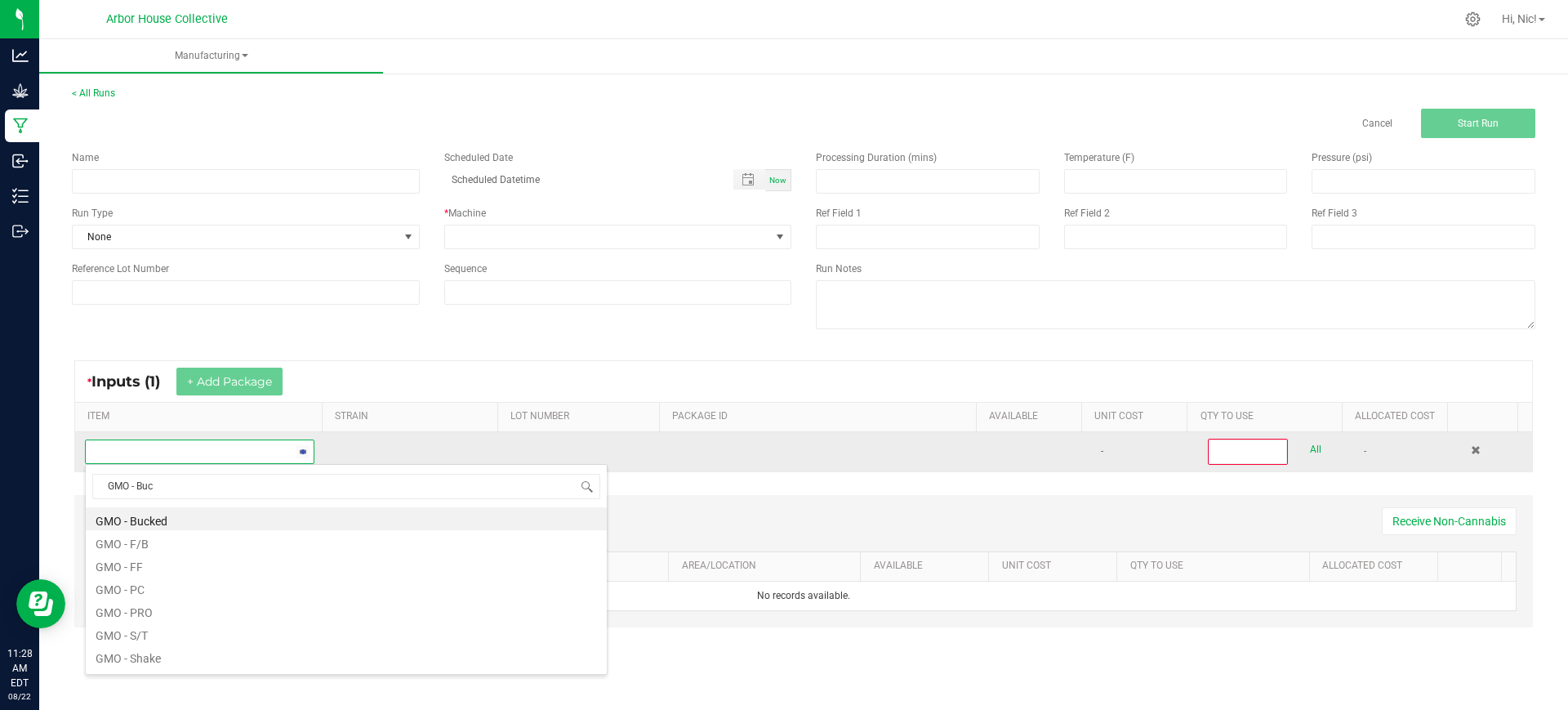
type input "GMO - Buck"
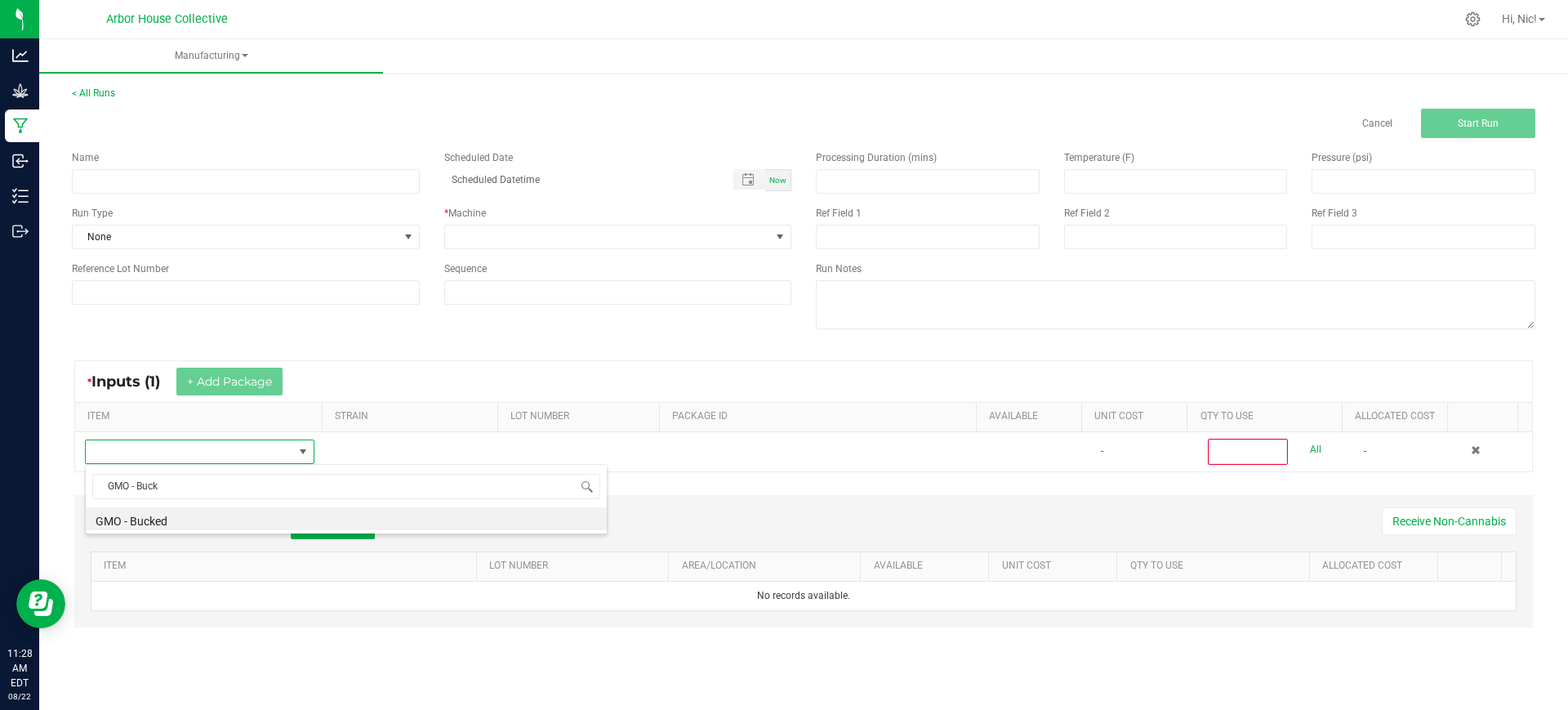
click at [168, 516] on li "GMO - Bucked" at bounding box center [346, 519] width 521 height 23
type input "0"
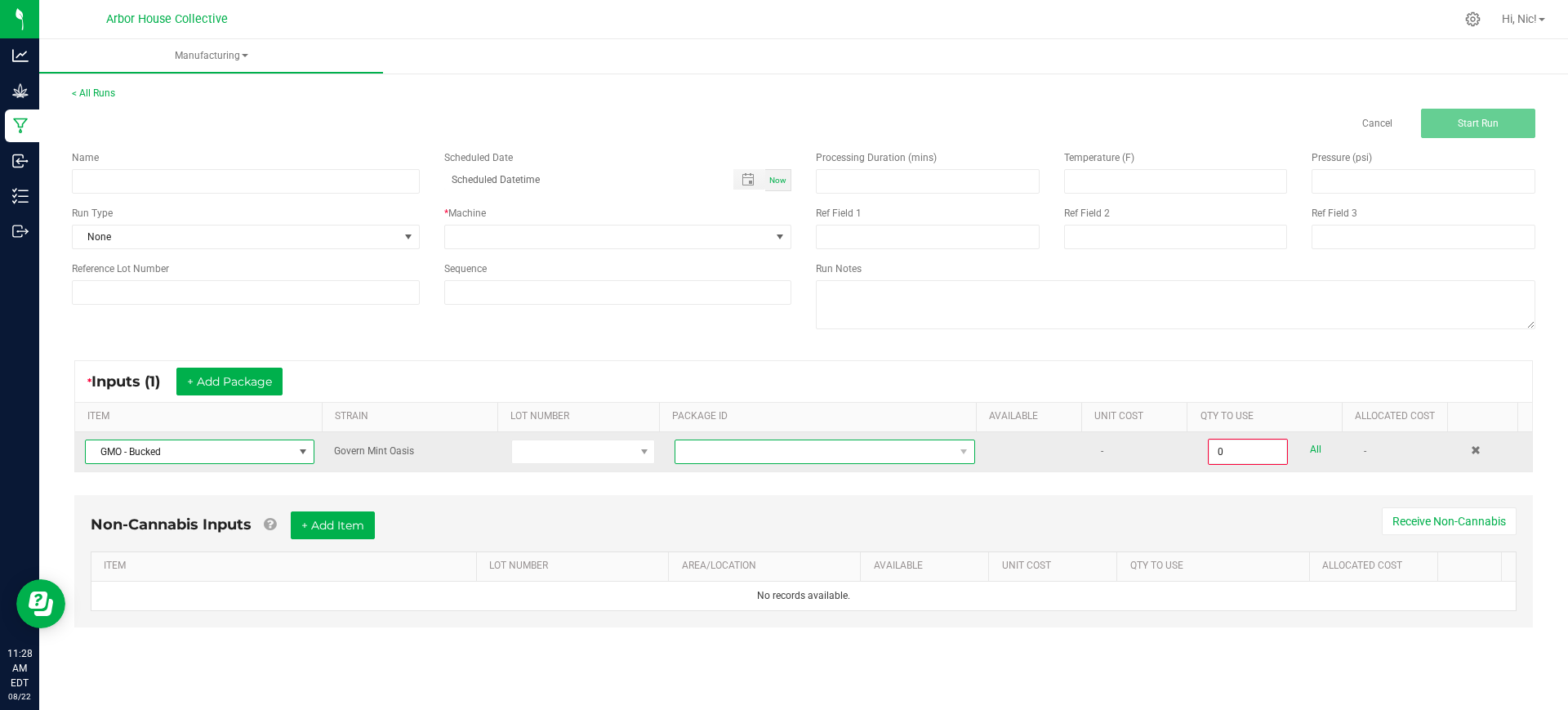
click at [701, 456] on span at bounding box center [815, 452] width 278 height 23
type input "1A4050300057C4D000001234"
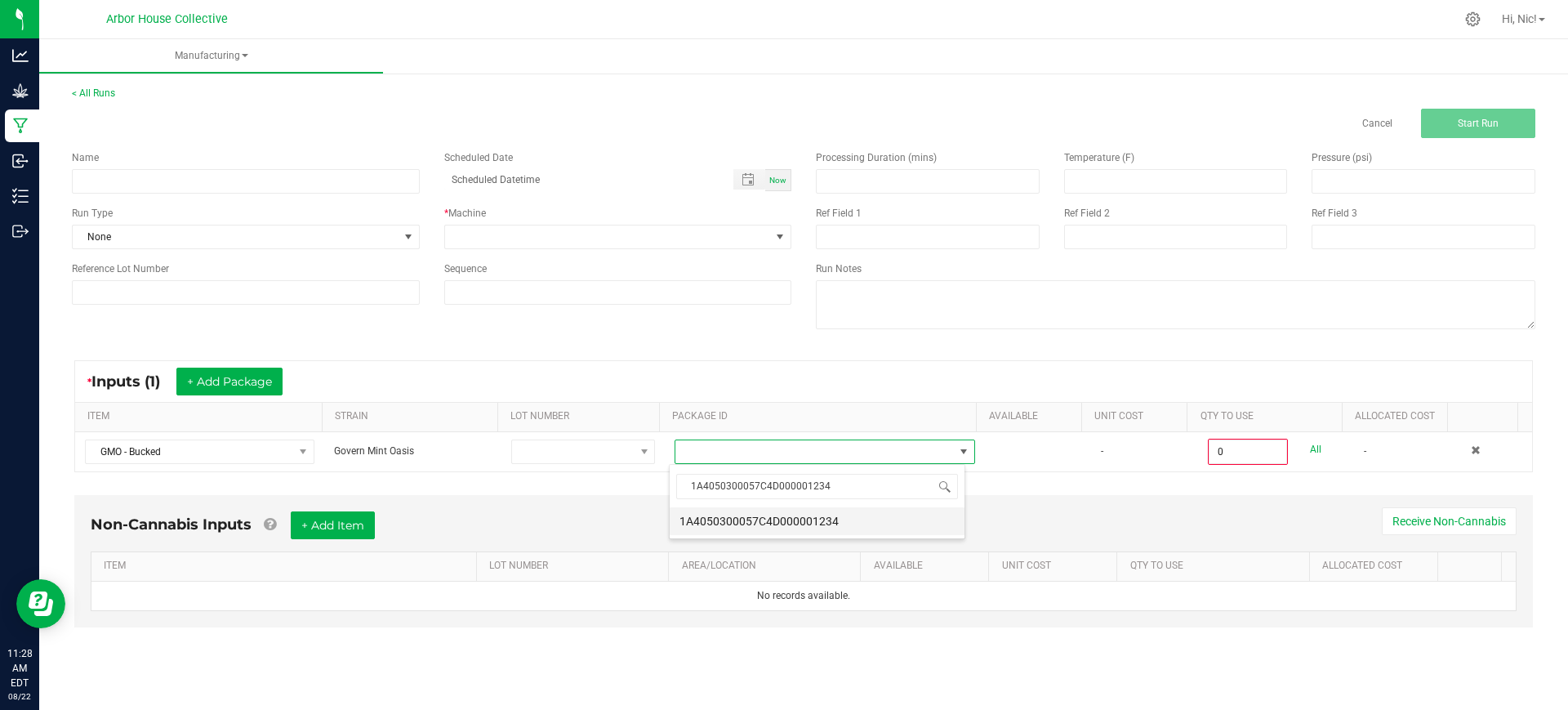
click at [783, 516] on li "1A4050300057C4D000001234" at bounding box center [817, 521] width 295 height 28
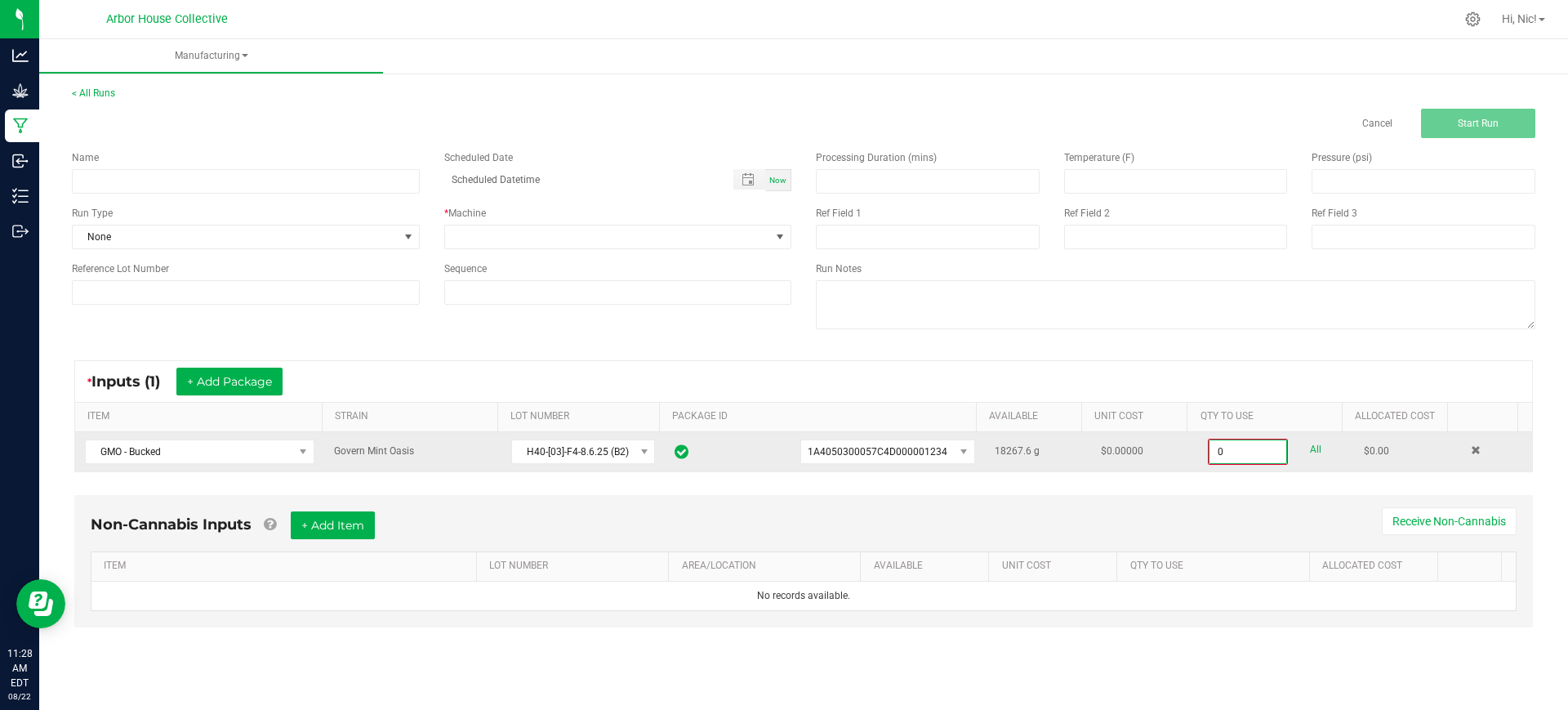
click at [1219, 456] on input "0" at bounding box center [1248, 452] width 77 height 23
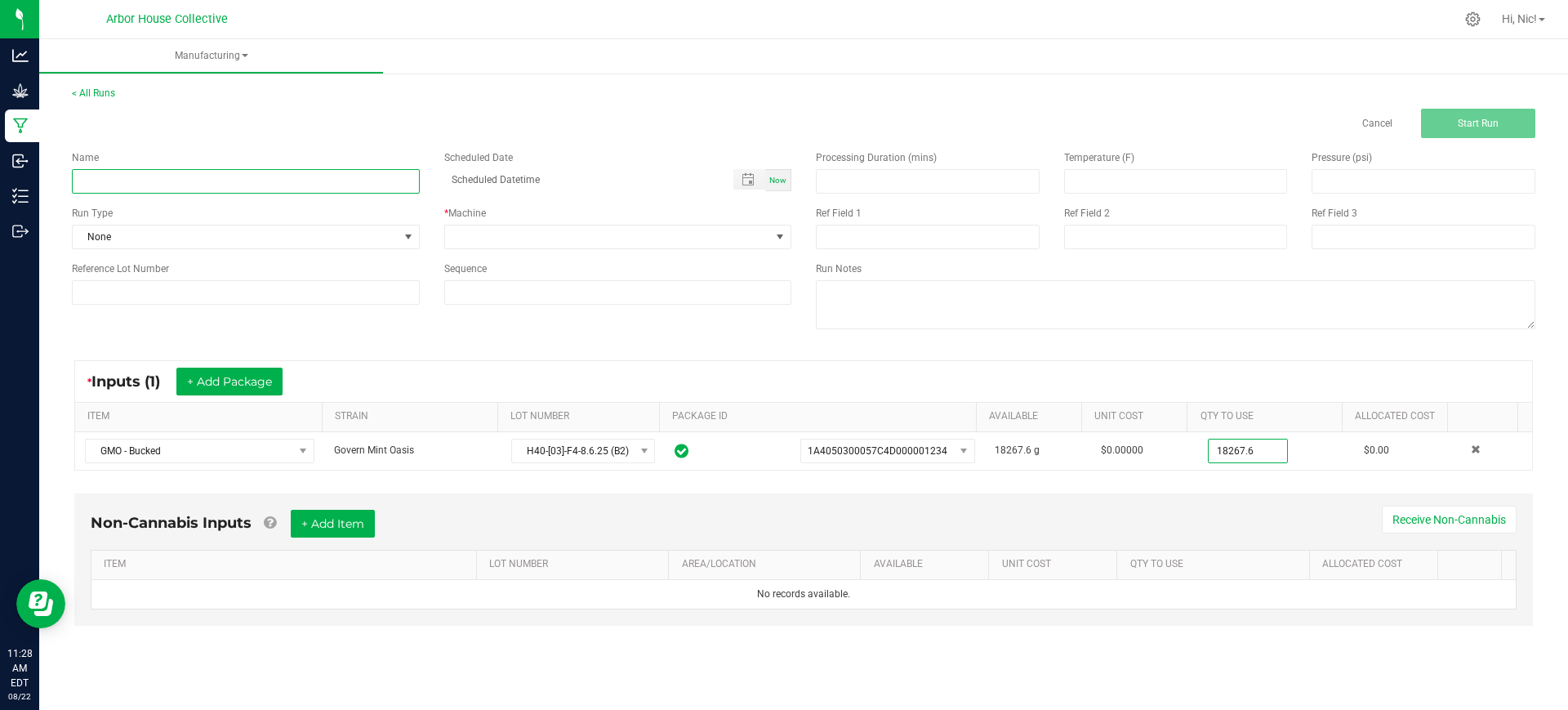
type input "18267.6000 g"
click at [183, 186] on input at bounding box center [246, 181] width 348 height 24
type input "H40-GMO-B2"
click at [167, 232] on span "None" at bounding box center [235, 237] width 325 height 23
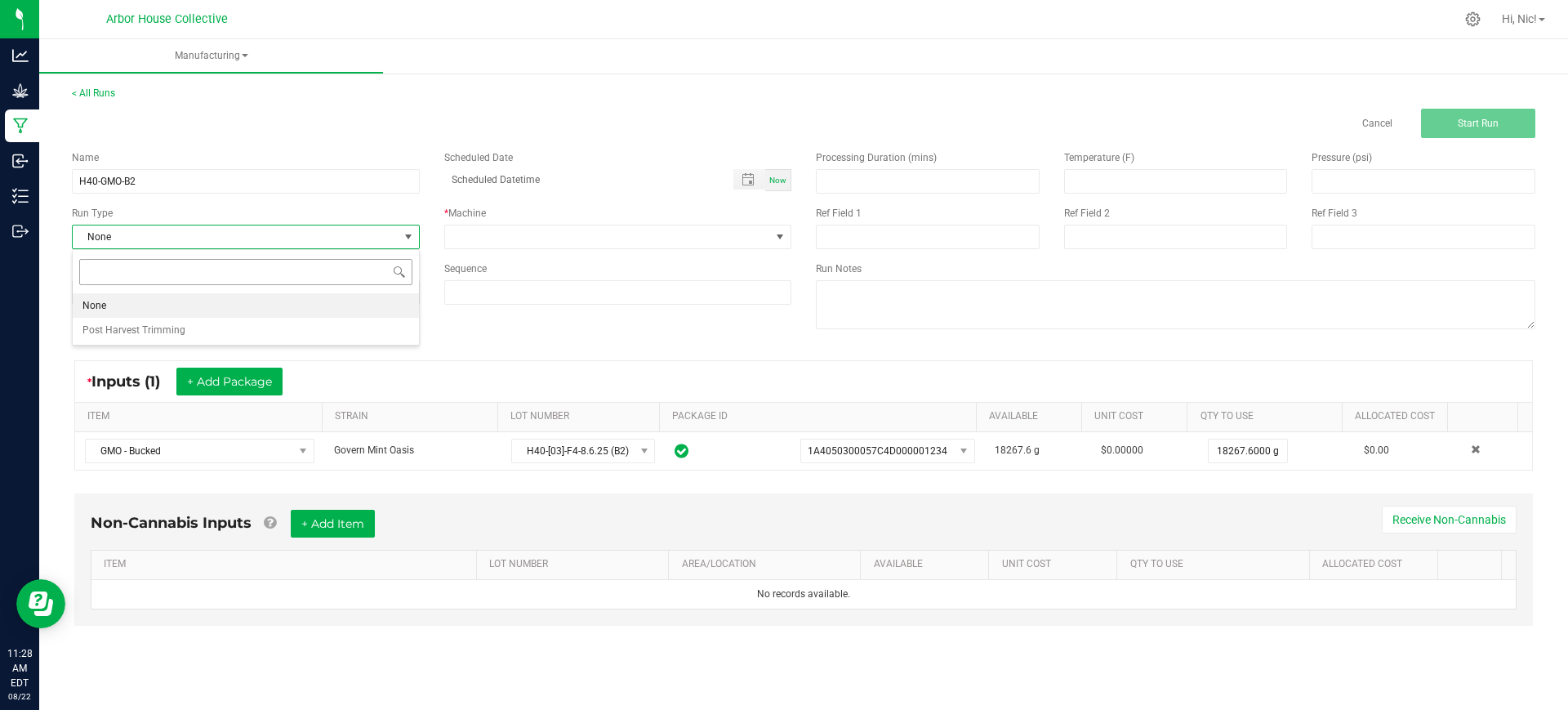
scroll to position [24, 347]
click at [160, 328] on span "Post Harvest Trimming" at bounding box center [134, 330] width 103 height 16
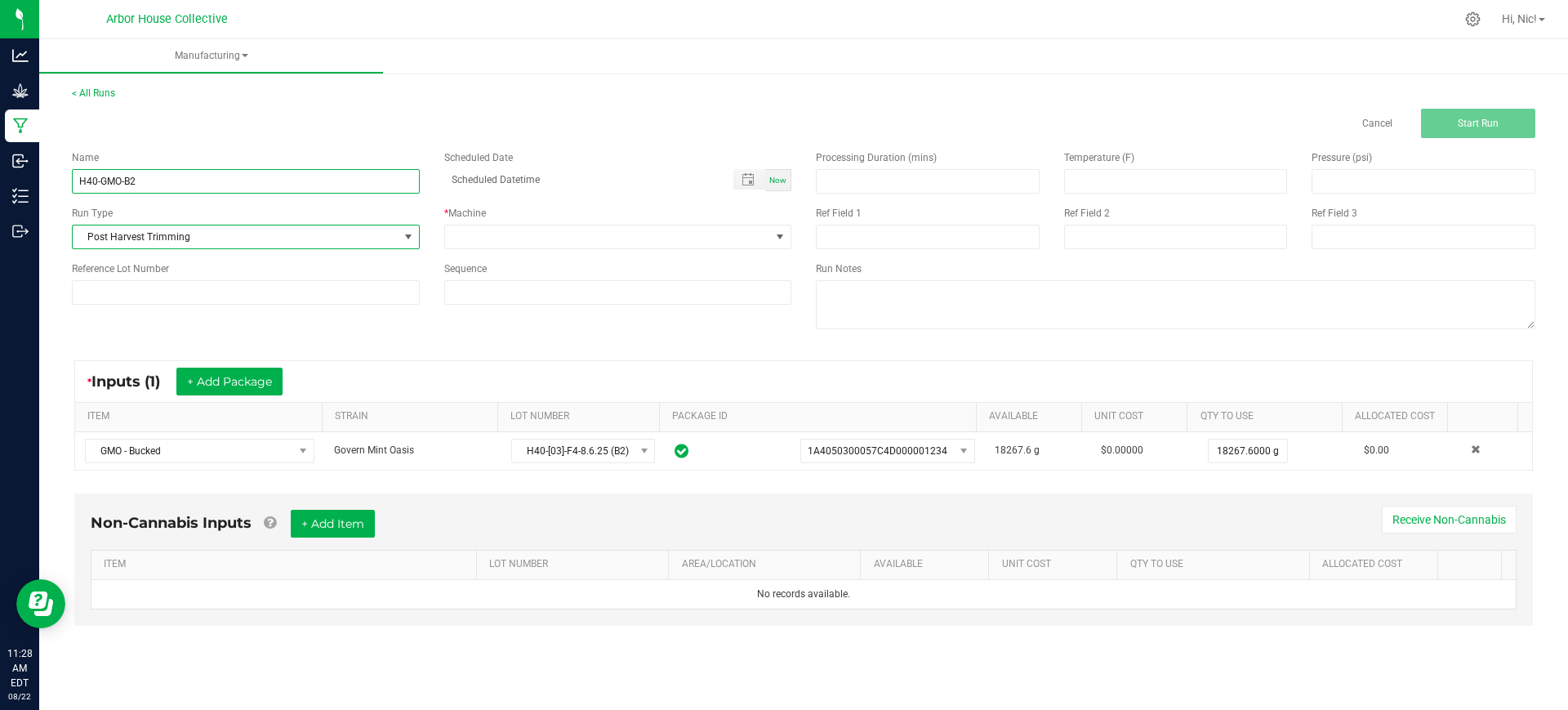
click at [192, 169] on input "H40-GMO-B2" at bounding box center [246, 181] width 348 height 24
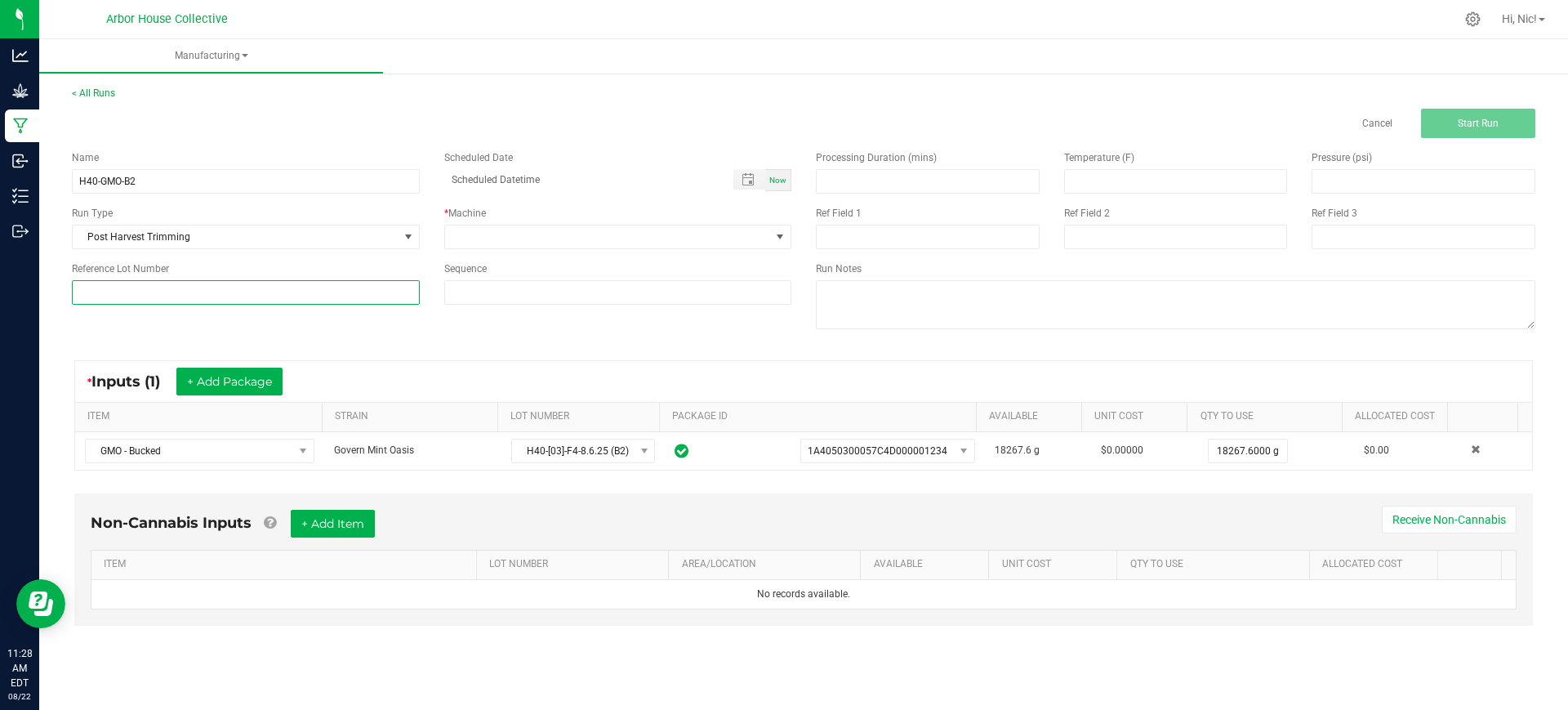
click at [166, 284] on input at bounding box center [246, 292] width 348 height 24
paste input "H40-GMO-B2"
type input "H40-GMO-B2"
click at [579, 228] on span at bounding box center [607, 237] width 325 height 23
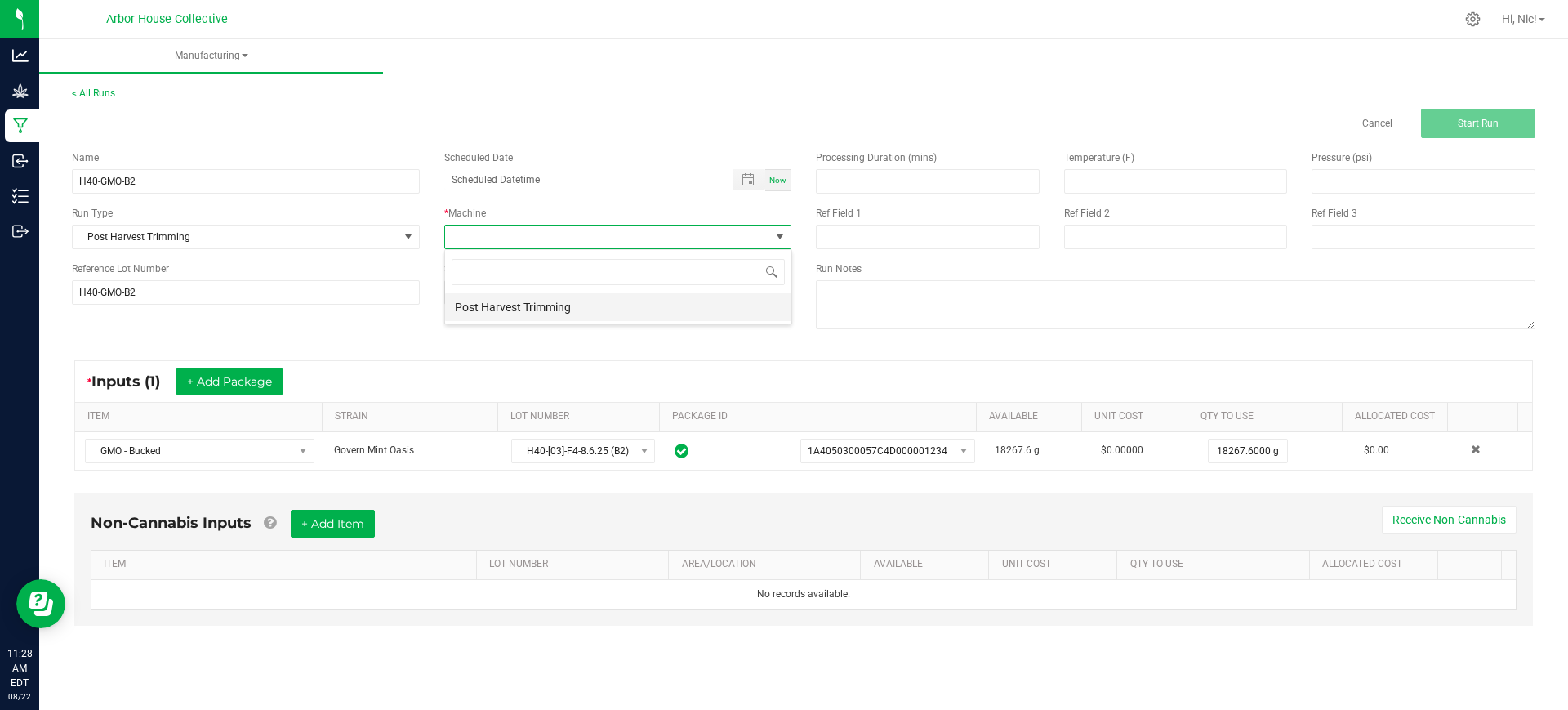
click at [576, 303] on li "Post Harvest Trimming" at bounding box center [618, 307] width 346 height 28
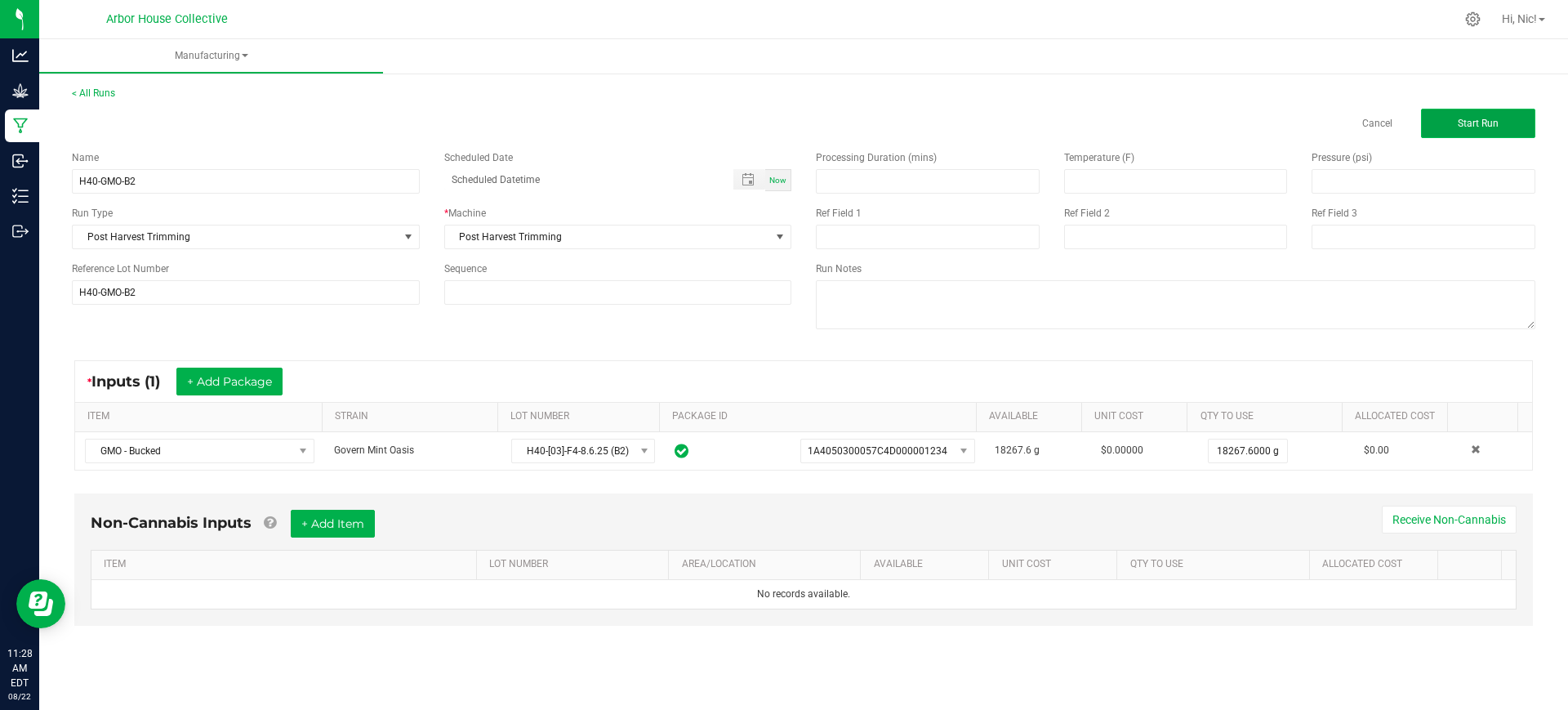
click at [1471, 123] on span "Start Run" at bounding box center [1478, 123] width 41 height 12
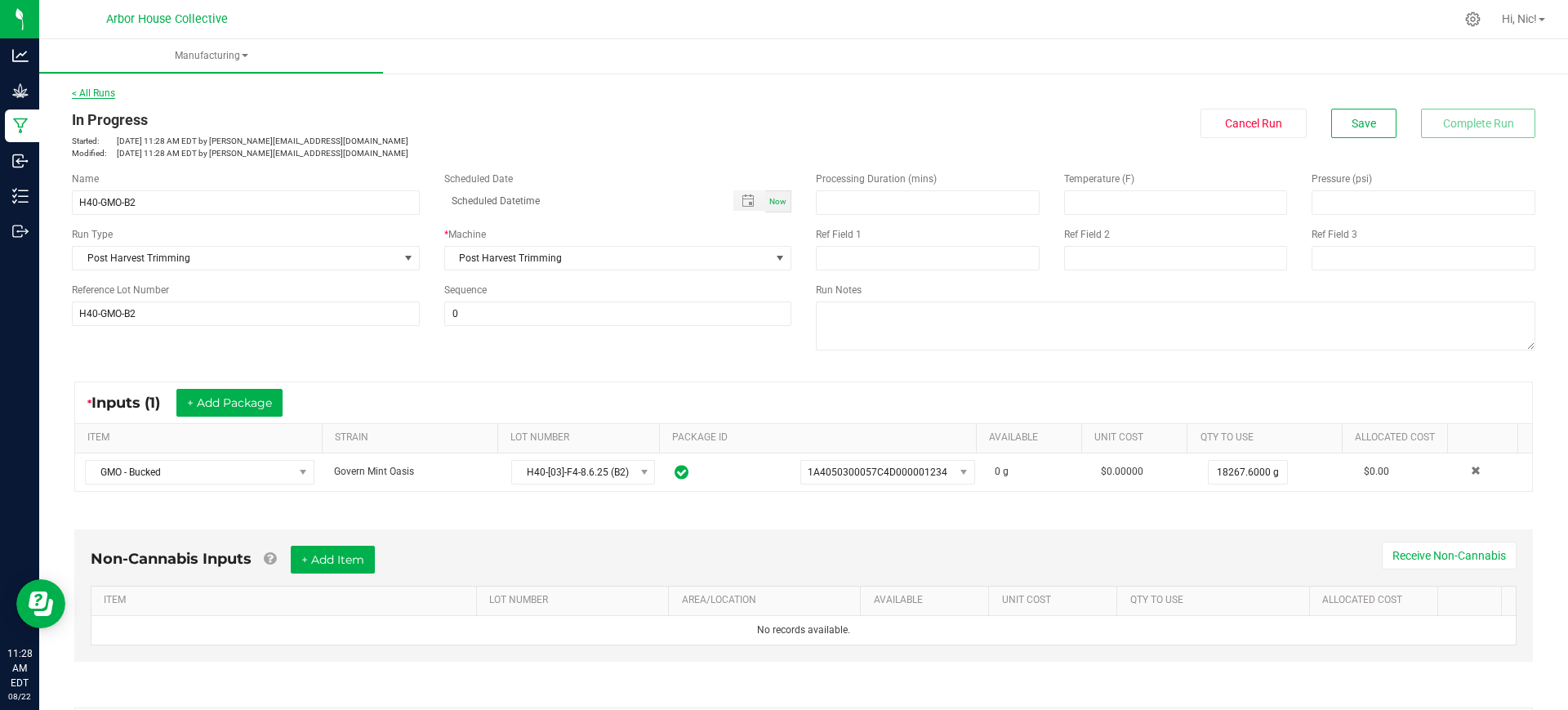
click at [105, 92] on link "< All Runs" at bounding box center [94, 93] width 44 height 12
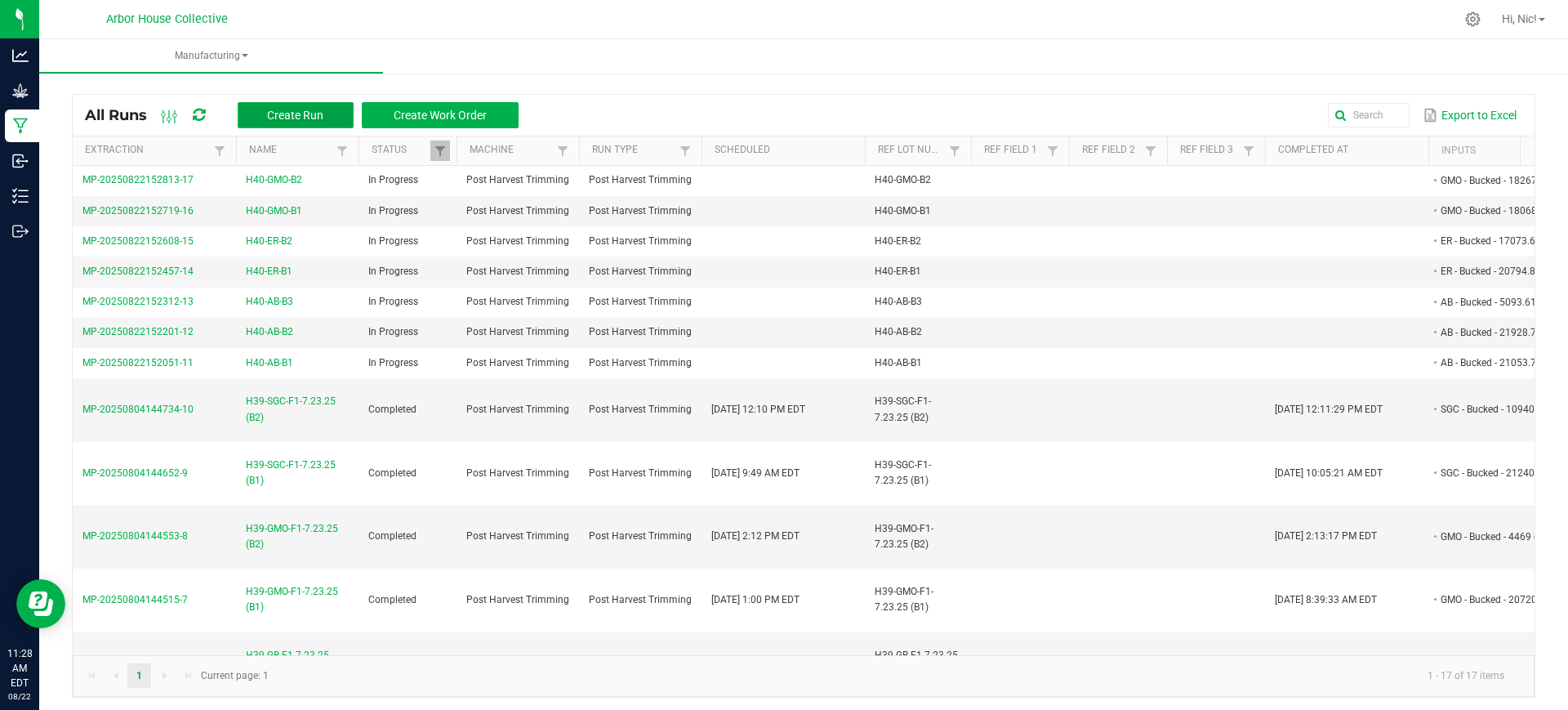
click at [291, 110] on span "Create Run" at bounding box center [295, 115] width 56 height 13
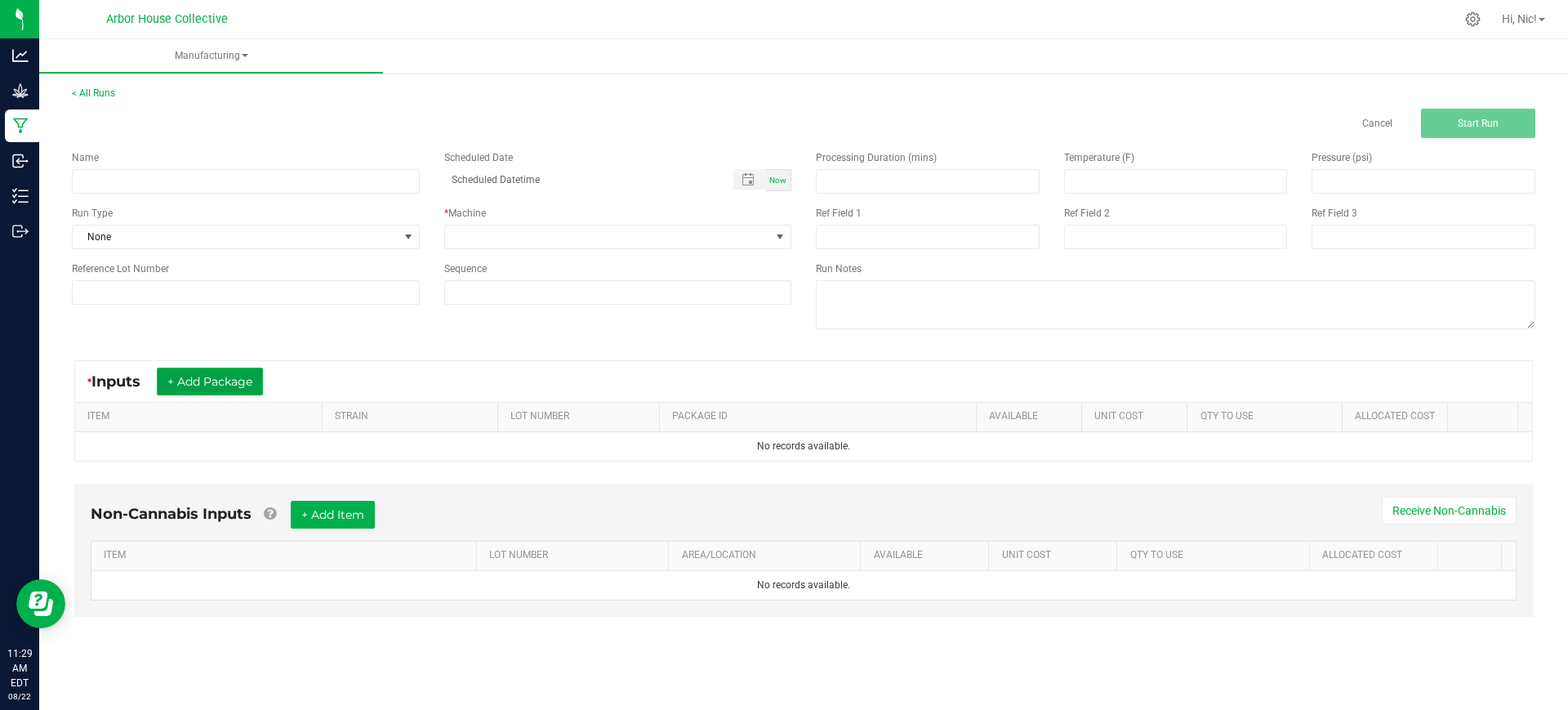
click at [181, 383] on button "+ Add Package" at bounding box center [209, 381] width 106 height 28
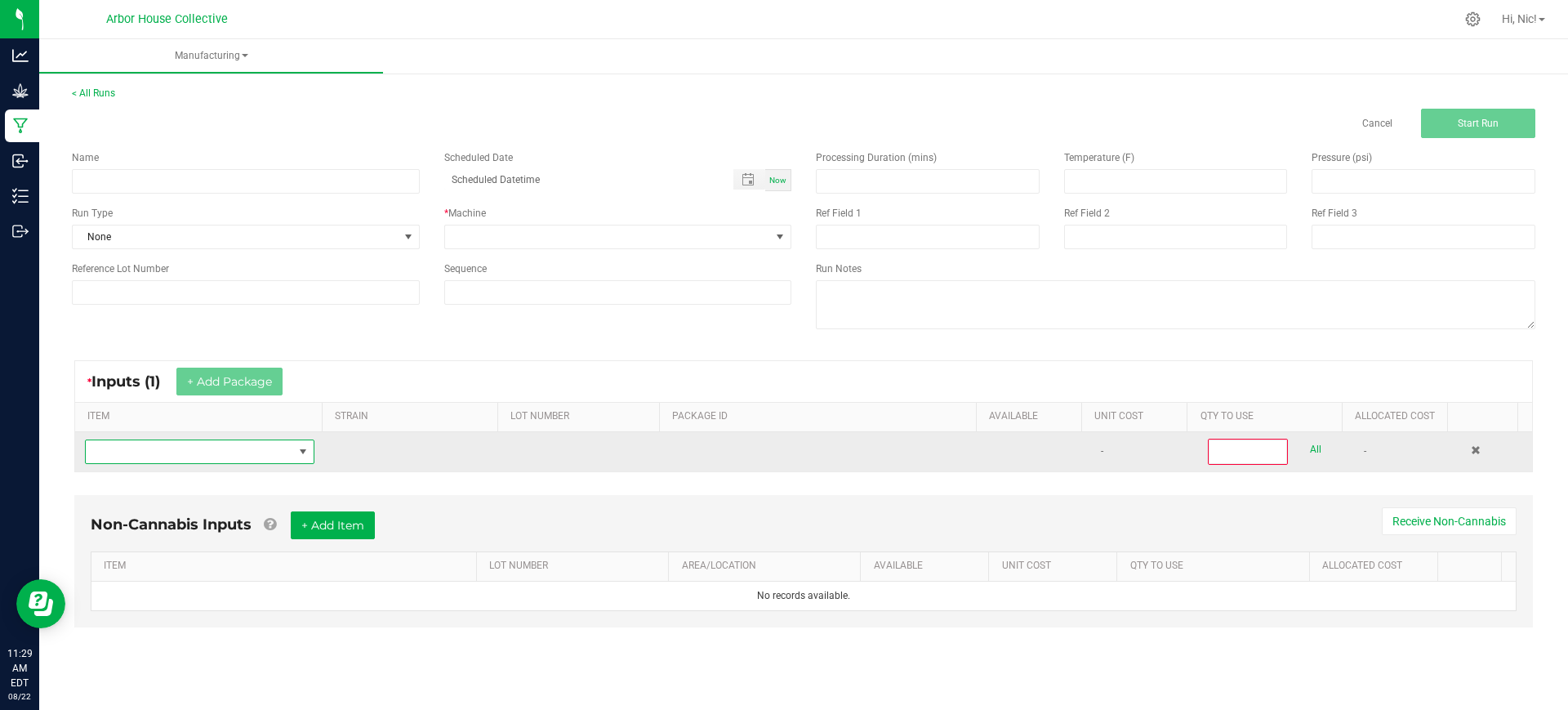
click at [176, 457] on span "NO DATA FOUND" at bounding box center [189, 452] width 208 height 23
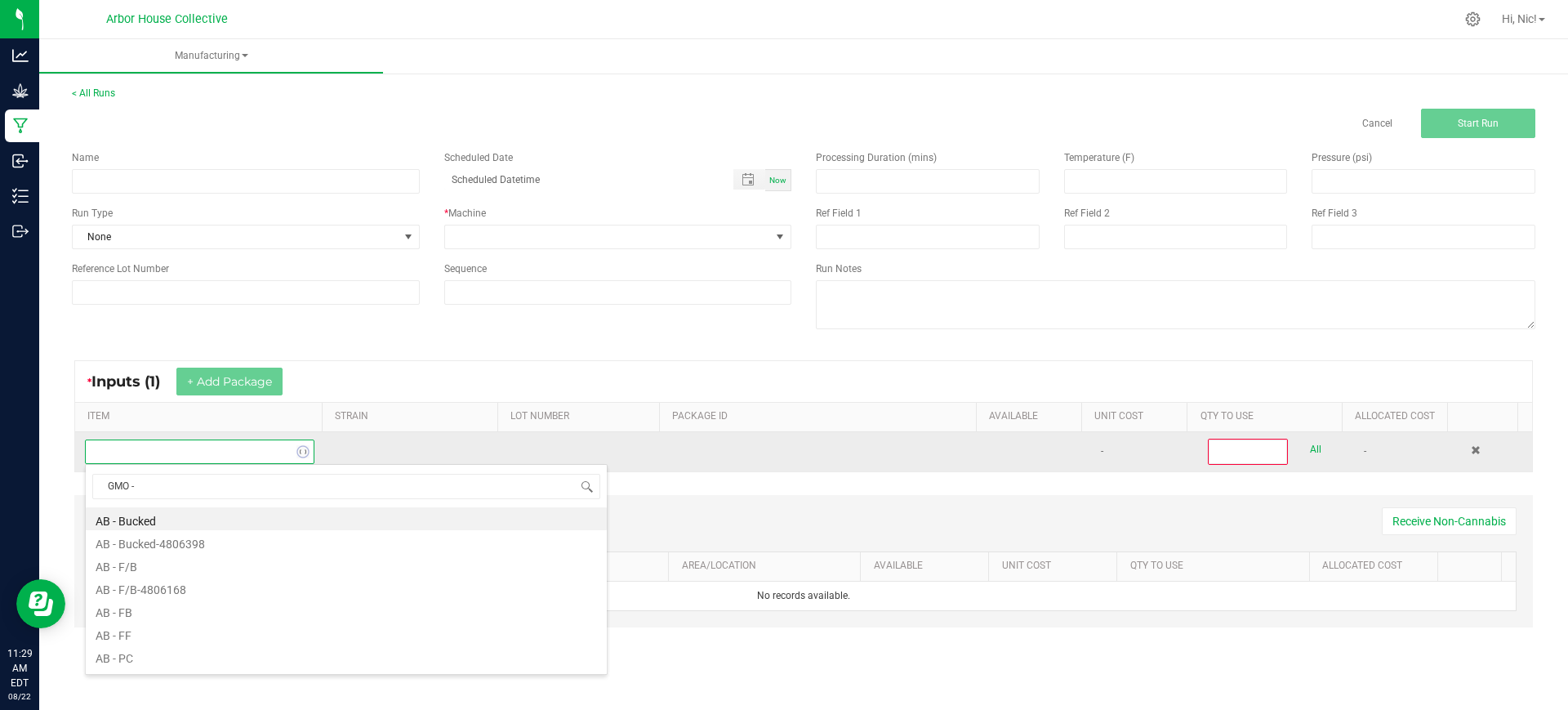
type input "GMO - B"
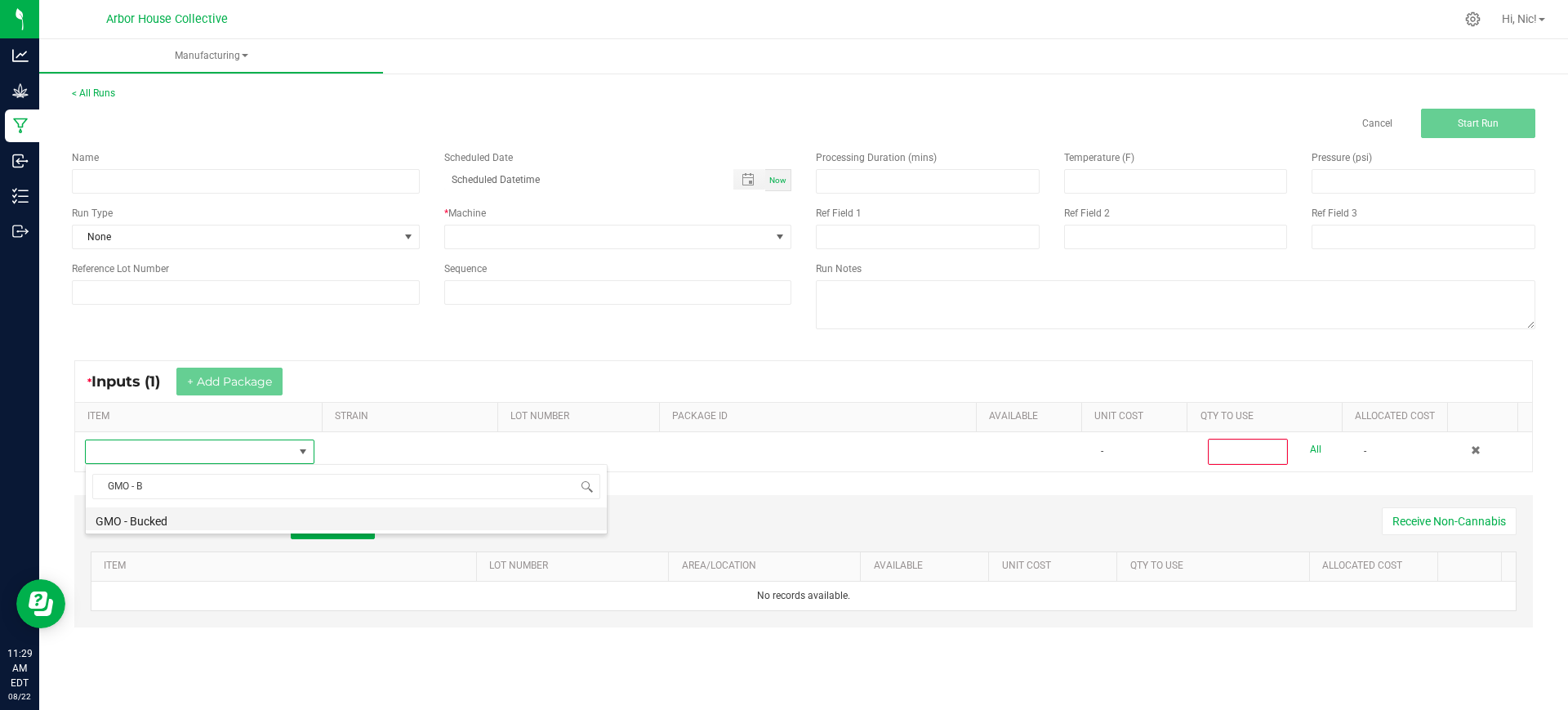
click at [160, 516] on li "GMO - Bucked" at bounding box center [346, 519] width 521 height 23
type input "0"
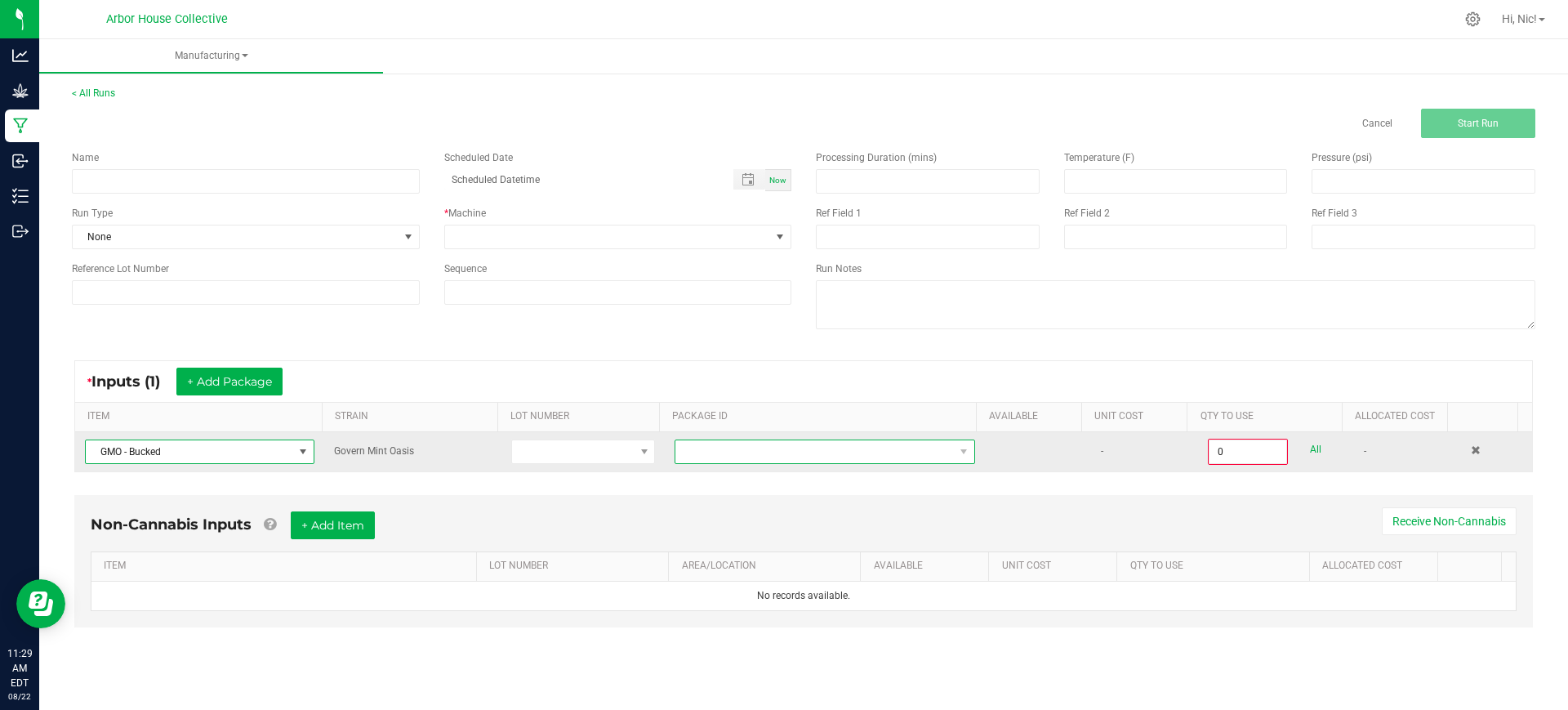
click at [750, 462] on span at bounding box center [815, 452] width 278 height 23
type input "1A4050300057C4D000001235"
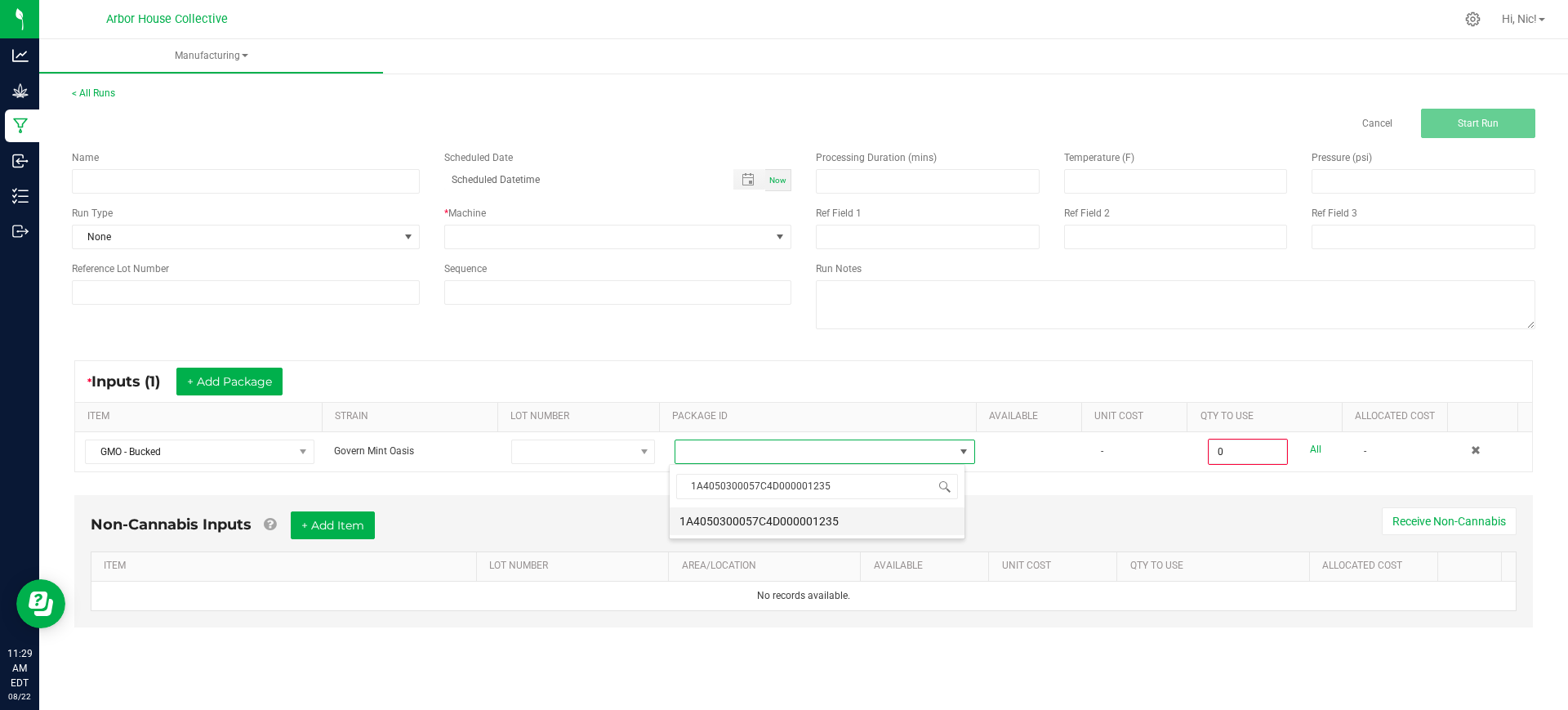
click at [787, 516] on li "1A4050300057C4D000001235" at bounding box center [817, 521] width 295 height 28
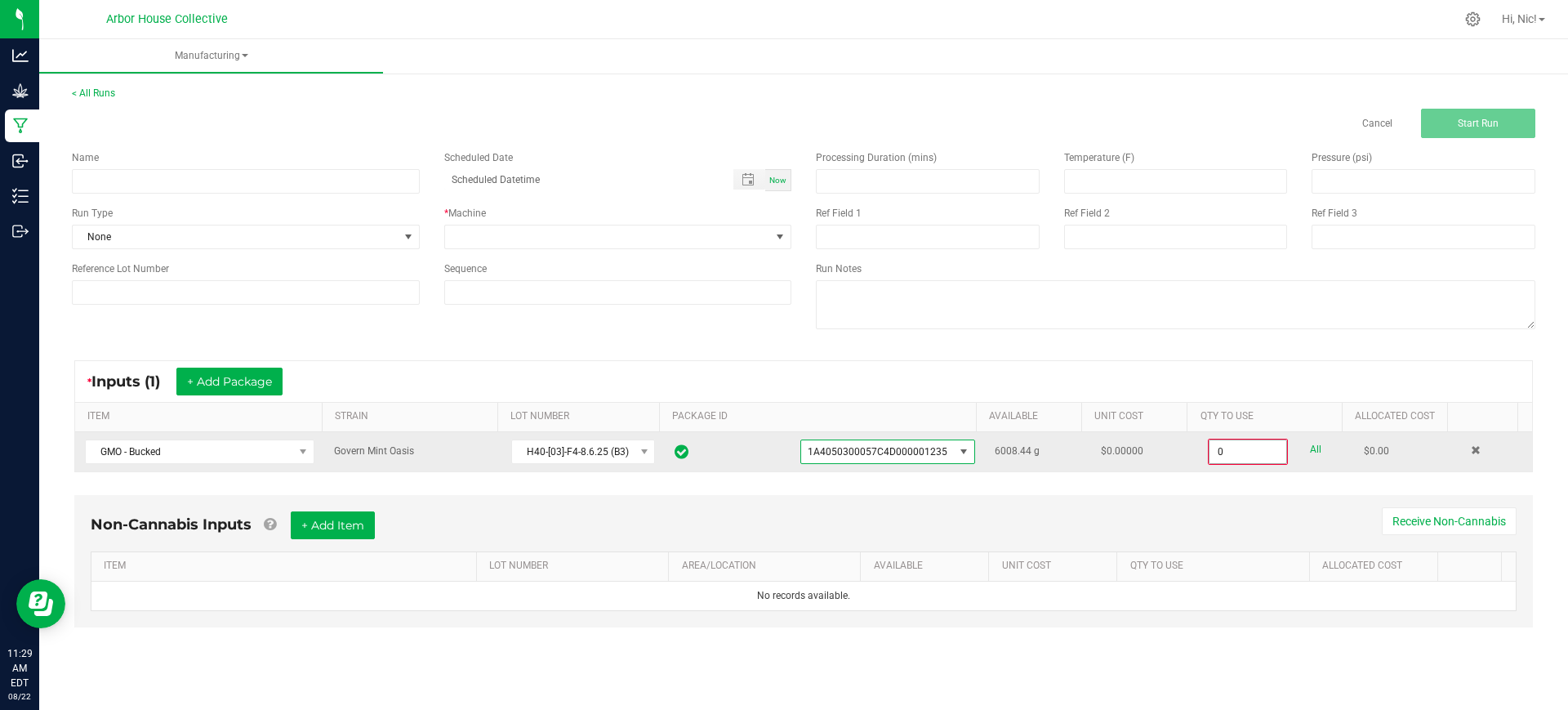
click at [1230, 452] on input "0" at bounding box center [1248, 452] width 77 height 23
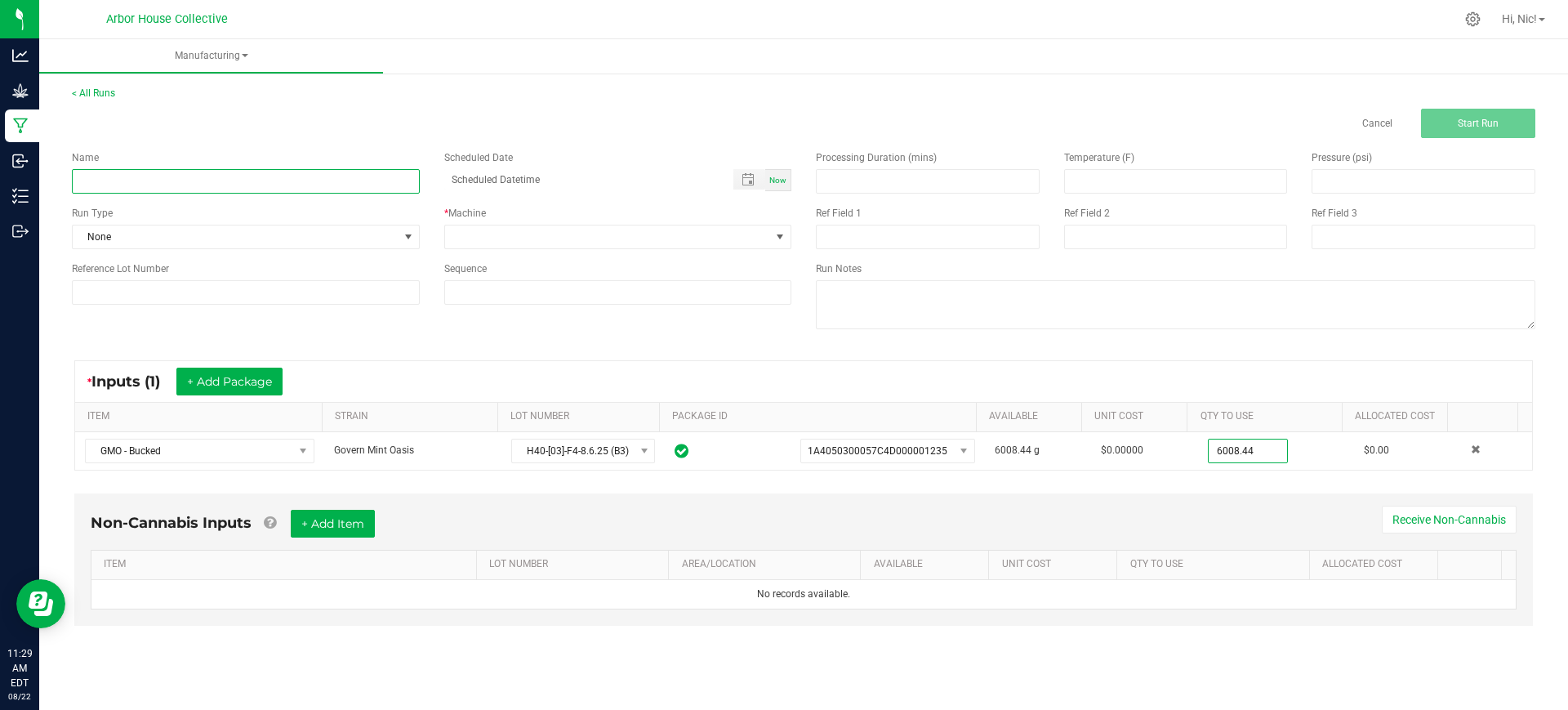
type input "6008.4400 g"
click at [184, 188] on input at bounding box center [246, 181] width 348 height 24
click at [180, 173] on input "H40-GMO-B3" at bounding box center [246, 181] width 348 height 24
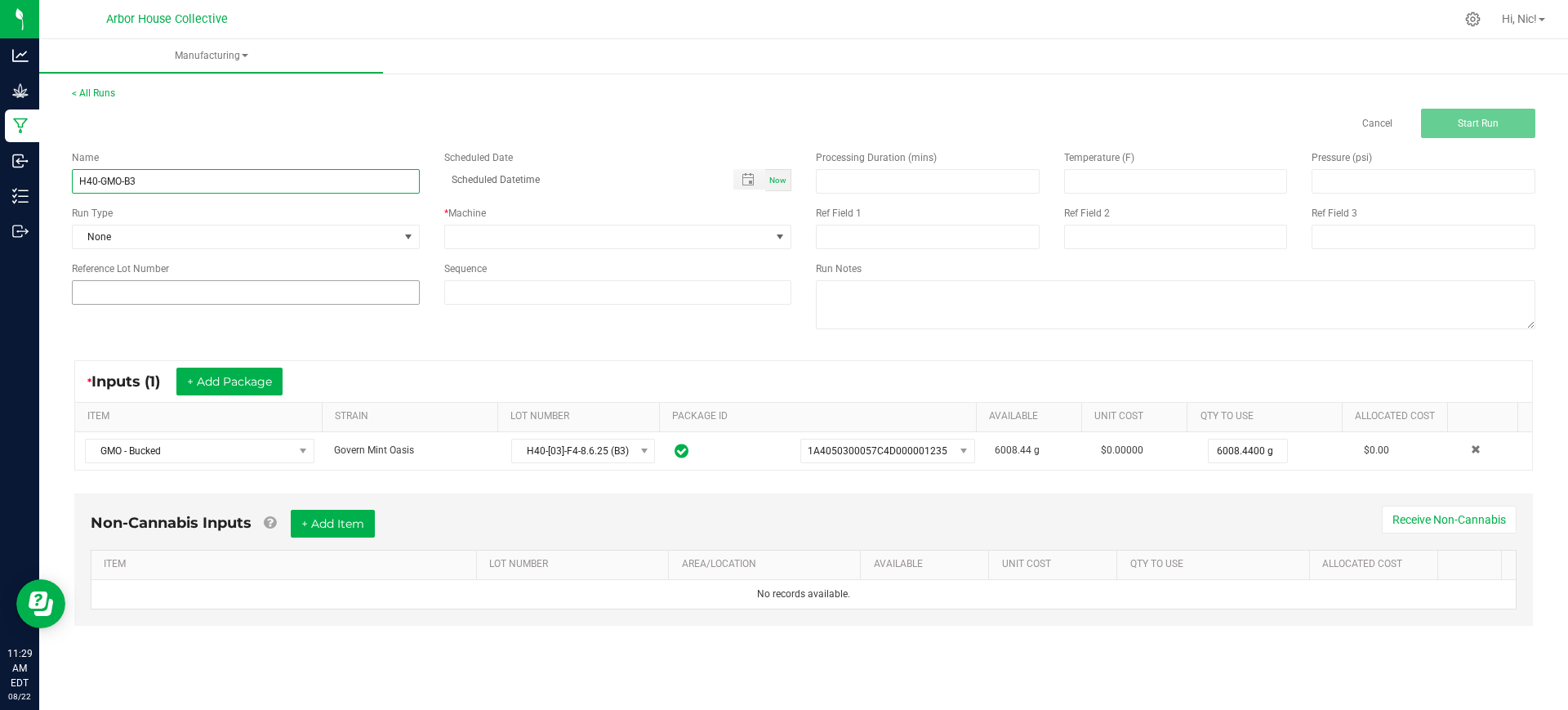
type input "H40-GMO-B3"
click at [192, 280] on input at bounding box center [246, 292] width 348 height 24
paste input "H40-GMO-B3"
type input "H40-GMO-B3"
click at [484, 245] on span at bounding box center [607, 237] width 325 height 23
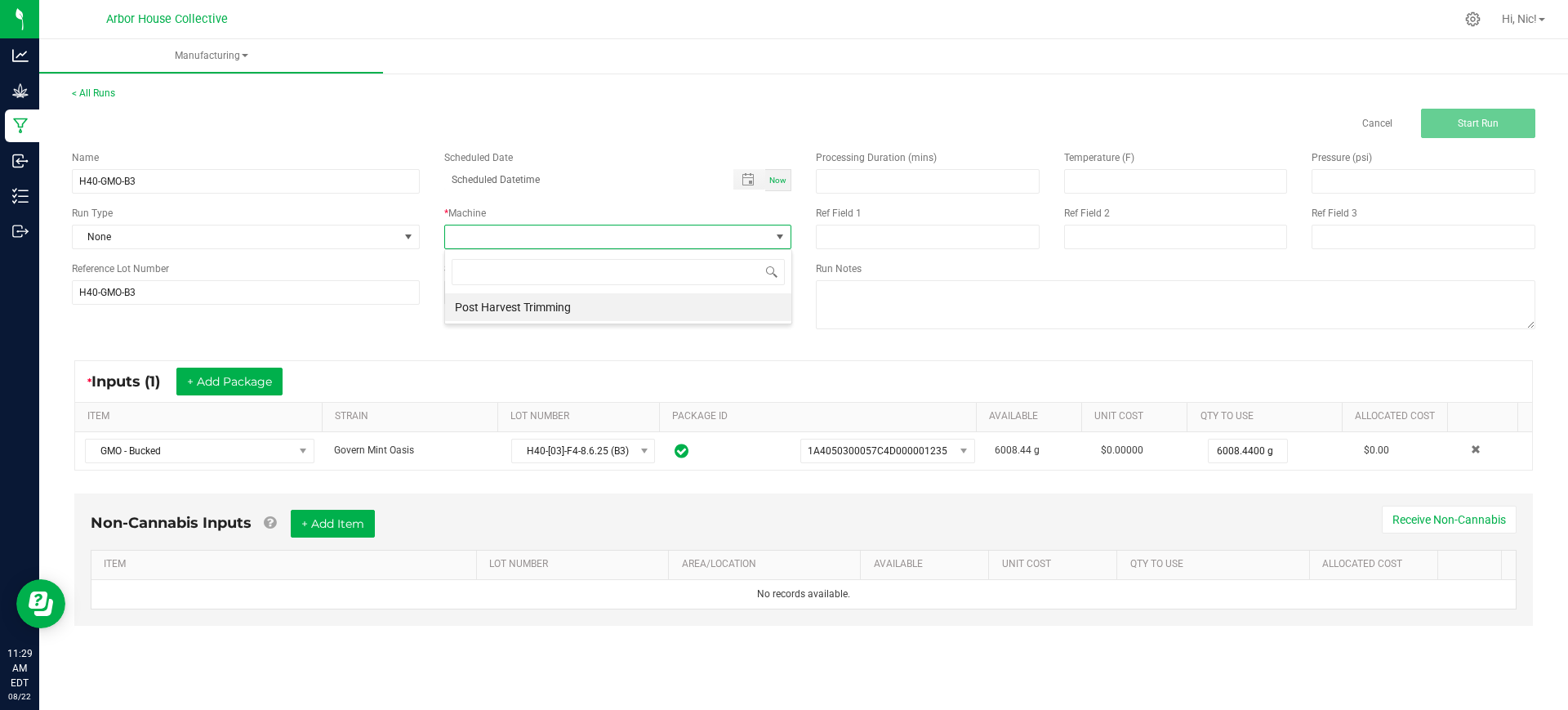
scroll to position [24, 347]
click at [503, 301] on li "Post Harvest Trimming" at bounding box center [618, 307] width 346 height 28
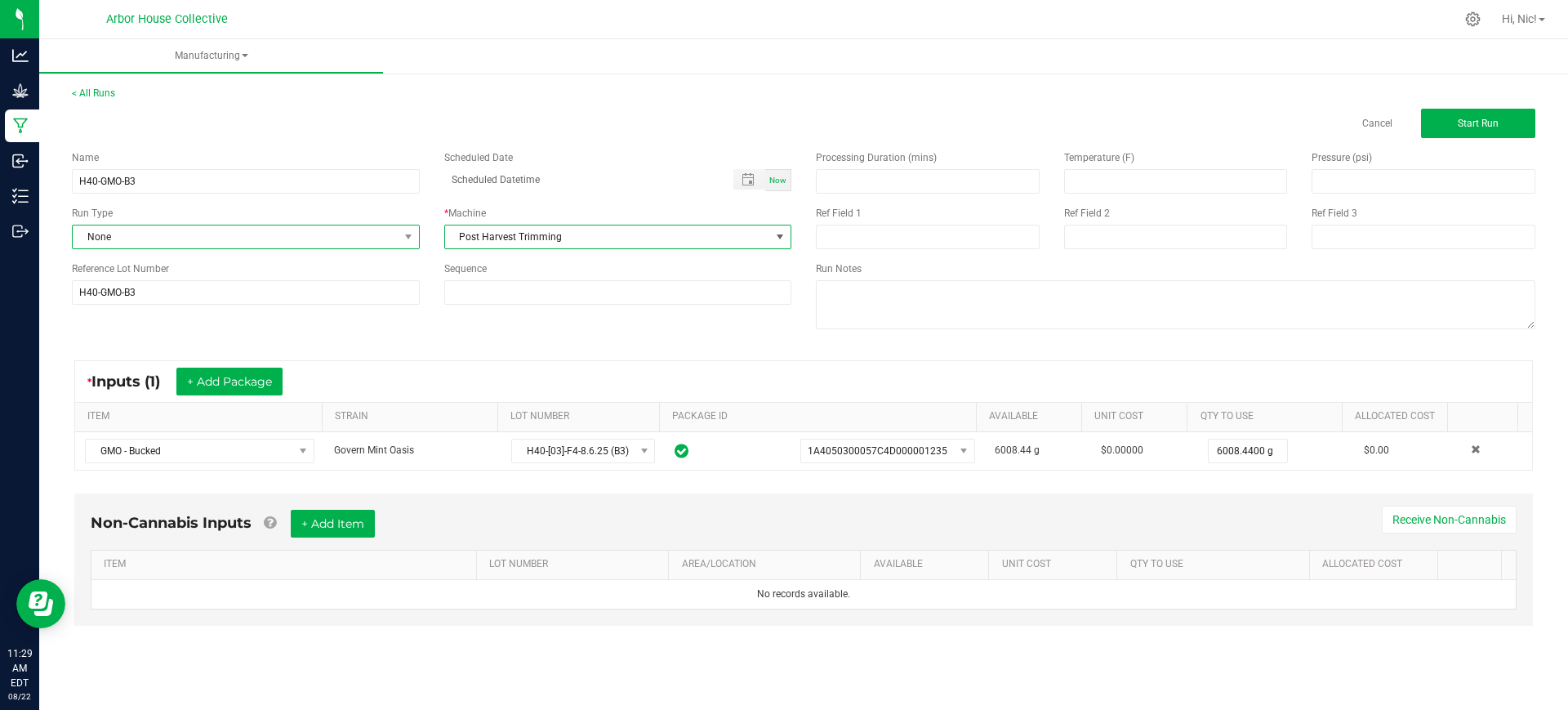
click at [325, 231] on span "None" at bounding box center [235, 237] width 325 height 23
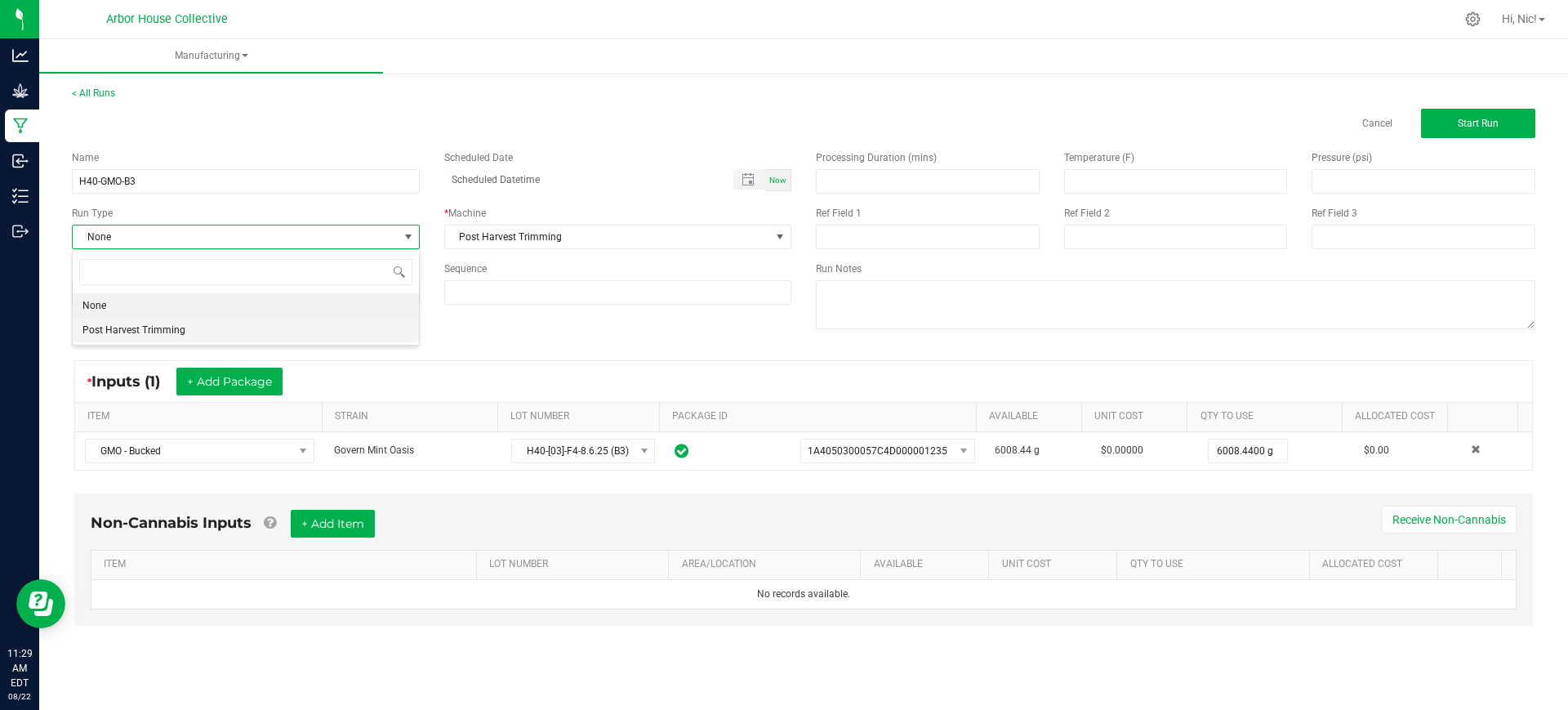
click at [245, 325] on li "Post Harvest Trimming" at bounding box center [246, 329] width 346 height 24
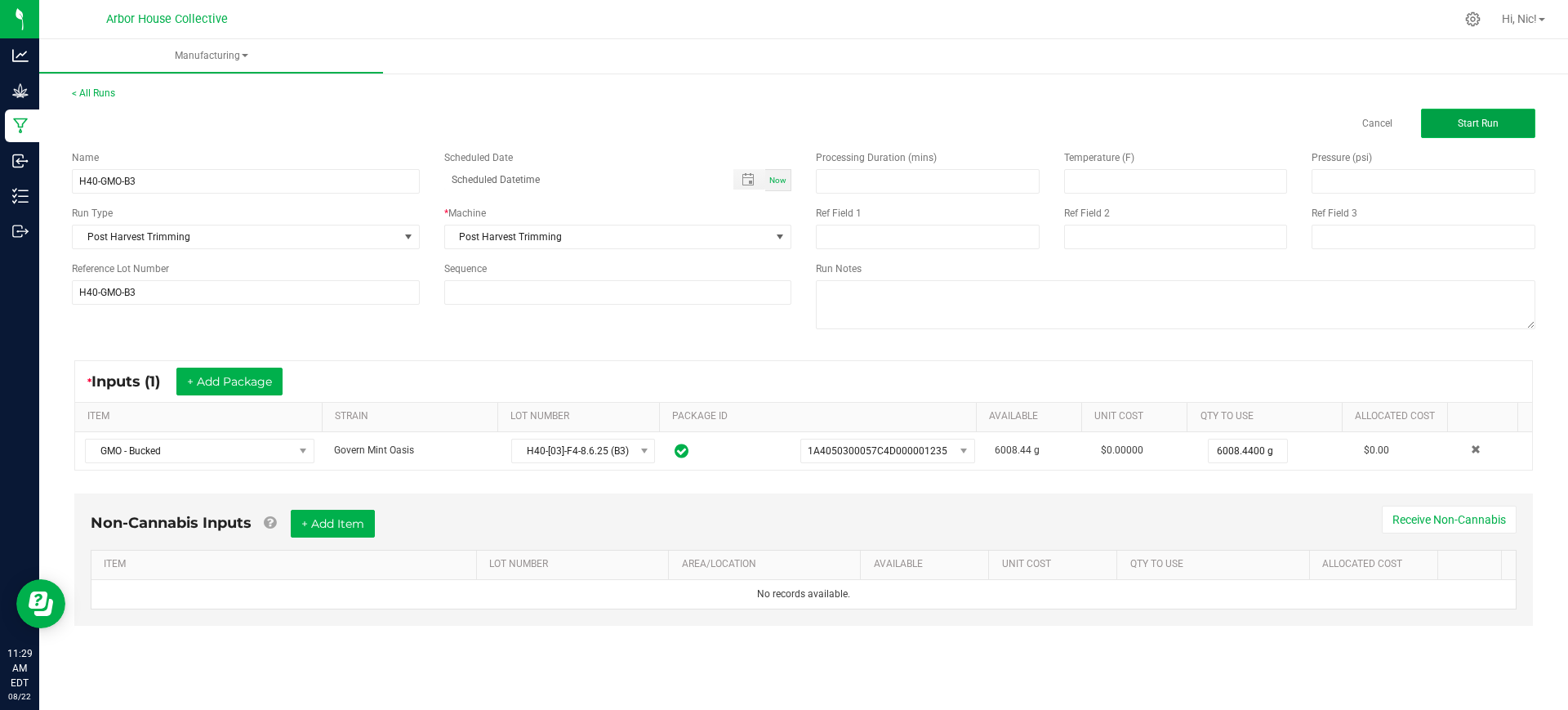
click at [1476, 130] on button "Start Run" at bounding box center [1478, 123] width 114 height 29
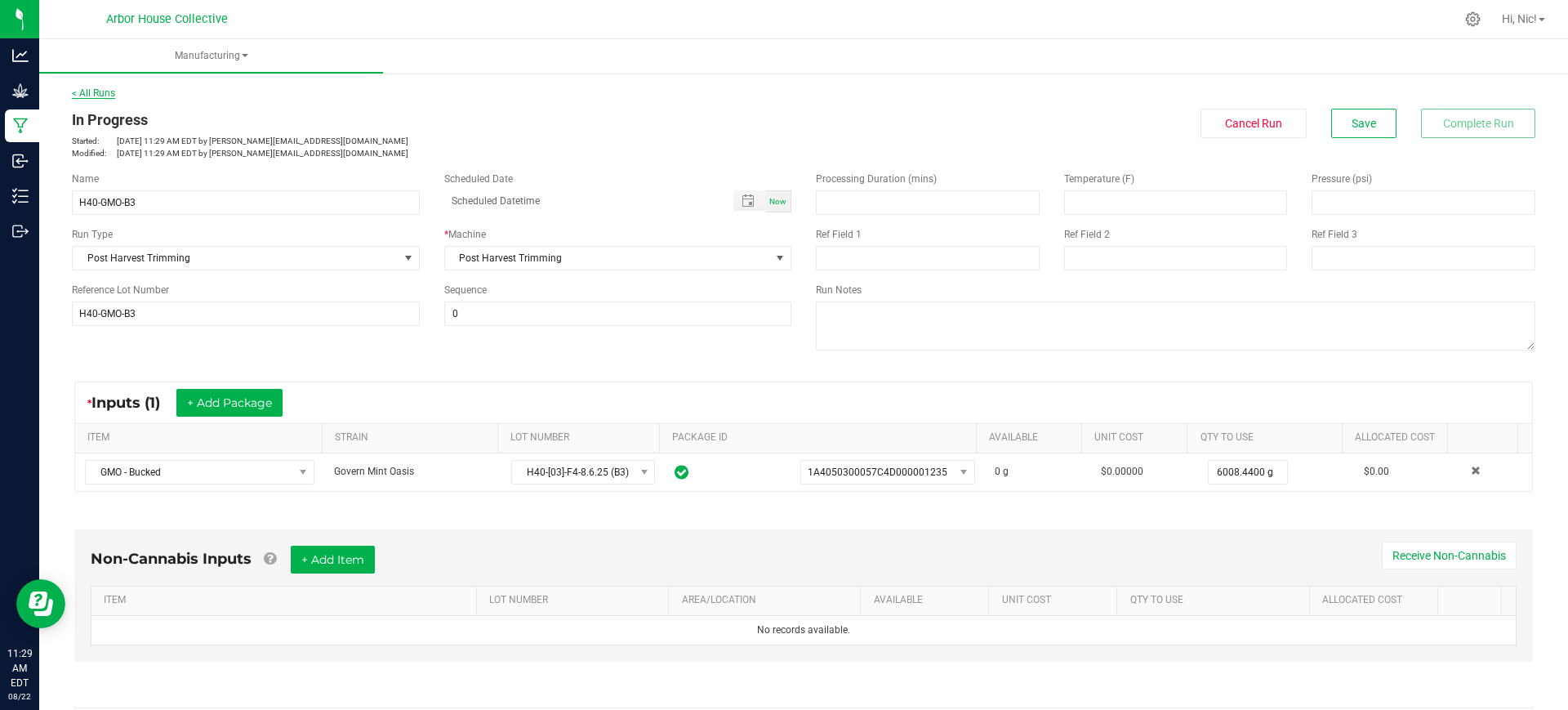
click at [102, 92] on link "< All Runs" at bounding box center [94, 93] width 44 height 12
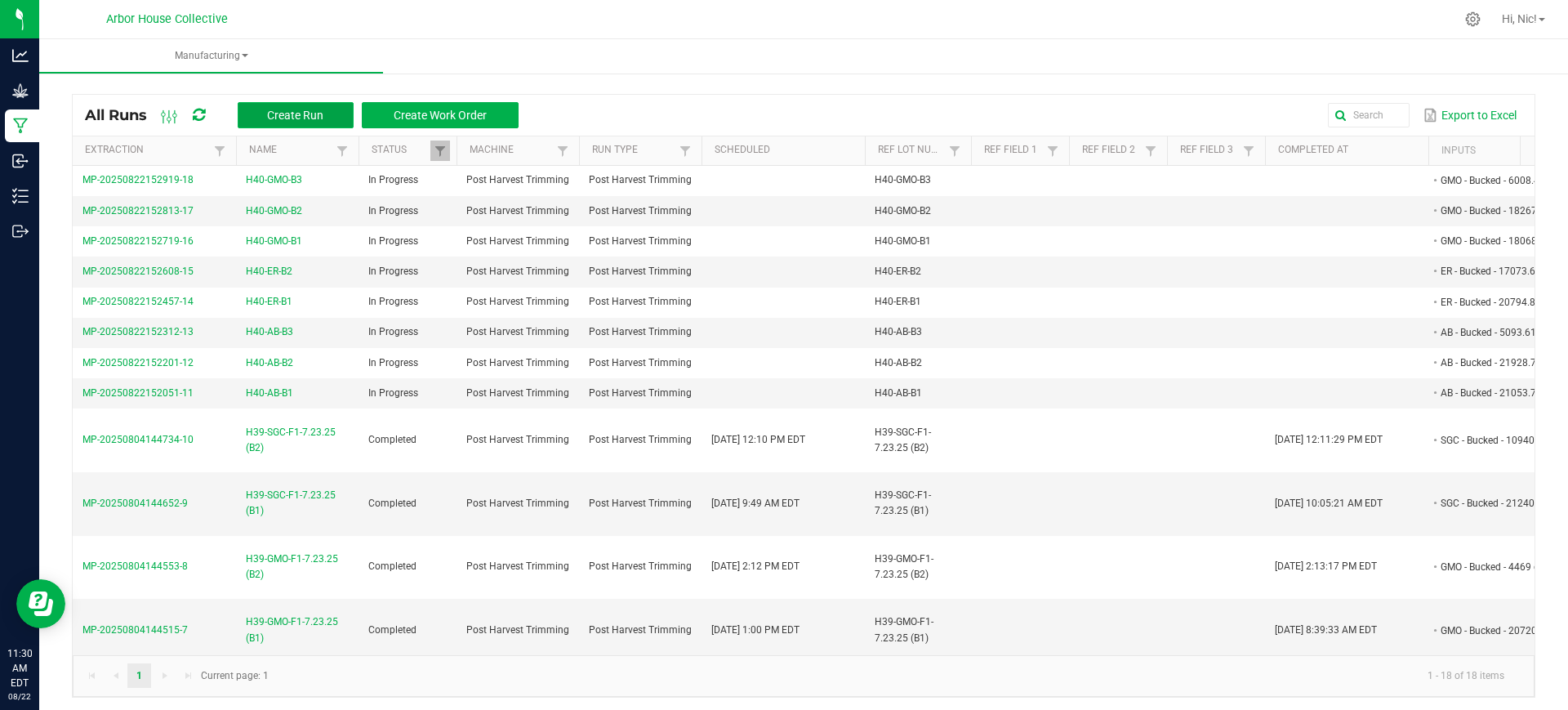
click at [293, 112] on span "Create Run" at bounding box center [295, 115] width 56 height 13
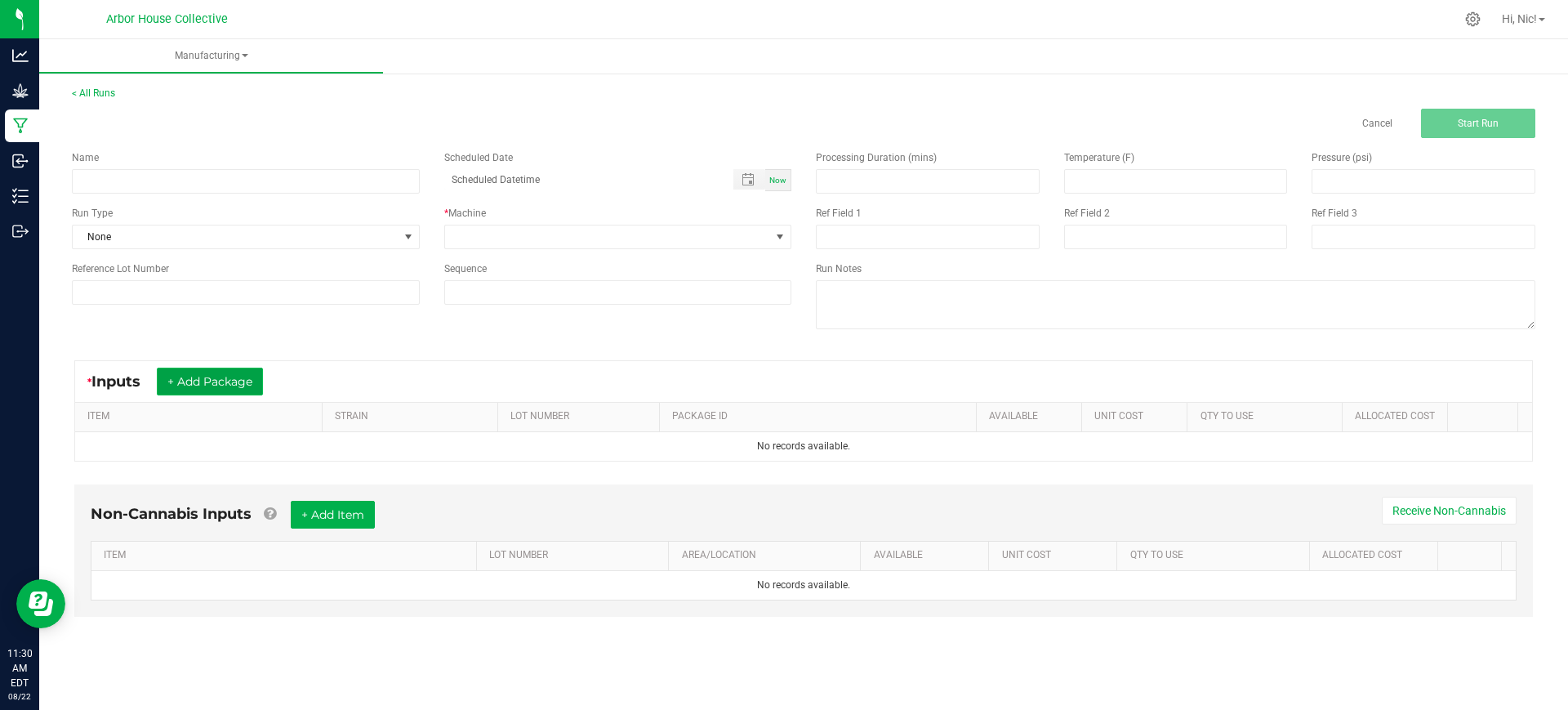
click at [260, 383] on button "+ Add Package" at bounding box center [209, 381] width 106 height 28
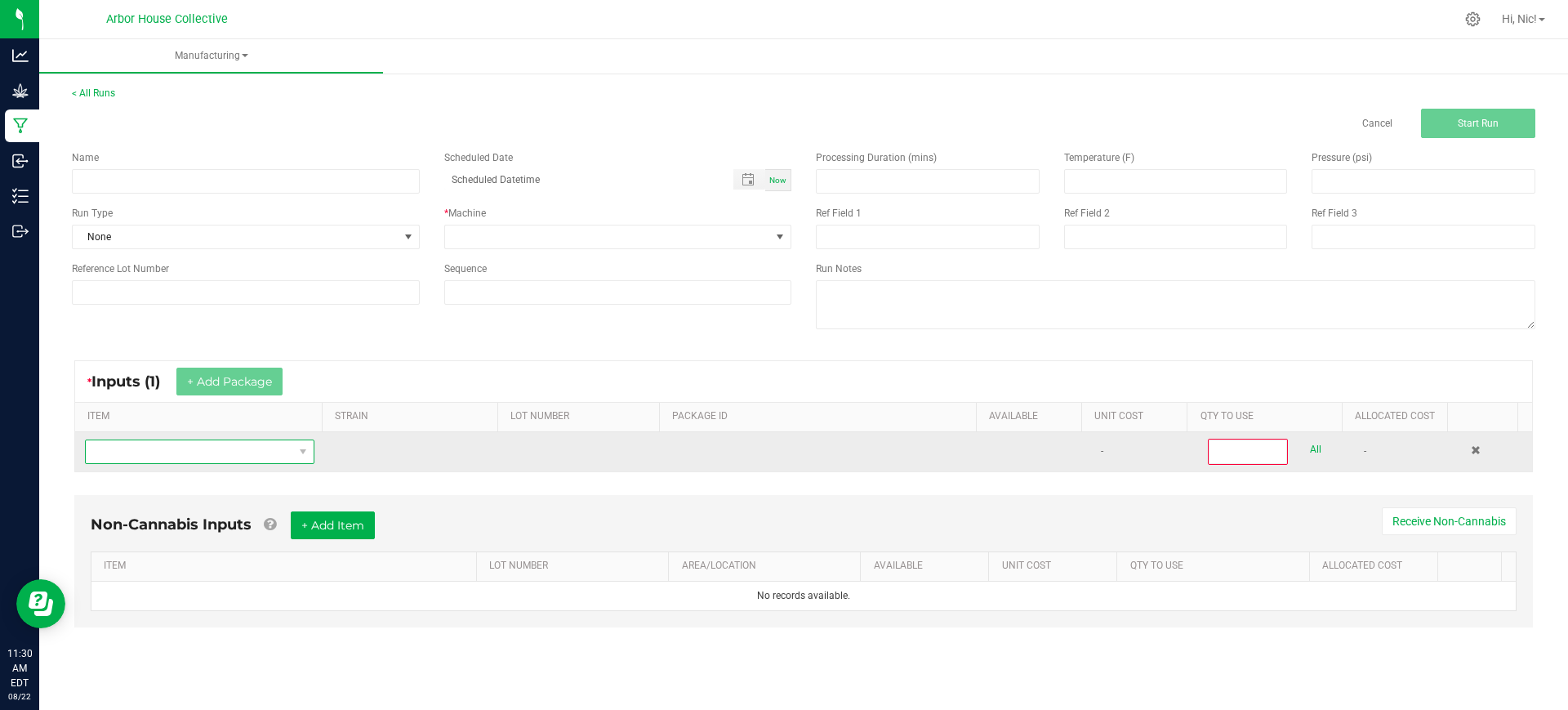
click at [249, 455] on span "NO DATA FOUND" at bounding box center [189, 452] width 208 height 23
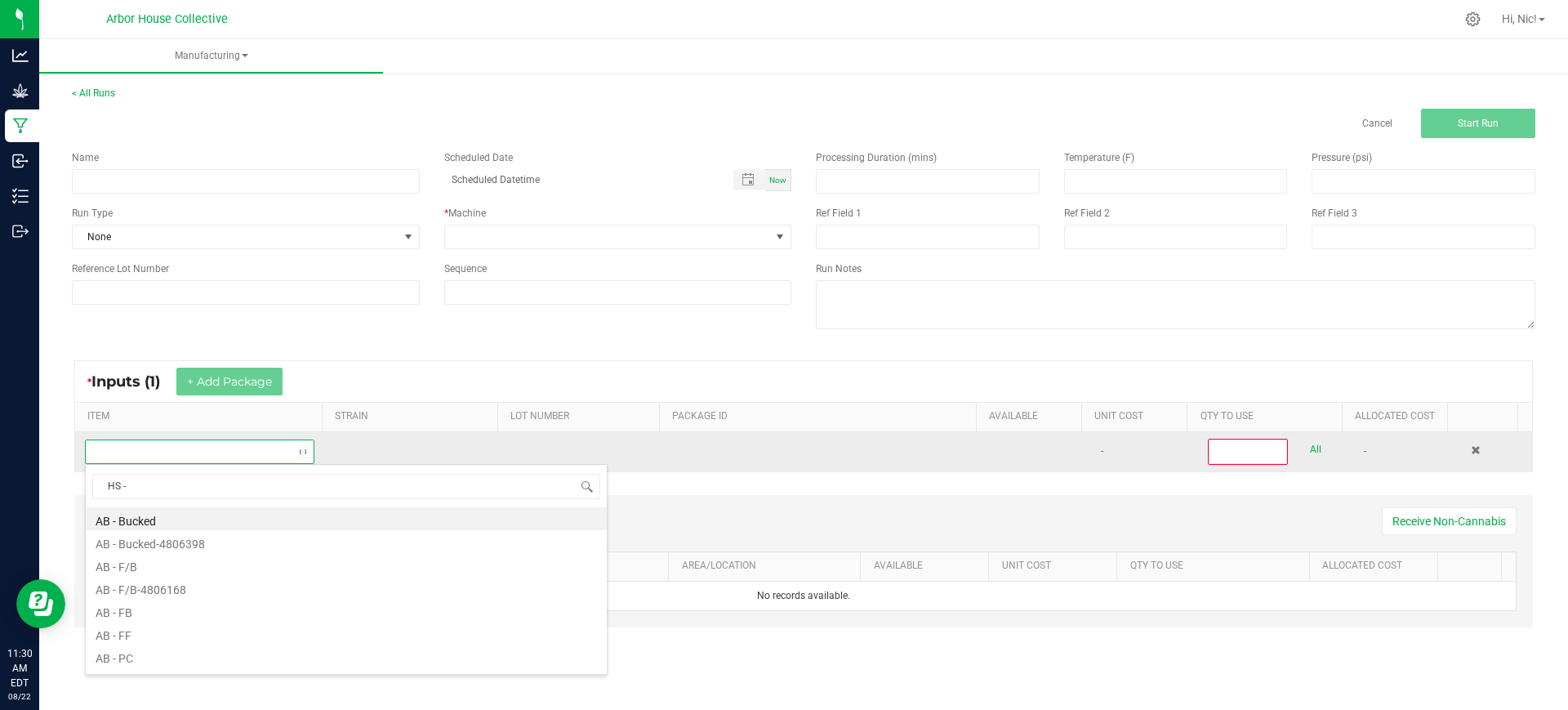
type input "HS - B"
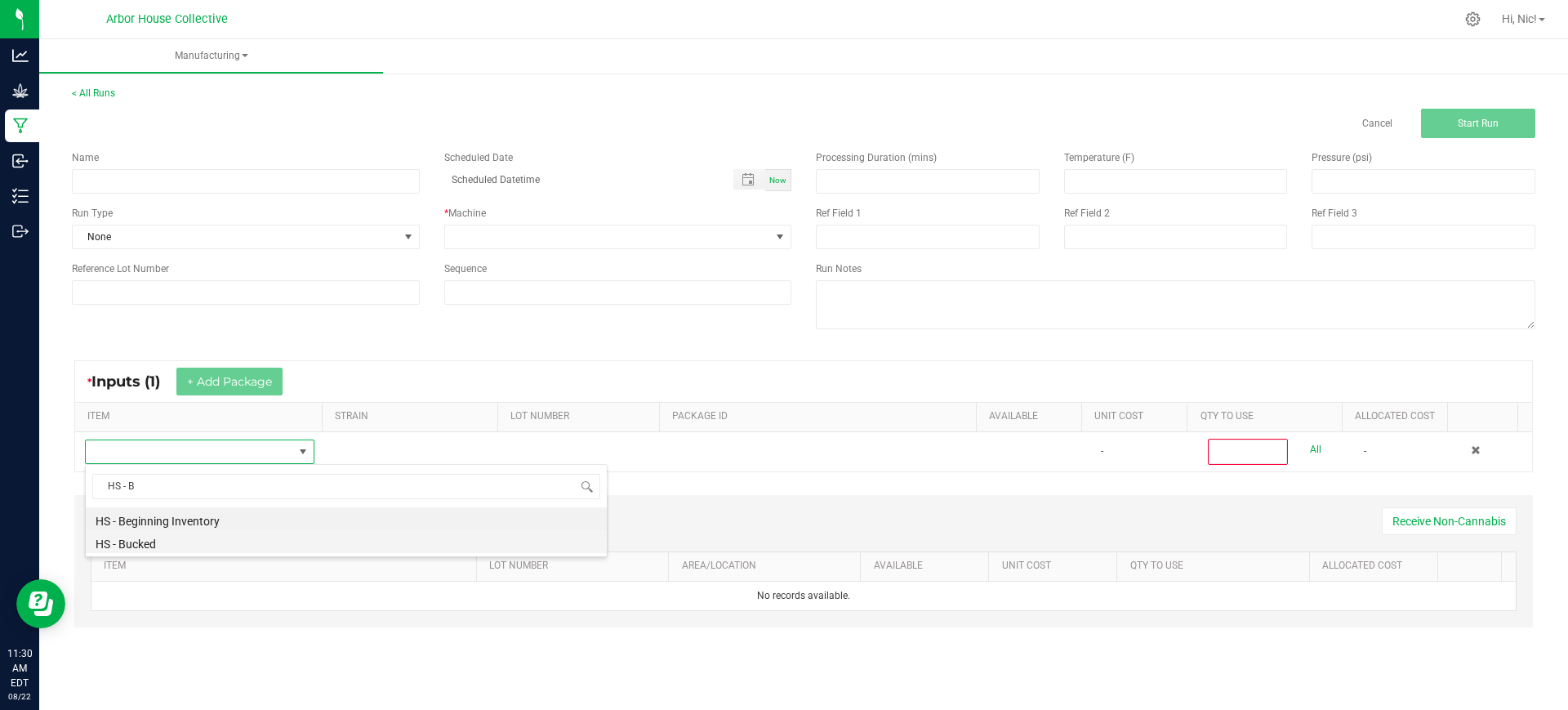
click at [160, 545] on li "HS - Bucked" at bounding box center [346, 541] width 521 height 23
type input "0"
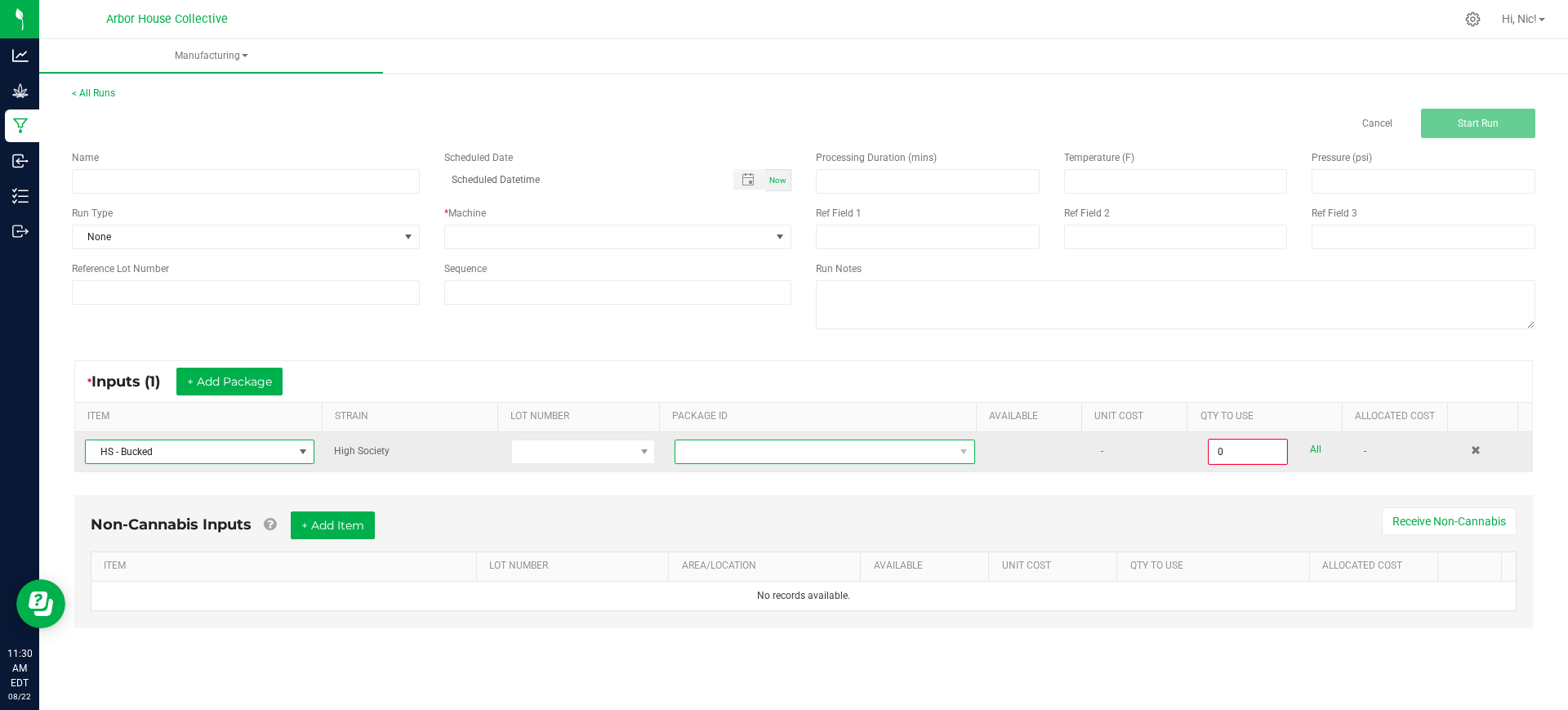
click at [757, 452] on span at bounding box center [815, 452] width 278 height 23
type input "1A4050300057C4D000001236"
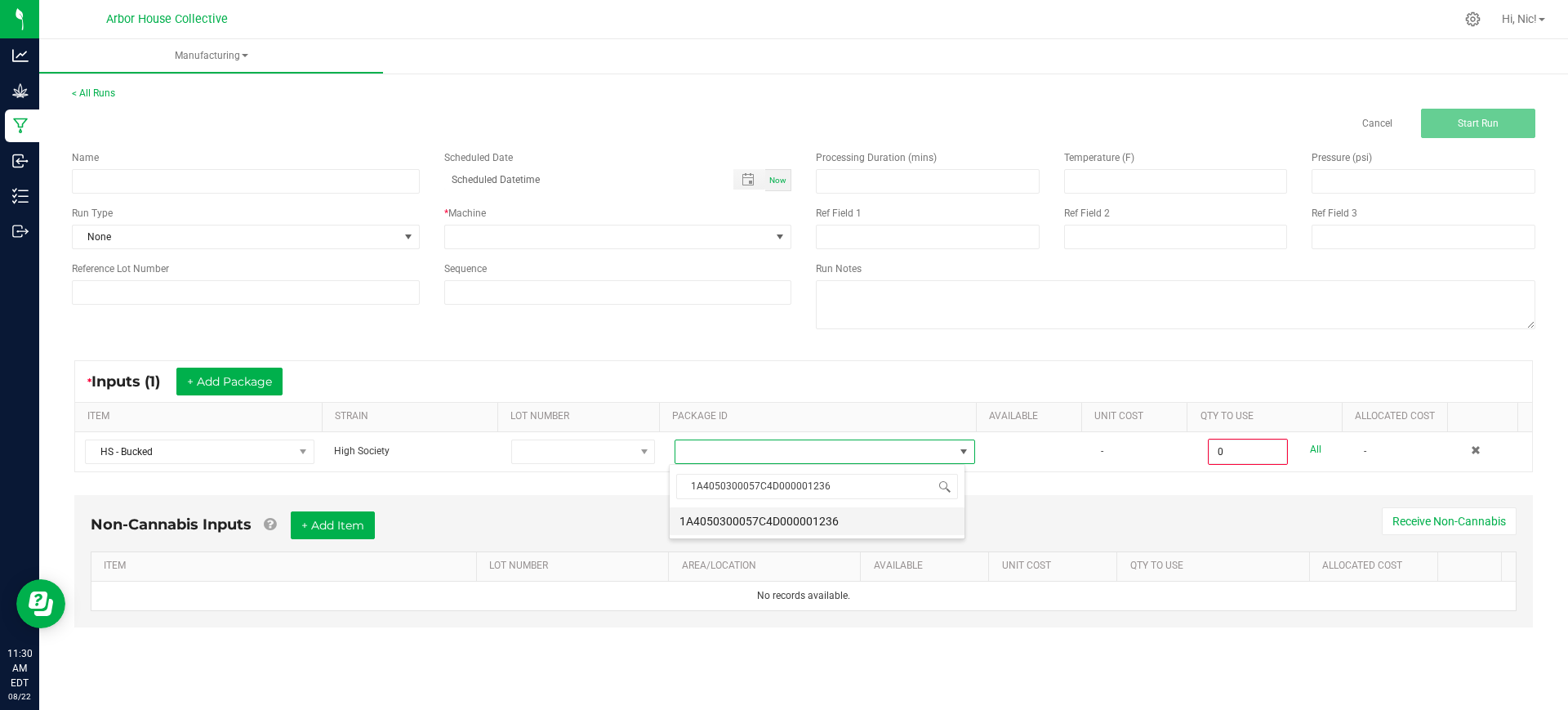
click at [801, 520] on li "1A4050300057C4D000001236" at bounding box center [817, 521] width 295 height 28
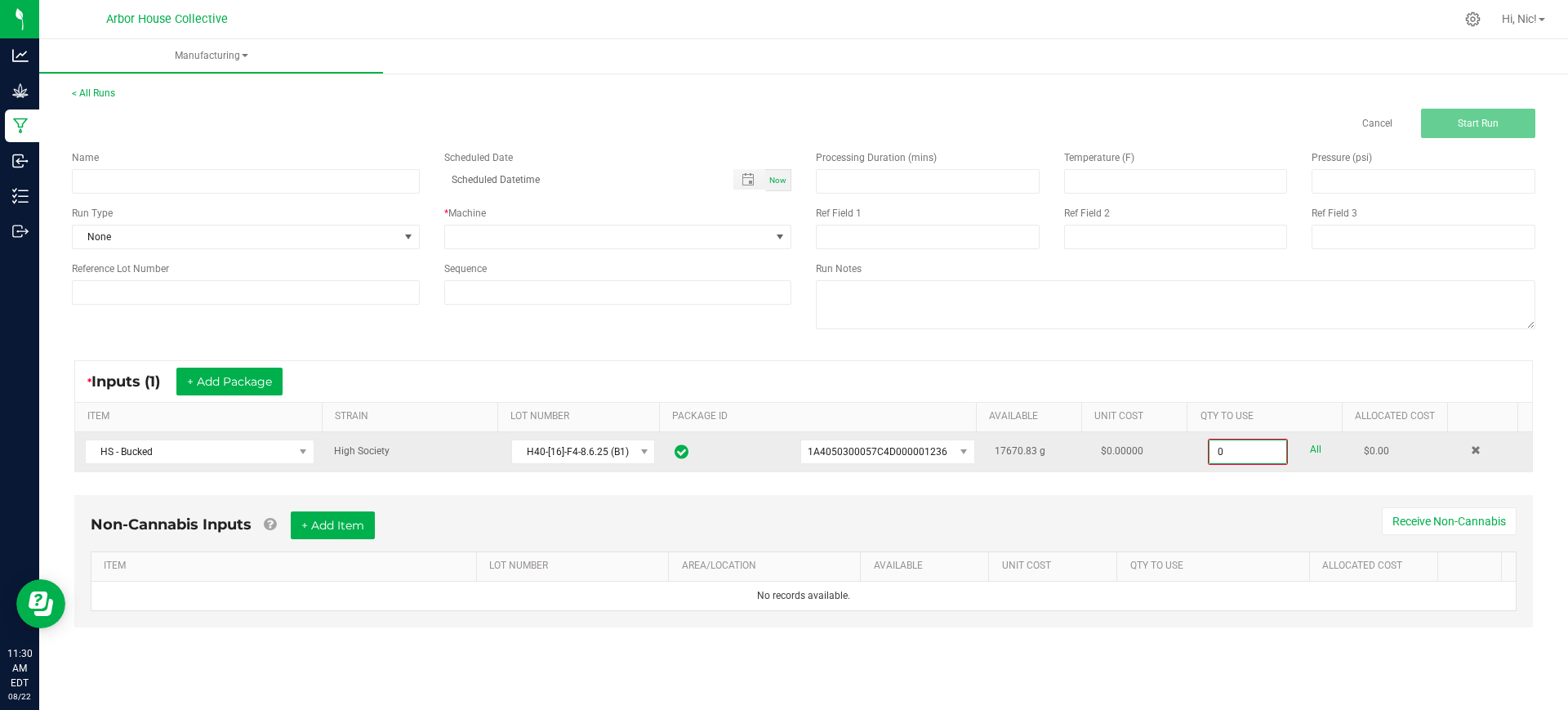
click at [1240, 457] on input "0" at bounding box center [1248, 452] width 77 height 23
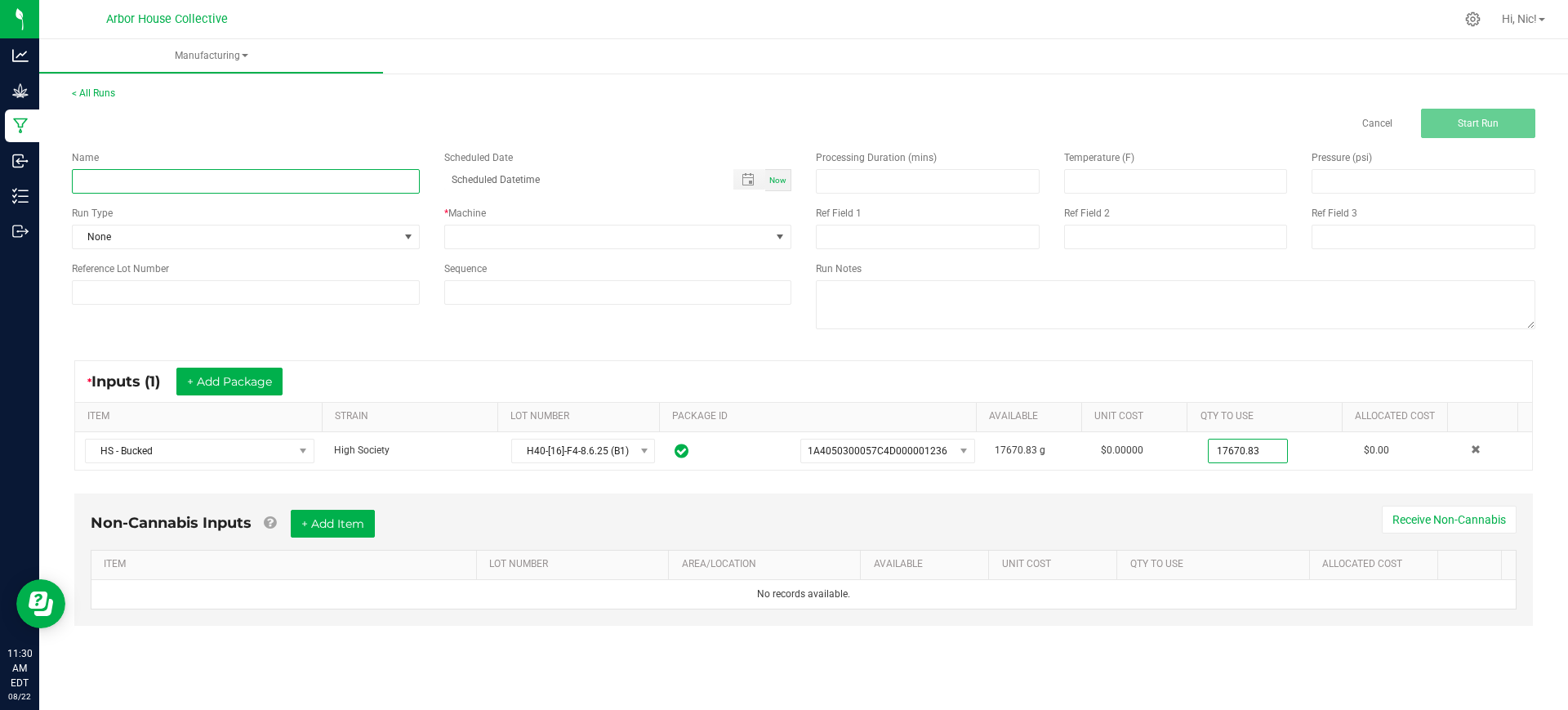
type input "17670.8300 g"
click at [158, 181] on input at bounding box center [246, 181] width 348 height 24
click at [158, 181] on input "H40-HS-B1" at bounding box center [246, 181] width 348 height 24
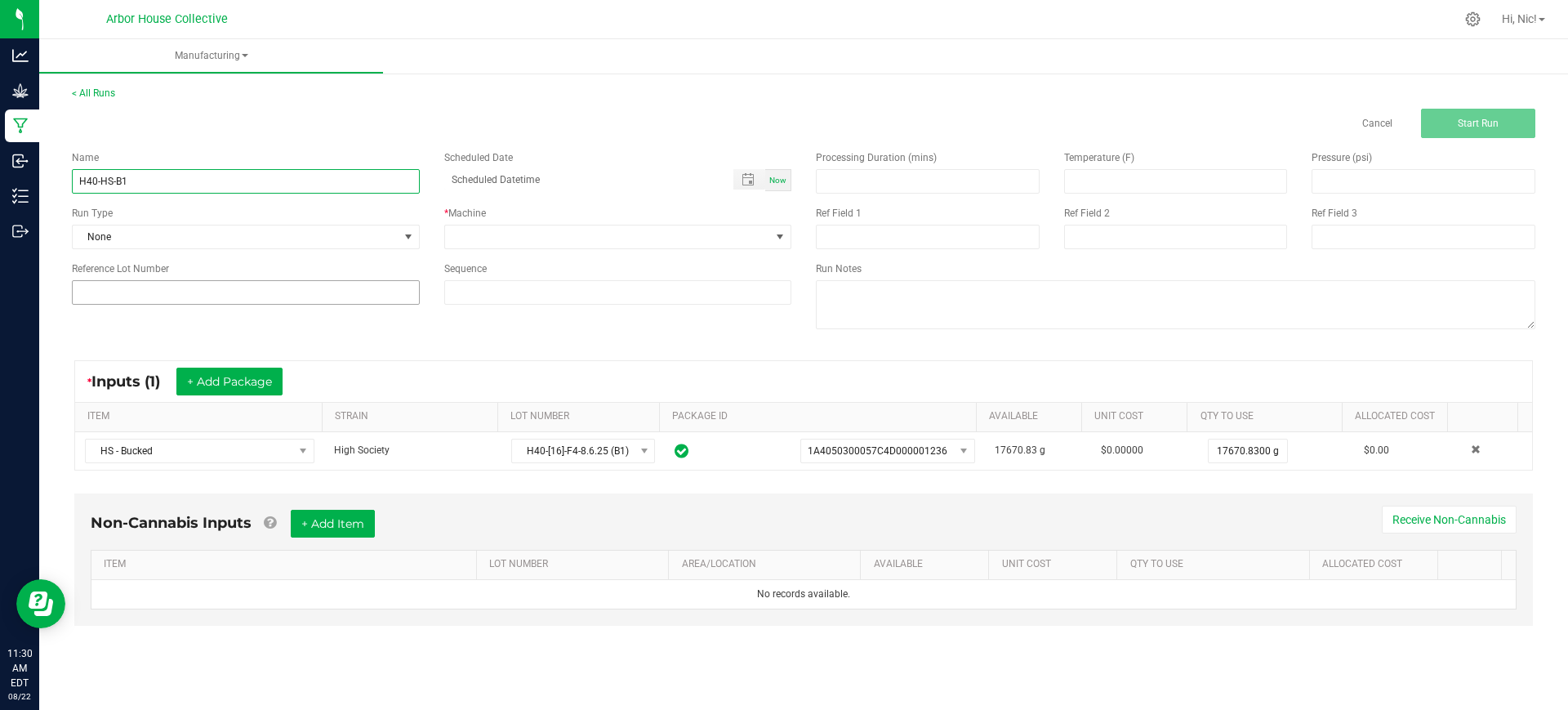
type input "H40-HS-B1"
click at [145, 282] on input at bounding box center [246, 292] width 348 height 24
paste input "H40-HS-B1"
type input "H40-HS-B1"
click at [174, 219] on div "Run Type" at bounding box center [246, 213] width 348 height 14
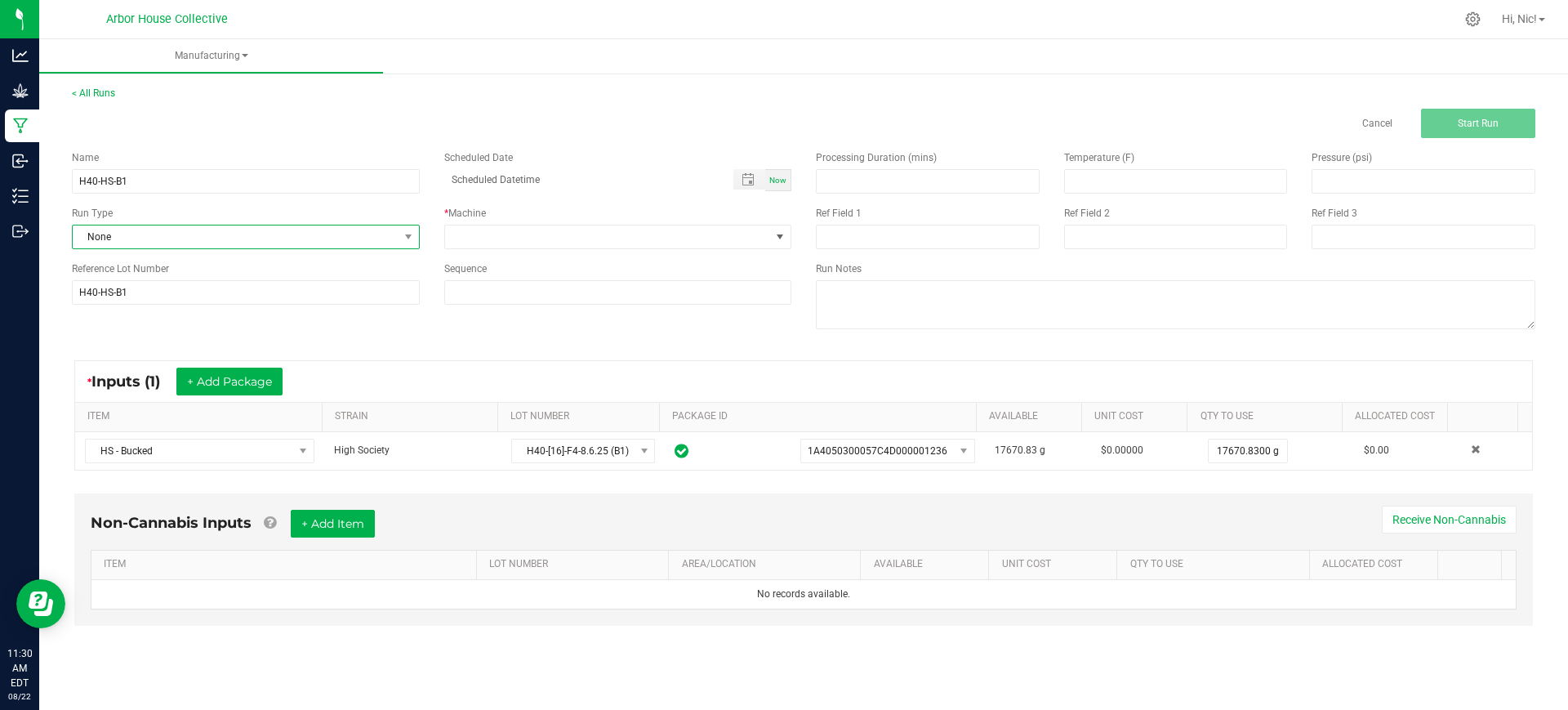
click at [174, 227] on span "None" at bounding box center [235, 237] width 325 height 23
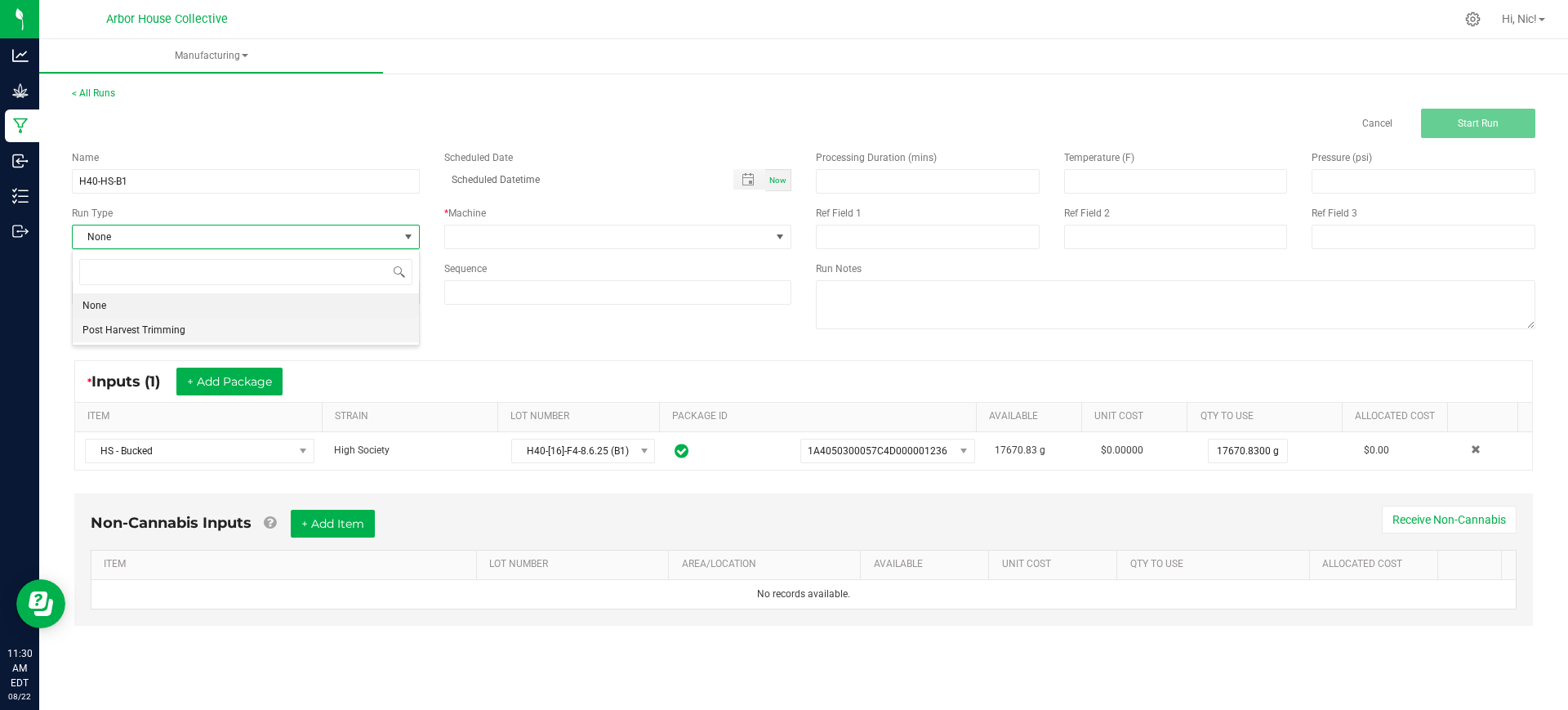
click at [190, 325] on li "Post Harvest Trimming" at bounding box center [246, 329] width 346 height 24
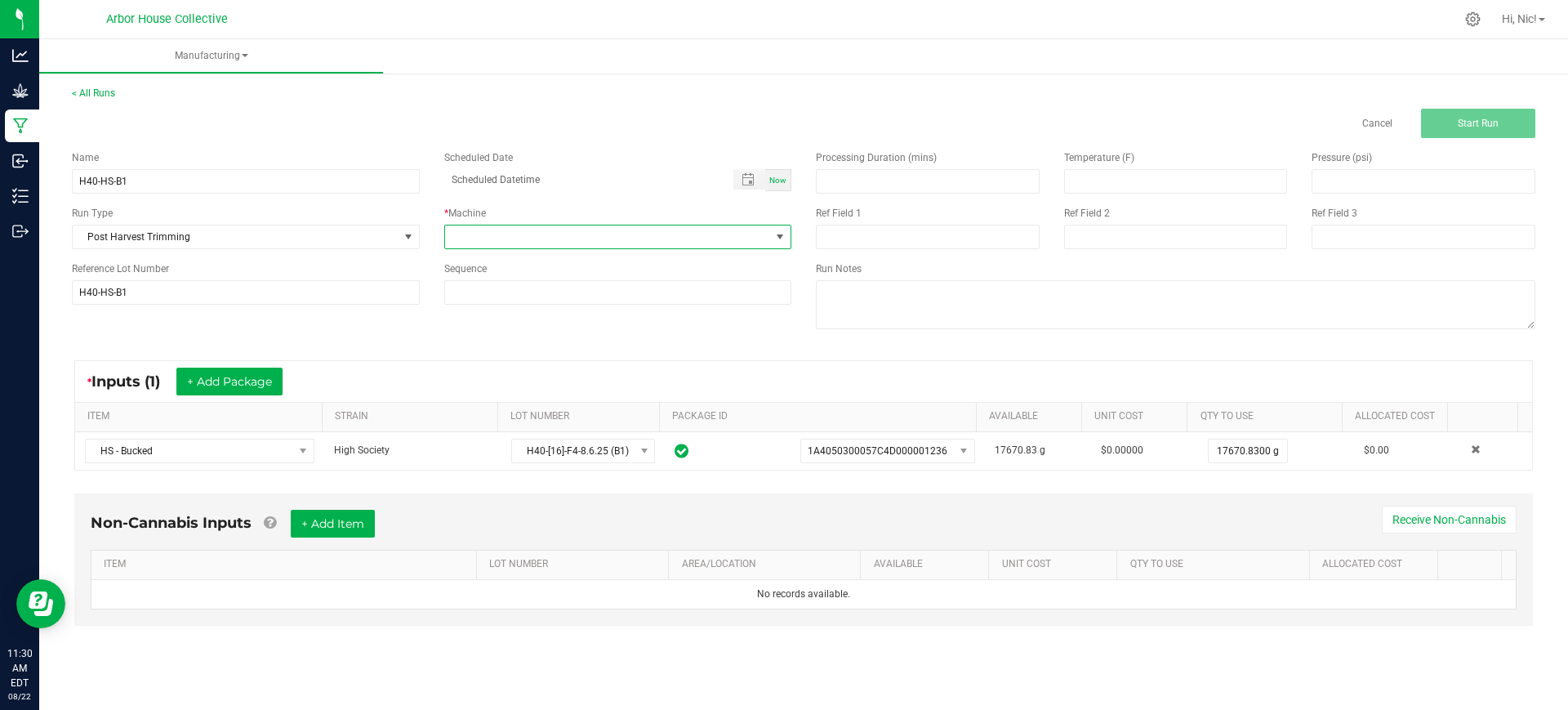
click at [553, 238] on span at bounding box center [607, 237] width 325 height 23
click at [555, 308] on li "Post Harvest Trimming" at bounding box center [618, 307] width 346 height 28
click at [1464, 134] on button "Start Run" at bounding box center [1478, 123] width 114 height 29
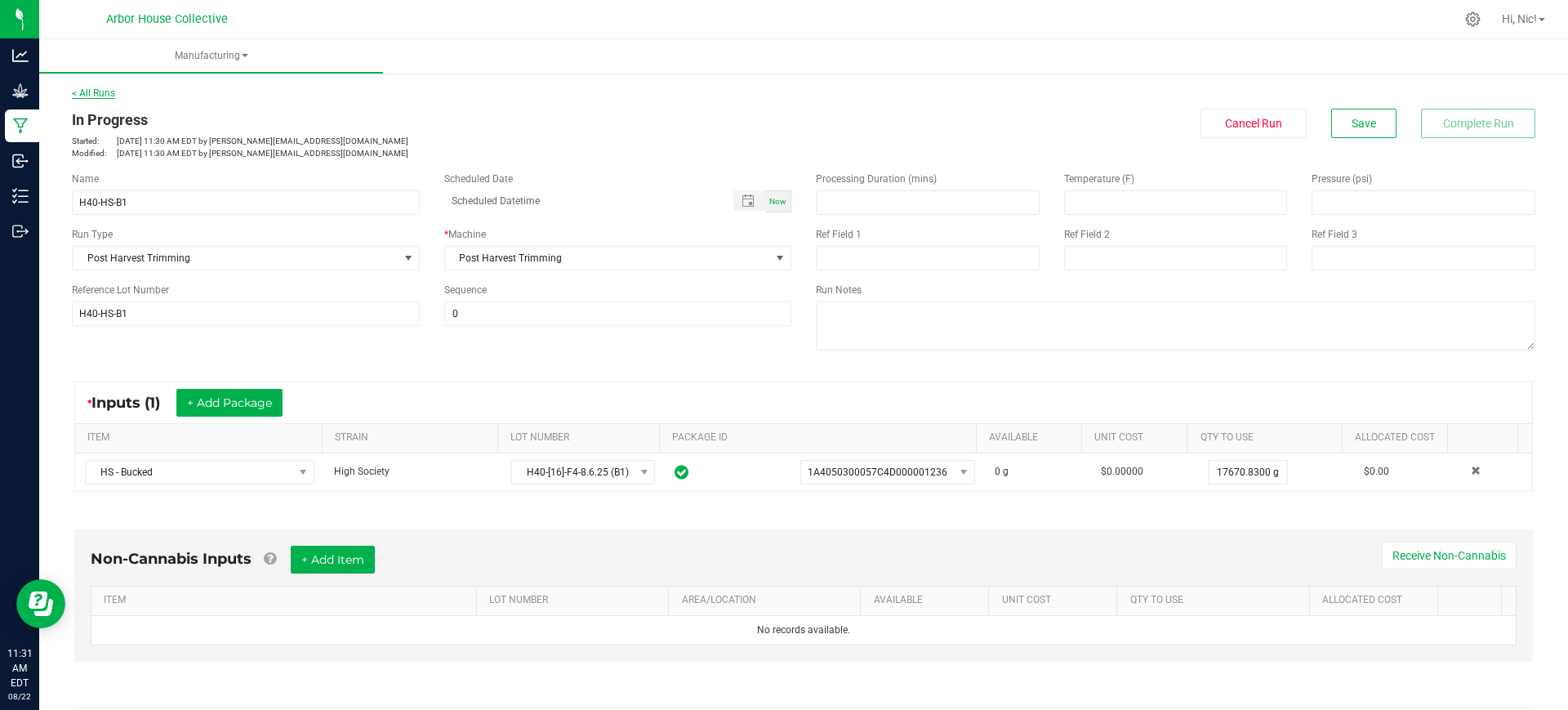
click at [99, 95] on link "< All Runs" at bounding box center [94, 93] width 44 height 12
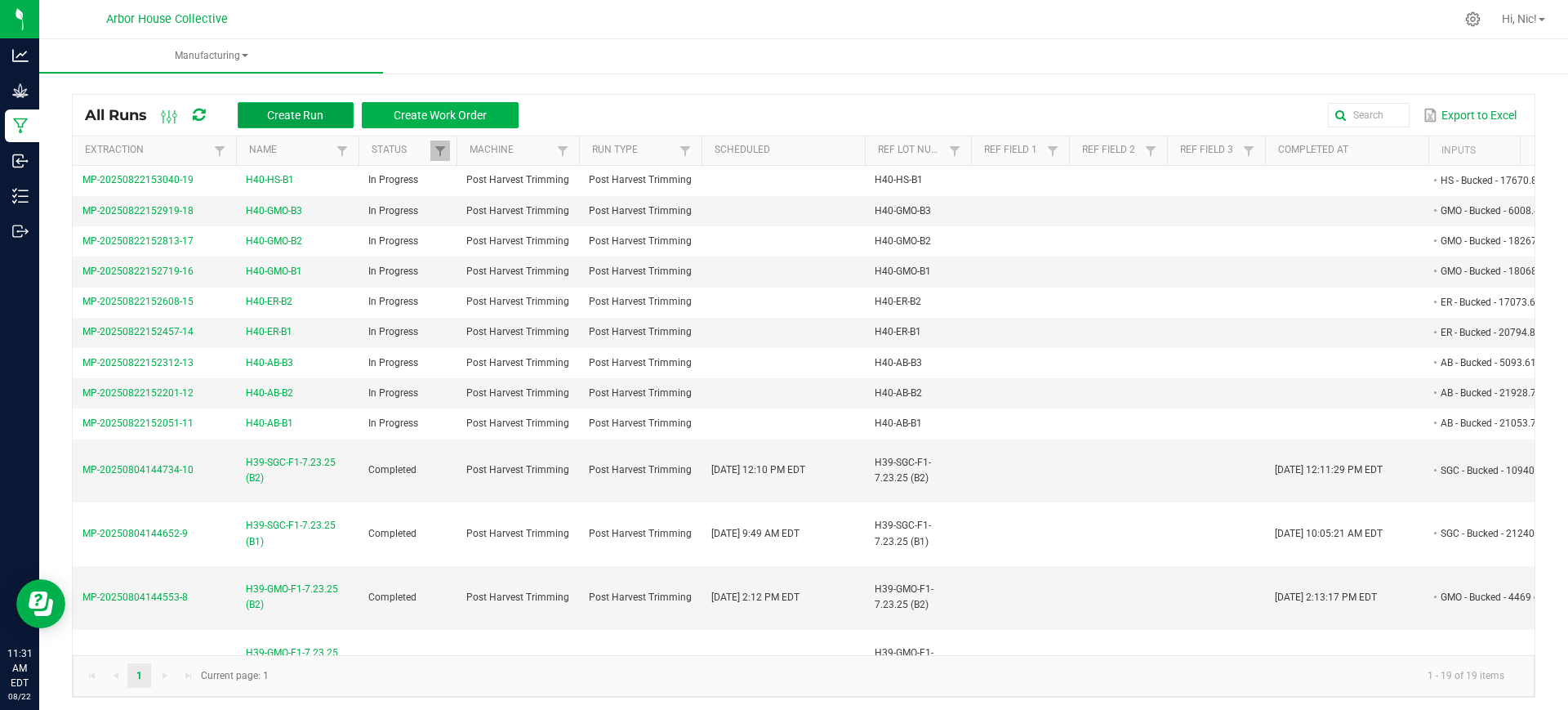
click at [296, 103] on button "Create Run" at bounding box center [296, 115] width 116 height 26
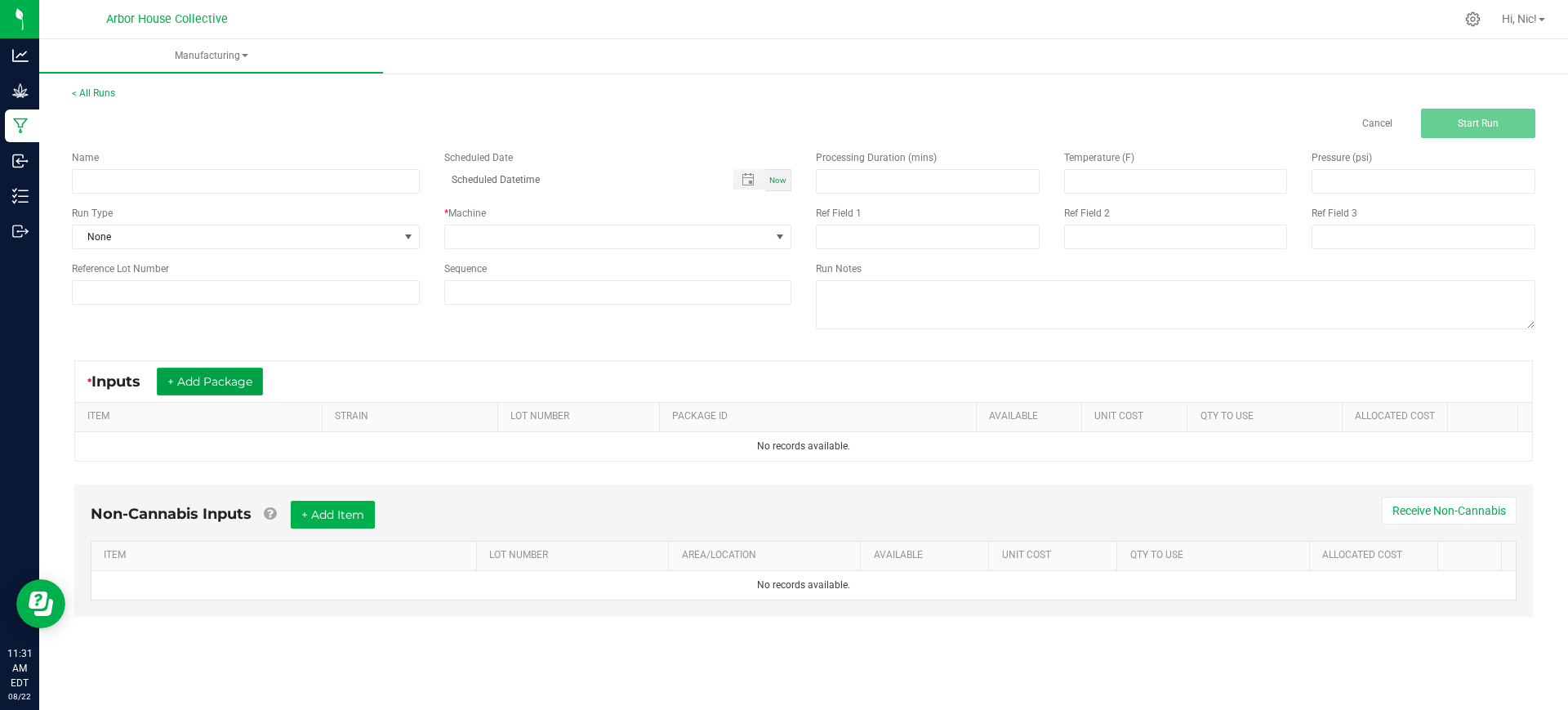
click at [242, 387] on button "+ Add Package" at bounding box center [209, 381] width 106 height 28
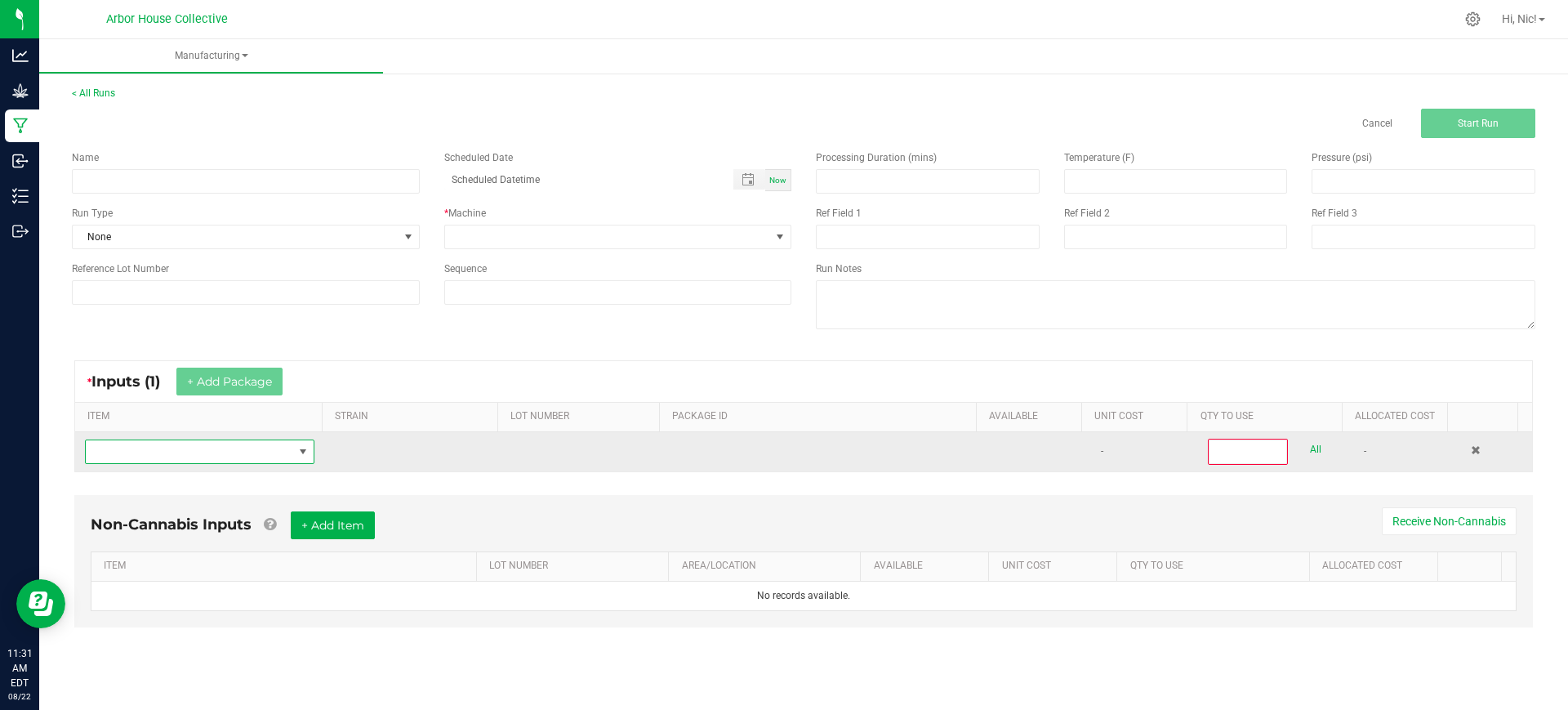
click at [230, 442] on span "NO DATA FOUND" at bounding box center [189, 452] width 208 height 23
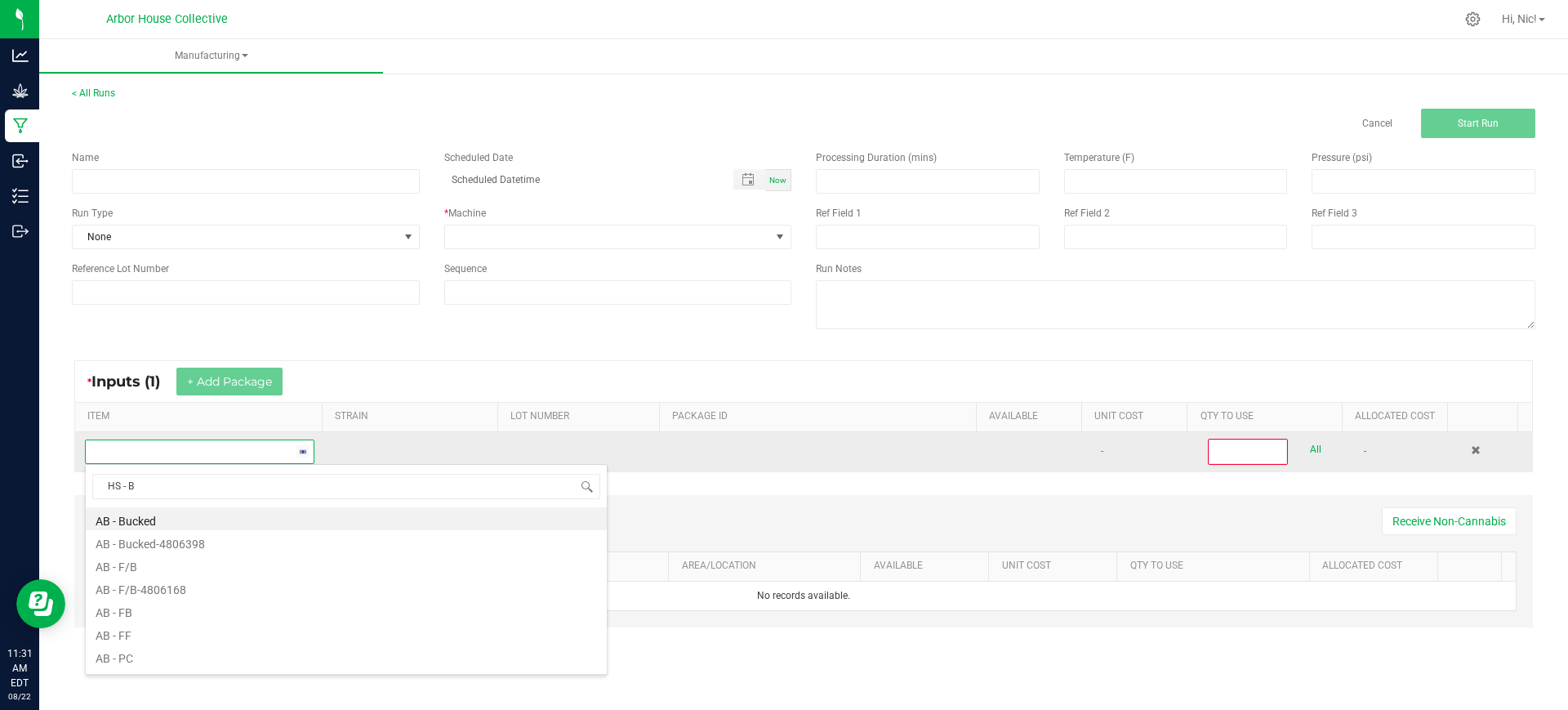
type input "HS - Bu"
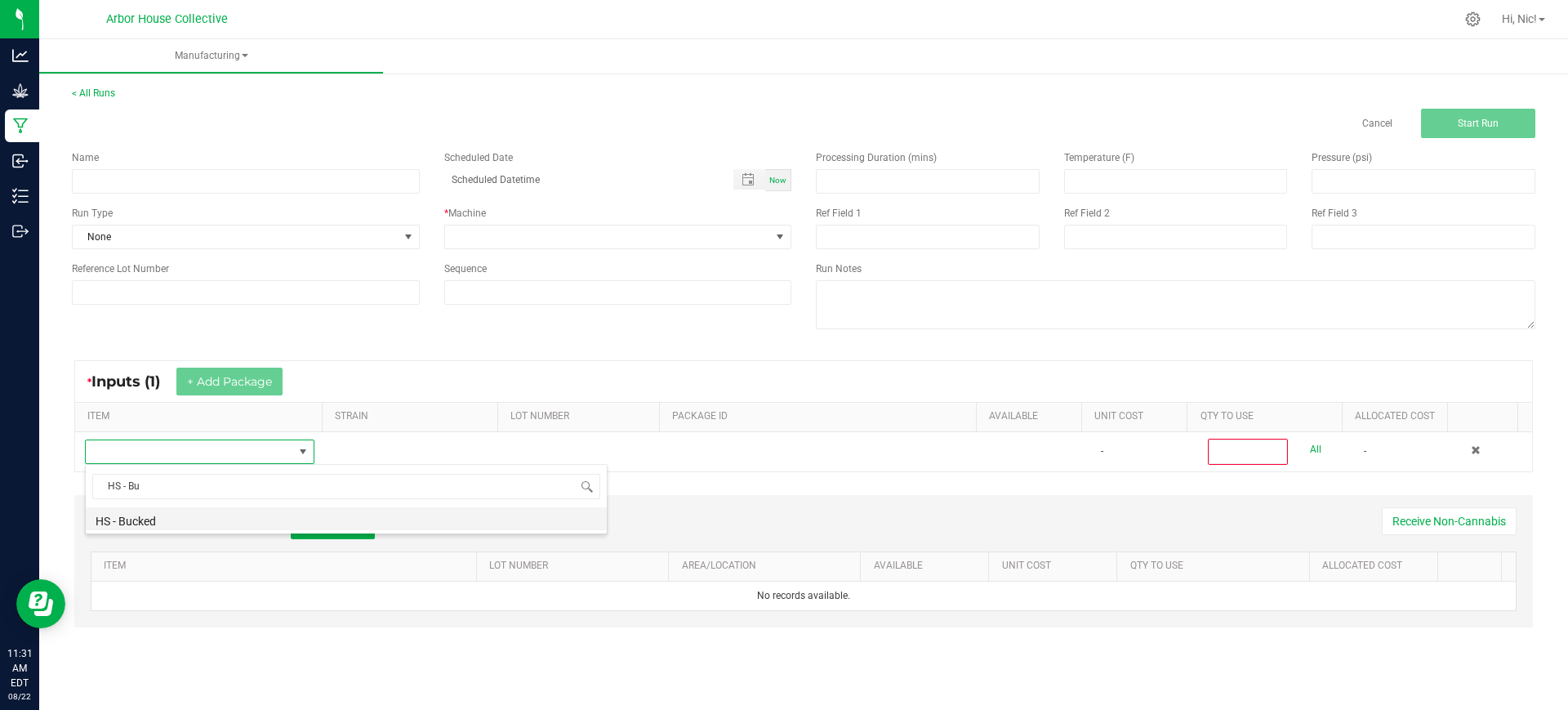
click at [173, 514] on li "HS - Bucked" at bounding box center [346, 519] width 521 height 23
type input "0"
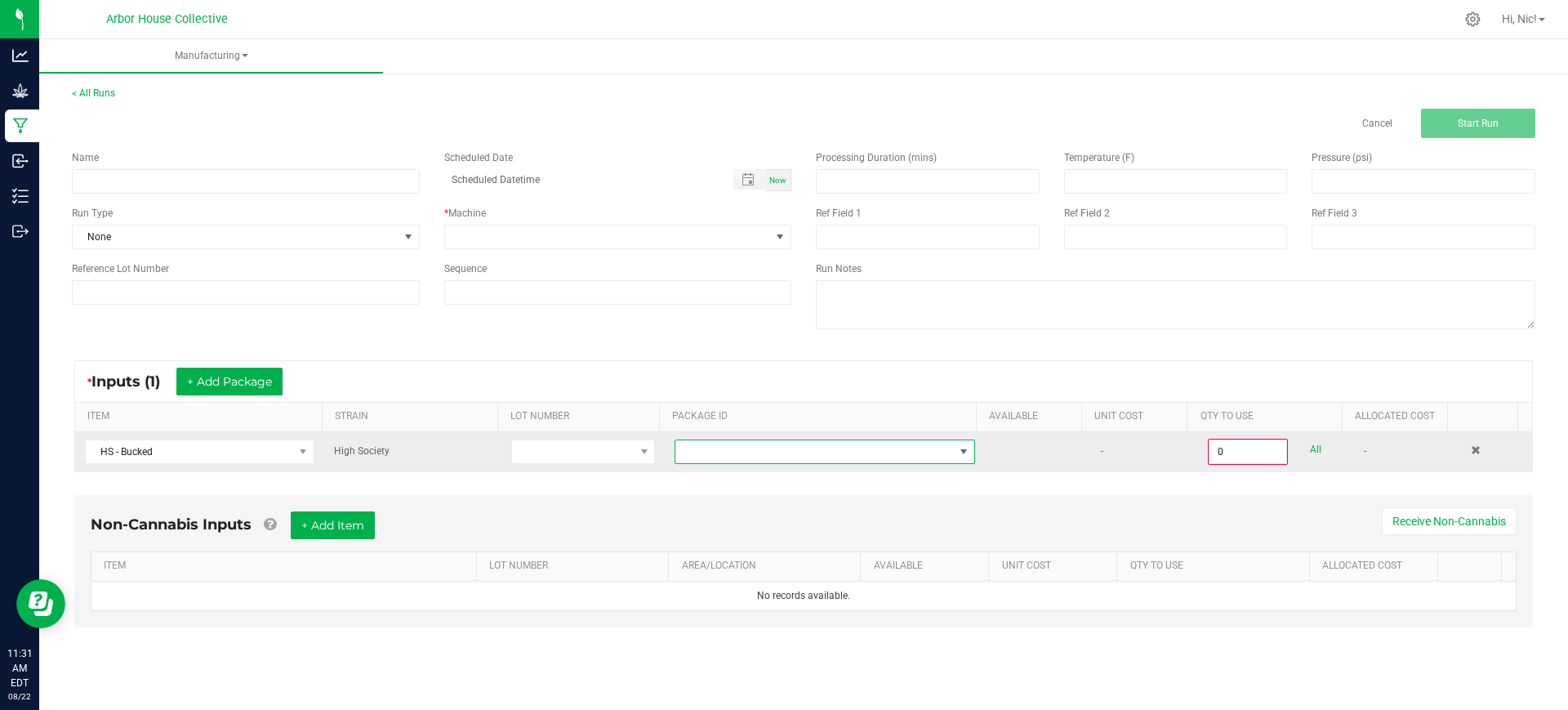
click at [696, 449] on span at bounding box center [815, 452] width 278 height 23
type input "1A4050300057C4D000001237"
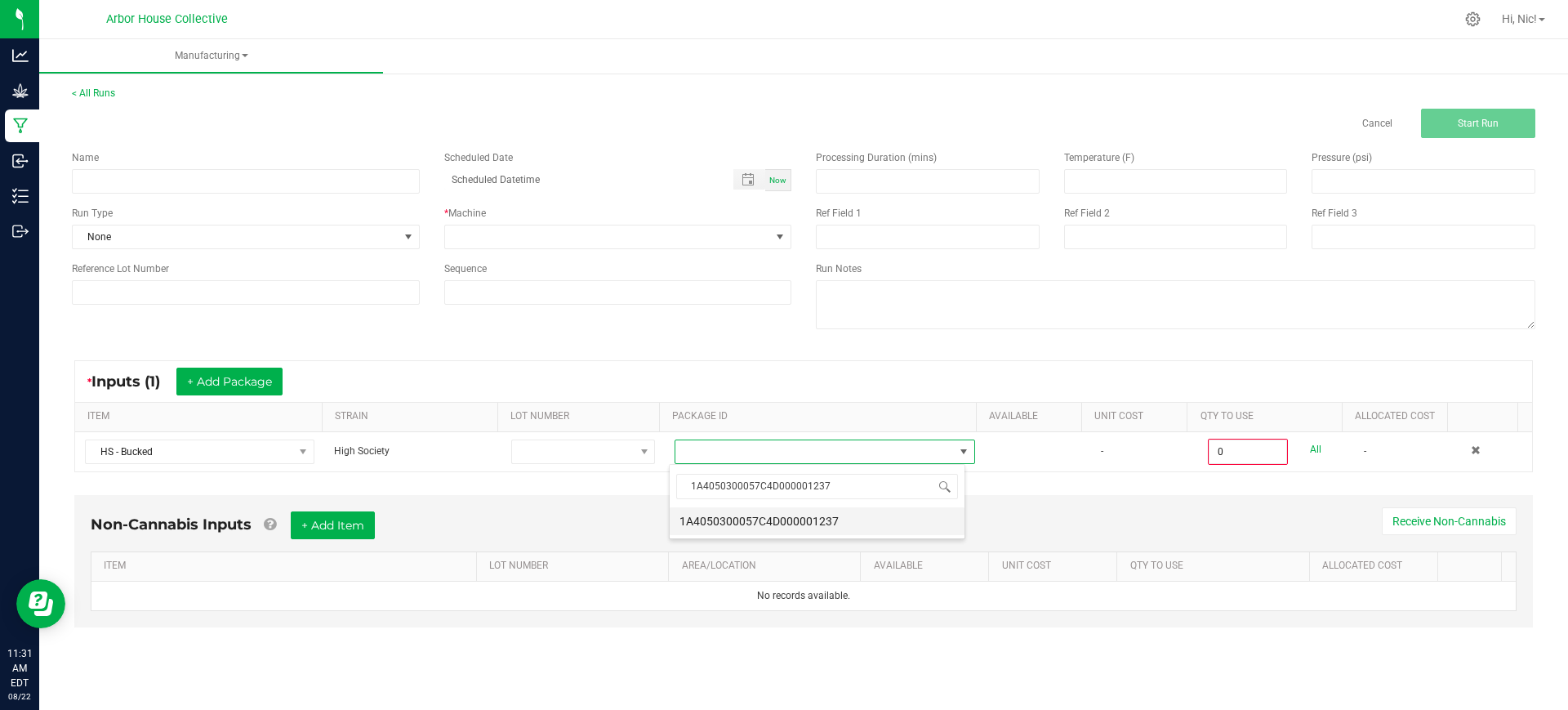
click at [783, 520] on li "1A4050300057C4D000001237" at bounding box center [817, 521] width 295 height 28
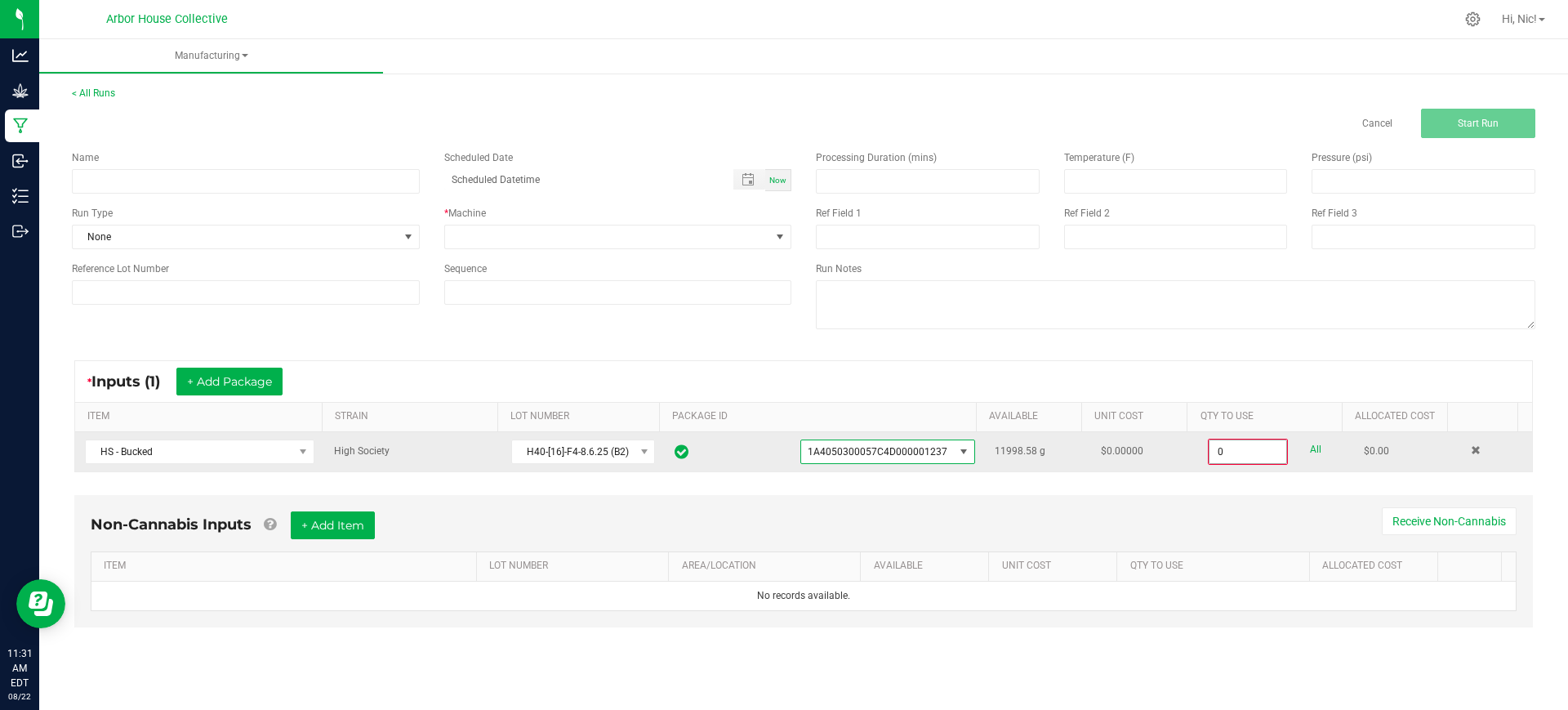
click at [1236, 456] on input "0" at bounding box center [1248, 452] width 77 height 23
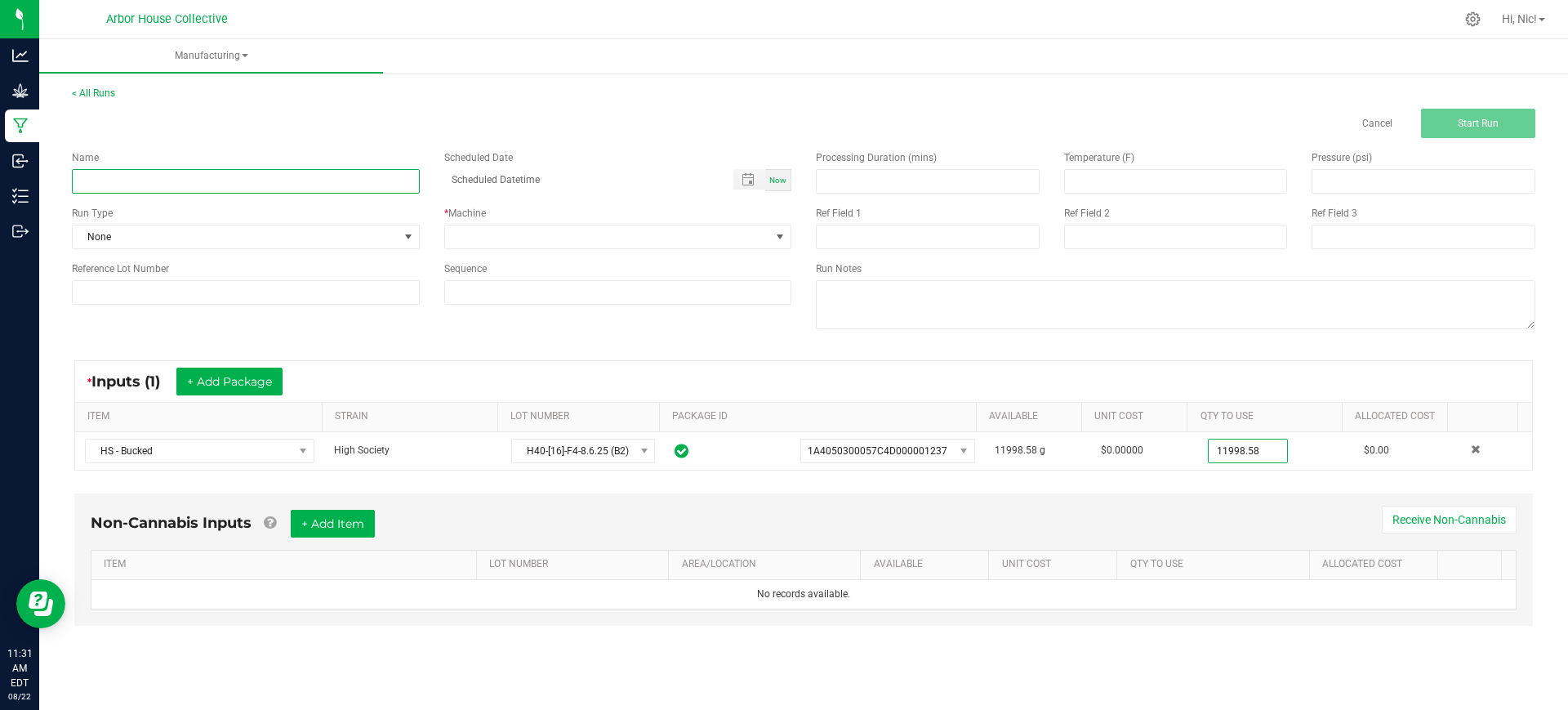
type input "11998.5800 g"
click at [218, 186] on input at bounding box center [246, 181] width 348 height 24
click at [218, 186] on input "H40-HS-B1" at bounding box center [246, 181] width 348 height 24
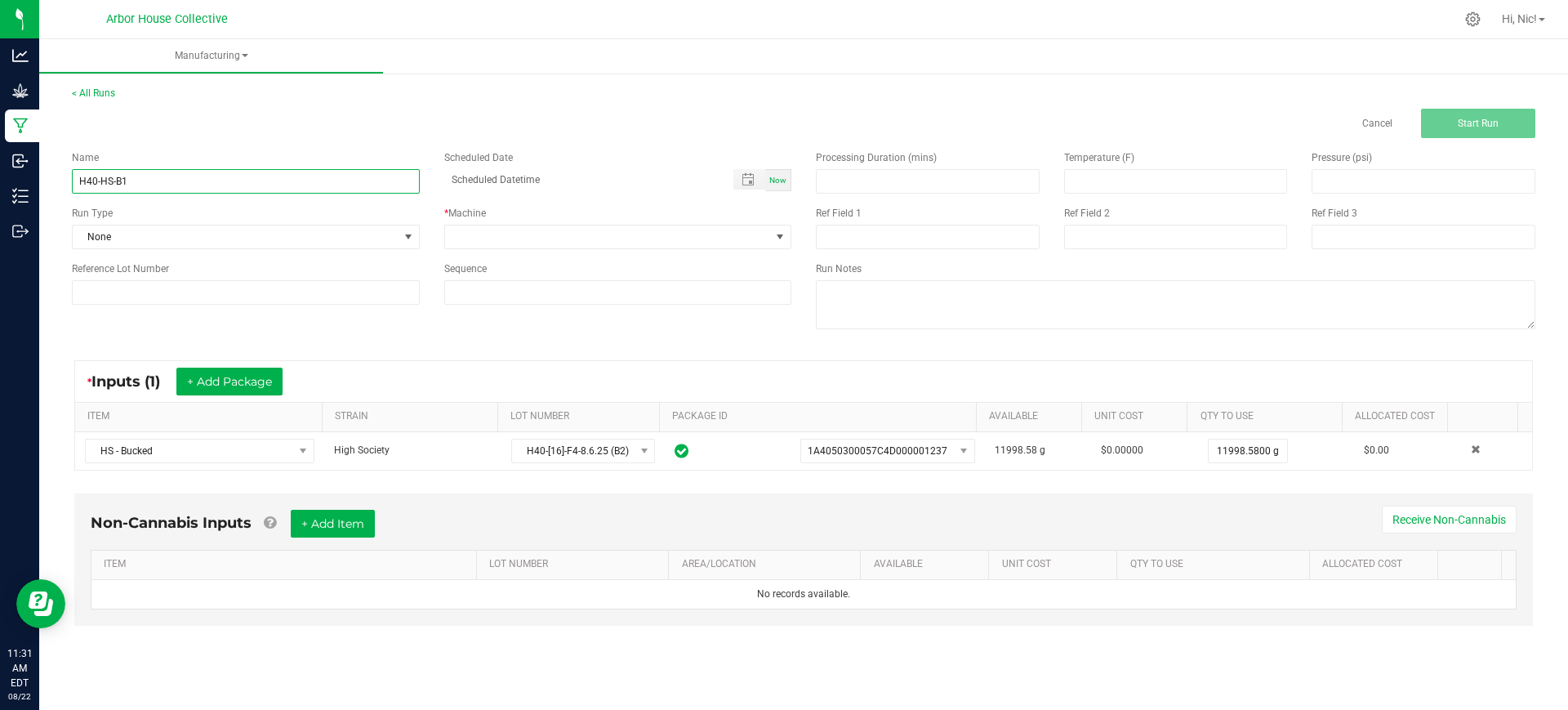
type input "H40-HS-B1"
click at [213, 278] on div "Reference Lot Number" at bounding box center [246, 283] width 373 height 44
click at [213, 283] on input at bounding box center [246, 292] width 348 height 24
paste input "H40-HS-B1"
type input "H40-HS-B1"
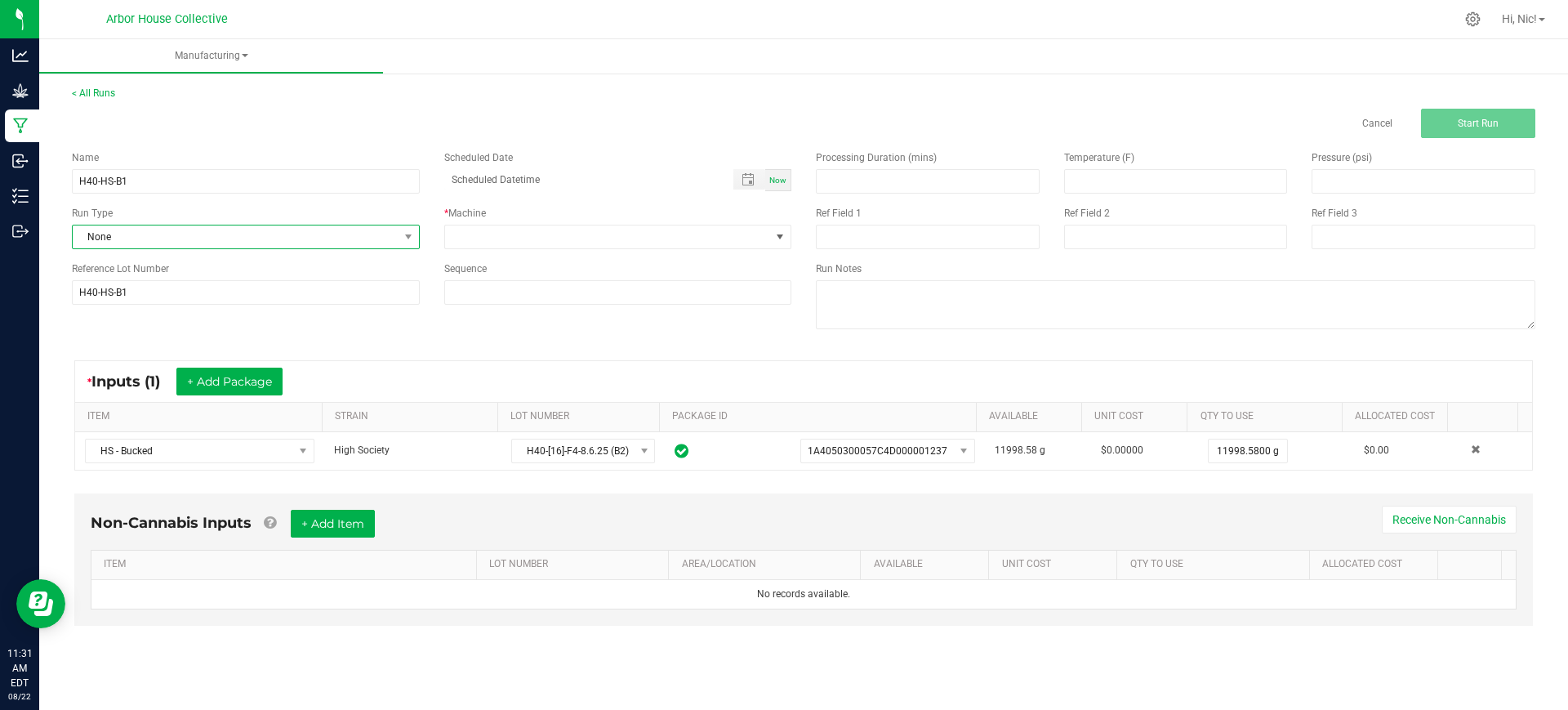
click at [180, 244] on span "None" at bounding box center [235, 237] width 325 height 23
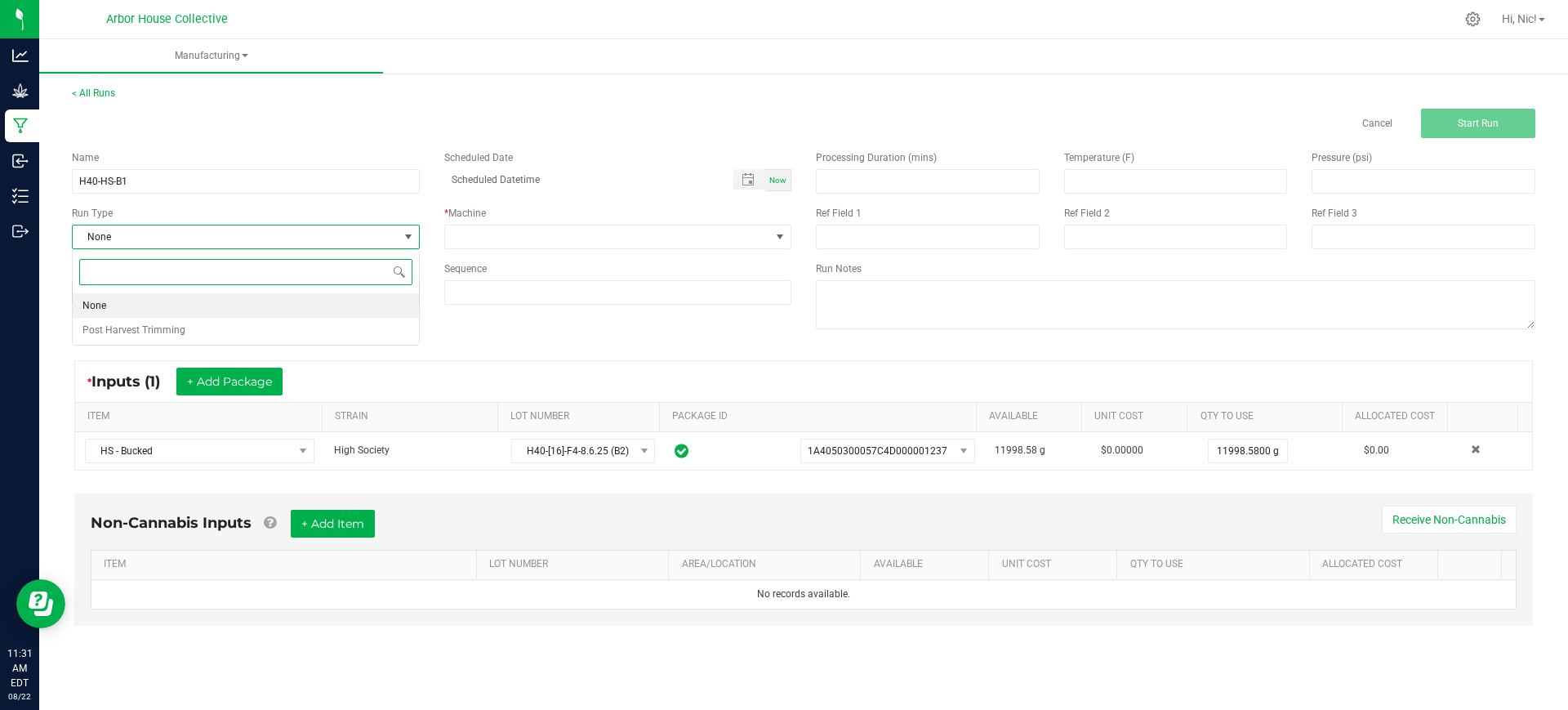
scroll to position [24, 347]
click at [178, 326] on span "Post Harvest Trimming" at bounding box center [134, 330] width 103 height 16
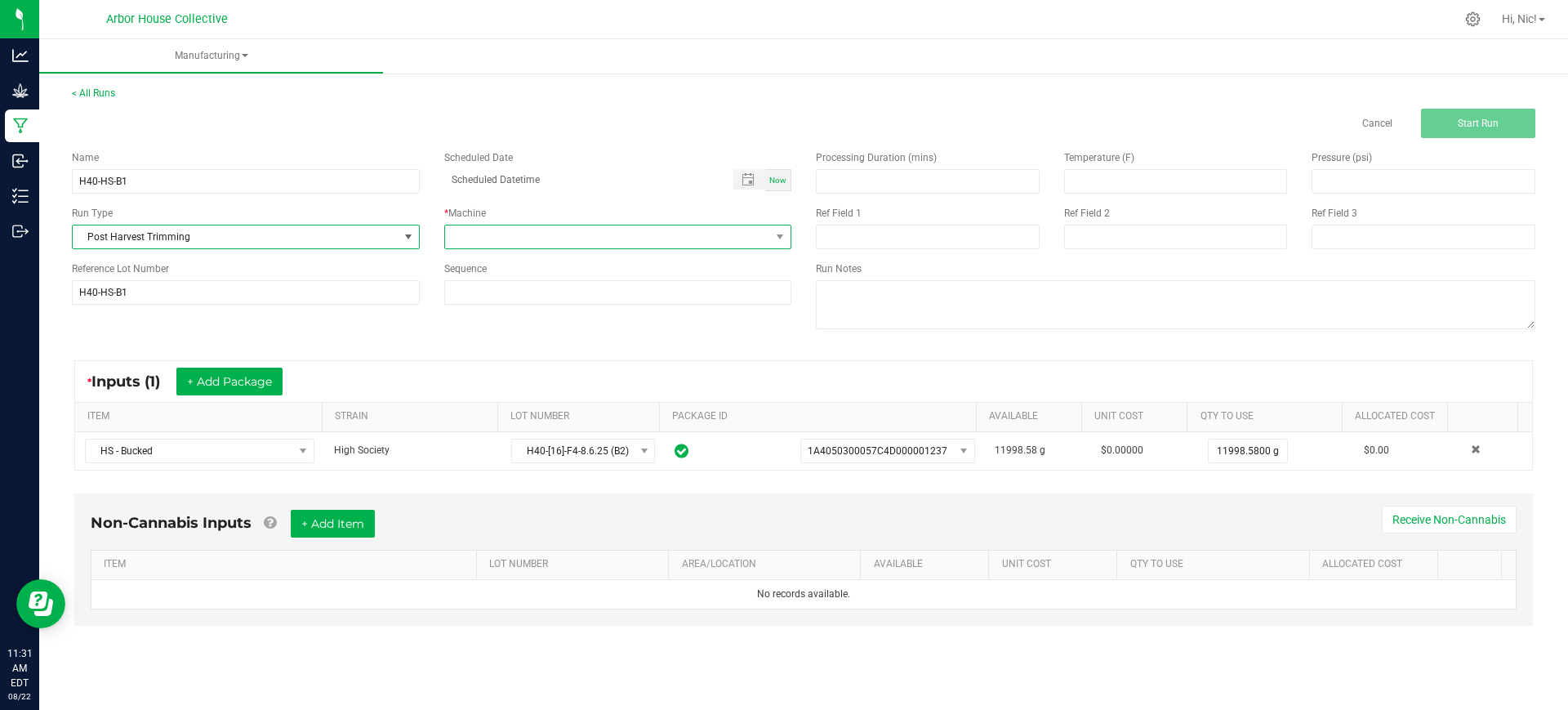
click at [512, 242] on span at bounding box center [607, 237] width 325 height 23
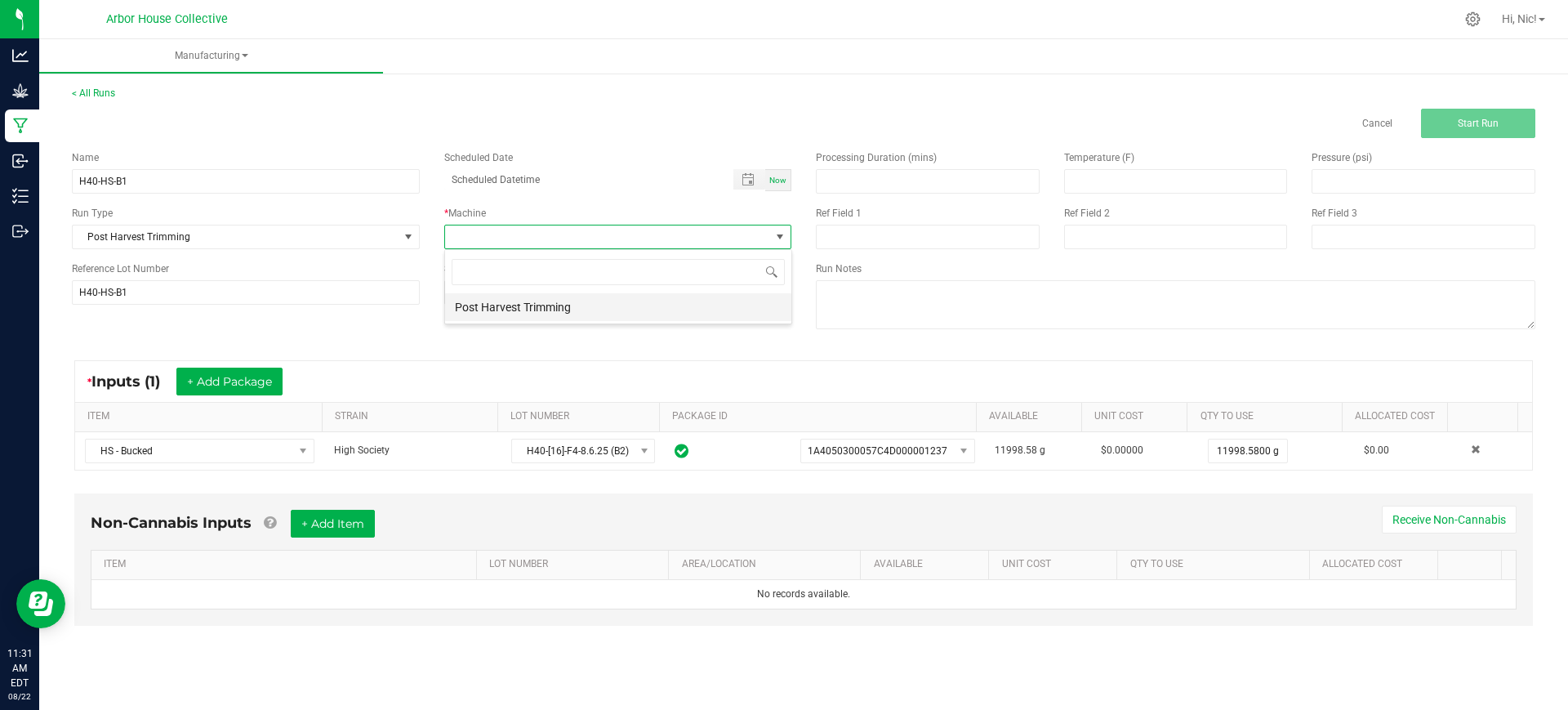
click at [517, 298] on li "Post Harvest Trimming" at bounding box center [618, 307] width 346 height 28
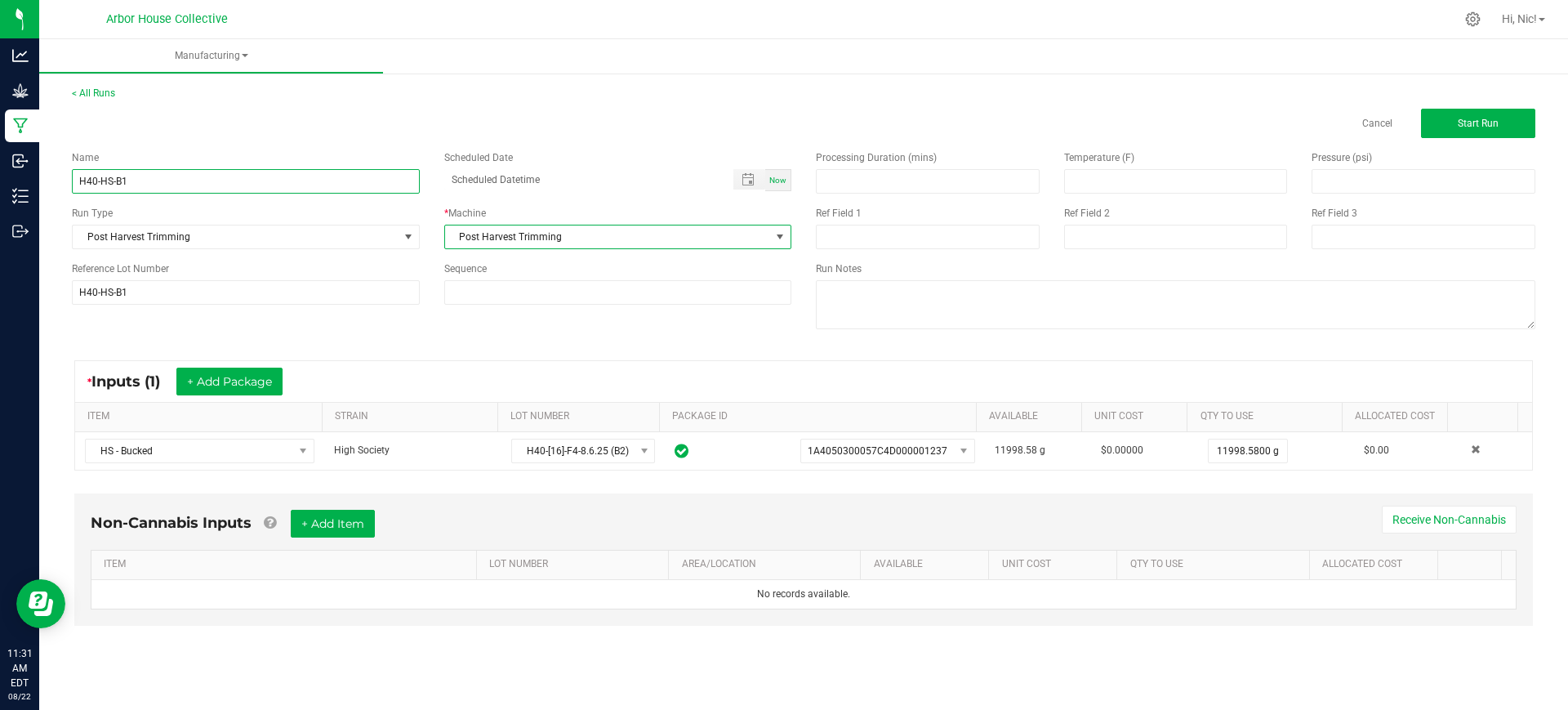
click at [226, 180] on input "H40-HS-B1" at bounding box center [246, 181] width 348 height 24
type input "H40-HS-B2"
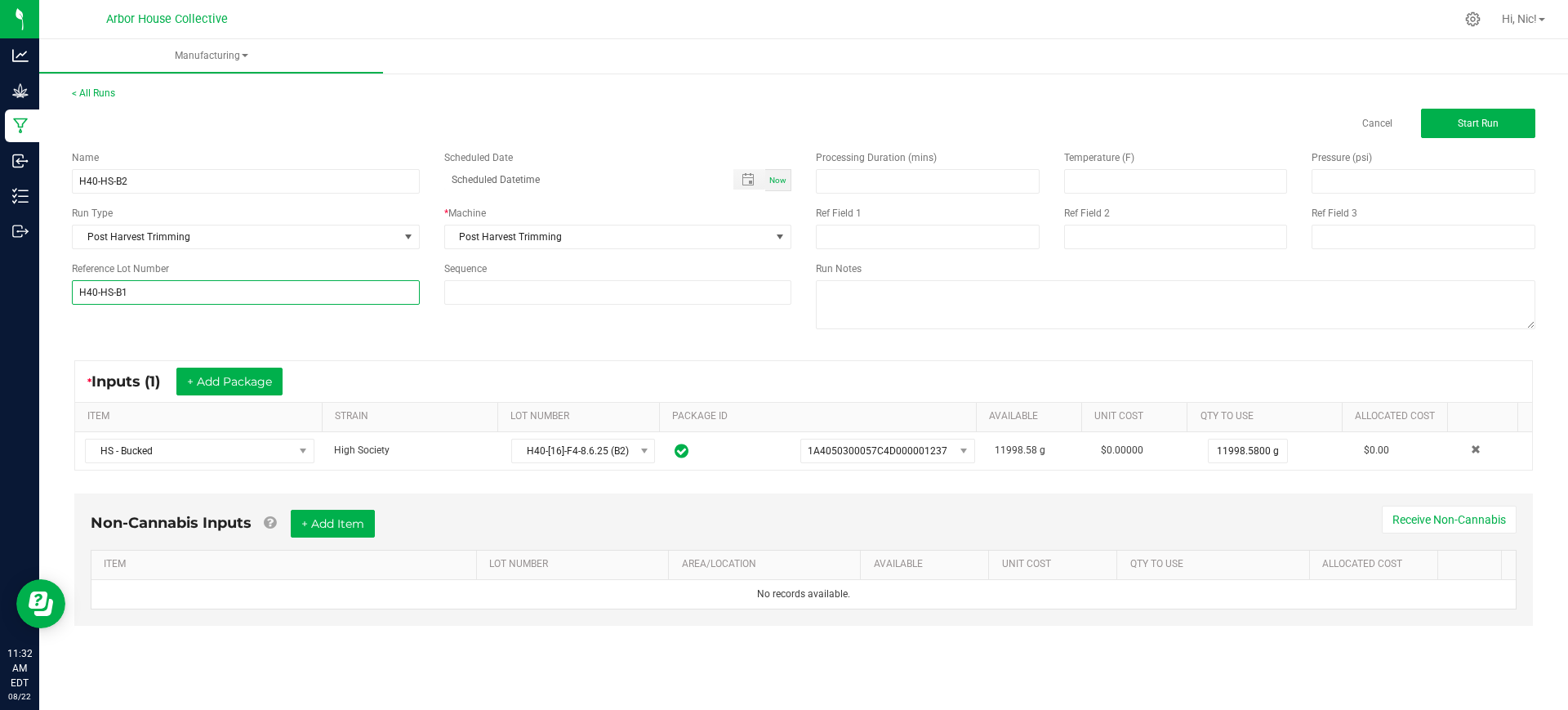
click at [182, 293] on input "H40-HS-B1" at bounding box center [246, 292] width 348 height 24
type input "H40-HS-B2"
click at [1490, 119] on span "Start Run" at bounding box center [1478, 123] width 41 height 12
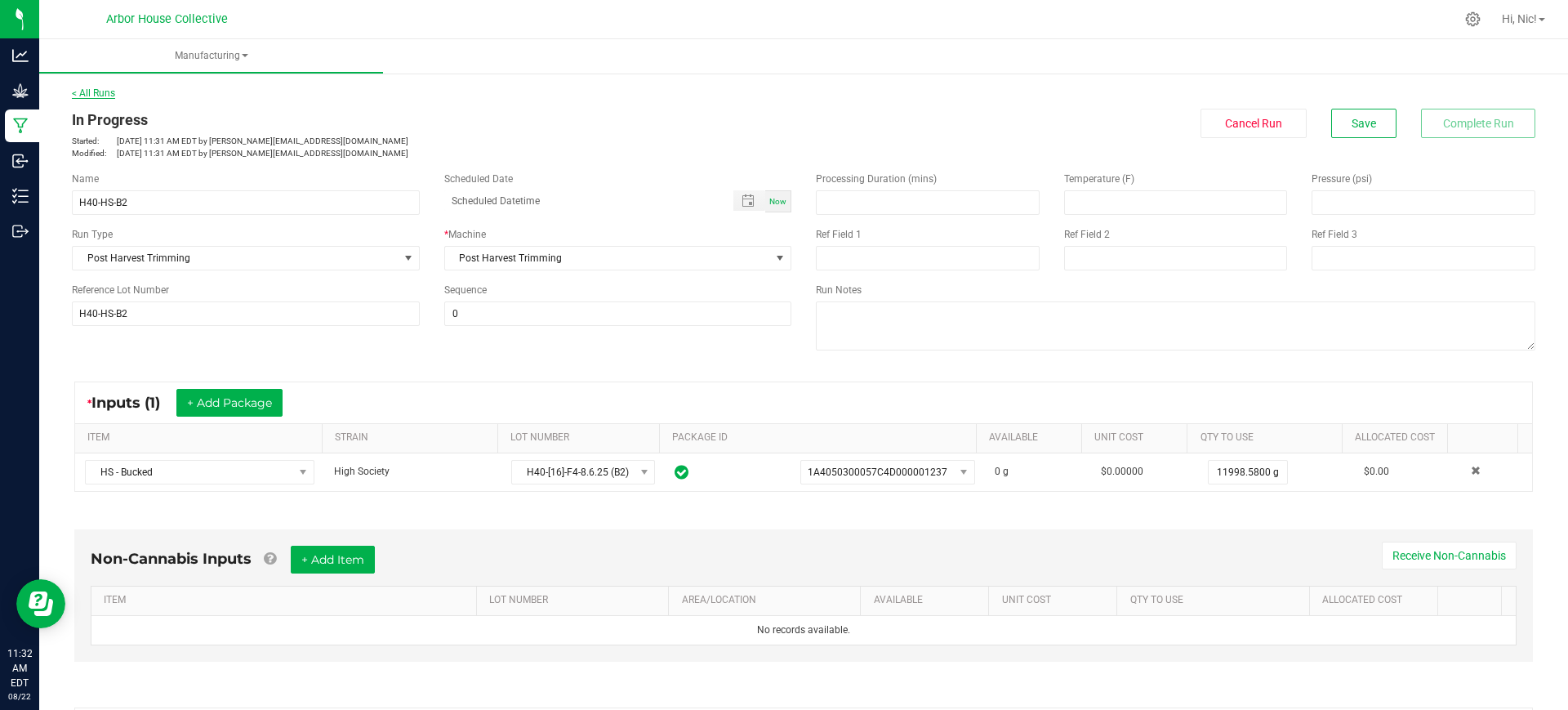
click at [101, 92] on link "< All Runs" at bounding box center [94, 93] width 44 height 12
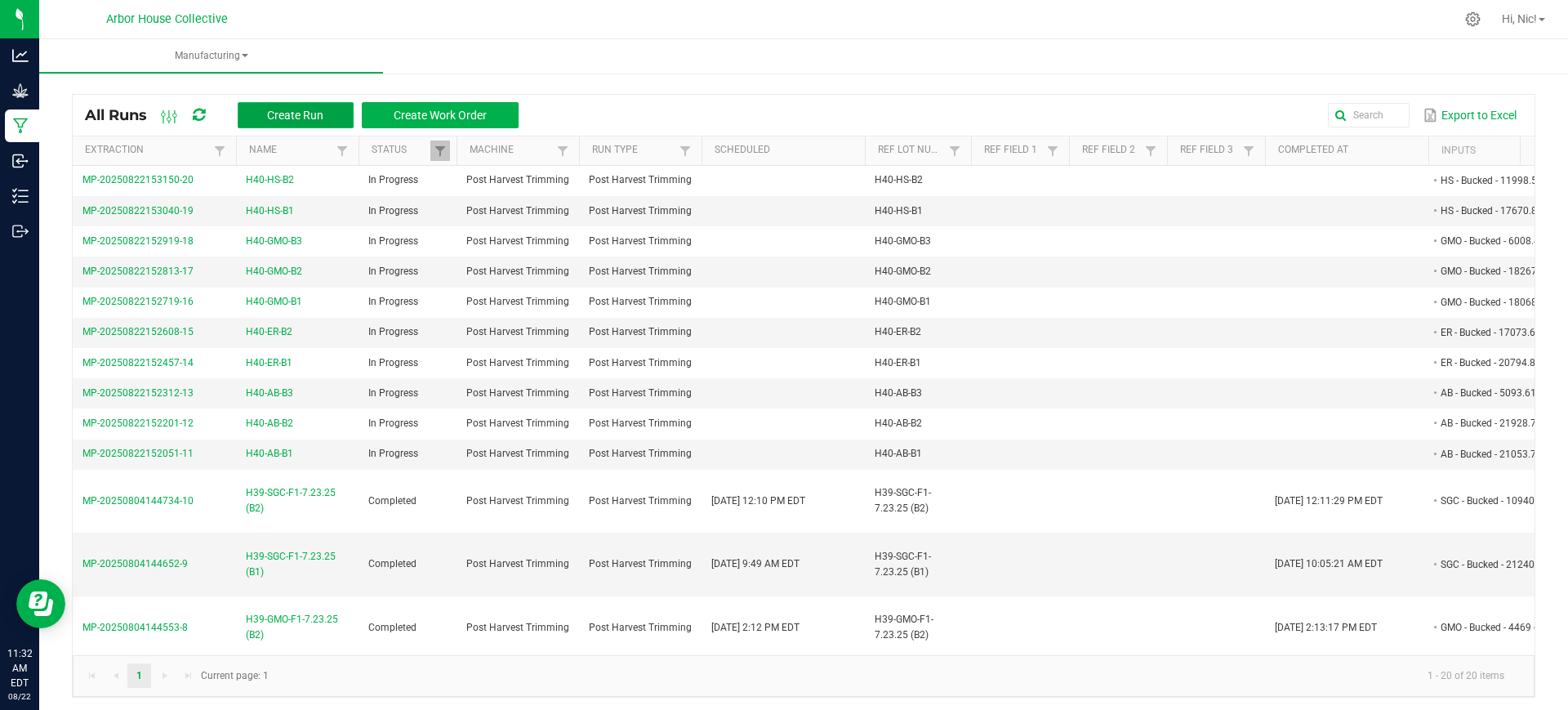
click at [281, 112] on span "Create Run" at bounding box center [295, 115] width 56 height 13
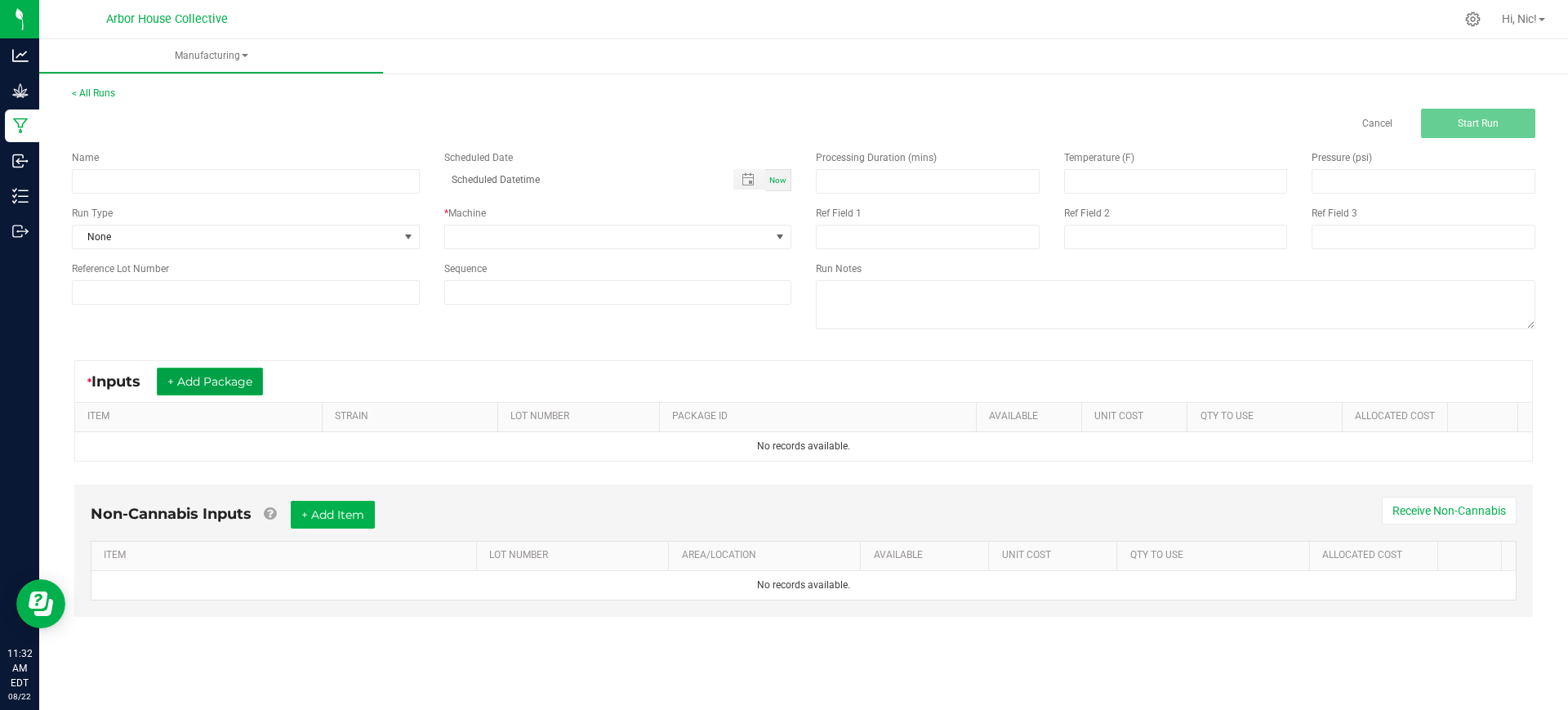
click at [220, 380] on button "+ Add Package" at bounding box center [209, 381] width 106 height 28
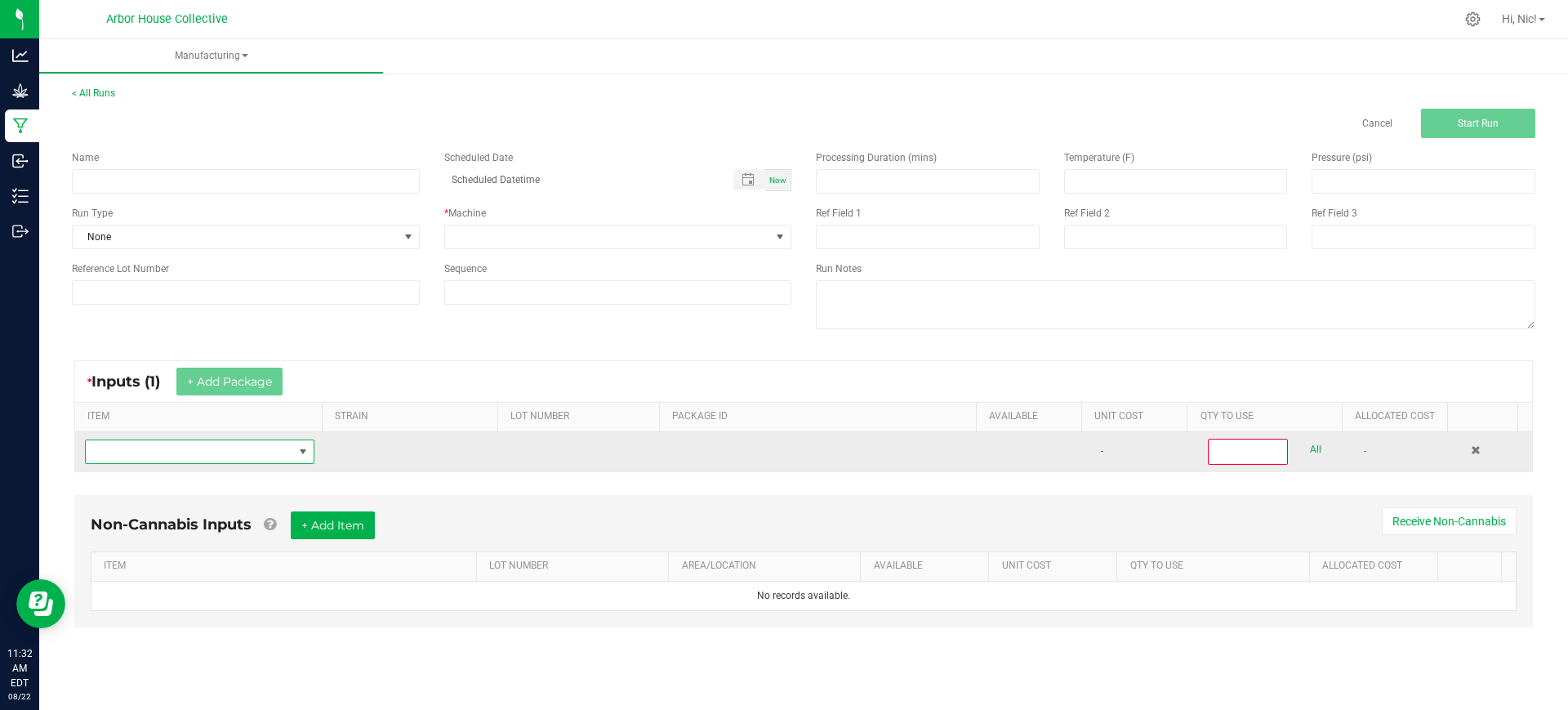
click at [220, 458] on span "NO DATA FOUND" at bounding box center [189, 452] width 208 height 23
type input "MB - Bu"
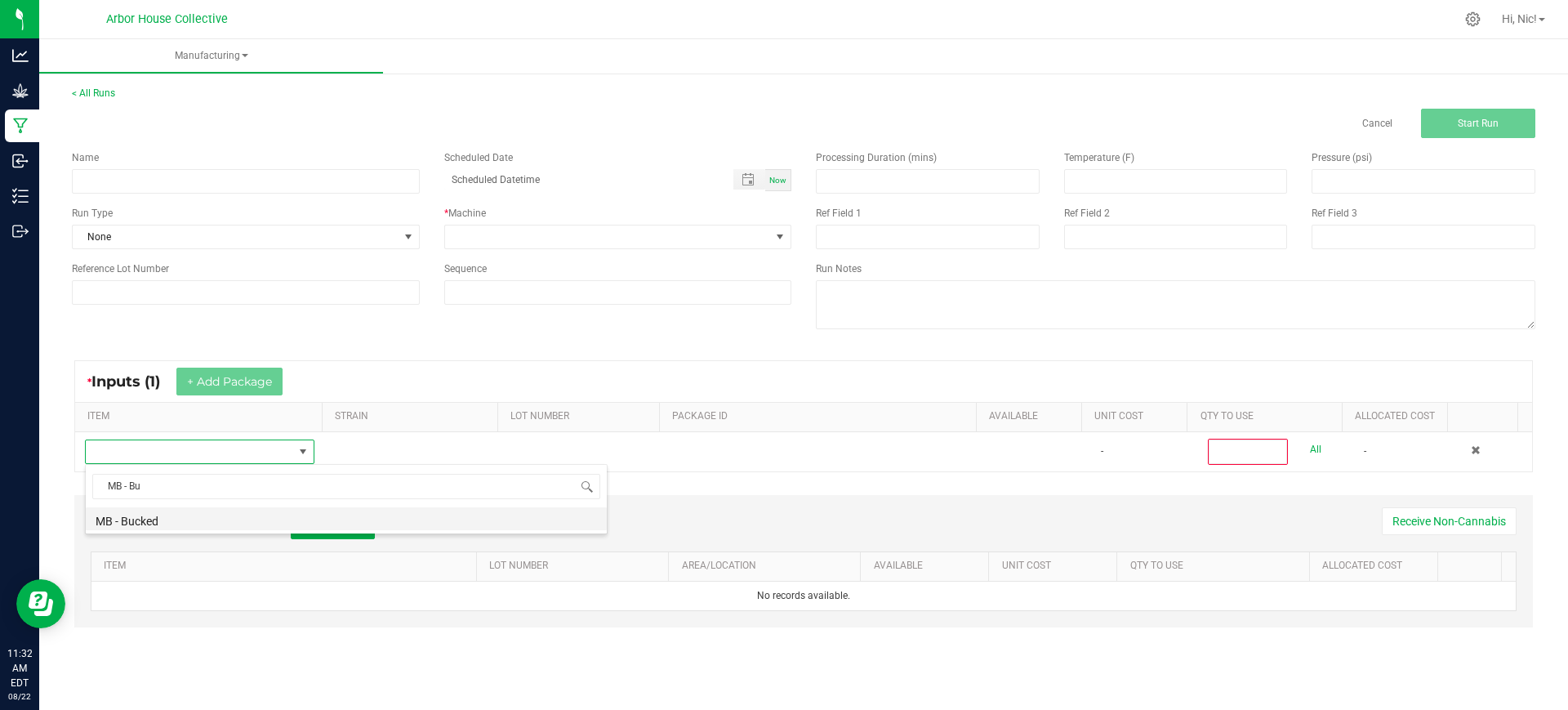
click at [198, 518] on li "MB - Bucked" at bounding box center [346, 519] width 521 height 23
type input "0"
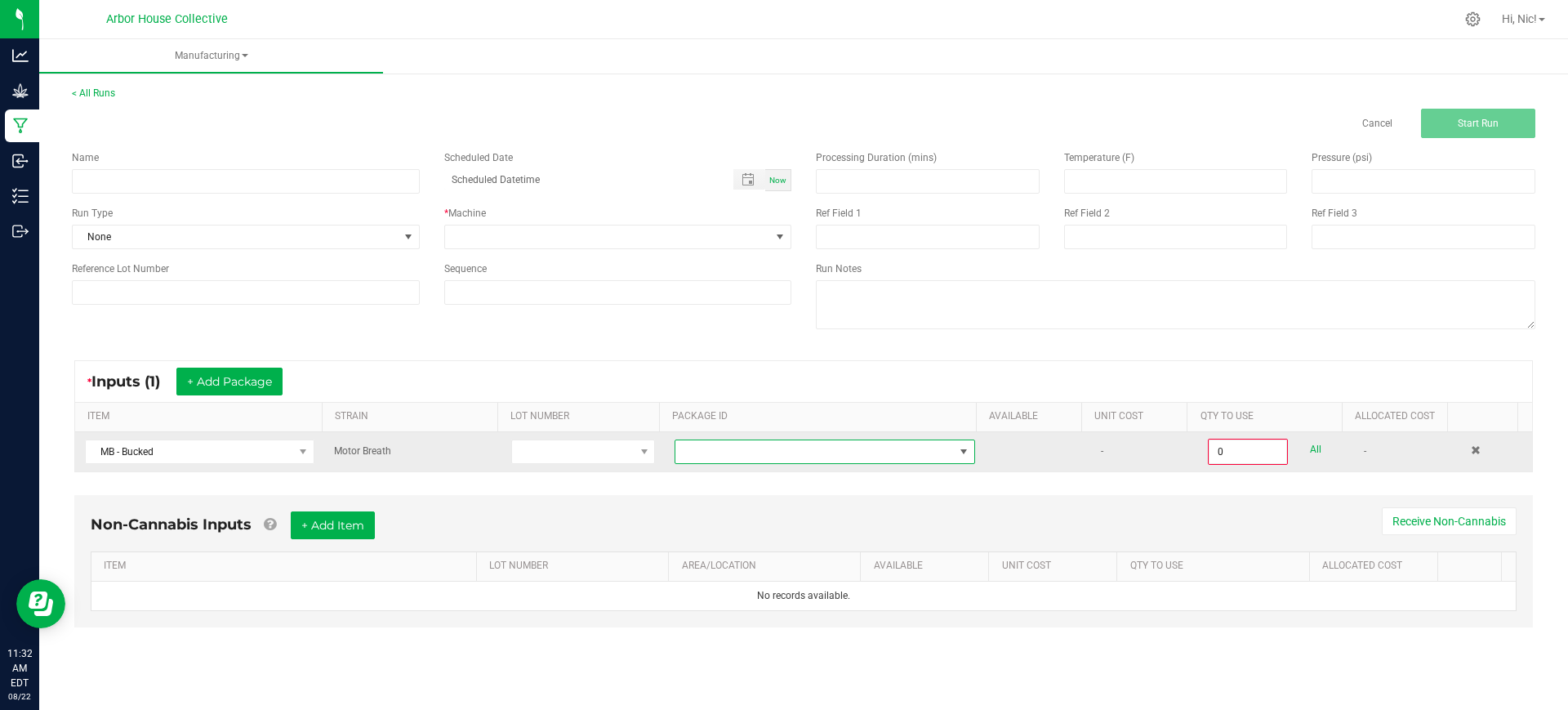
click at [716, 458] on span at bounding box center [815, 452] width 278 height 23
type input "1A4050300057C4D000001238"
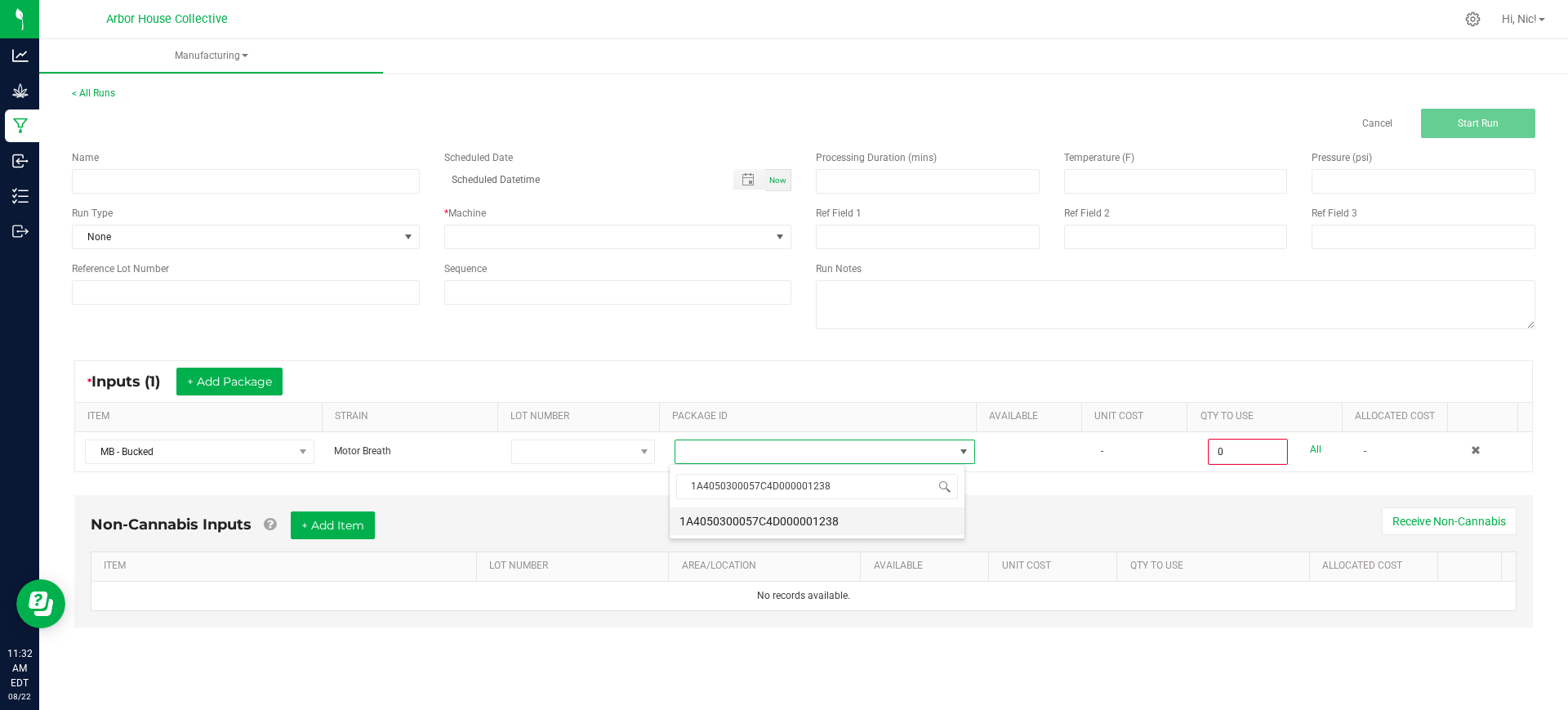
click at [792, 522] on li "1A4050300057C4D000001238" at bounding box center [817, 521] width 295 height 28
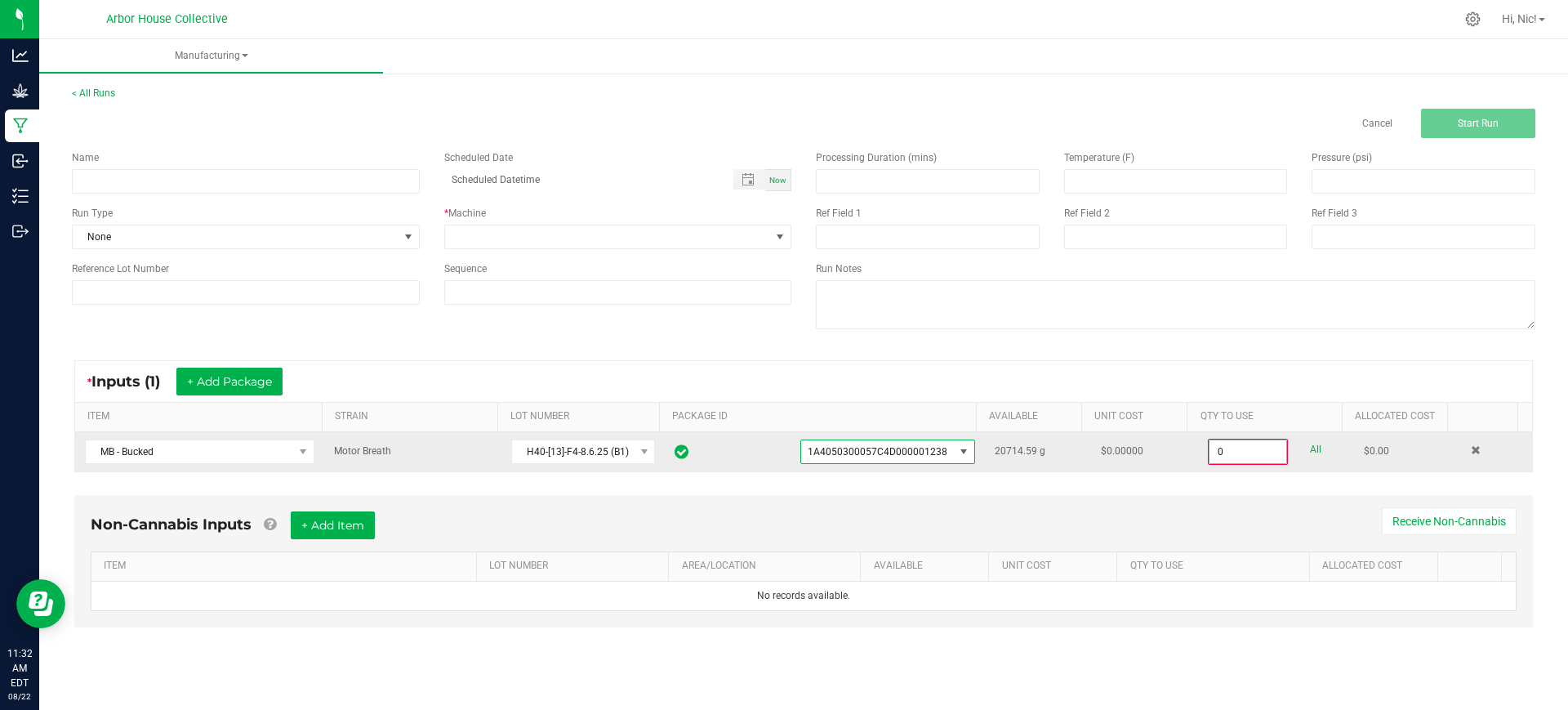
click at [1229, 447] on input "0" at bounding box center [1248, 452] width 77 height 23
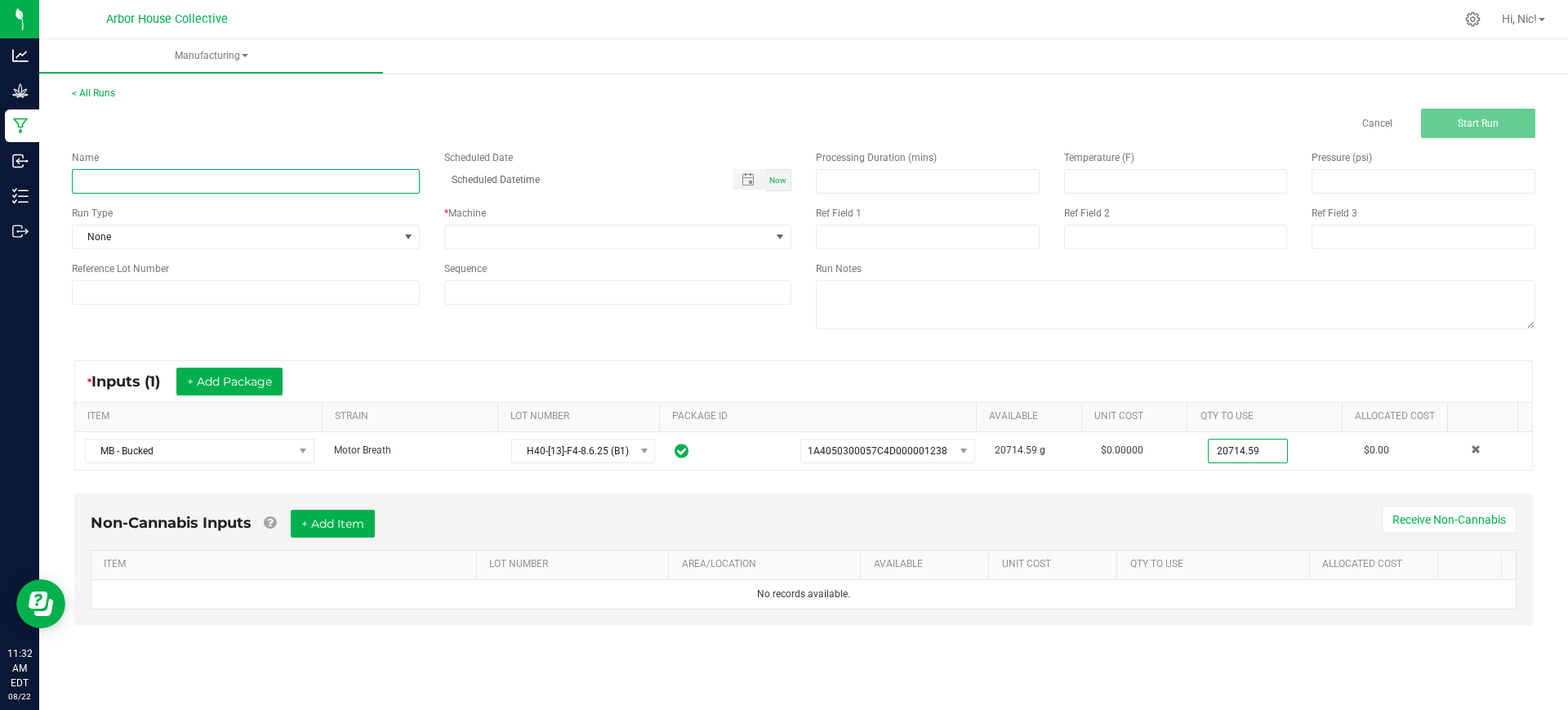
type input "20714.5900 g"
click at [282, 182] on input at bounding box center [246, 181] width 348 height 24
click at [282, 182] on input "H40-MB-B1" at bounding box center [246, 181] width 348 height 24
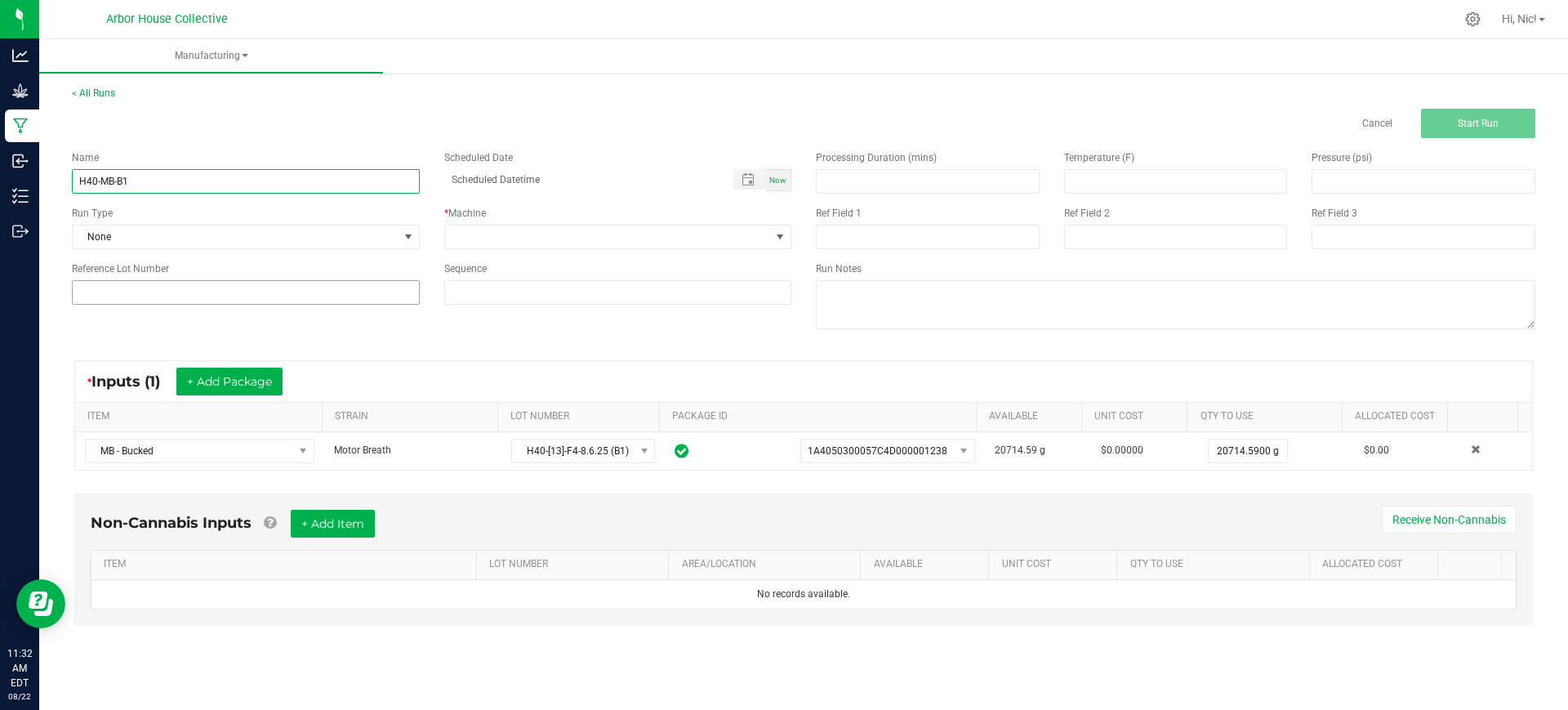
type input "H40-MB-B1"
drag, startPoint x: 247, startPoint y: 294, endPoint x: 192, endPoint y: 197, distance: 111.5
click at [247, 291] on input at bounding box center [246, 292] width 348 height 24
paste input "H40-MB-B1"
type input "H40-MB-B1"
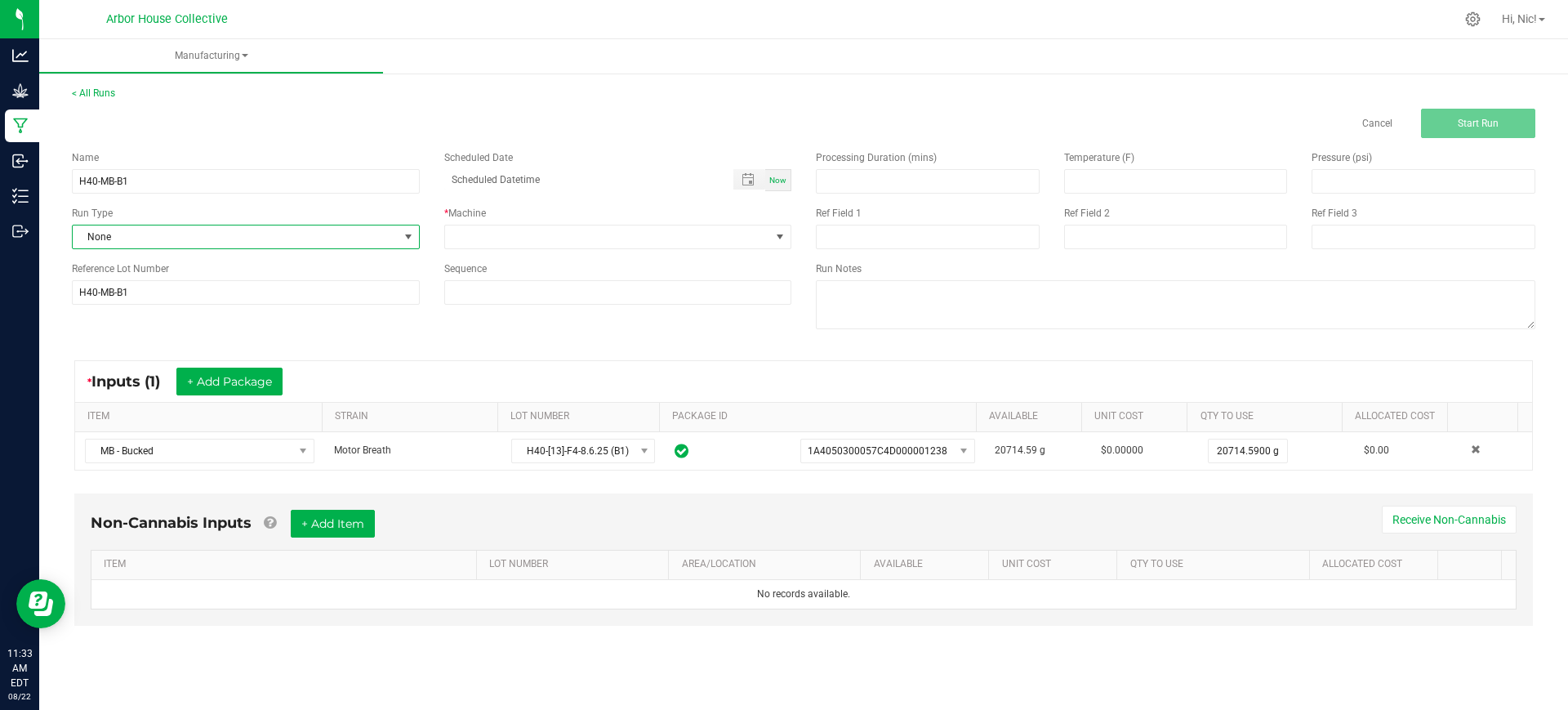
click at [151, 227] on span "None" at bounding box center [235, 237] width 325 height 23
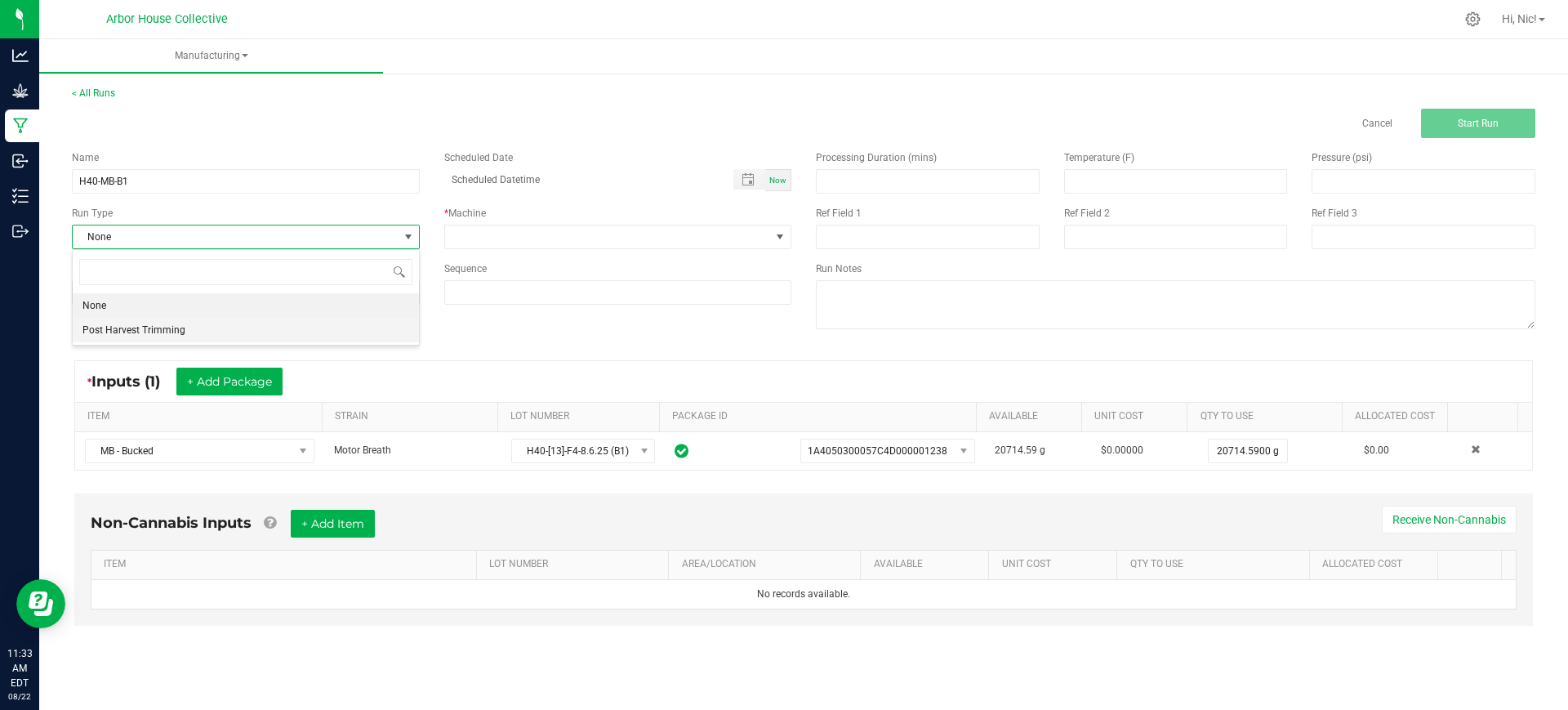
click at [160, 326] on span "Post Harvest Trimming" at bounding box center [134, 330] width 103 height 16
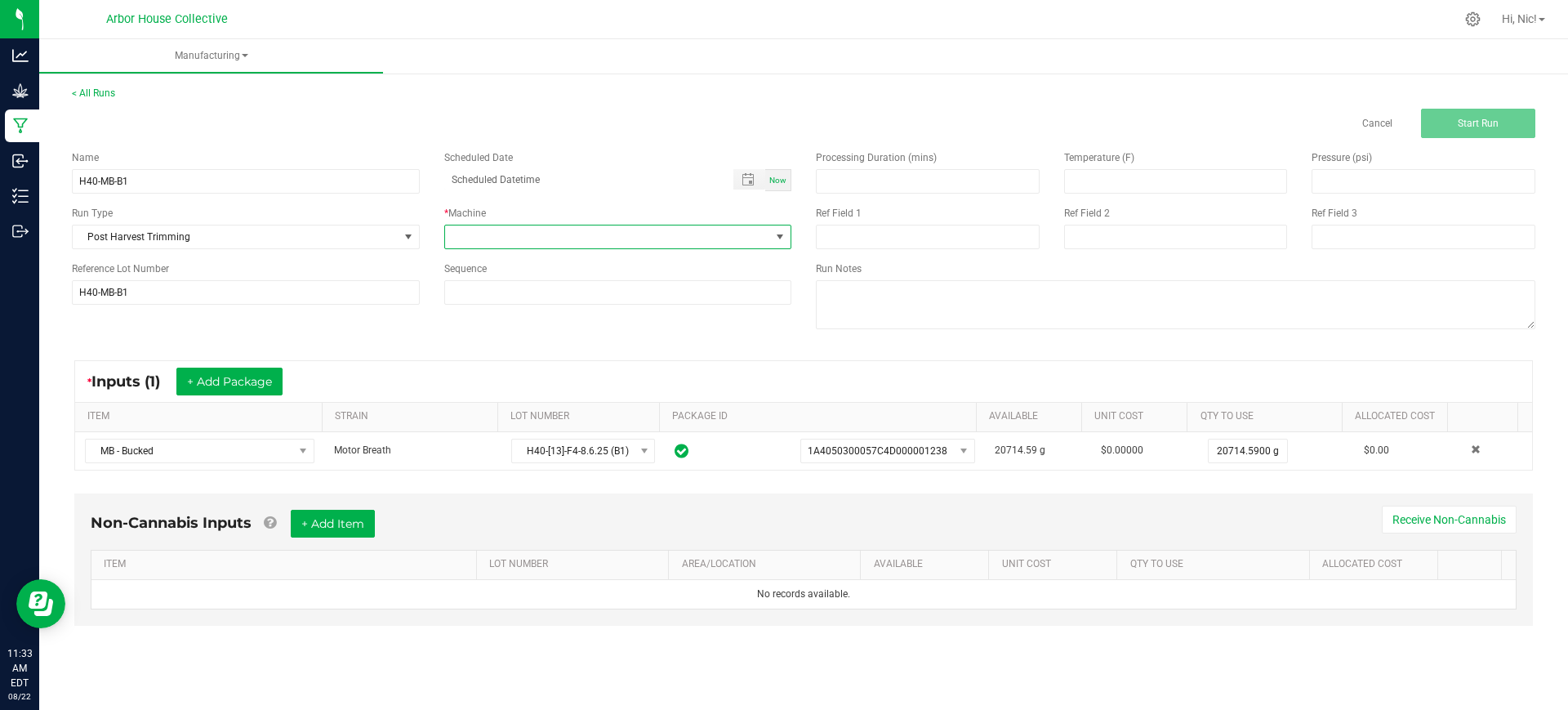
click at [578, 247] on span at bounding box center [607, 237] width 325 height 23
click at [565, 300] on li "Post Harvest Trimming" at bounding box center [618, 307] width 346 height 28
click at [1490, 118] on span "Start Run" at bounding box center [1478, 123] width 41 height 12
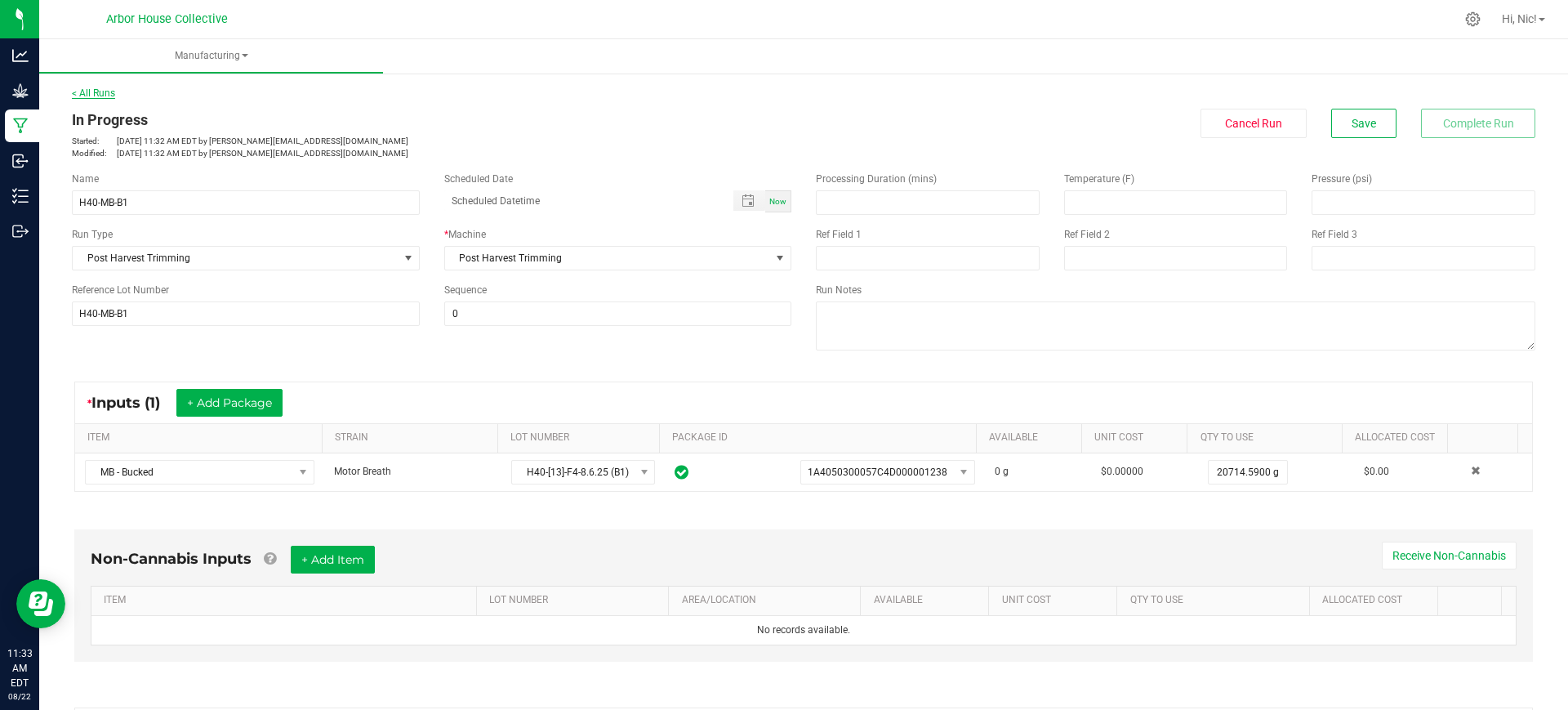
click at [100, 90] on link "< All Runs" at bounding box center [94, 93] width 44 height 12
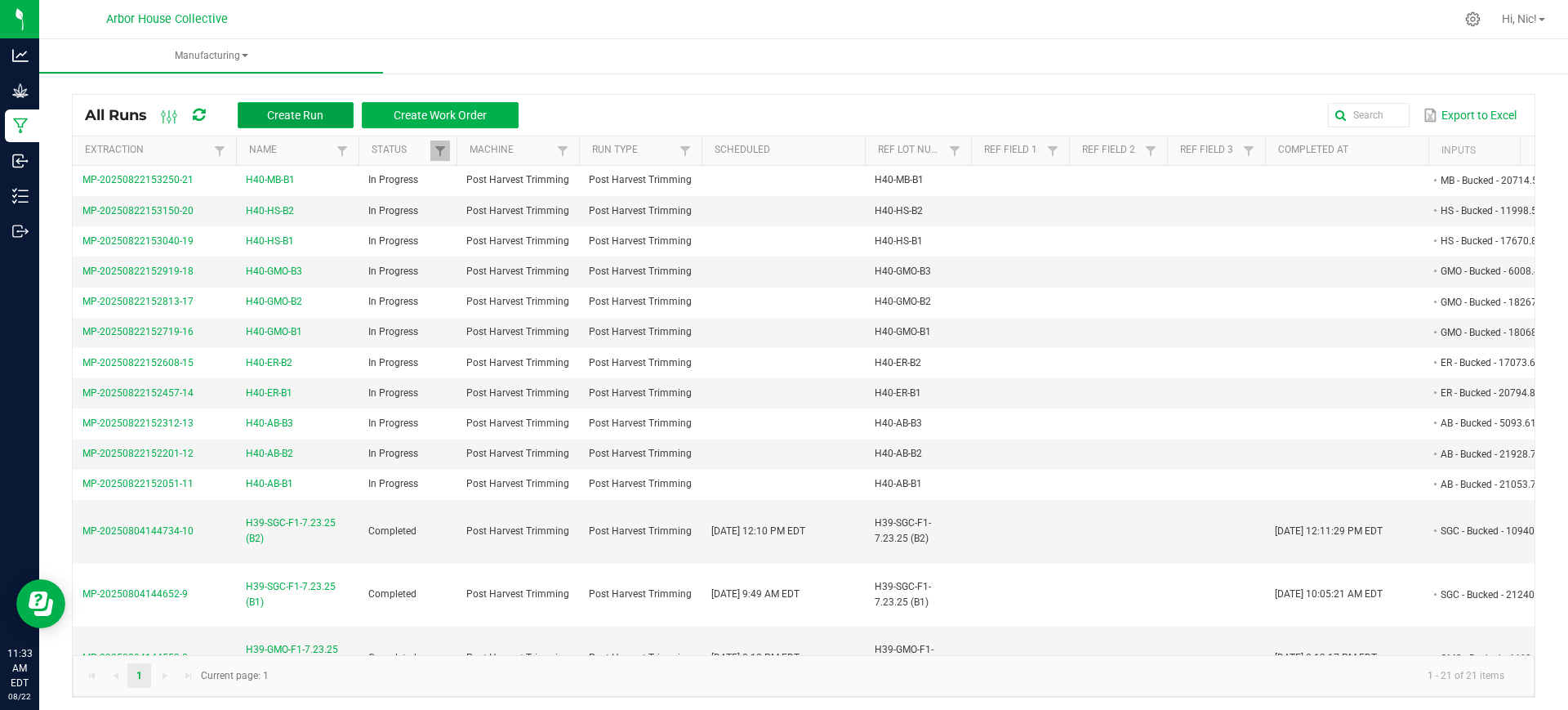
click at [341, 120] on button "Create Run" at bounding box center [296, 115] width 116 height 26
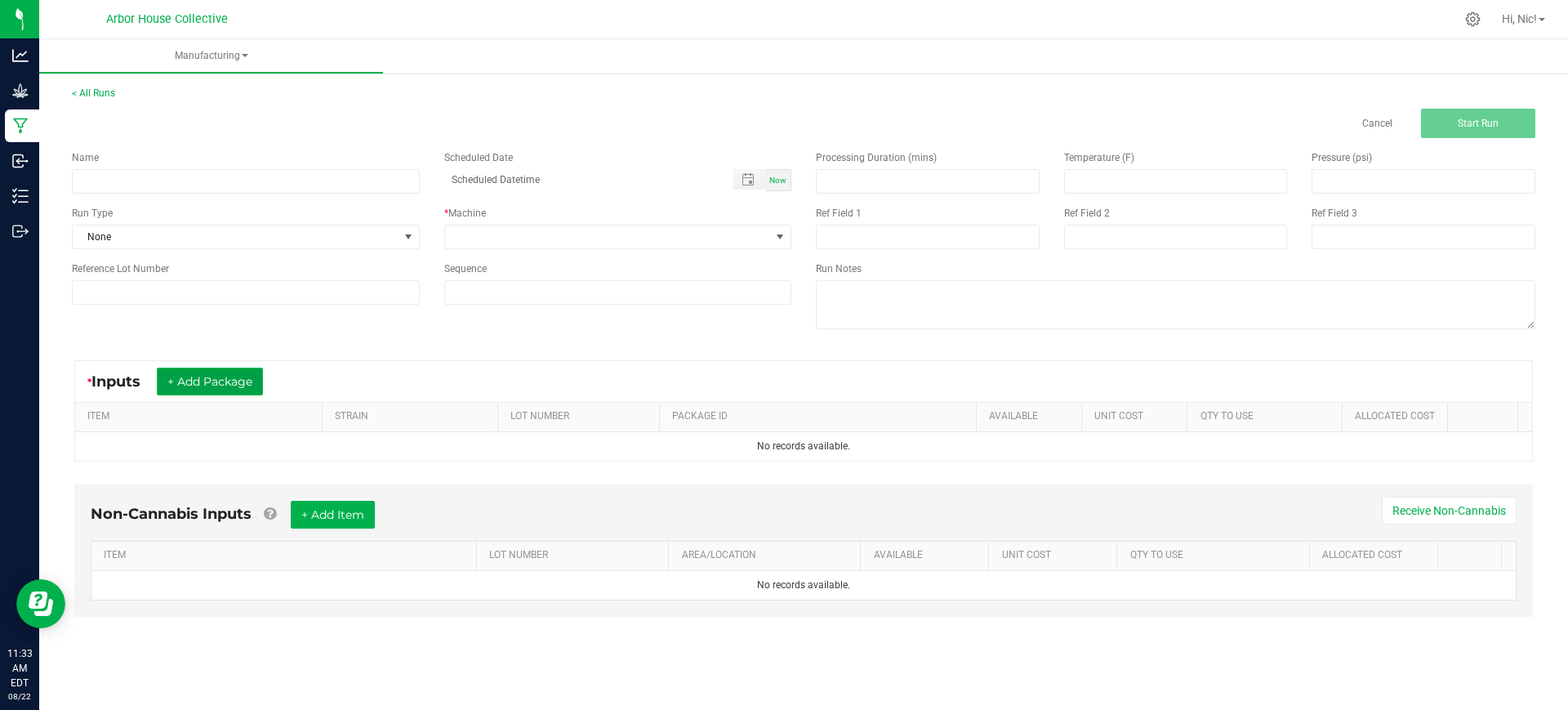
click at [214, 384] on button "+ Add Package" at bounding box center [209, 381] width 106 height 28
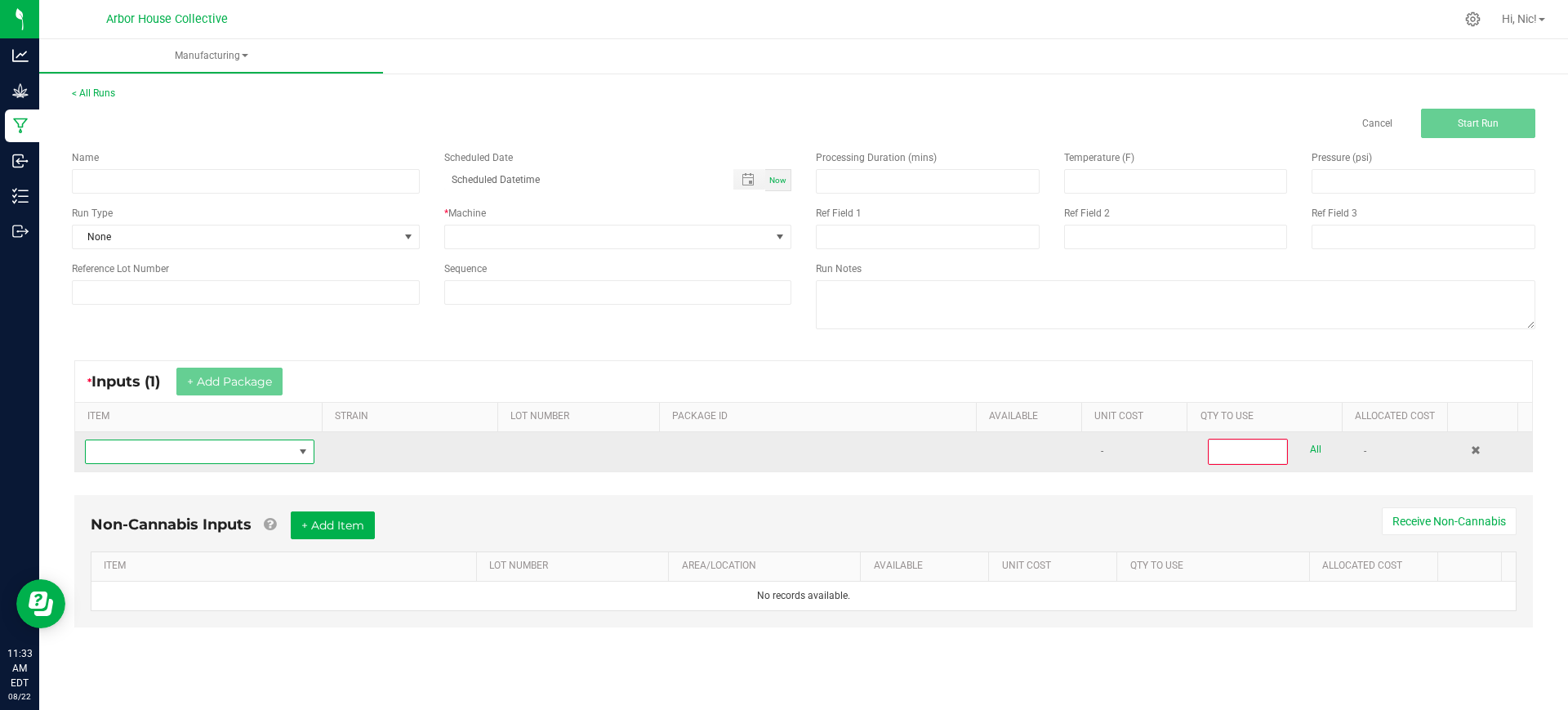
click at [206, 459] on span "NO DATA FOUND" at bounding box center [189, 452] width 208 height 23
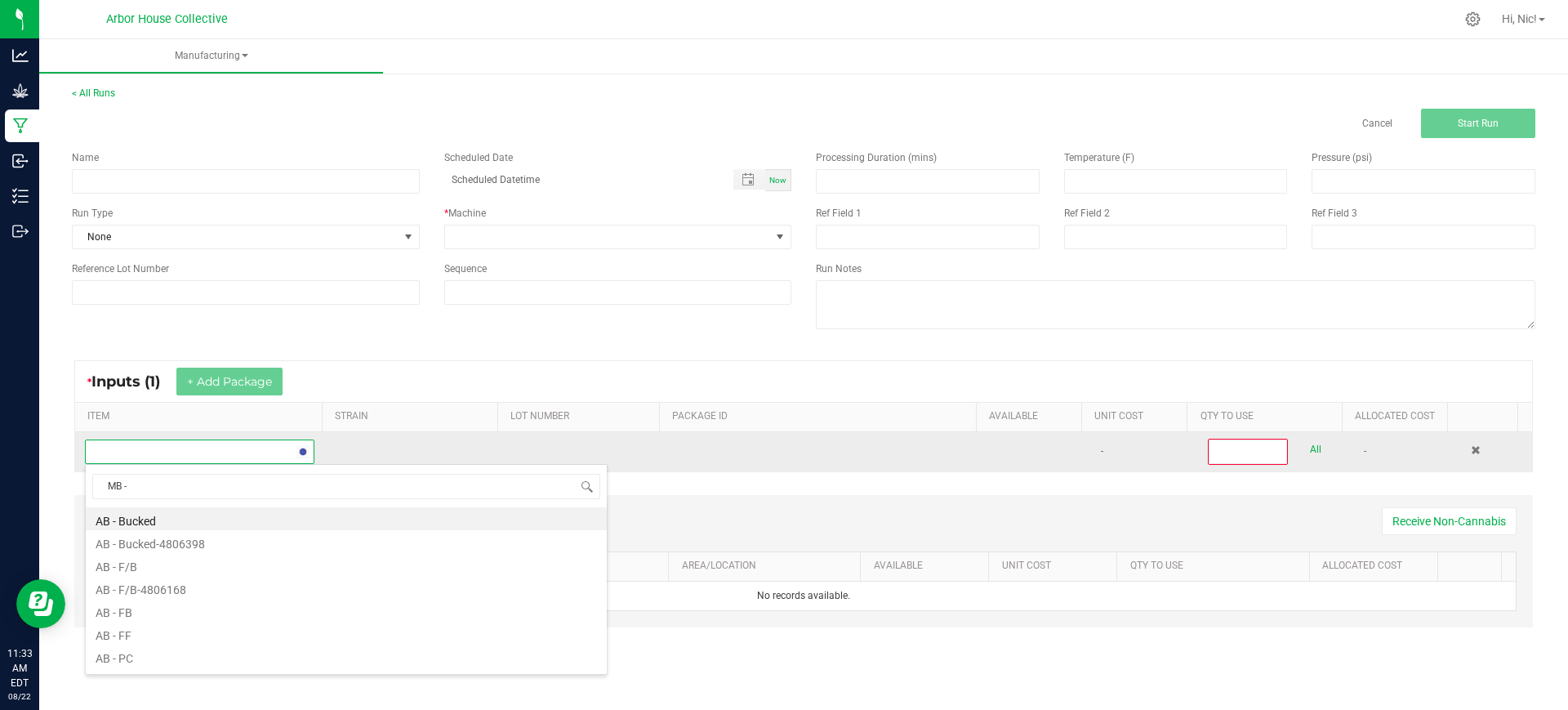
type input "MB - B"
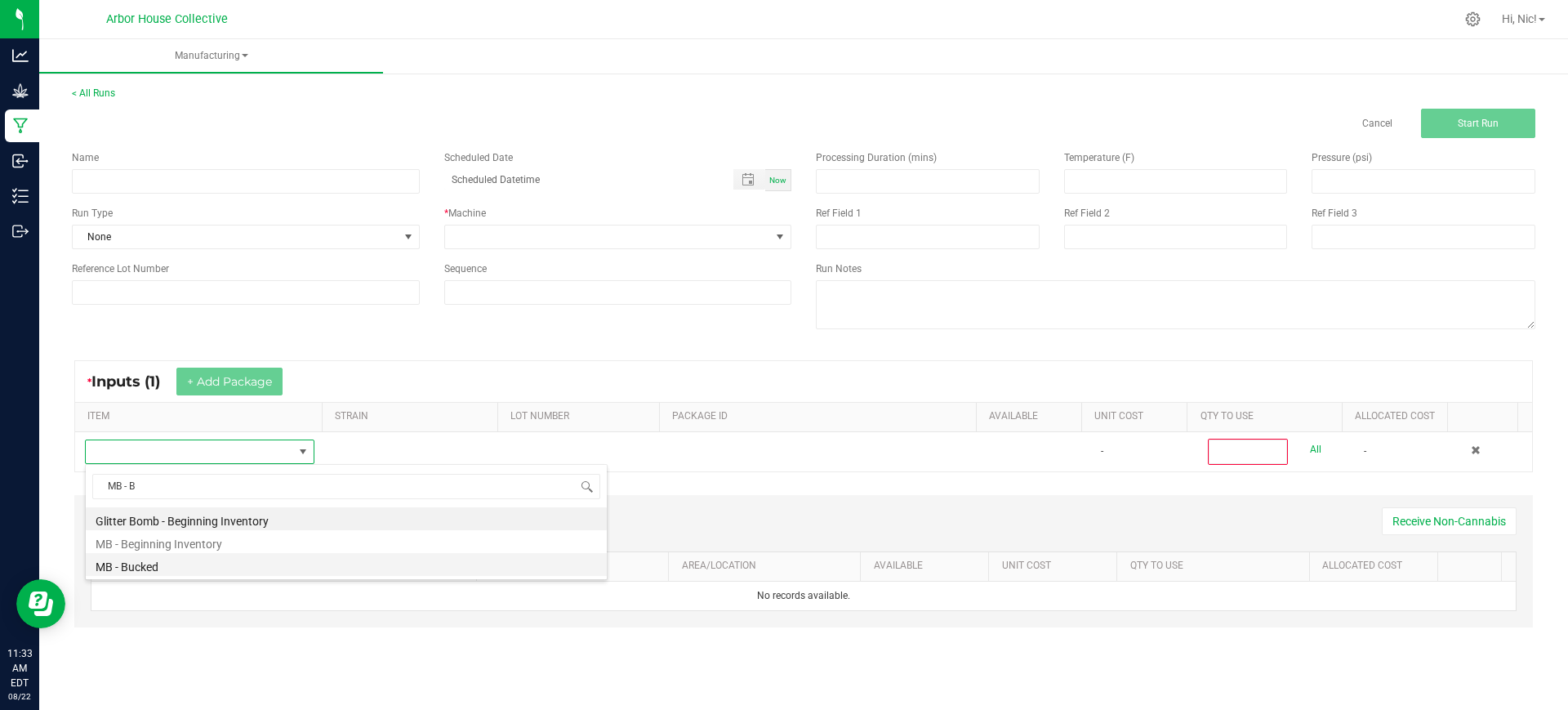
click at [176, 569] on li "MB - Bucked" at bounding box center [346, 565] width 521 height 23
type input "0"
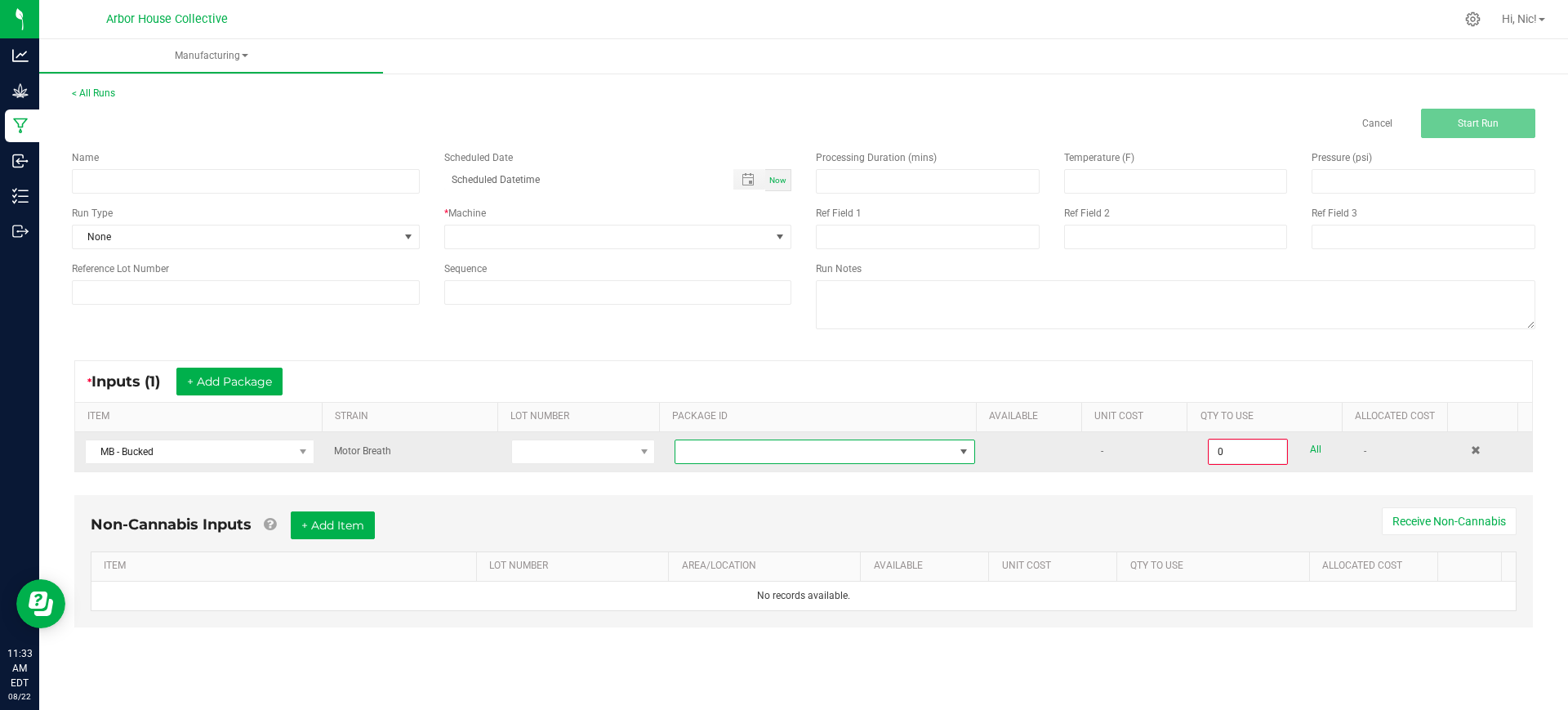
click at [773, 450] on span at bounding box center [815, 452] width 278 height 23
type input "1A4050300057C4D000001239"
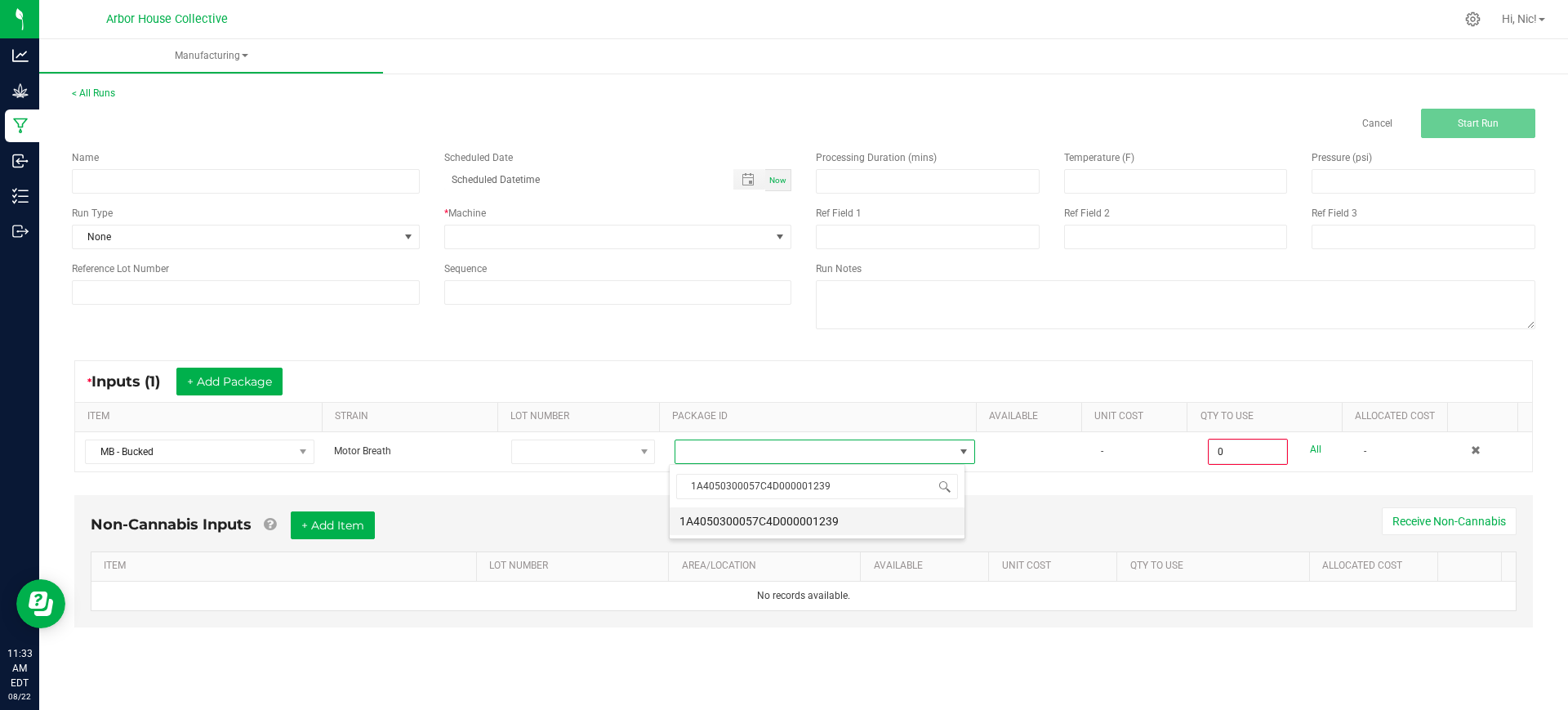
click at [782, 521] on li "1A4050300057C4D000001239" at bounding box center [817, 521] width 295 height 28
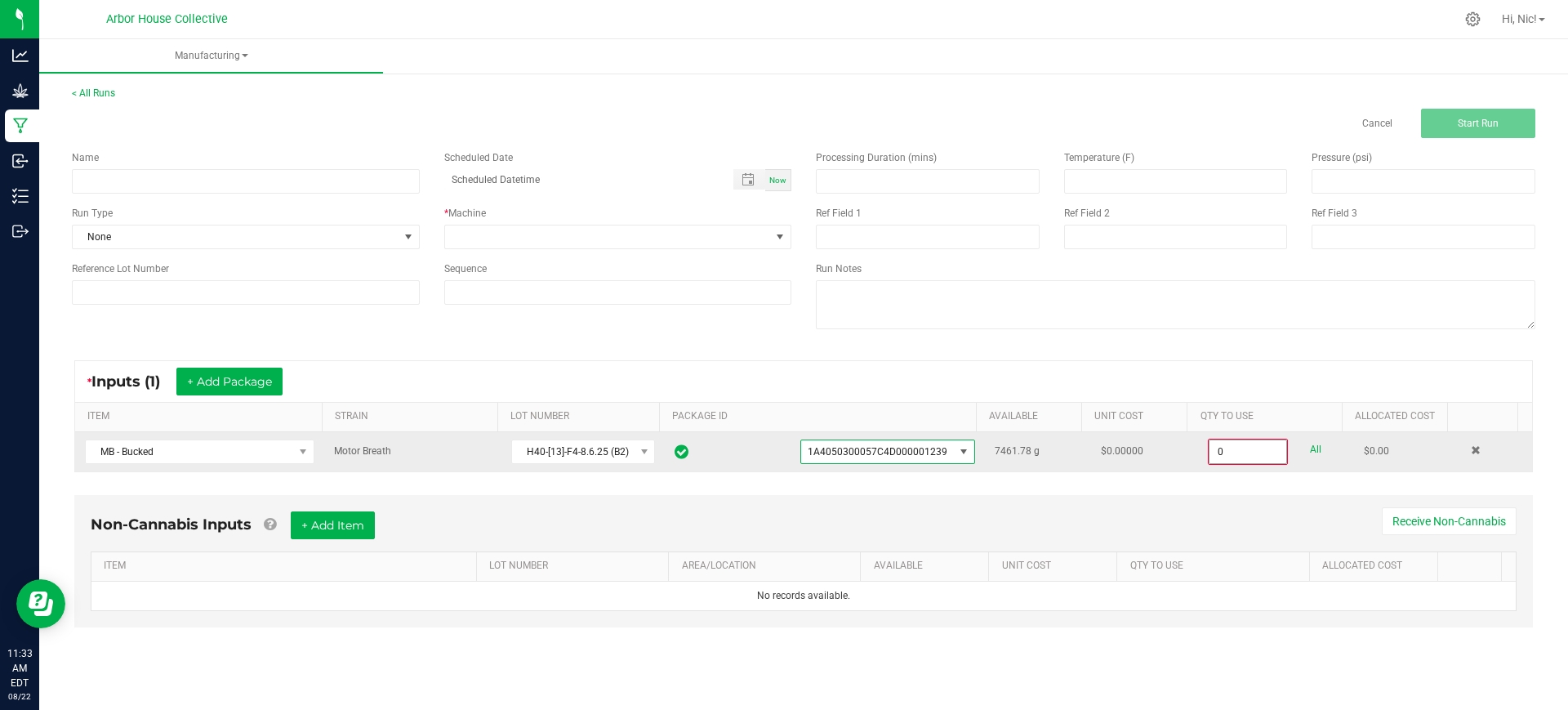
click at [1225, 460] on input "0" at bounding box center [1248, 452] width 77 height 23
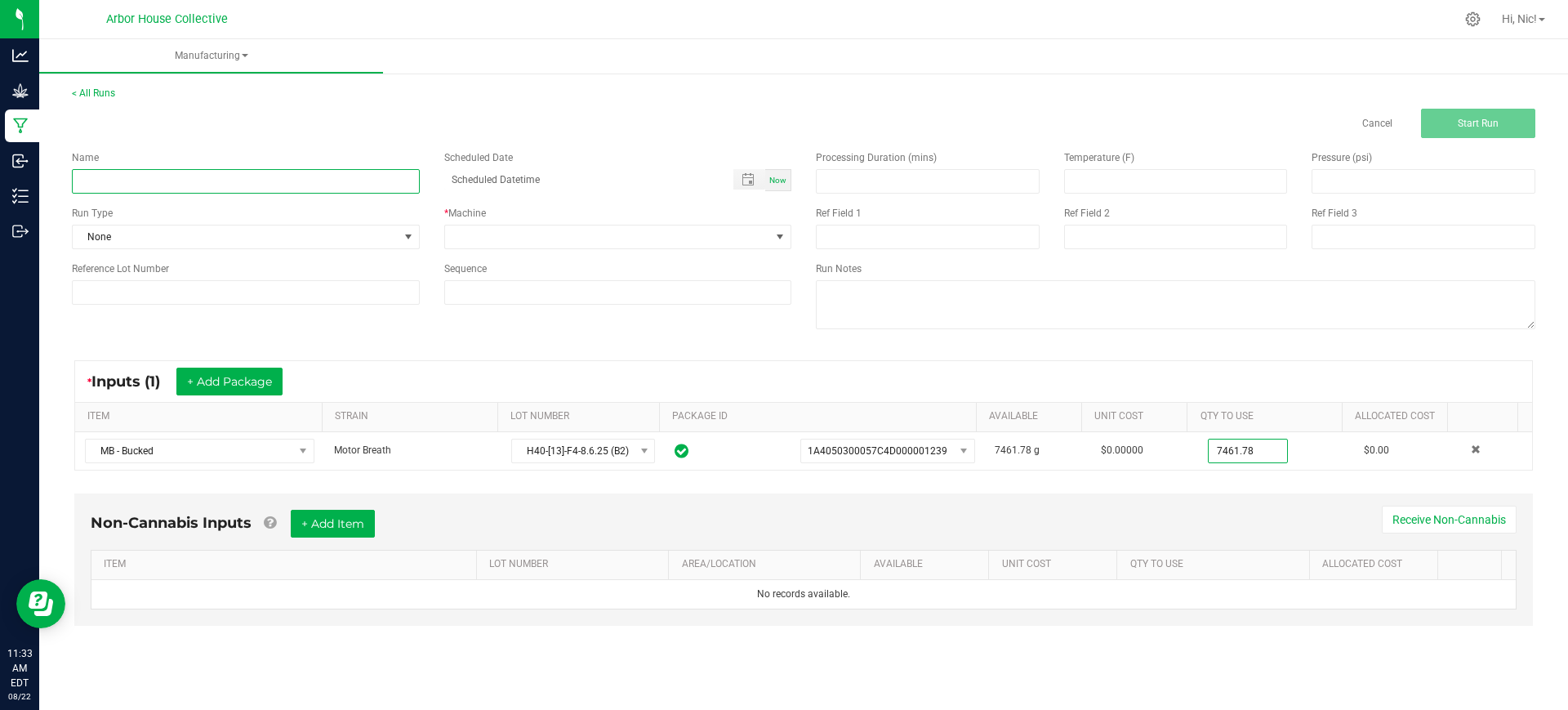
type input "7461.7800 g"
click at [143, 174] on input at bounding box center [246, 181] width 348 height 24
click at [143, 174] on input "H40-MB-B2" at bounding box center [246, 181] width 348 height 24
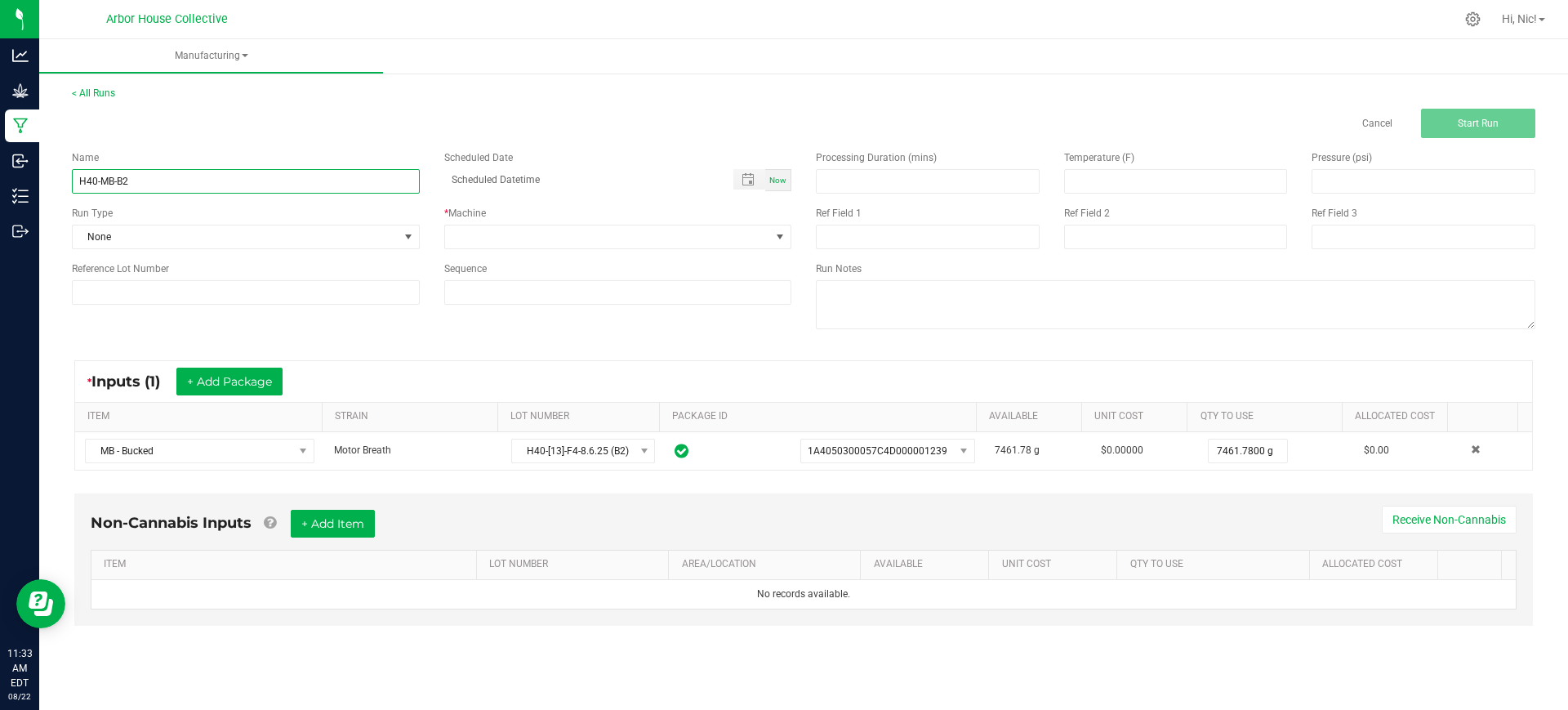
click at [143, 174] on input "H40-MB-B2" at bounding box center [246, 181] width 348 height 24
type input "H40-MB-B2"
click at [170, 304] on input at bounding box center [246, 292] width 348 height 24
paste input "H40-MB-B2"
type input "H40-MB-B2"
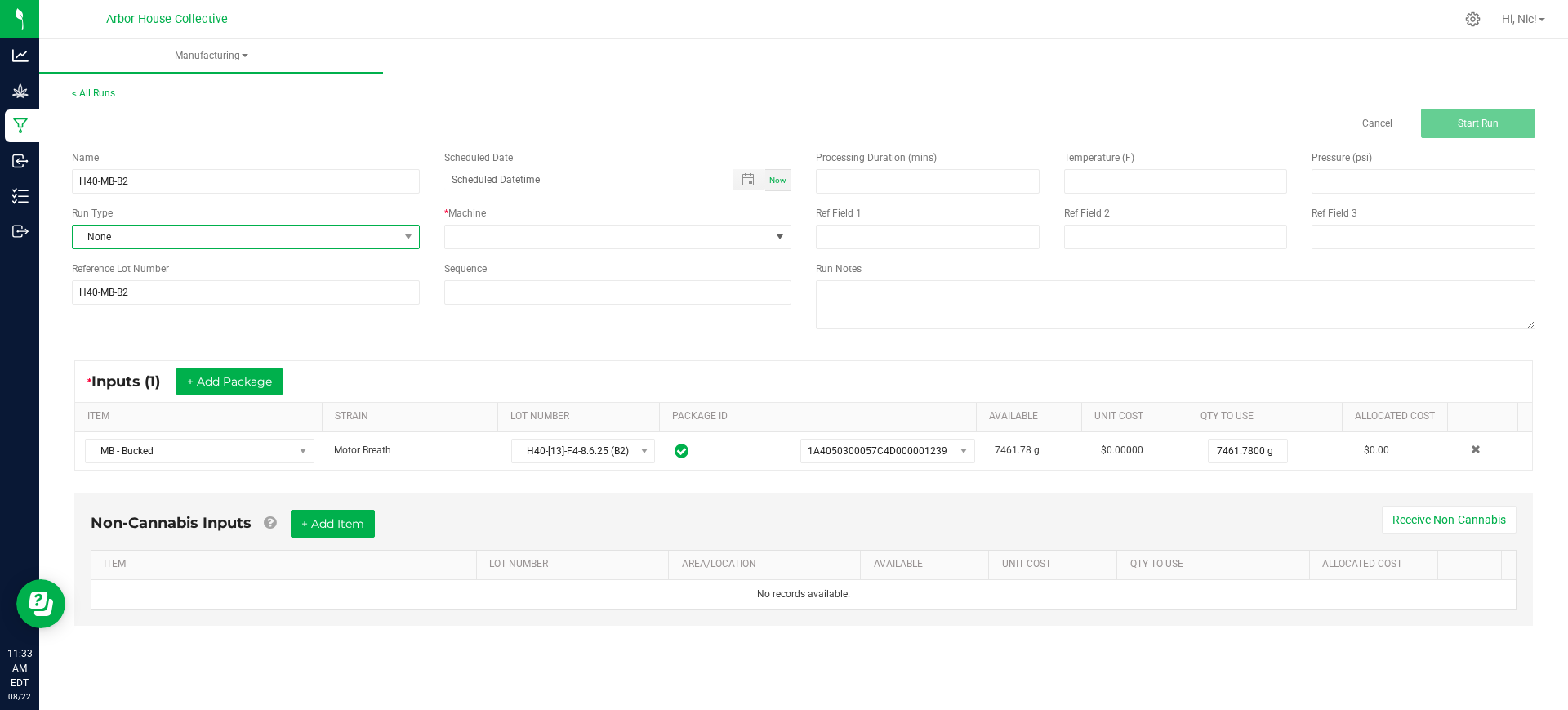
click at [158, 244] on span "None" at bounding box center [235, 237] width 325 height 23
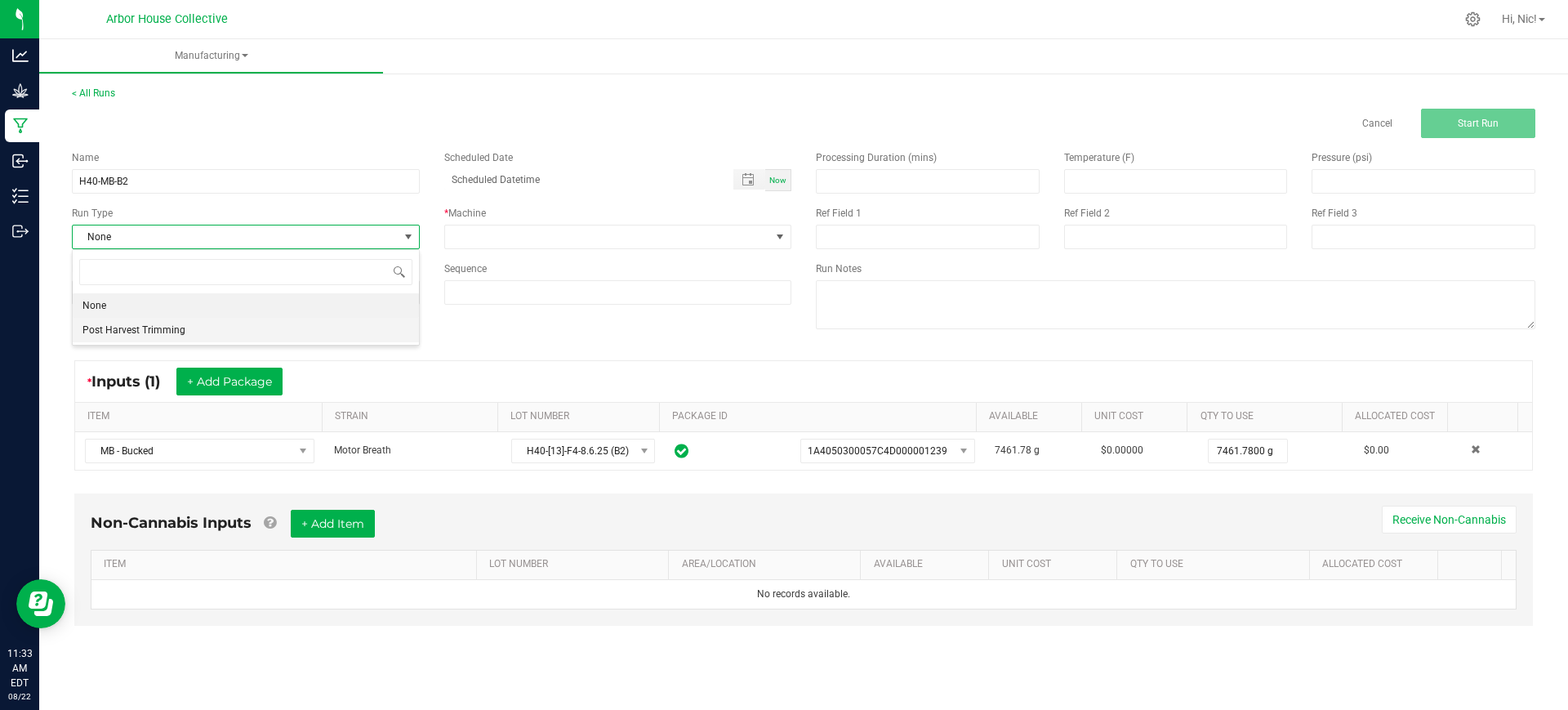
click at [166, 324] on span "Post Harvest Trimming" at bounding box center [134, 330] width 103 height 16
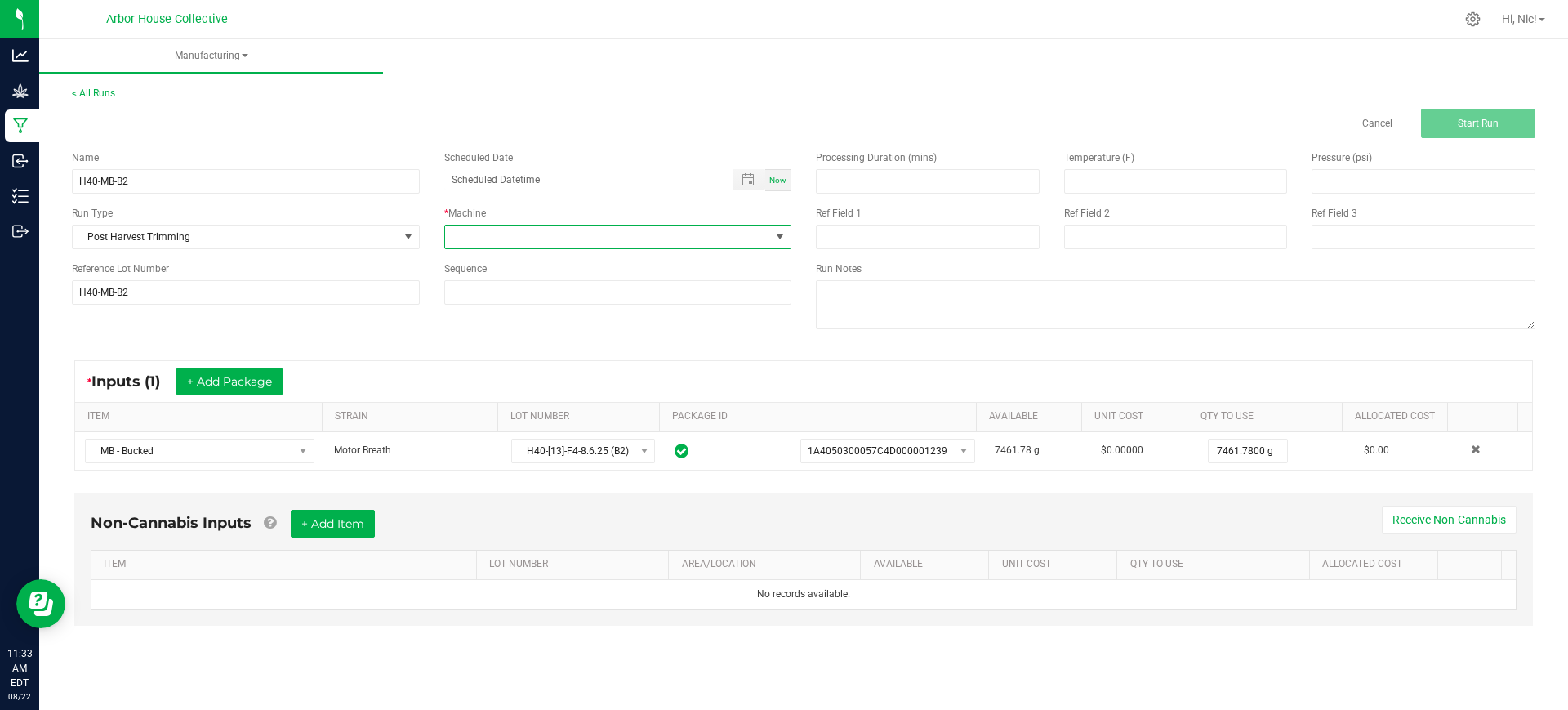
click at [497, 240] on span at bounding box center [607, 237] width 325 height 23
click at [513, 303] on li "Post Harvest Trimming" at bounding box center [618, 307] width 346 height 28
click at [704, 357] on div "* Inputs (1) + Add Package ITEM STRAIN LOT NUMBER PACKAGE ID AVAILABLE Unit Cos…" at bounding box center [803, 415] width 1488 height 140
click at [1492, 112] on button "Start Run" at bounding box center [1478, 123] width 114 height 29
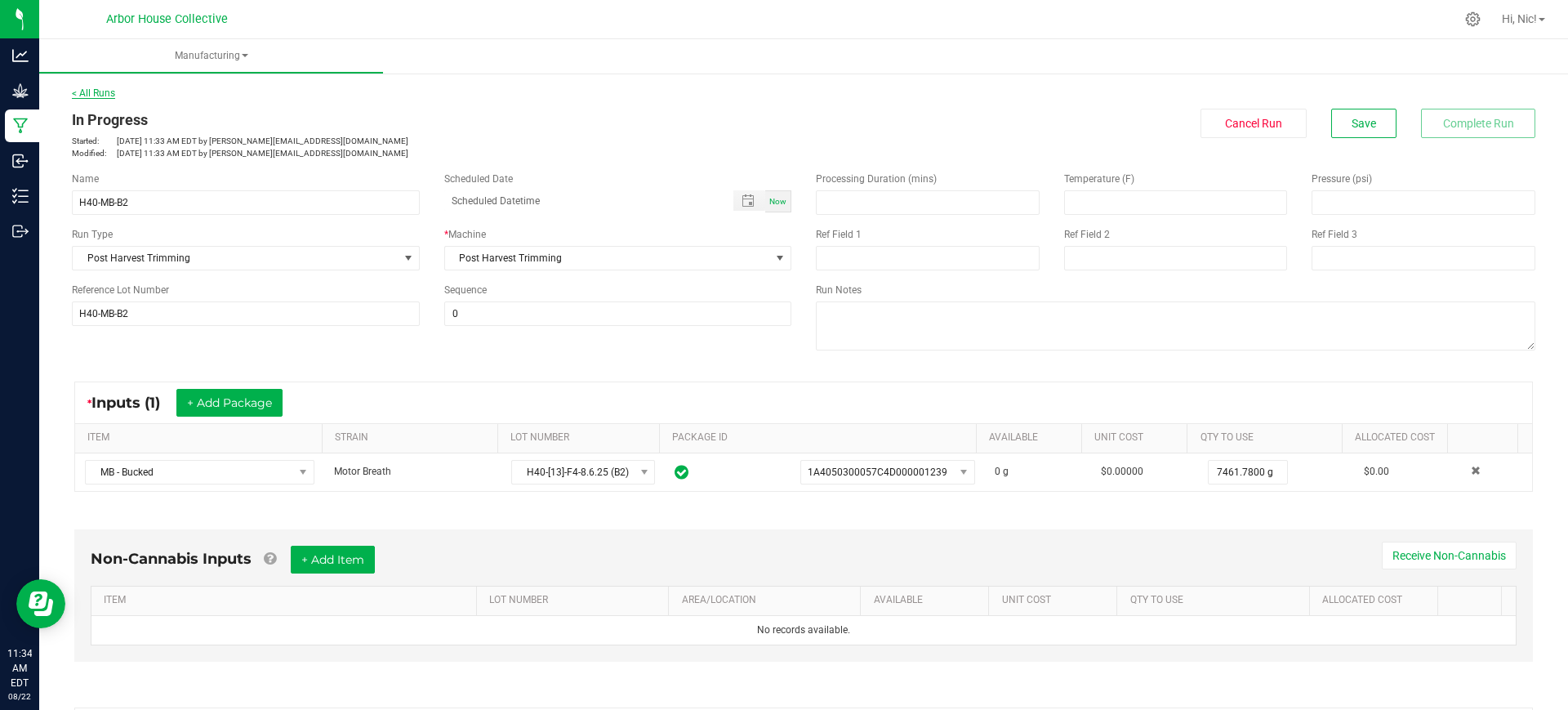
click at [98, 98] on link "< All Runs" at bounding box center [94, 93] width 44 height 12
